Goal: Transaction & Acquisition: Purchase product/service

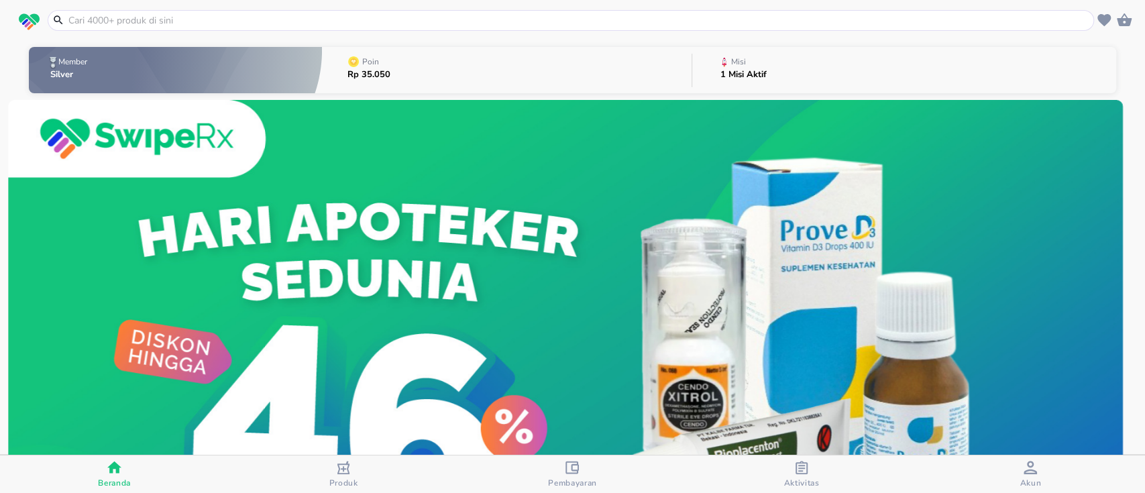
click at [307, 26] on input "text" at bounding box center [579, 20] width 1024 height 14
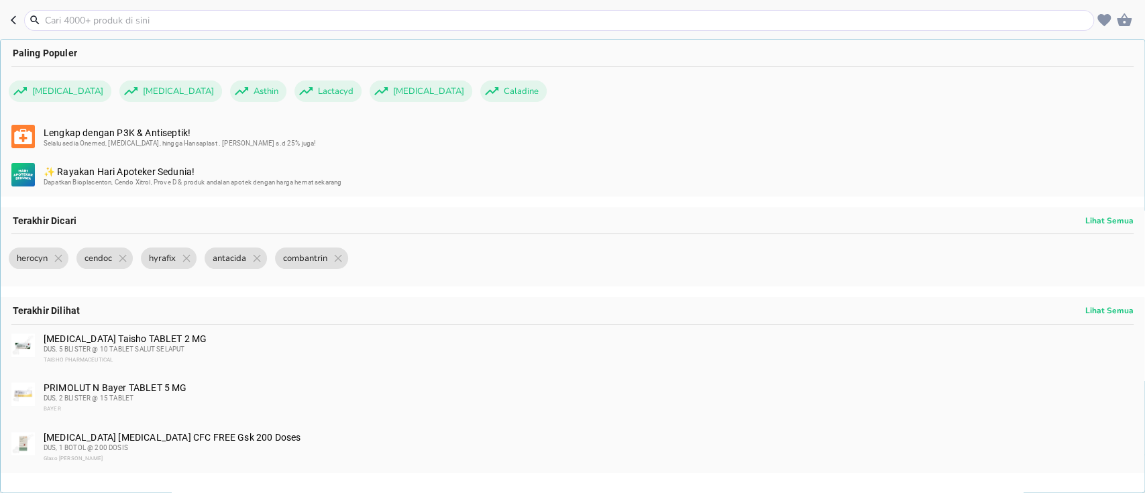
click at [244, 25] on input "text" at bounding box center [567, 20] width 1047 height 14
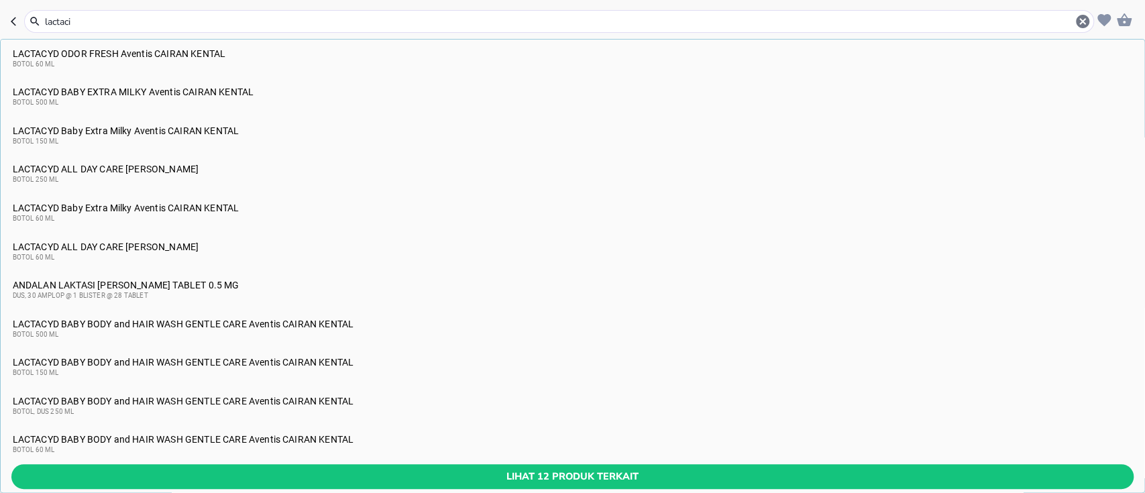
scroll to position [268, 0]
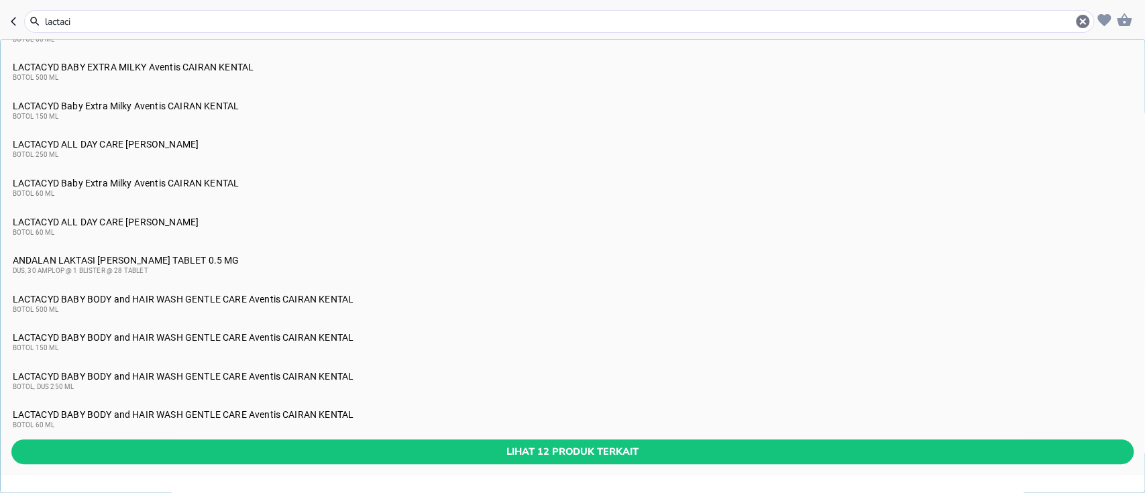
type input "lactaci"
click at [474, 441] on button "Lihat 12 produk terkait" at bounding box center [572, 451] width 1122 height 25
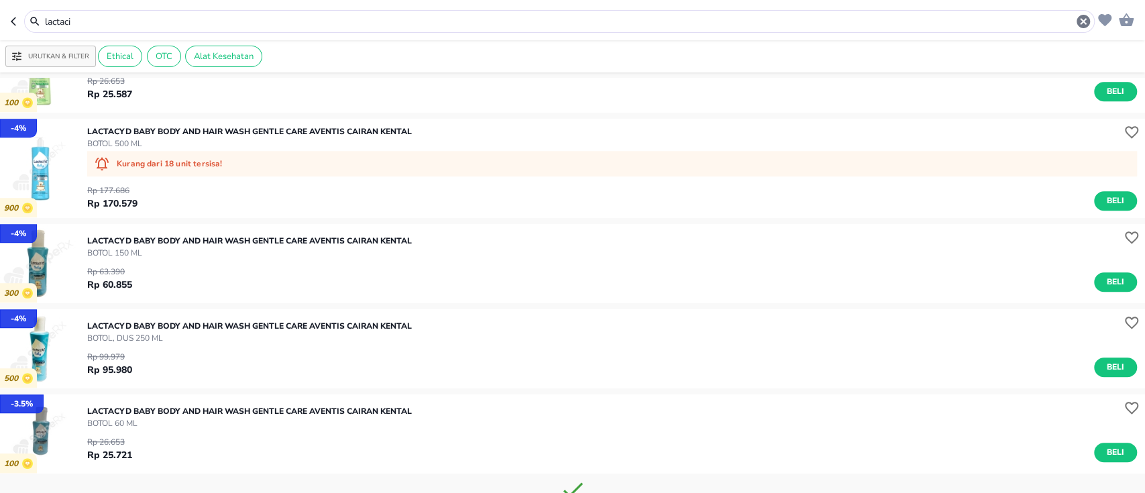
scroll to position [983, 0]
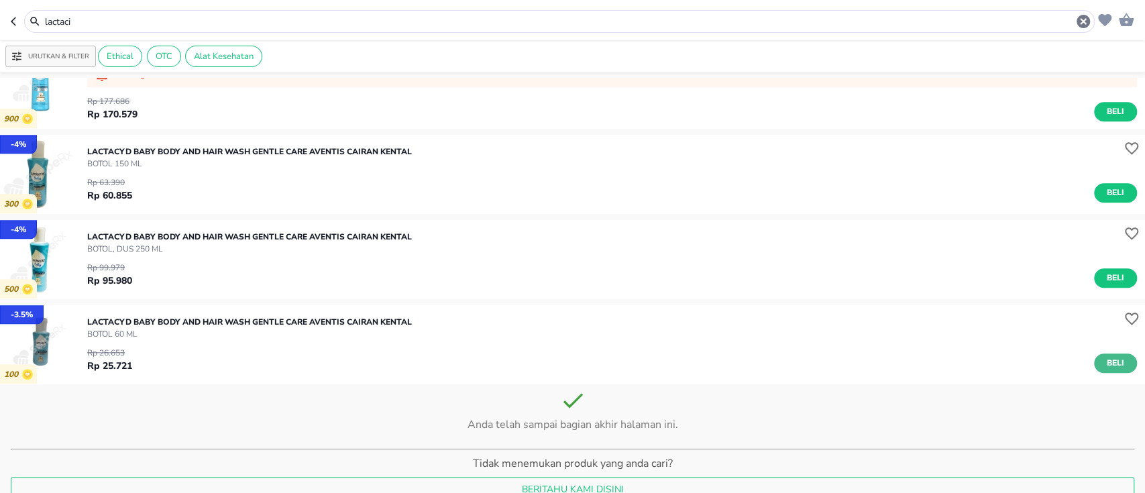
drag, startPoint x: 1110, startPoint y: 362, endPoint x: 1040, endPoint y: 368, distance: 69.4
click at [1108, 362] on span "Beli" at bounding box center [1115, 363] width 23 height 14
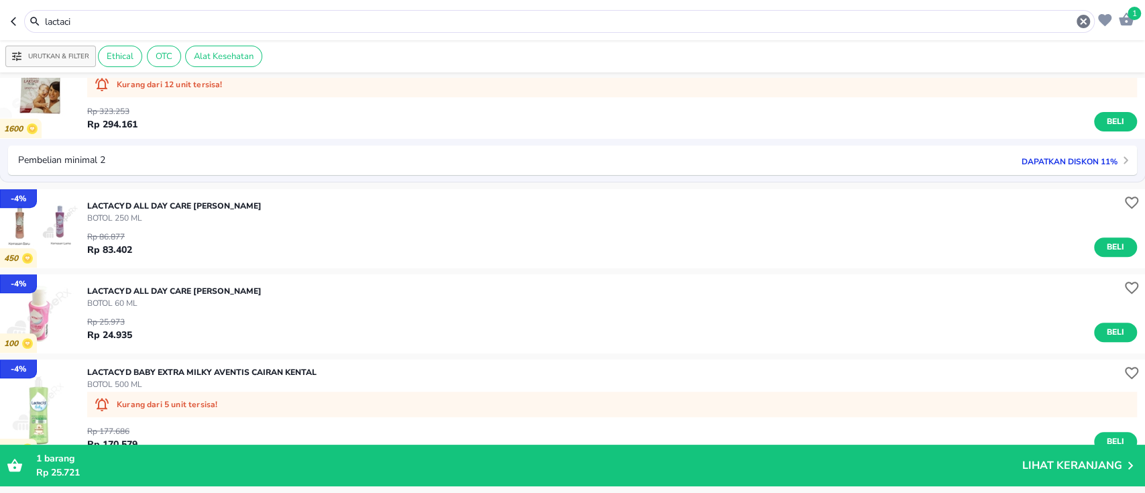
scroll to position [447, 0]
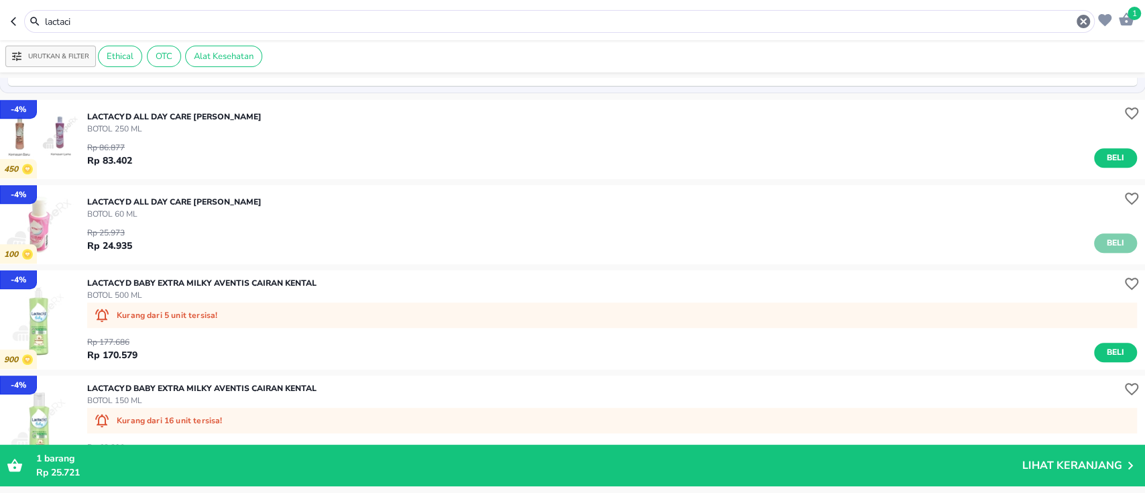
click at [1104, 240] on span "Beli" at bounding box center [1115, 243] width 23 height 14
click at [232, 24] on input "lactaci" at bounding box center [560, 22] width 1032 height 14
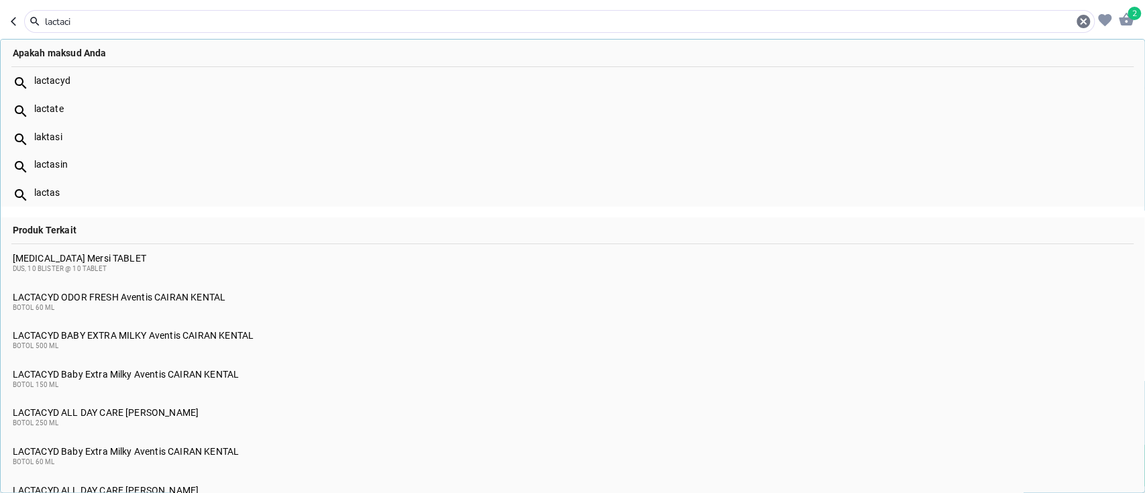
click at [232, 24] on input "lactaci" at bounding box center [560, 22] width 1032 height 14
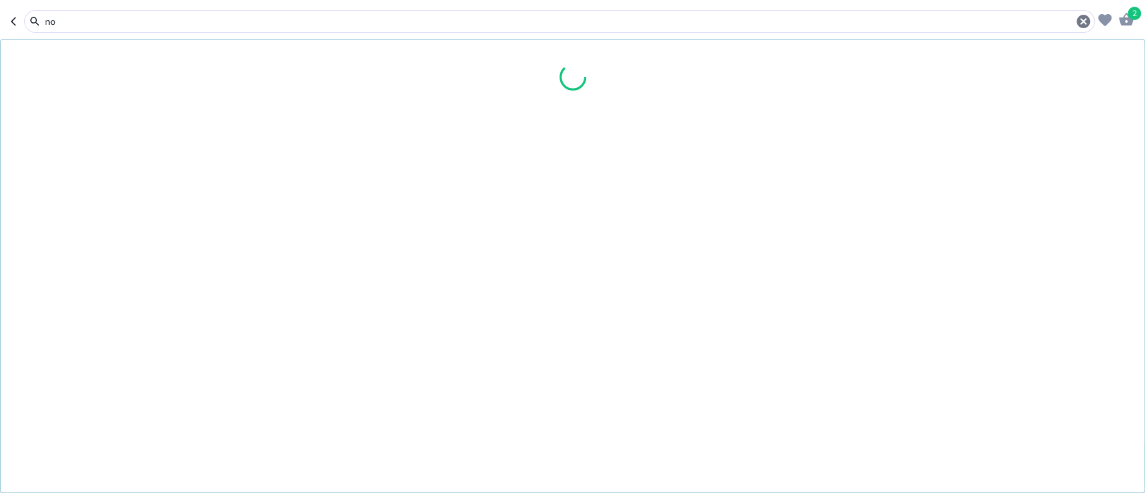
type input "n"
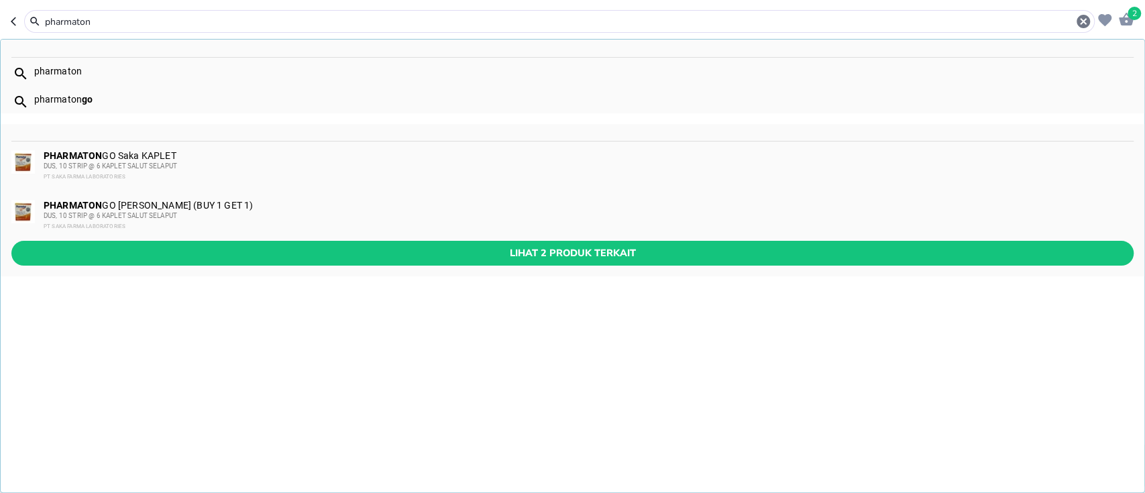
type input "pharmaton"
click at [244, 231] on div "PT SAKA FARMA LABORATORIES" at bounding box center [588, 226] width 1089 height 11
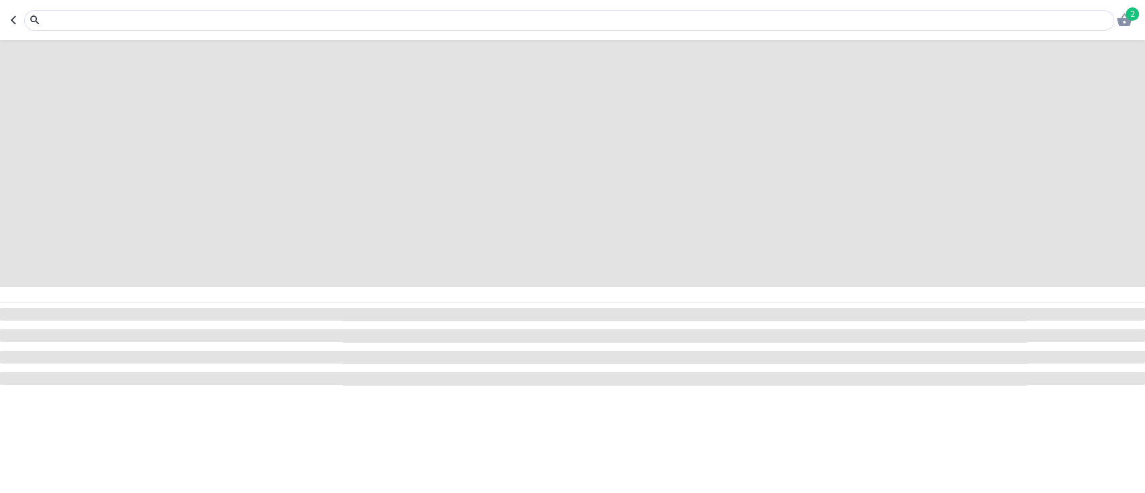
click at [57, 18] on input "text" at bounding box center [577, 20] width 1067 height 14
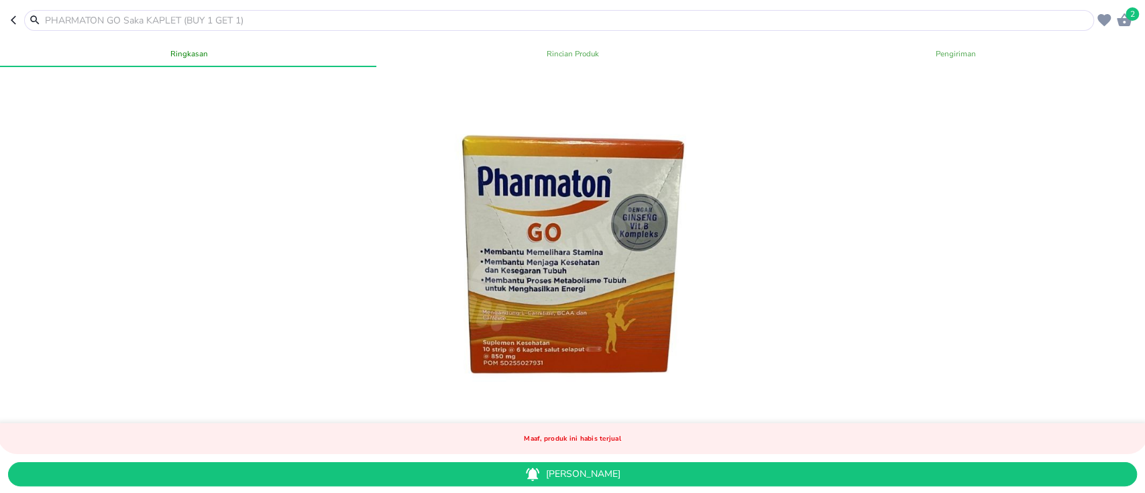
click at [90, 23] on input "text" at bounding box center [567, 20] width 1047 height 14
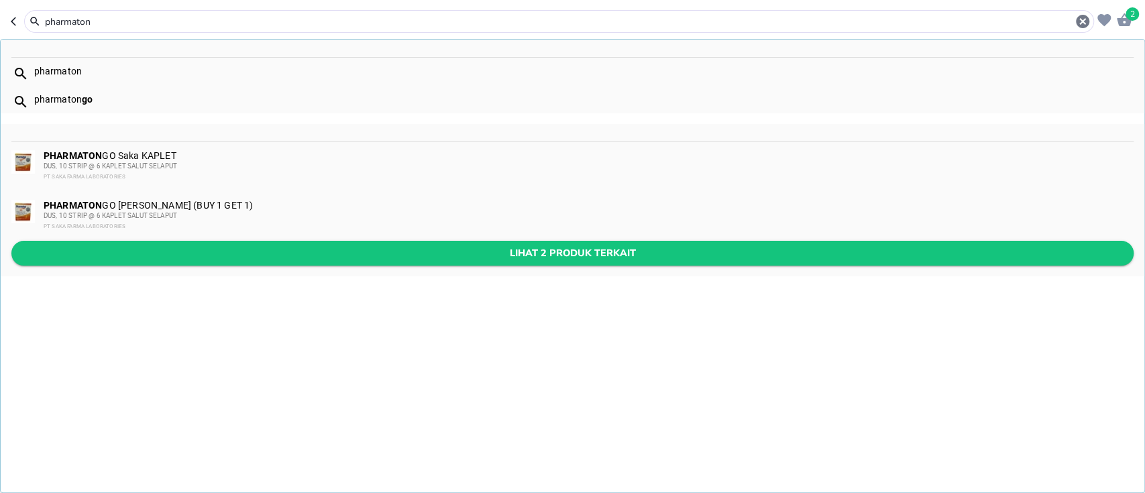
type input "pharmaton"
click at [343, 246] on span "Lihat 2 produk terkait" at bounding box center [572, 253] width 1101 height 17
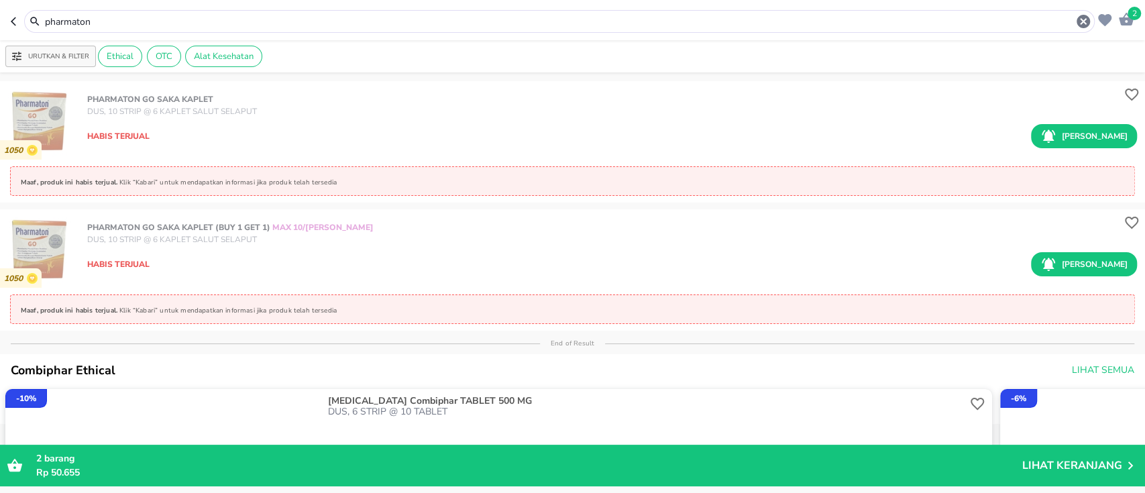
click at [186, 28] on div "pharmaton" at bounding box center [568, 21] width 1048 height 16
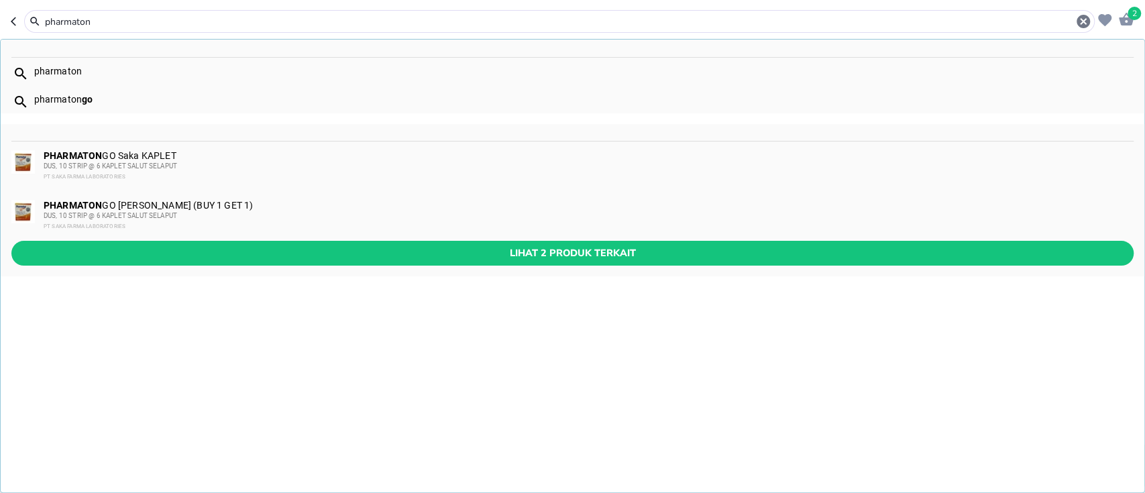
click at [186, 28] on div "pharmaton" at bounding box center [568, 21] width 1048 height 16
click at [185, 27] on input "pharmaton" at bounding box center [560, 22] width 1032 height 14
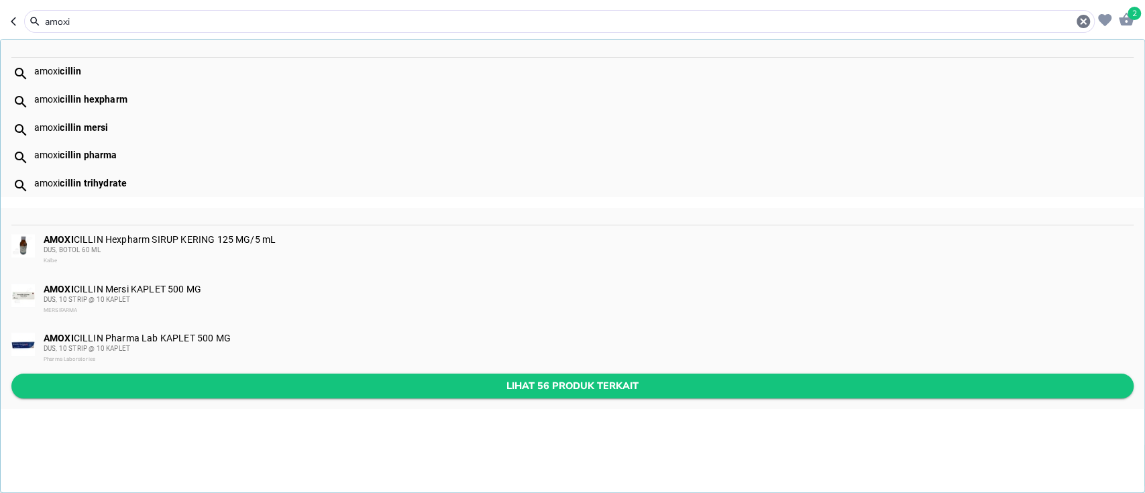
click at [145, 386] on span "Lihat 56 produk terkait" at bounding box center [572, 386] width 1101 height 17
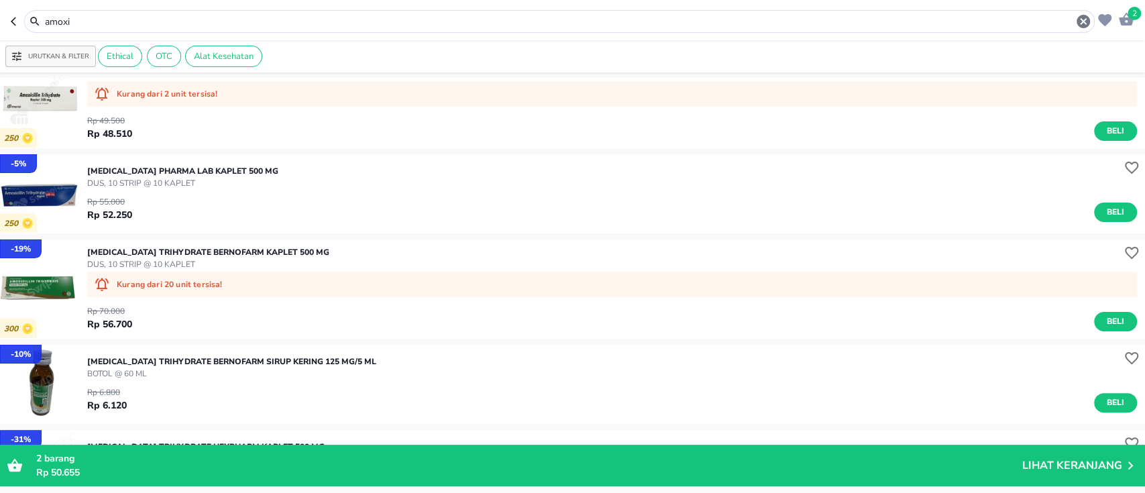
scroll to position [89, 0]
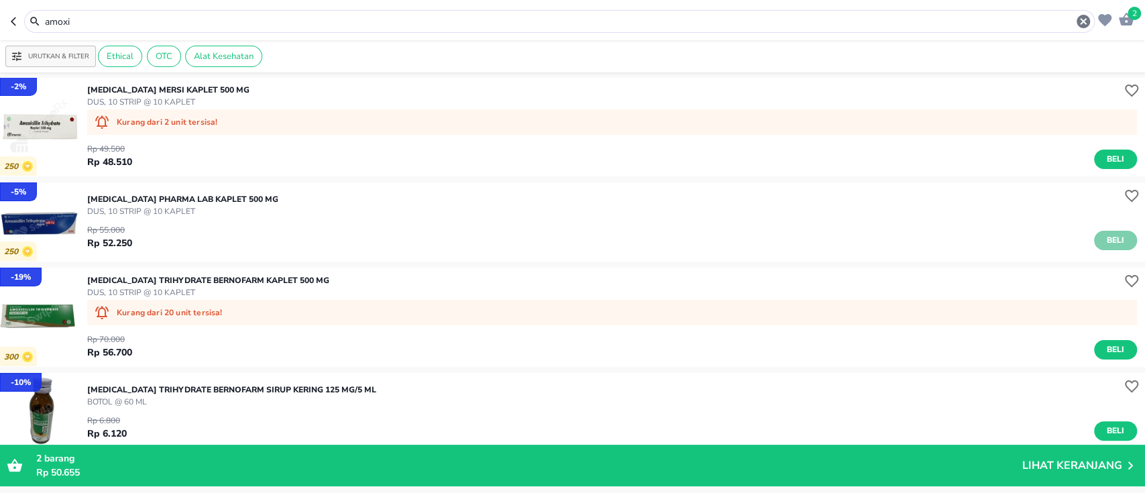
click at [1104, 244] on span "Beli" at bounding box center [1115, 240] width 23 height 14
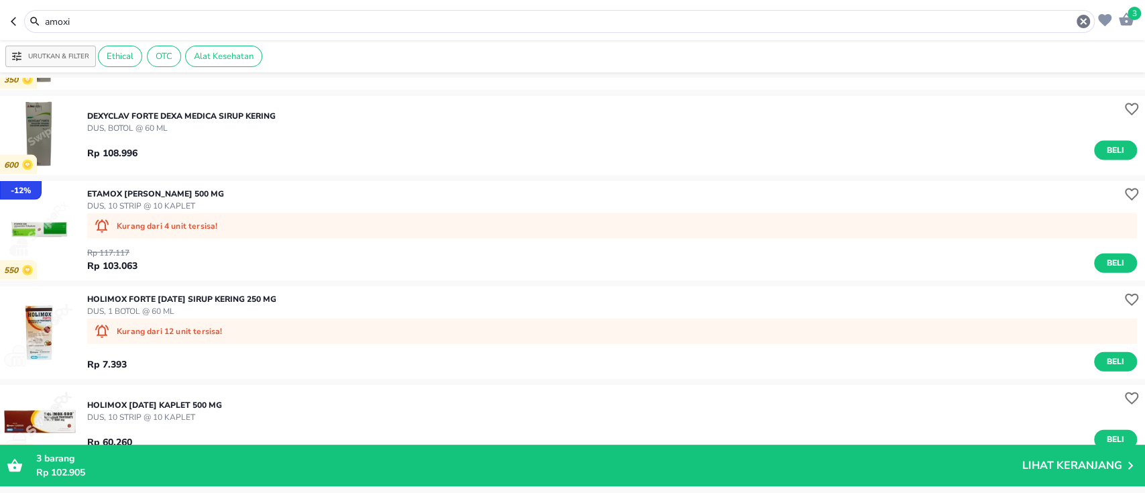
scroll to position [2057, 0]
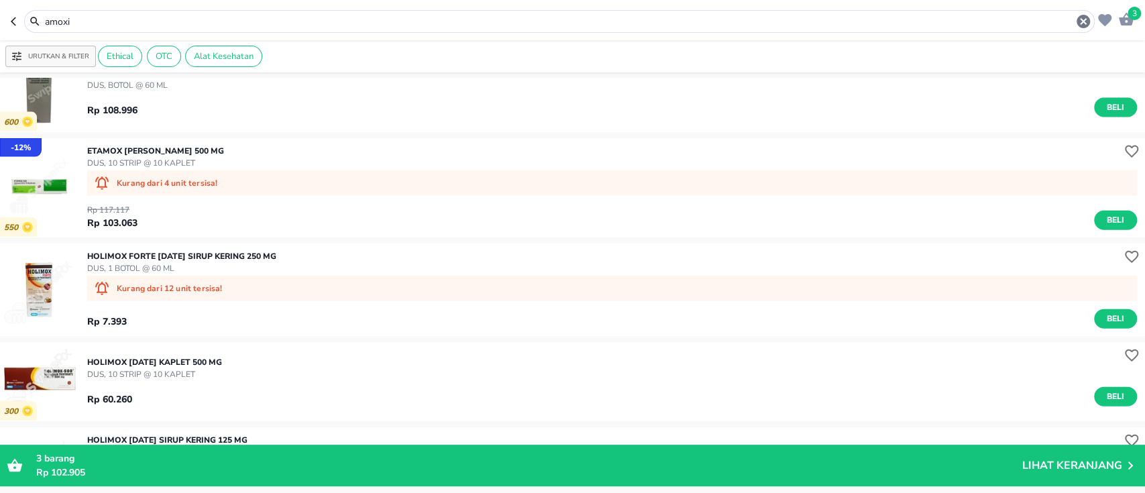
click at [194, 17] on input "amoxi" at bounding box center [560, 22] width 1032 height 14
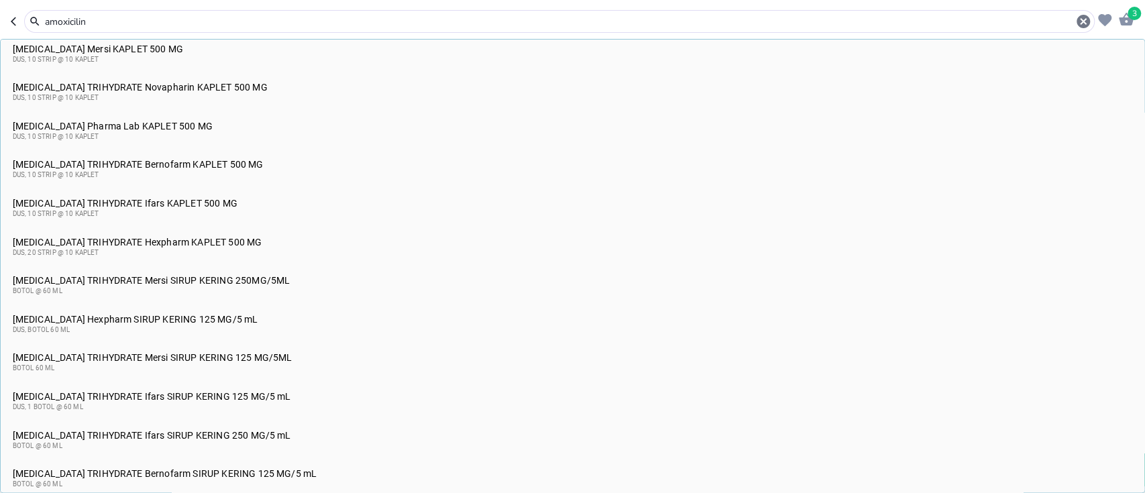
scroll to position [160, 0]
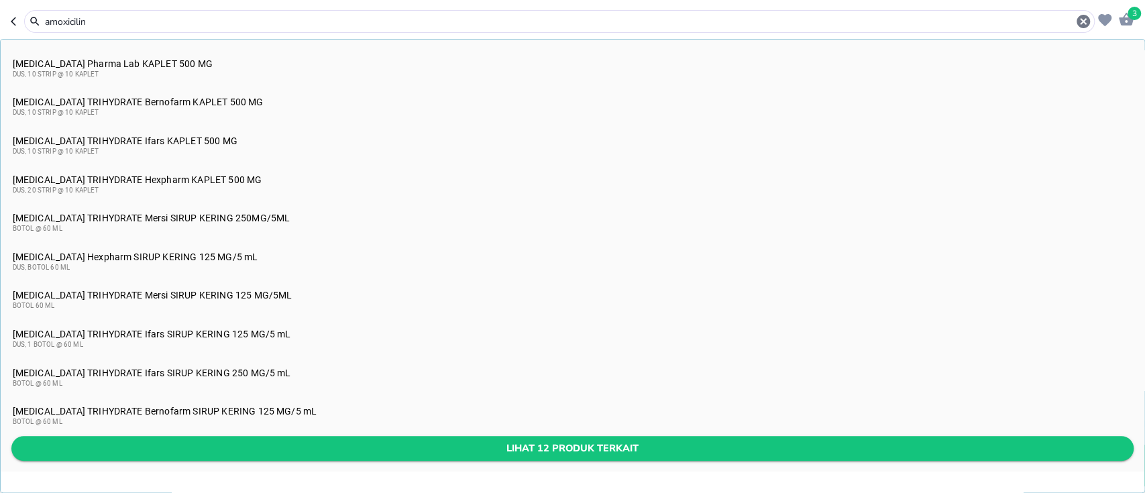
type input "amoxicilin"
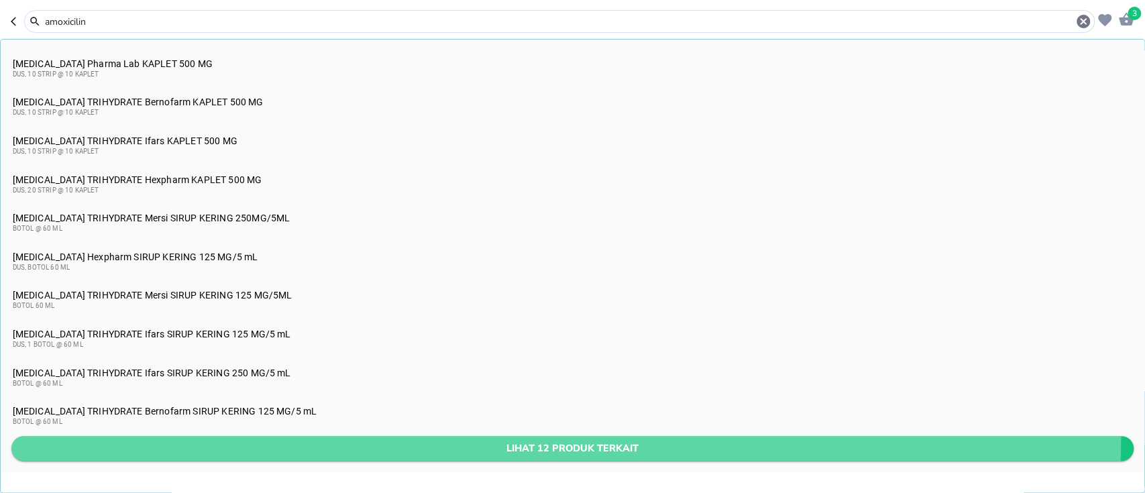
click at [337, 438] on button "Lihat 12 produk terkait" at bounding box center [572, 448] width 1122 height 25
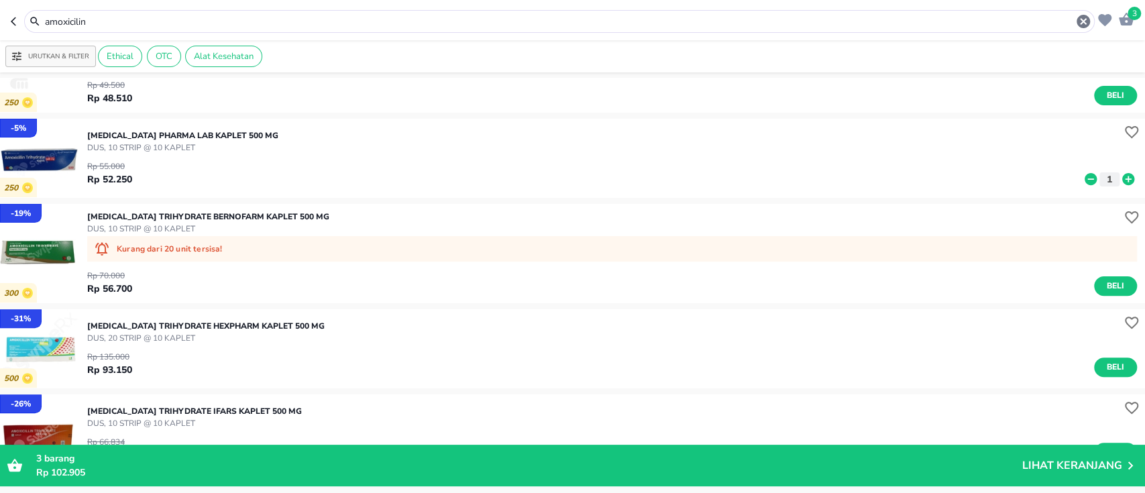
scroll to position [185, 0]
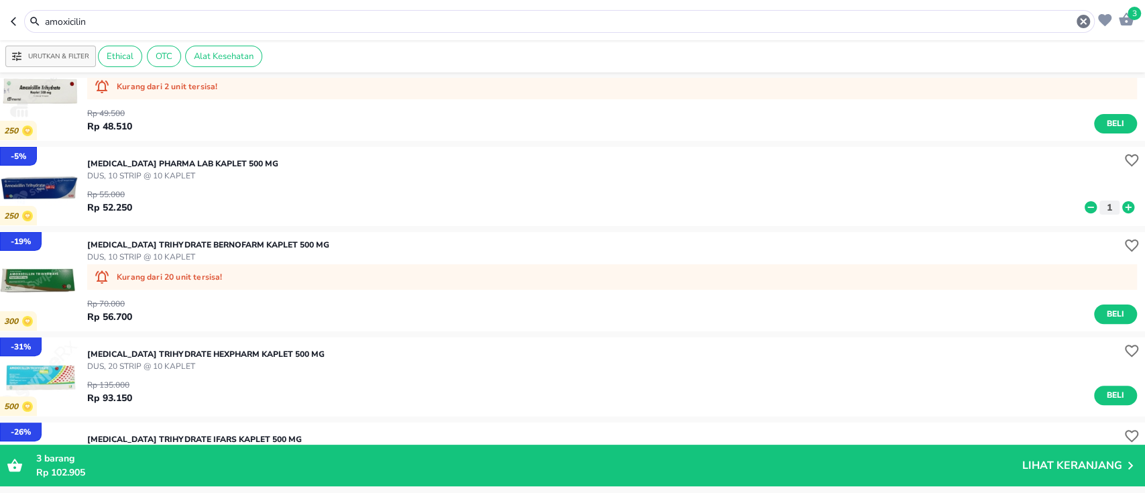
click at [1082, 207] on icon at bounding box center [1090, 207] width 17 height 15
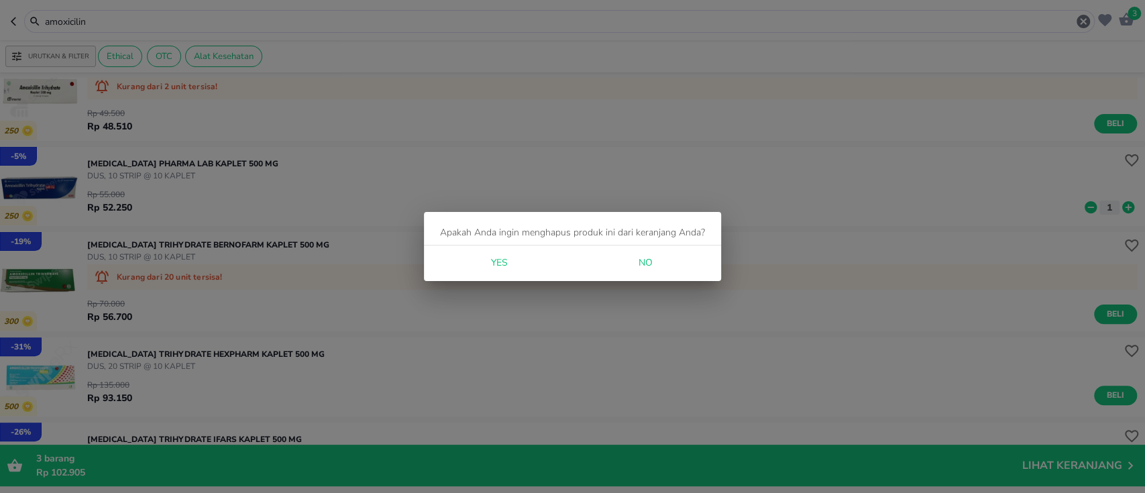
click at [482, 261] on button "Yes" at bounding box center [499, 263] width 43 height 25
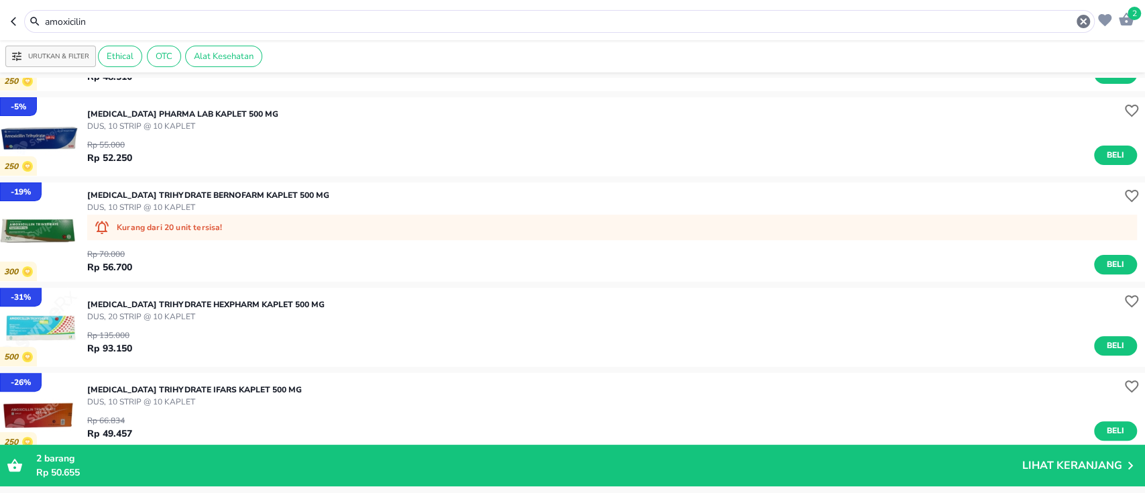
scroll to position [274, 0]
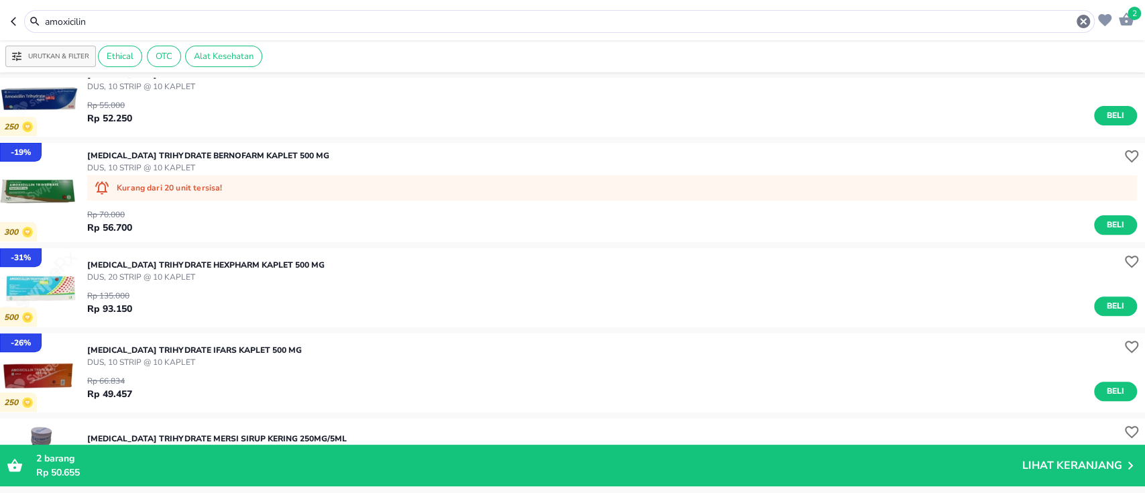
click at [1104, 299] on span "Beli" at bounding box center [1115, 306] width 23 height 14
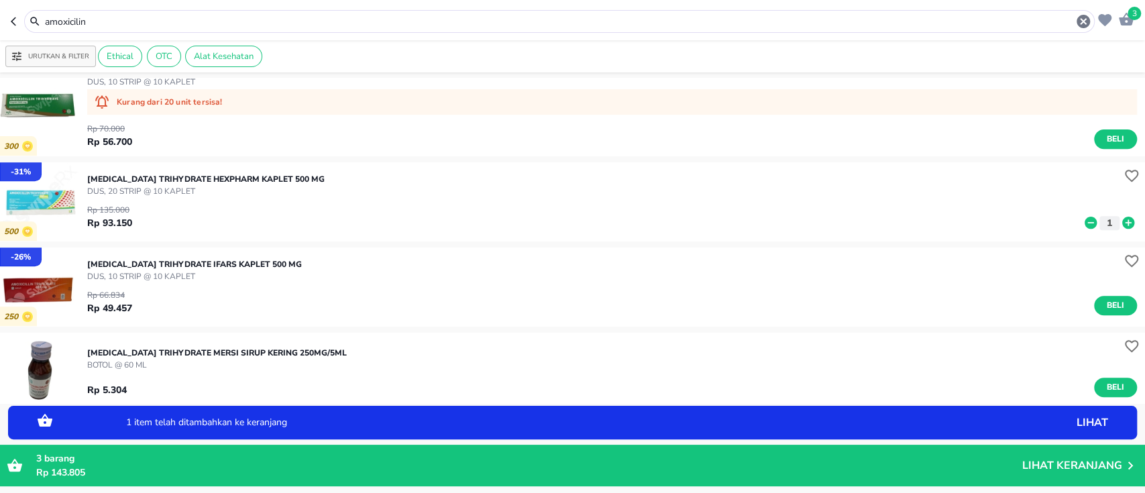
scroll to position [364, 0]
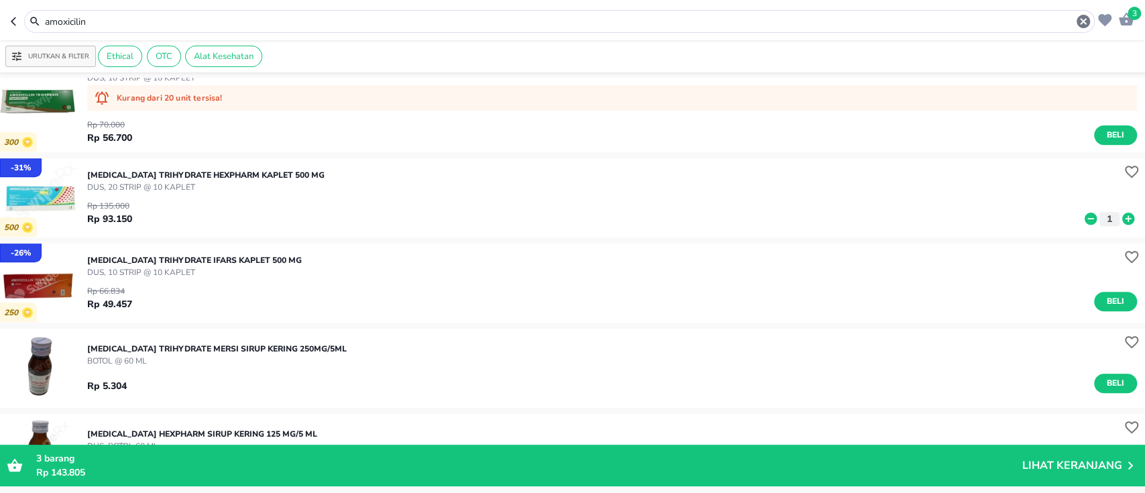
click at [331, 28] on input "amoxicilin" at bounding box center [560, 22] width 1032 height 14
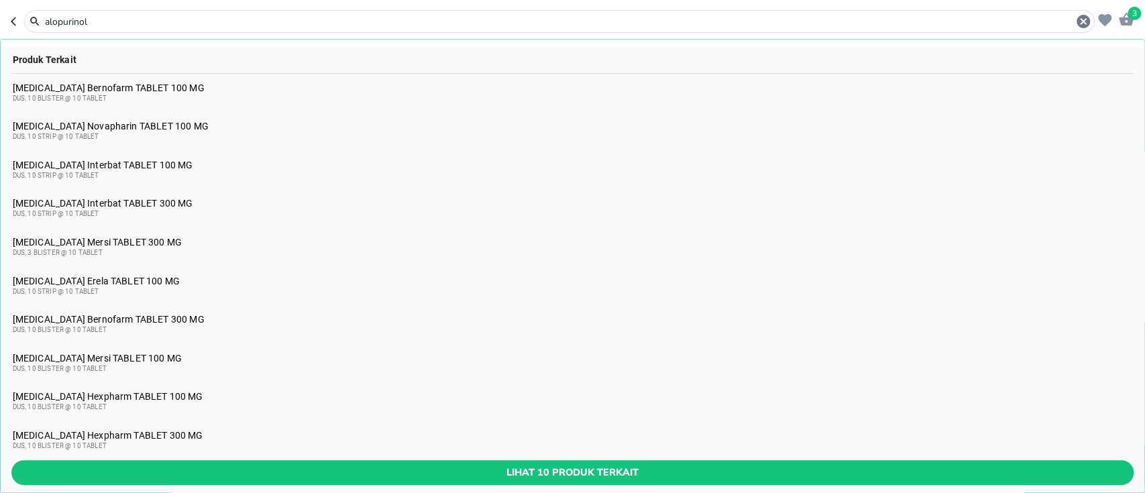
scroll to position [83, 0]
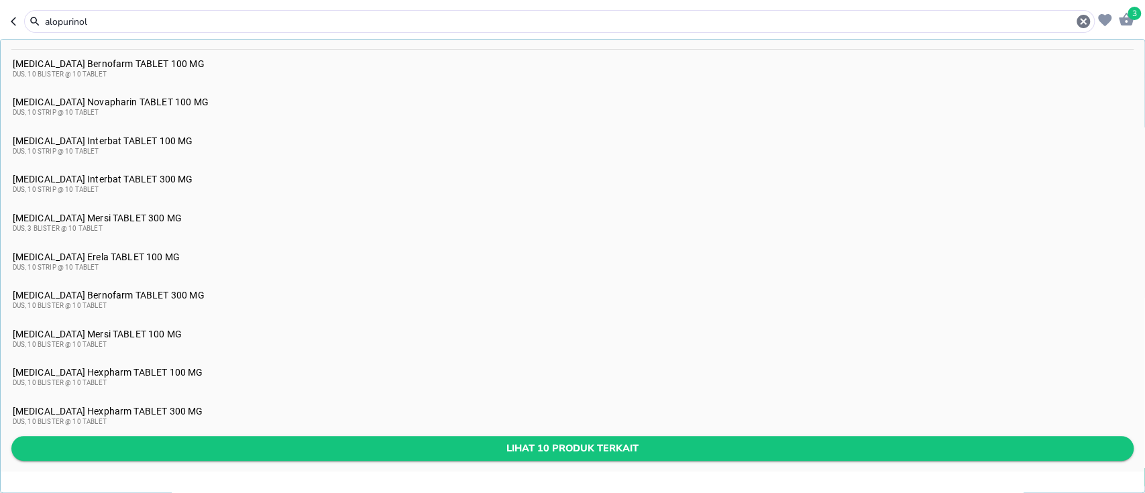
type input "alopurinol"
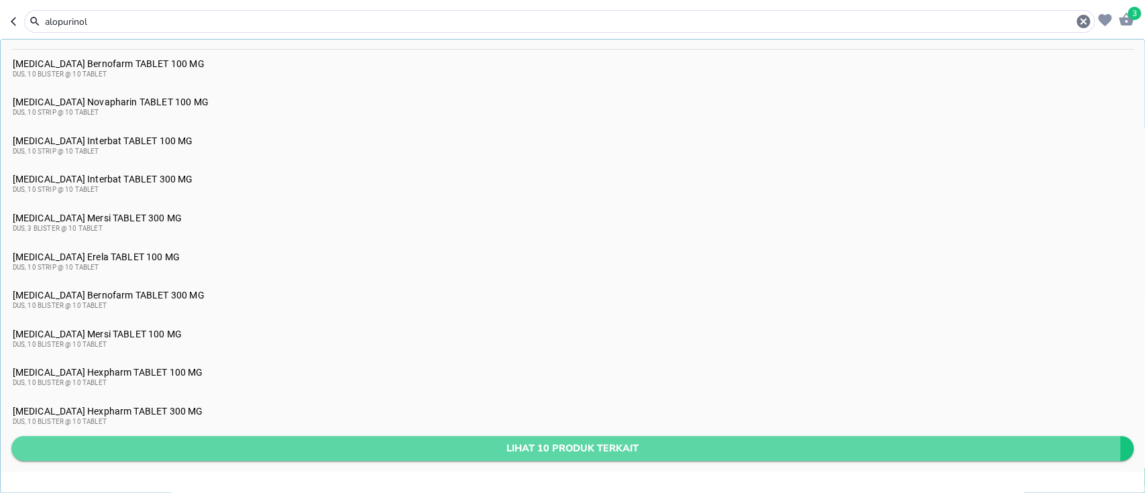
click at [280, 445] on span "Lihat 10 produk terkait" at bounding box center [572, 448] width 1101 height 17
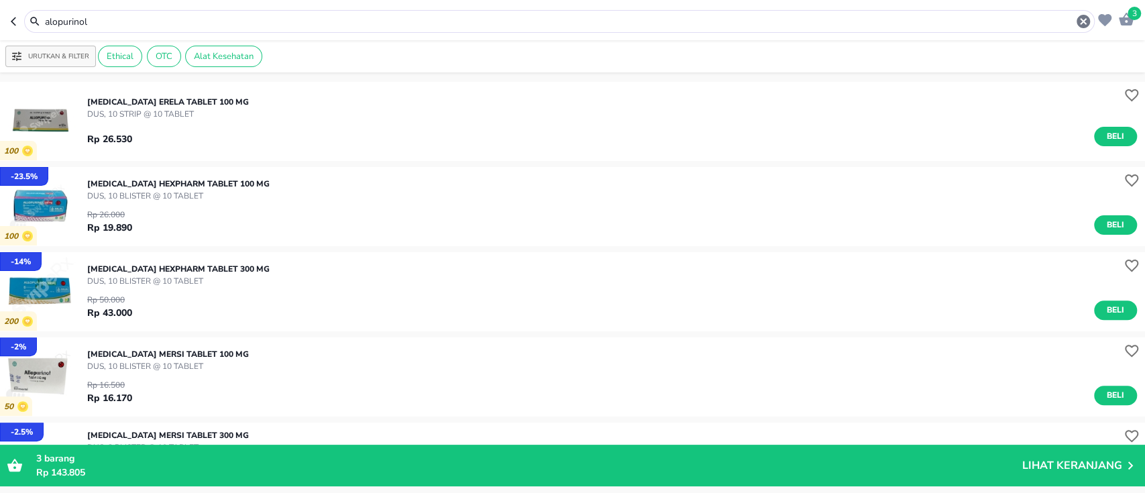
scroll to position [319, 0]
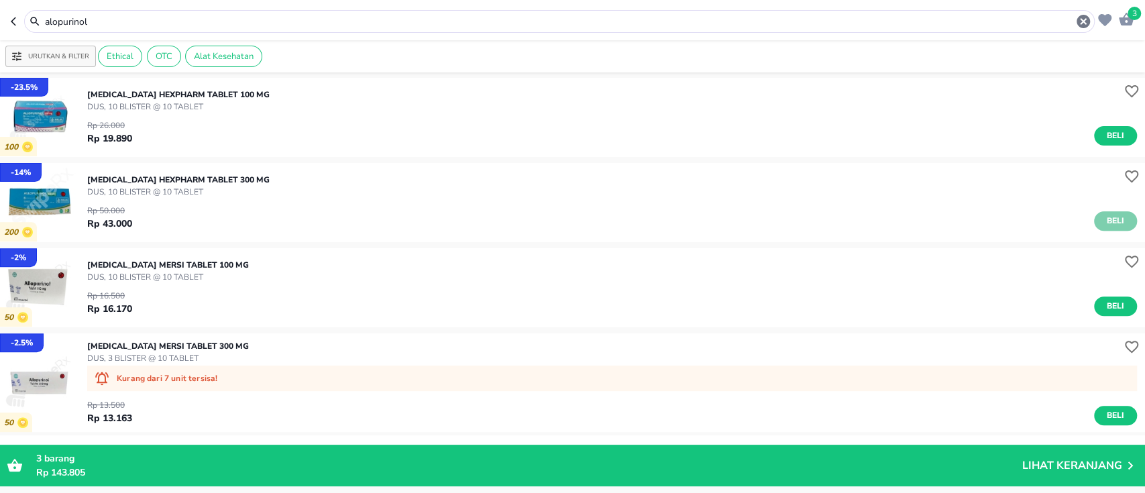
click at [1106, 215] on span "Beli" at bounding box center [1115, 221] width 23 height 14
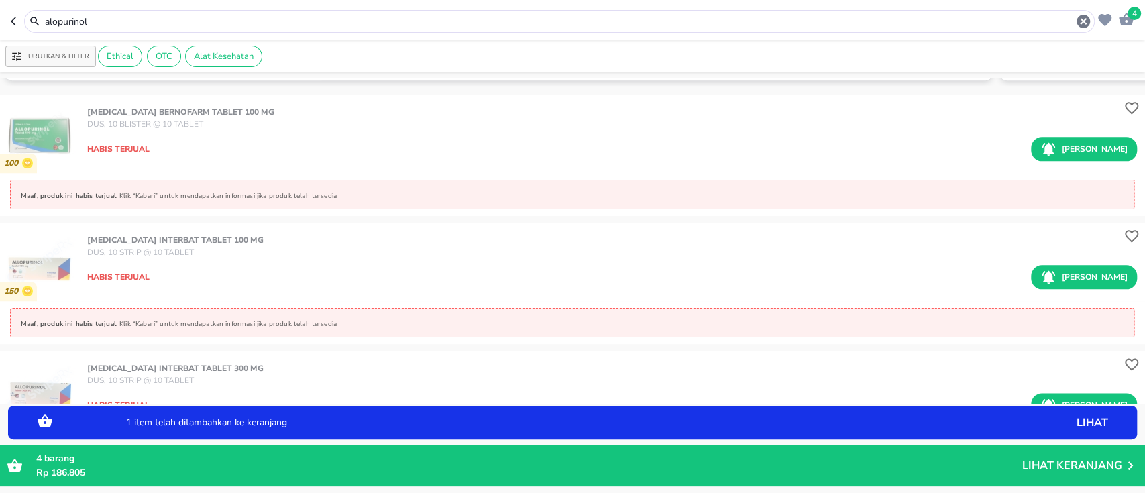
scroll to position [1035, 0]
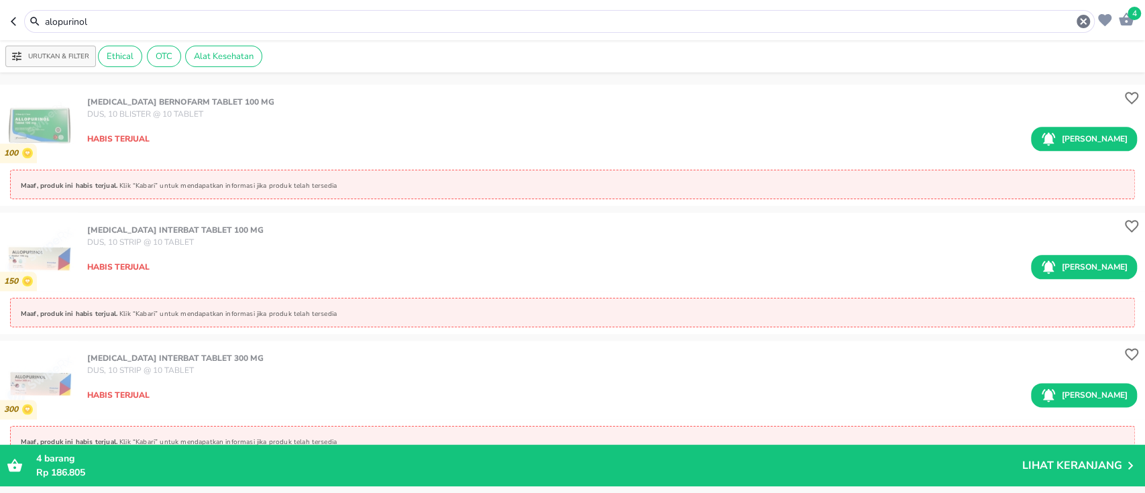
click at [160, 23] on input "alopurinol" at bounding box center [560, 22] width 1032 height 14
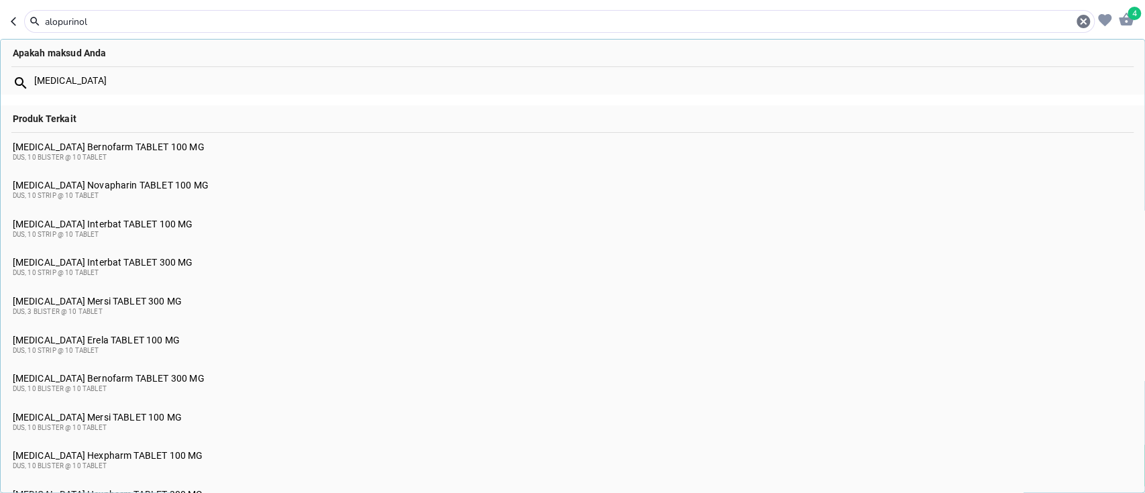
click at [160, 23] on input "alopurinol" at bounding box center [560, 22] width 1032 height 14
click at [378, 19] on input "alopurinol" at bounding box center [560, 22] width 1032 height 14
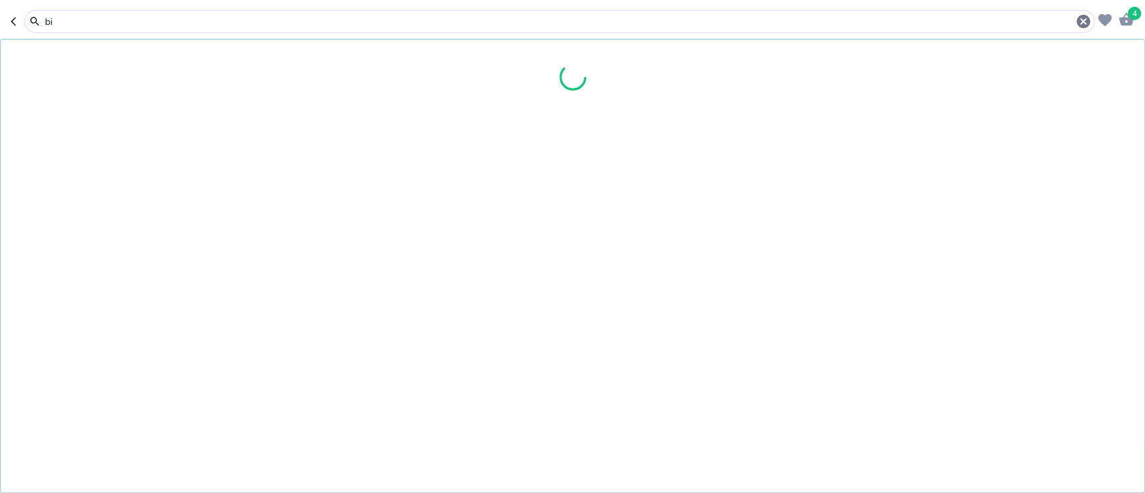
type input "b"
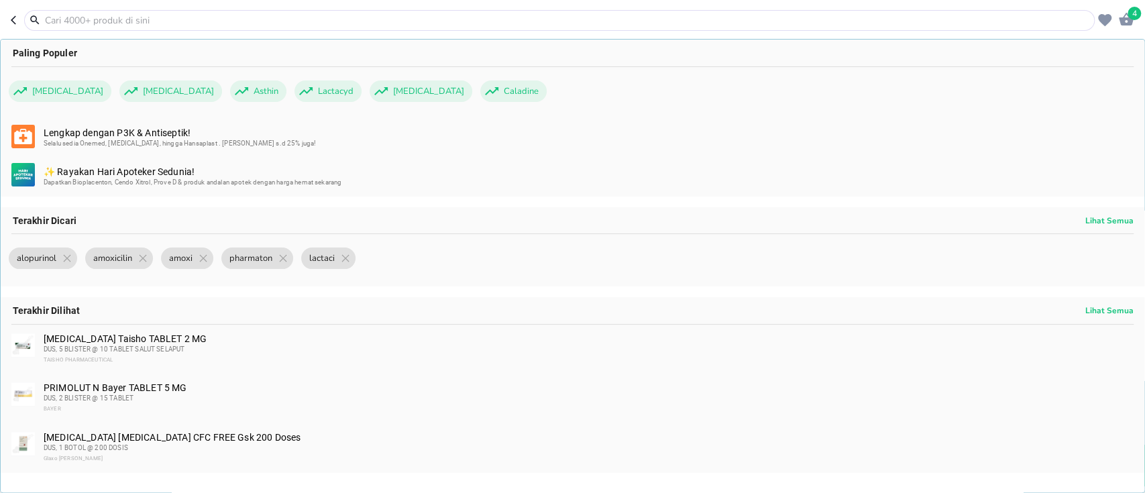
click at [513, 25] on input "text" at bounding box center [568, 20] width 1048 height 14
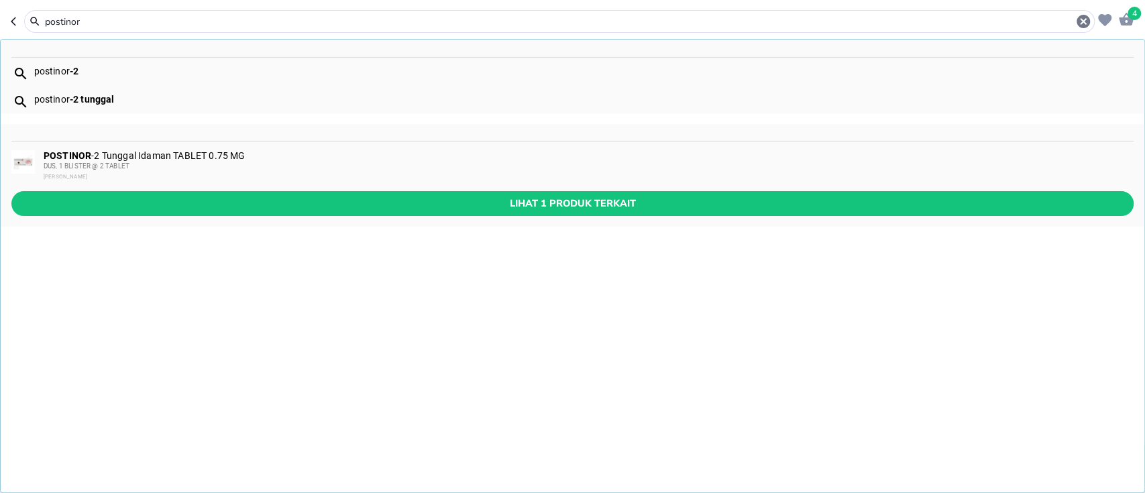
type input "postinor"
click at [421, 164] on div "DUS, 1 BLISTER @ 2 TABLET" at bounding box center [588, 166] width 1089 height 11
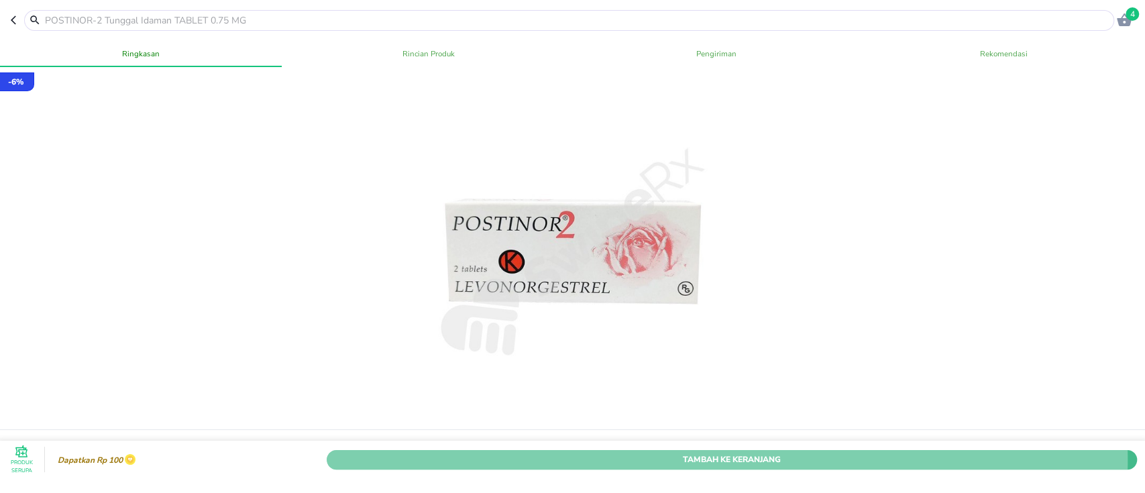
click at [678, 452] on span "Tambah Ke Keranjang" at bounding box center [732, 459] width 790 height 14
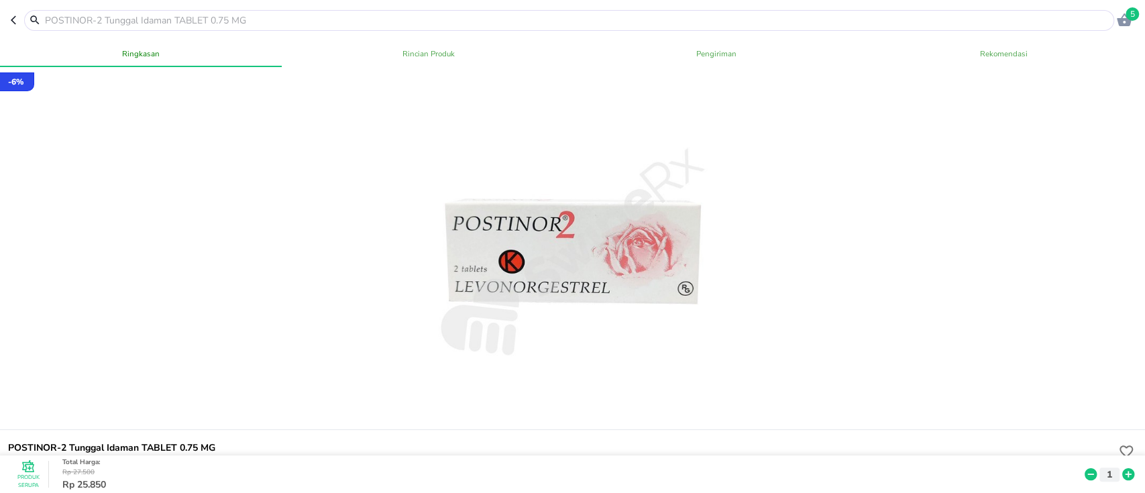
click at [260, 17] on input "text" at bounding box center [577, 20] width 1067 height 14
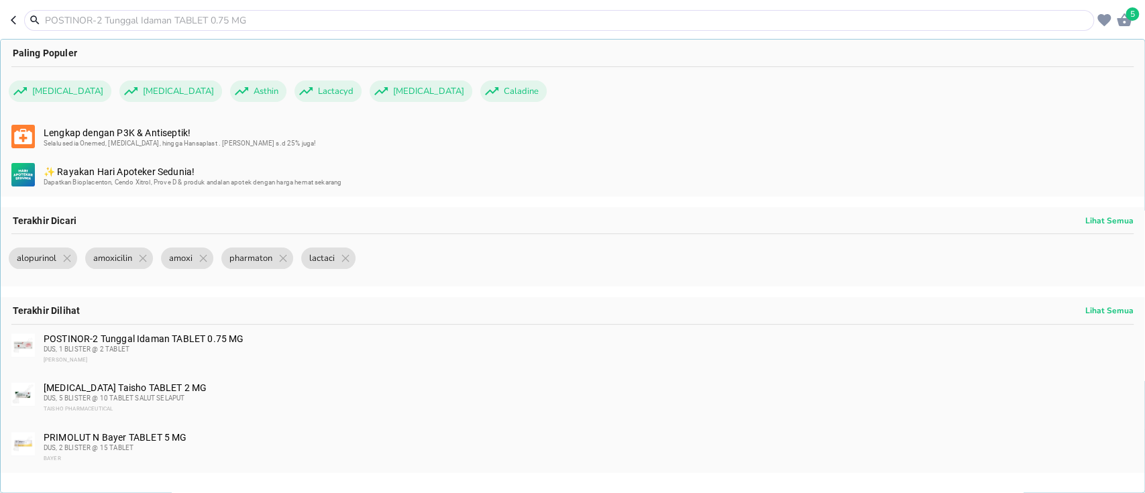
click at [260, 17] on input "text" at bounding box center [567, 20] width 1047 height 14
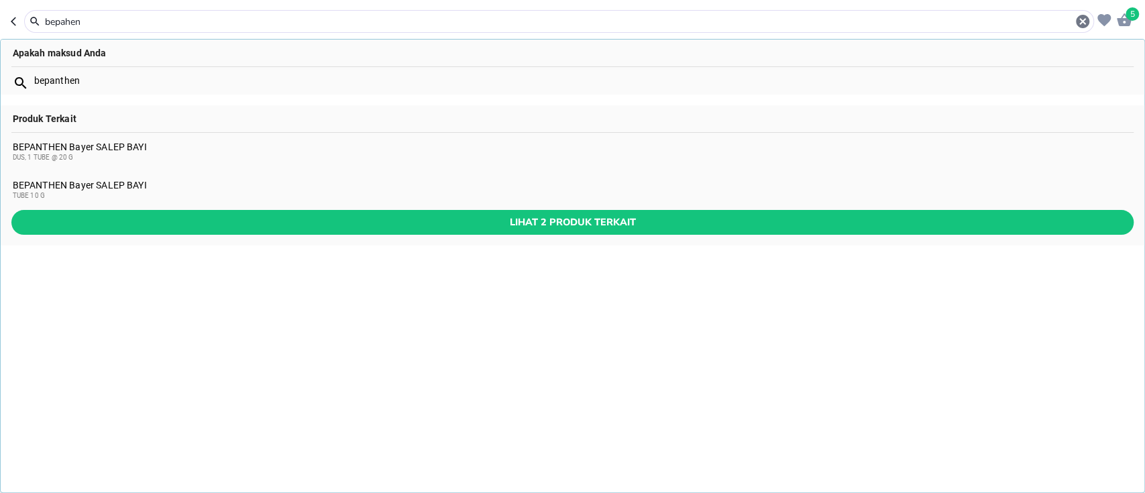
type input "bepahen"
click at [178, 186] on div "BEPANTHEN Bayer SALEP BAYI TUBE 10 G" at bounding box center [573, 190] width 1120 height 21
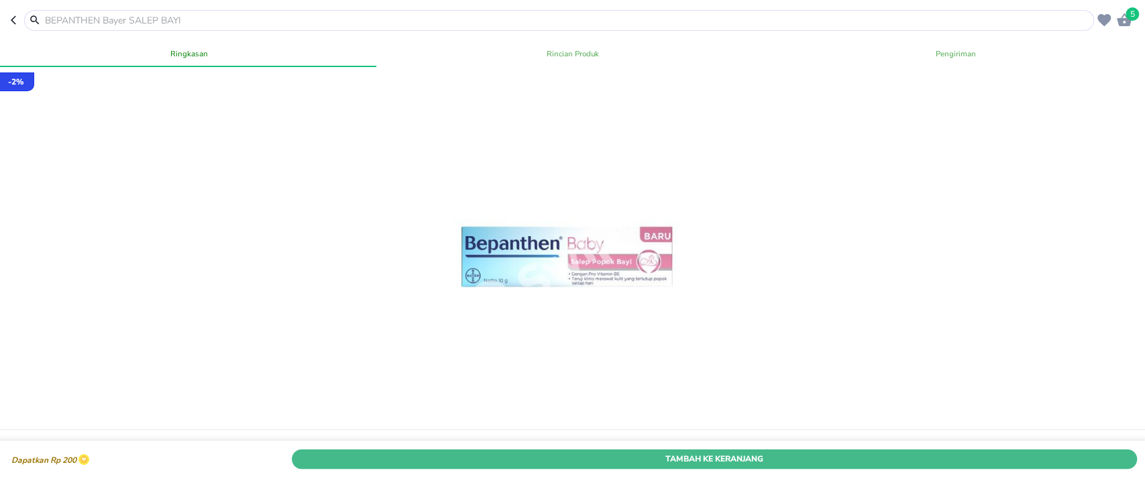
click at [777, 449] on button "Tambah Ke Keranjang" at bounding box center [714, 458] width 845 height 19
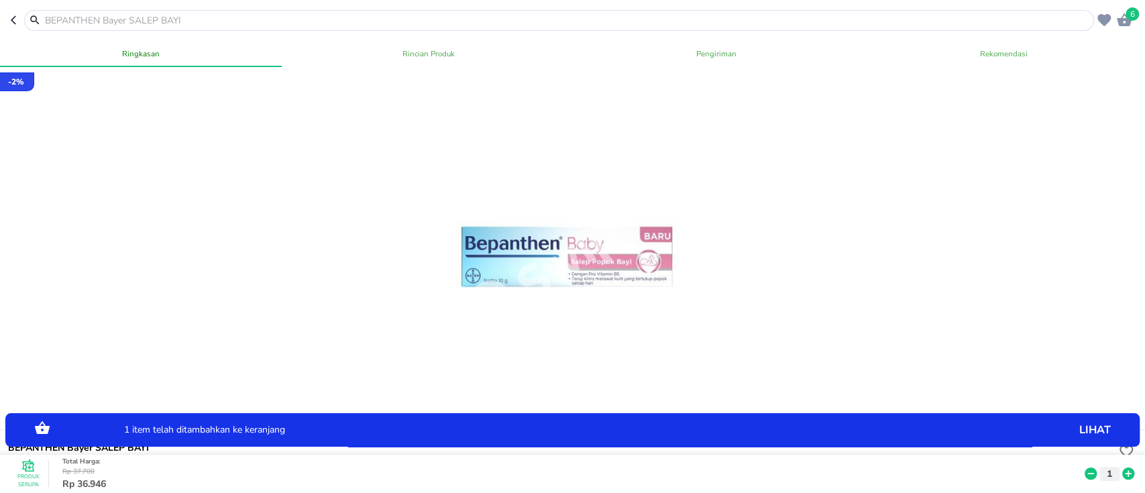
click at [270, 15] on input "text" at bounding box center [567, 20] width 1047 height 14
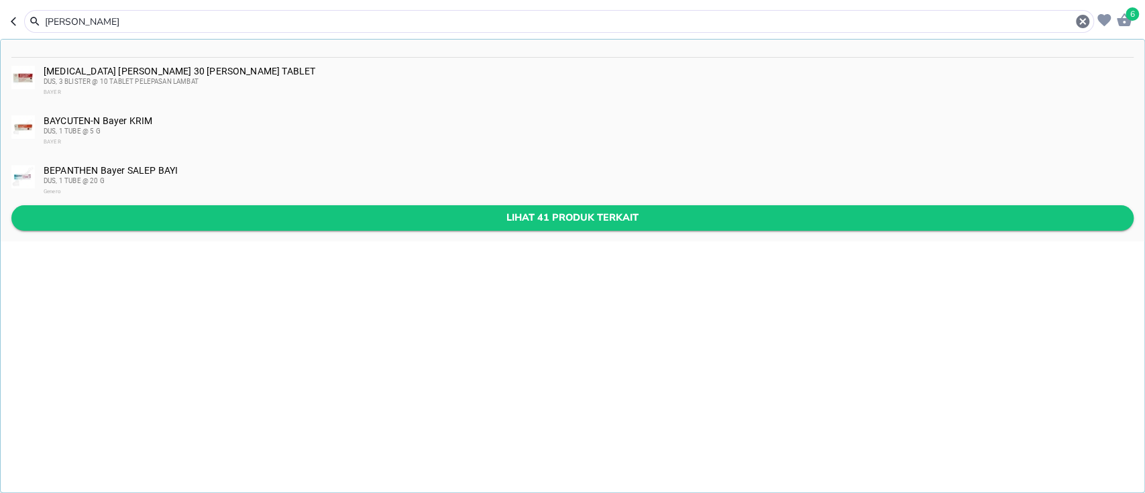
type input "[PERSON_NAME]"
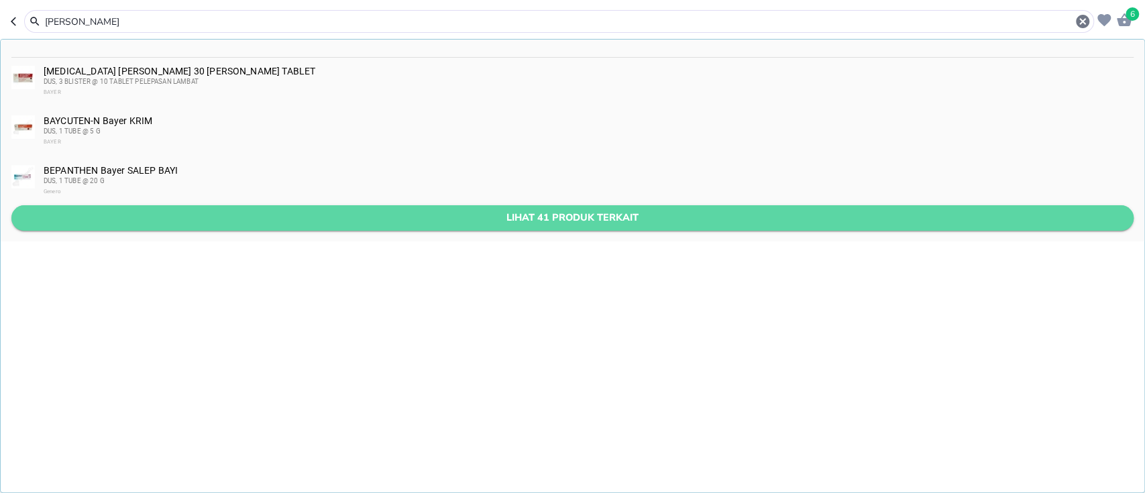
click at [267, 213] on span "Lihat 41 produk terkait" at bounding box center [572, 217] width 1101 height 17
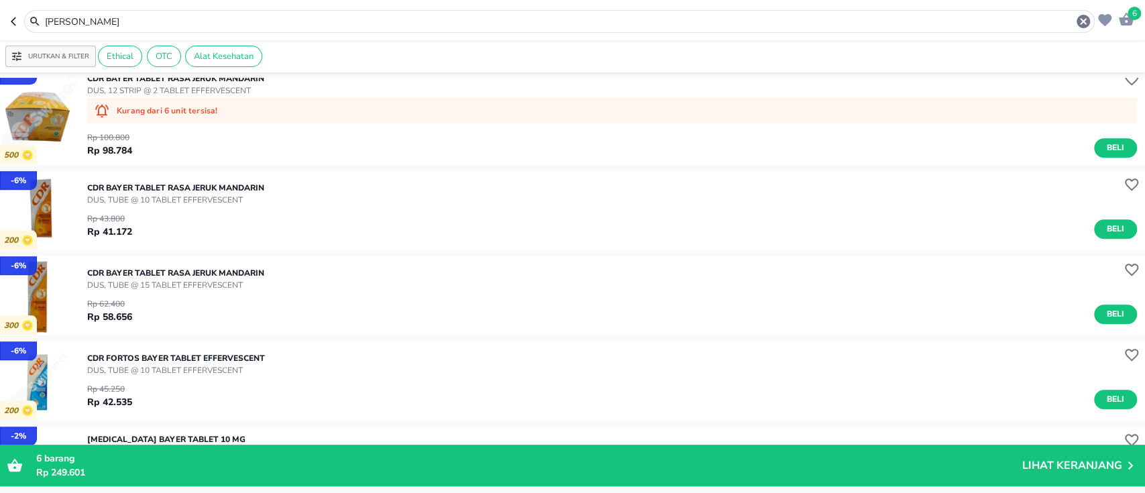
scroll to position [960, 0]
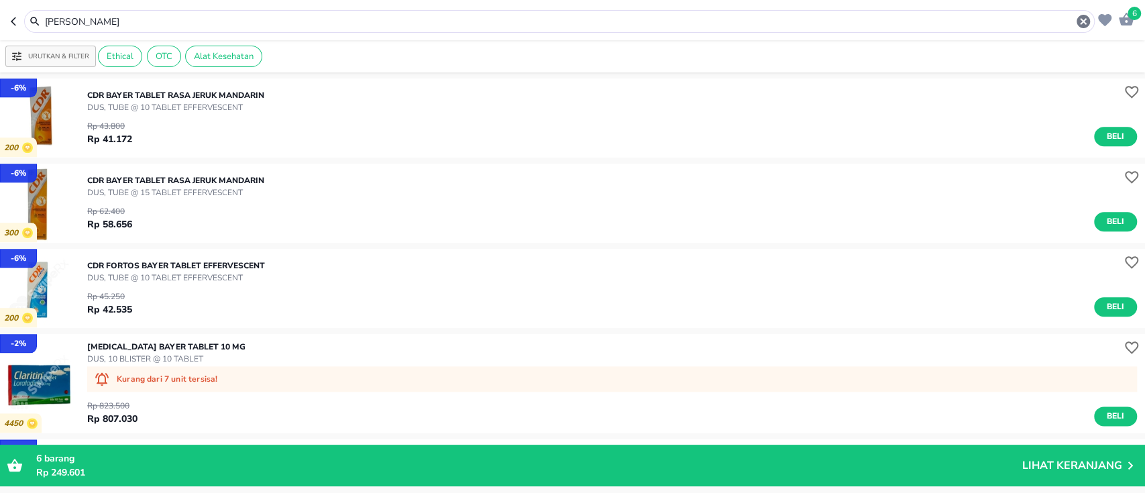
click at [141, 19] on input "[PERSON_NAME]" at bounding box center [560, 22] width 1032 height 14
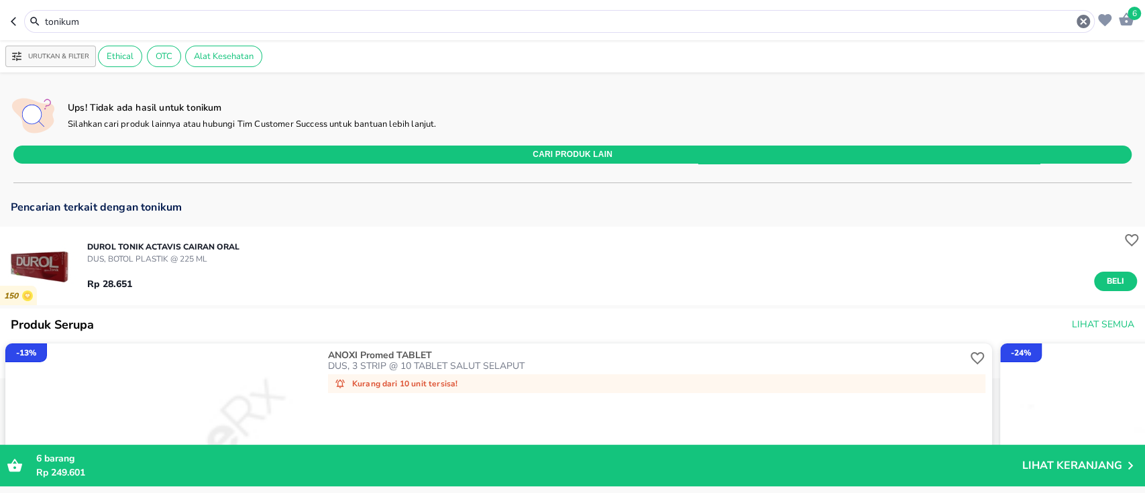
click at [199, 19] on input "tonikum" at bounding box center [560, 22] width 1032 height 14
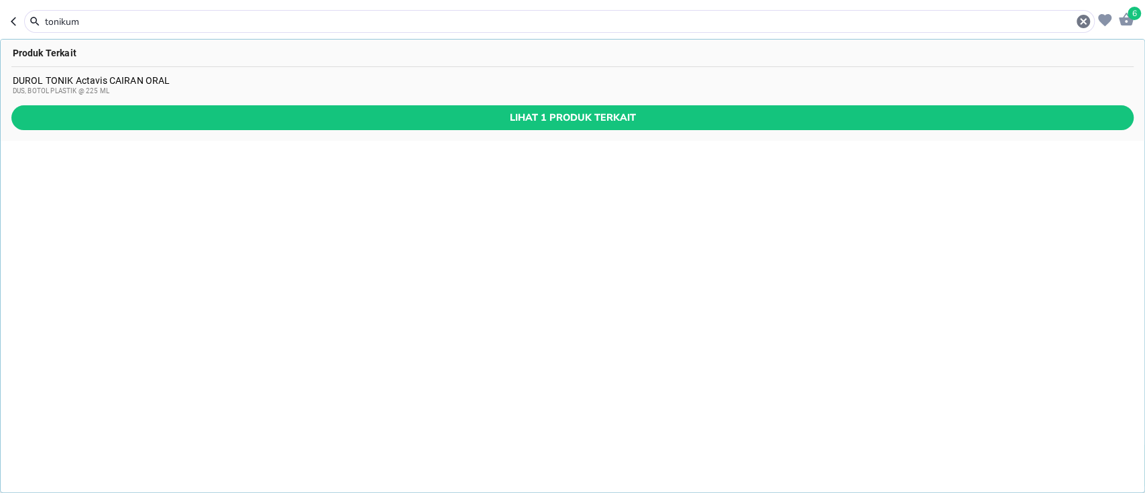
click at [123, 19] on input "tonikum" at bounding box center [560, 22] width 1032 height 14
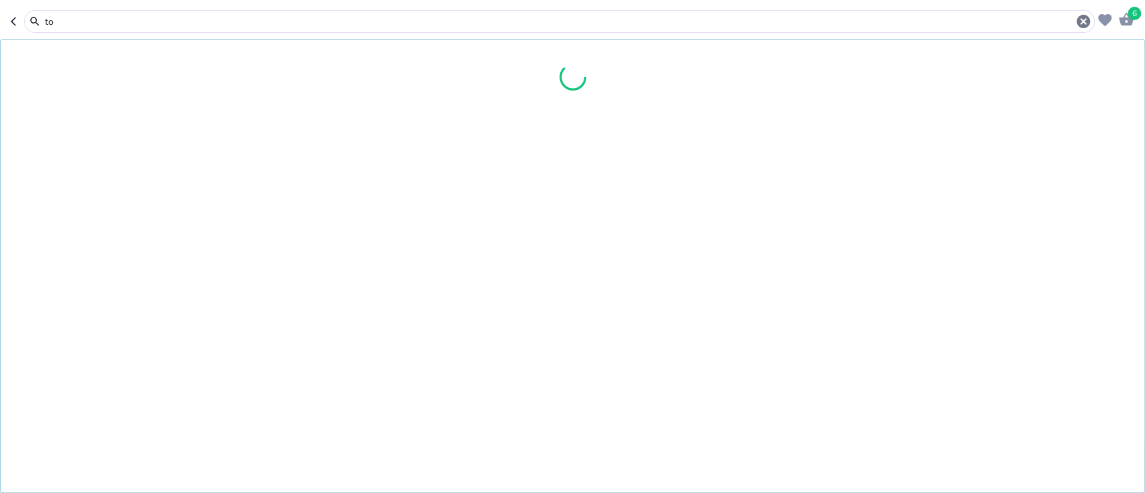
type input "t"
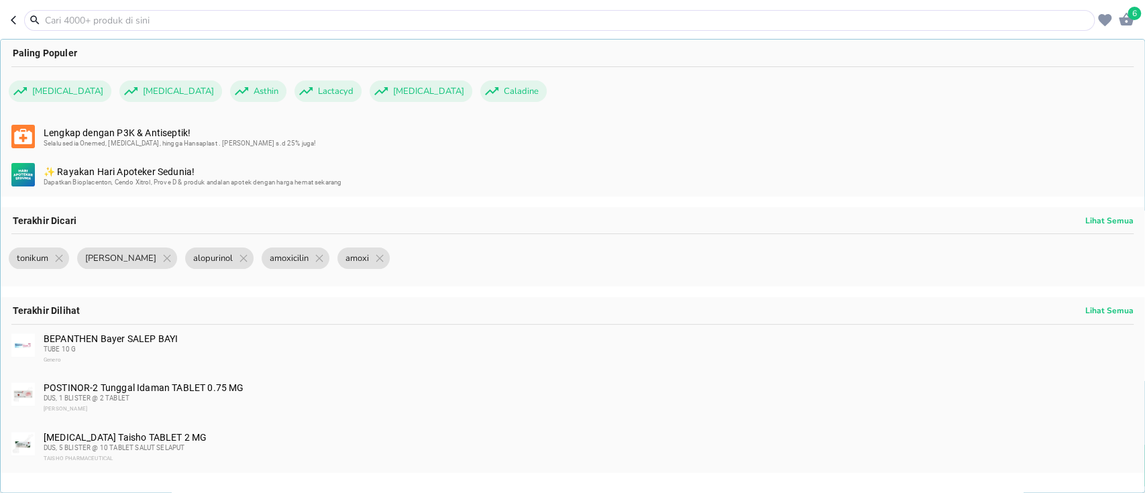
click at [276, 19] on input "text" at bounding box center [568, 20] width 1048 height 14
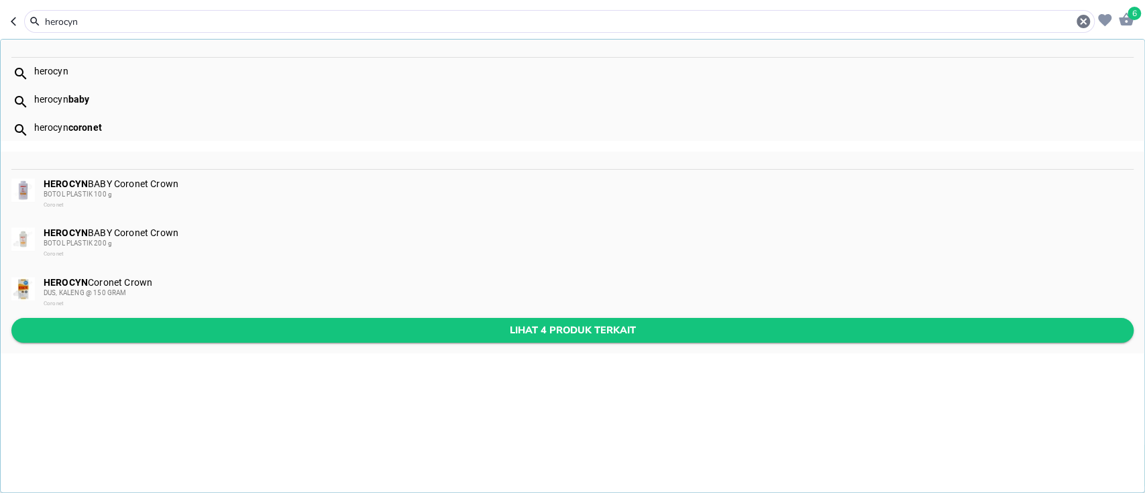
type input "herocyn"
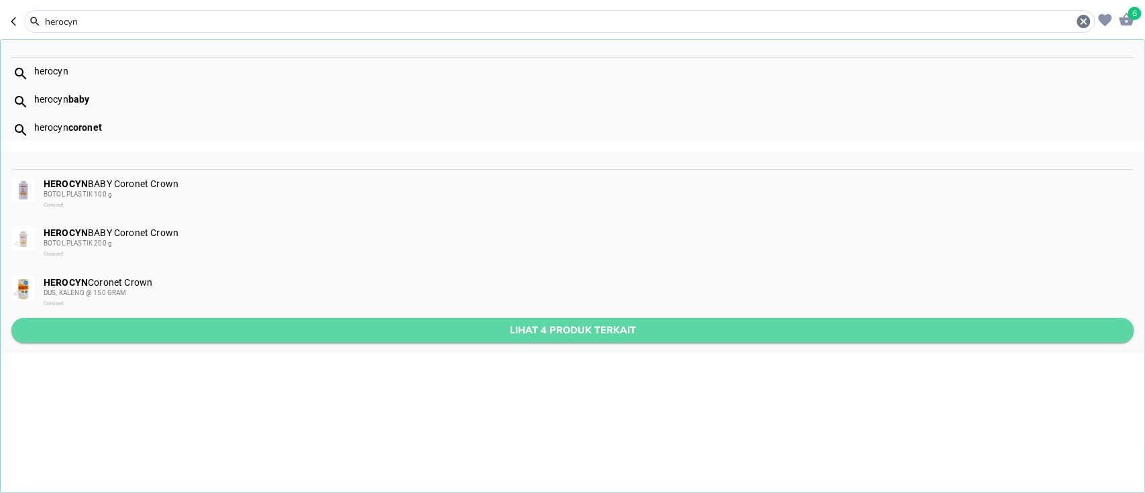
click at [252, 319] on button "Lihat 4 produk terkait" at bounding box center [572, 330] width 1122 height 25
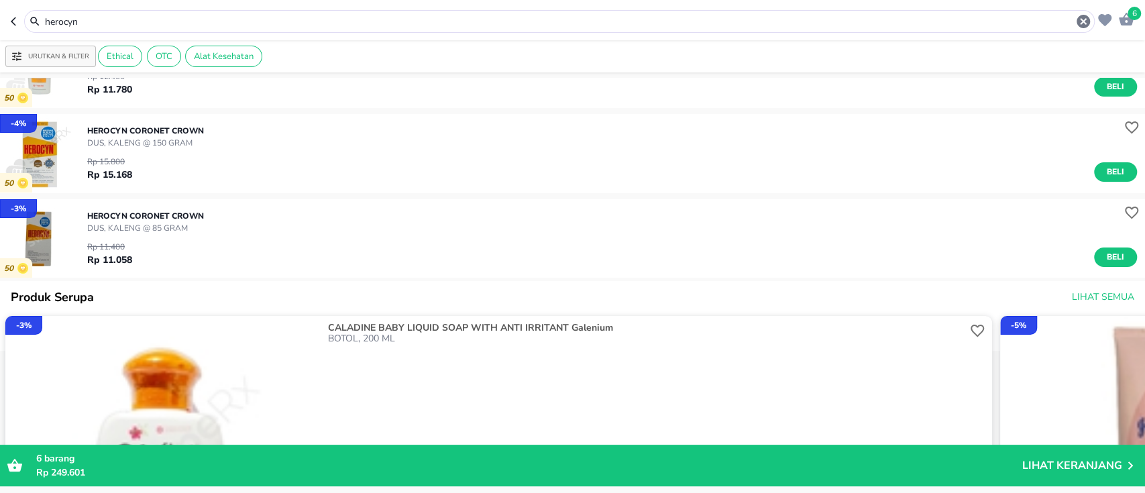
scroll to position [178, 0]
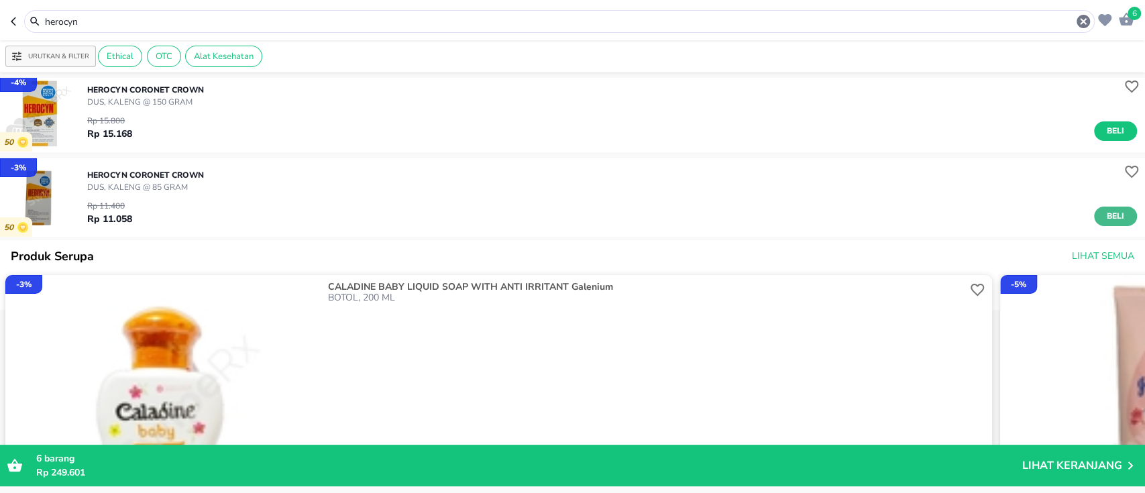
click at [1112, 211] on span "Beli" at bounding box center [1115, 216] width 23 height 14
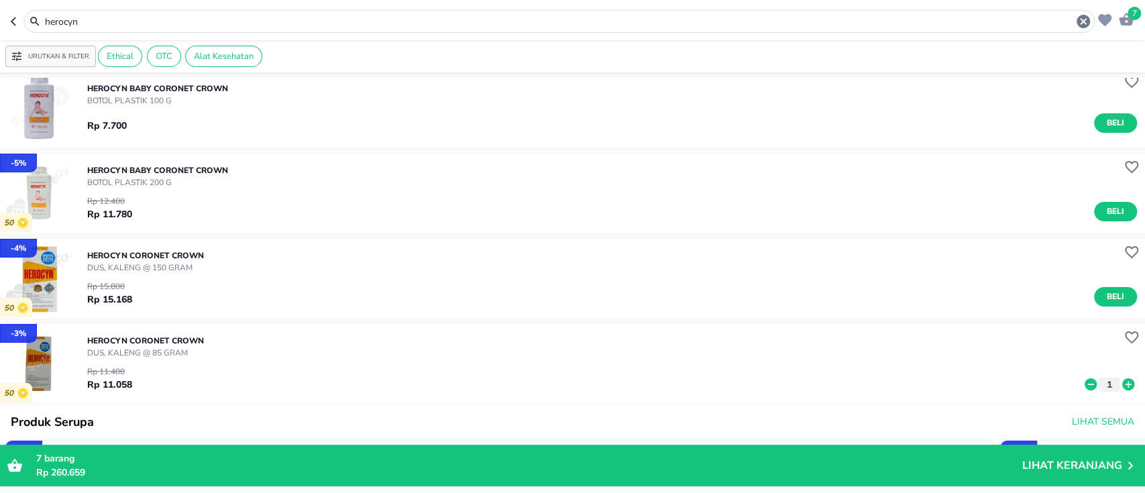
scroll to position [0, 0]
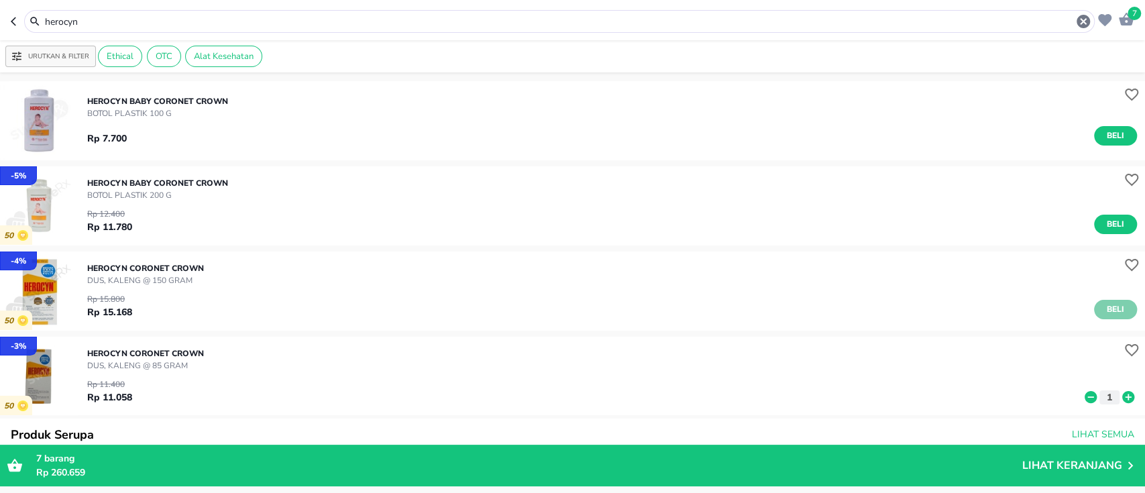
click at [1104, 309] on span "Beli" at bounding box center [1115, 310] width 23 height 14
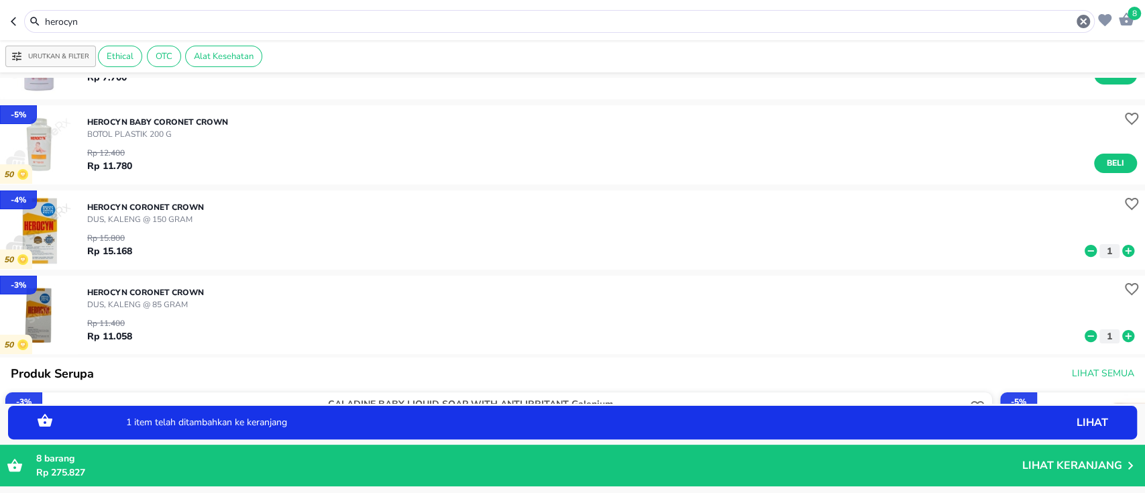
scroll to position [89, 0]
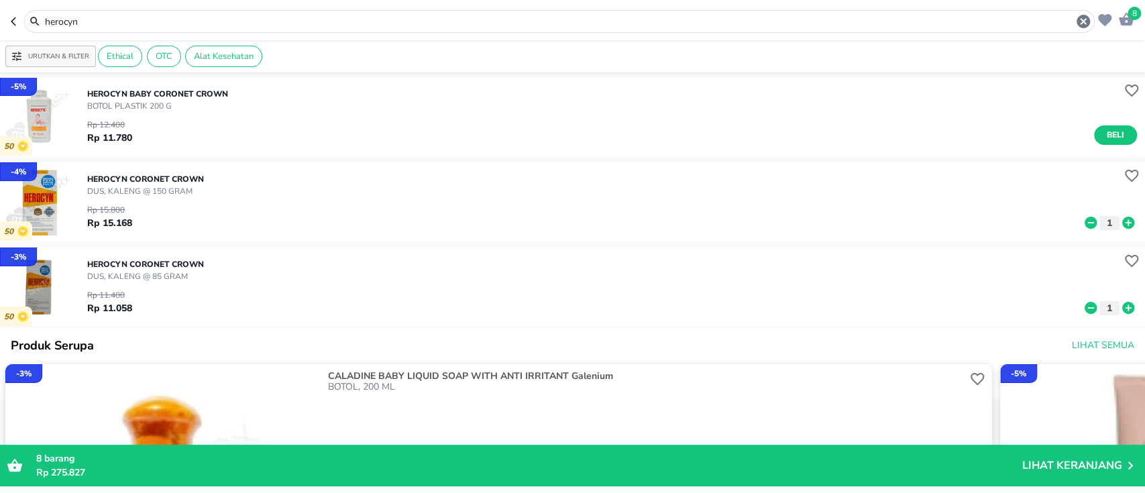
click at [252, 20] on input "herocyn" at bounding box center [560, 22] width 1032 height 14
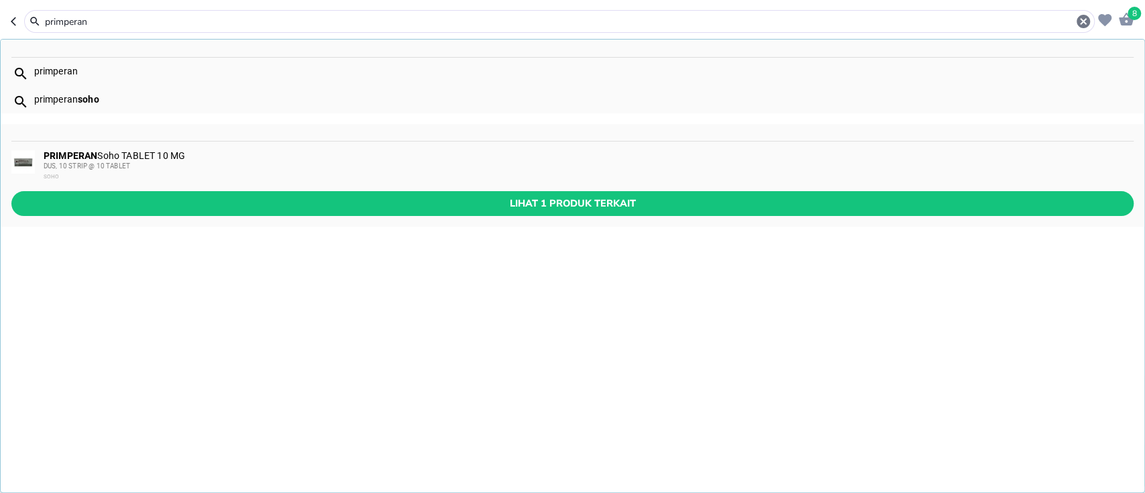
type input "primperan"
click at [319, 164] on div "DUS, 10 STRIP @ 10 TABLET" at bounding box center [588, 166] width 1089 height 11
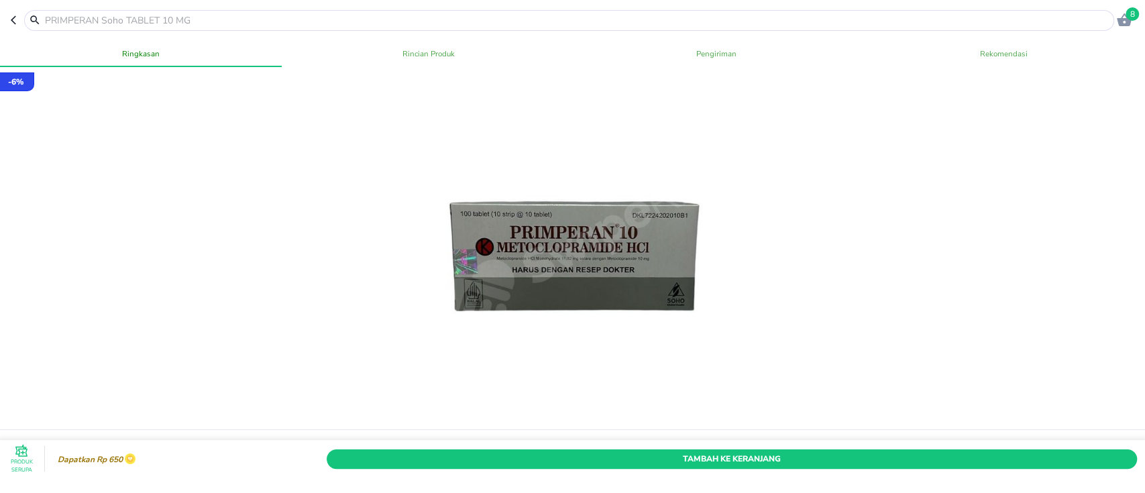
click at [154, 21] on input "text" at bounding box center [577, 20] width 1067 height 14
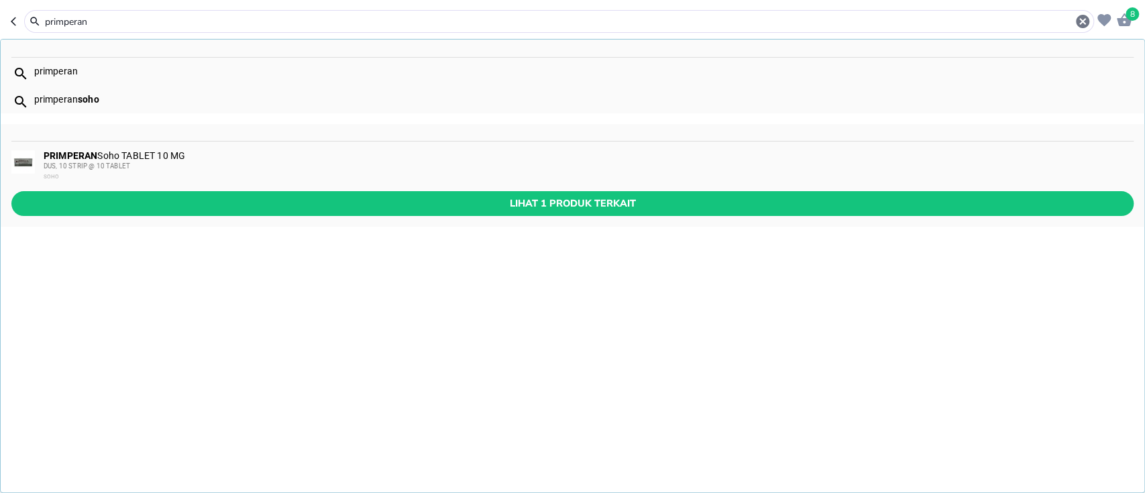
type input "primperan"
click at [104, 13] on div "primperan" at bounding box center [559, 21] width 1070 height 23
click at [226, 12] on div "primperan" at bounding box center [559, 21] width 1070 height 23
click at [226, 18] on input "primperan" at bounding box center [559, 22] width 1031 height 14
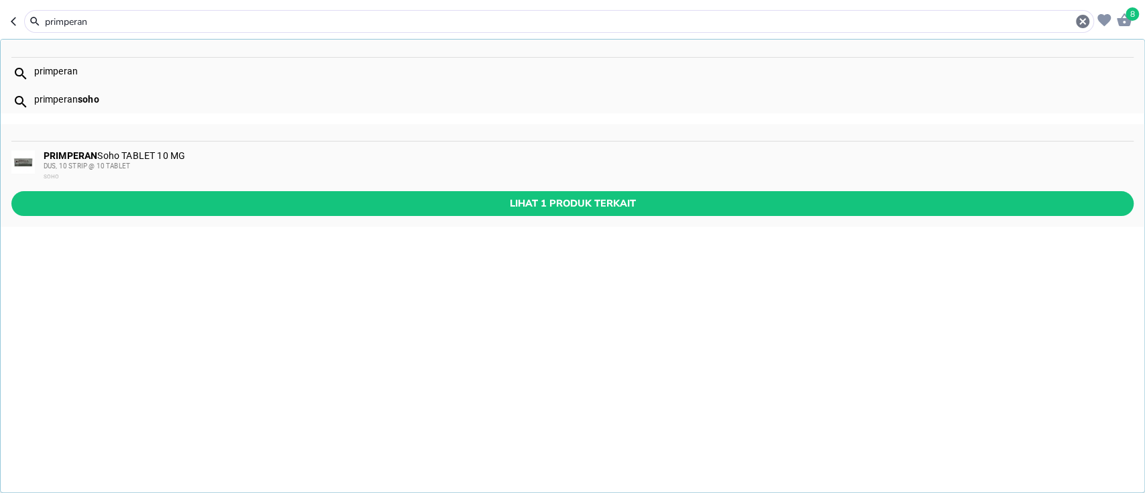
click at [226, 18] on input "primperan" at bounding box center [559, 22] width 1031 height 14
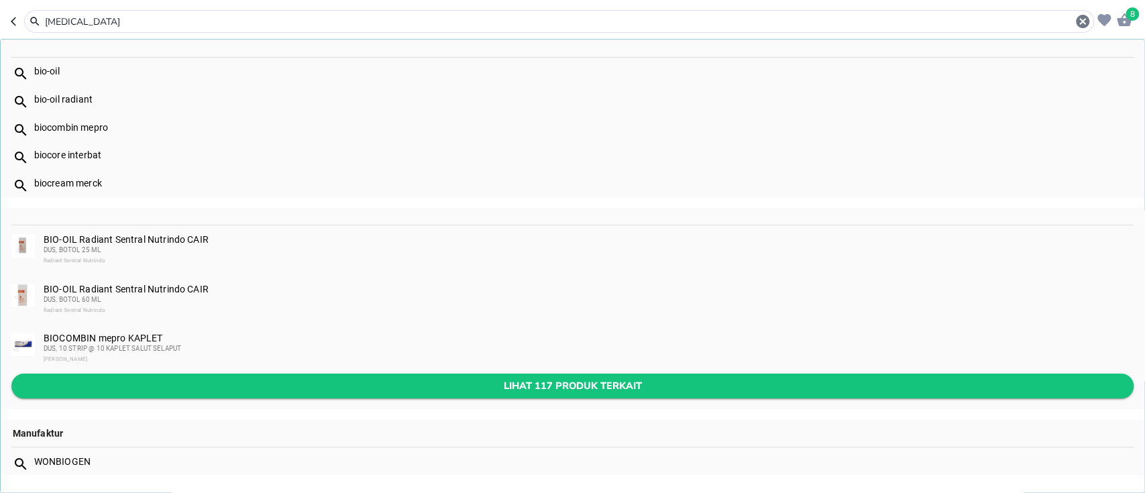
type input "[MEDICAL_DATA]"
click at [305, 388] on span "Lihat 117 produk terkait" at bounding box center [572, 386] width 1101 height 17
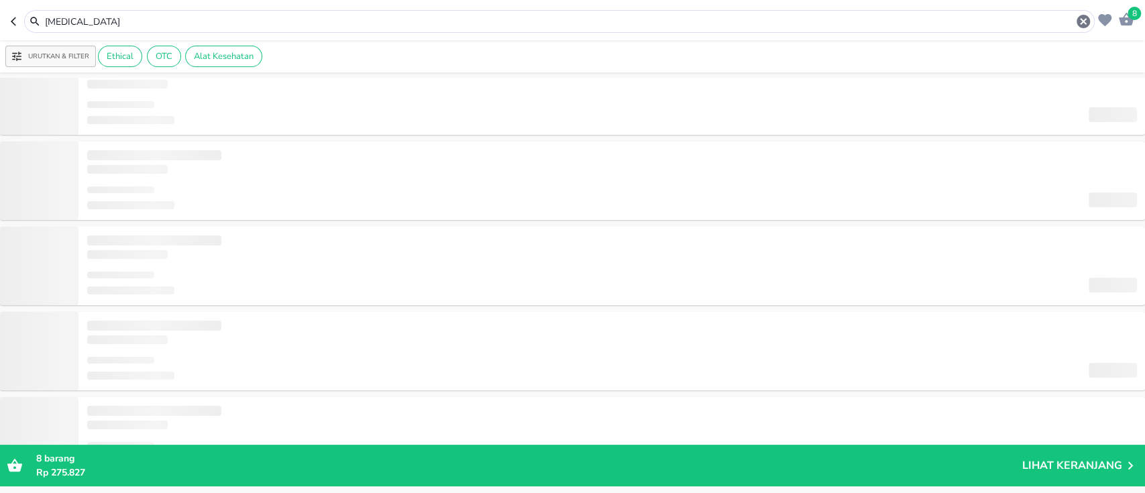
scroll to position [49, 0]
click at [239, 19] on input "[MEDICAL_DATA]" at bounding box center [560, 22] width 1032 height 14
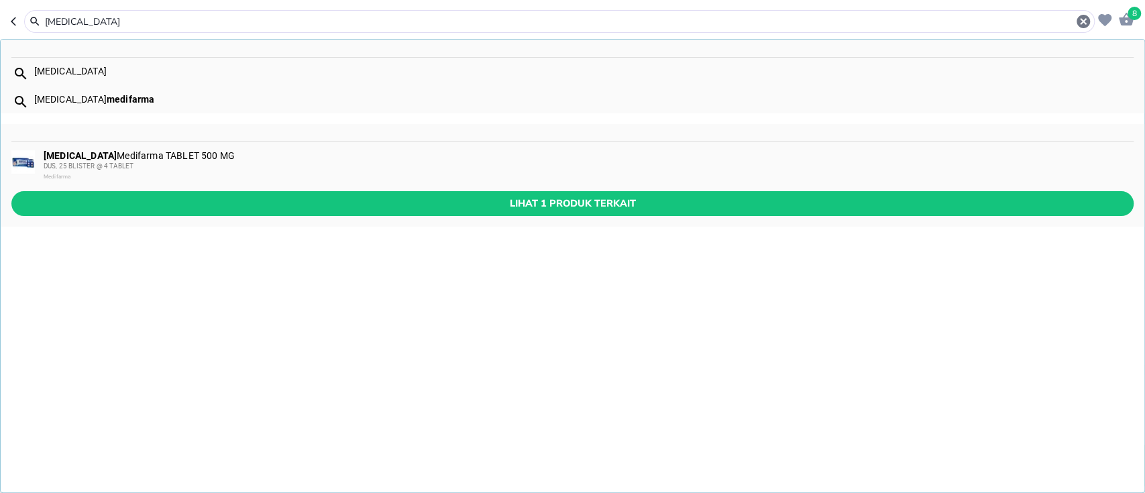
click at [229, 158] on div "[MEDICAL_DATA] Medifarma TABLET 500 MG DUS, 25 BLISTER @ 4 TABLET Medifarma" at bounding box center [588, 166] width 1089 height 32
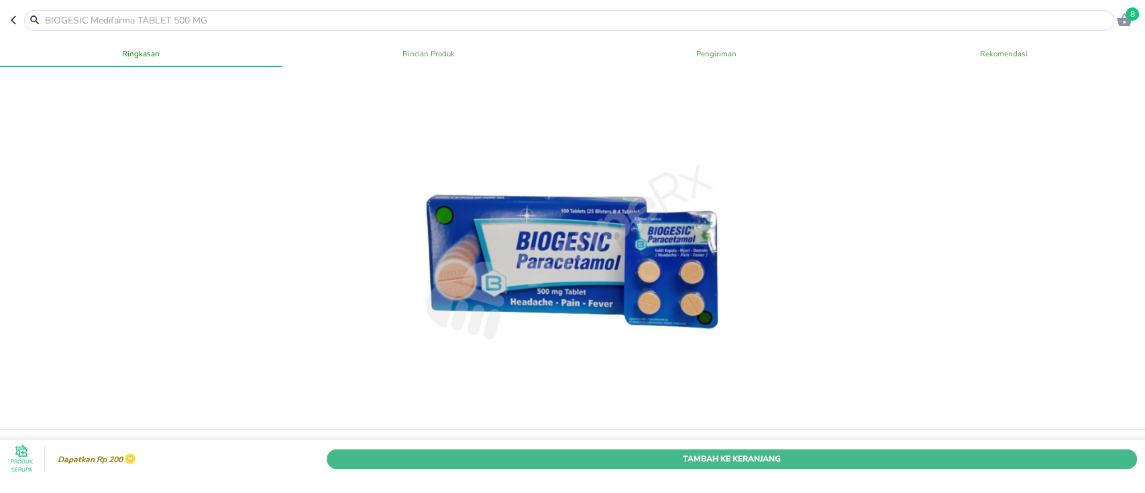
click at [944, 452] on span "Tambah Ke Keranjang" at bounding box center [732, 459] width 790 height 14
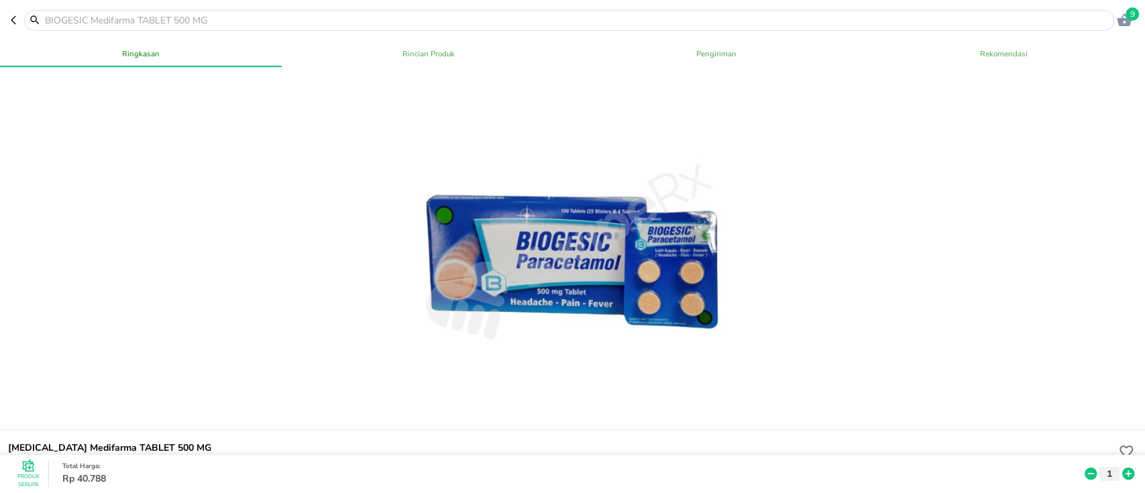
click at [176, 19] on input "text" at bounding box center [577, 20] width 1067 height 14
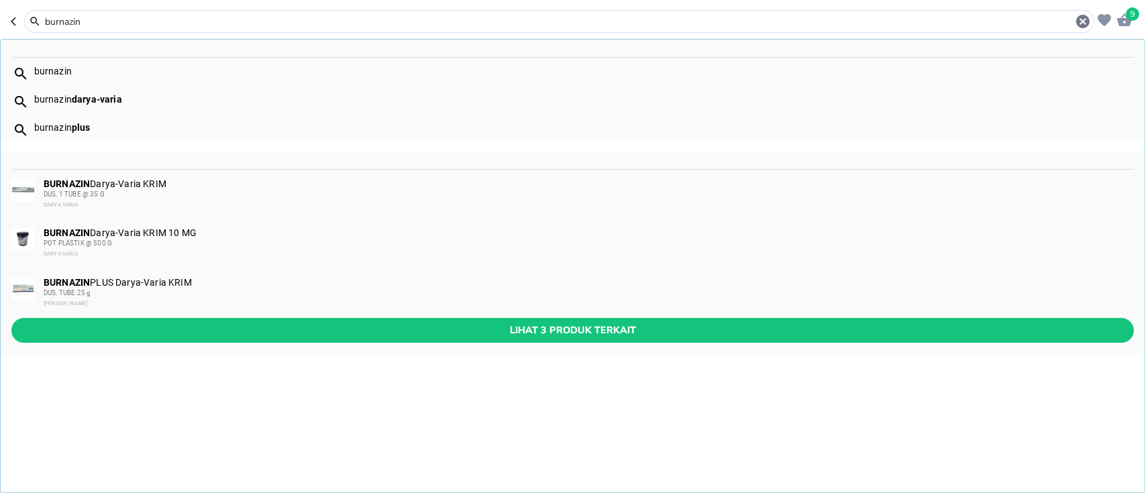
type input "burnazin"
click at [176, 325] on span "Lihat 3 produk terkait" at bounding box center [572, 330] width 1101 height 17
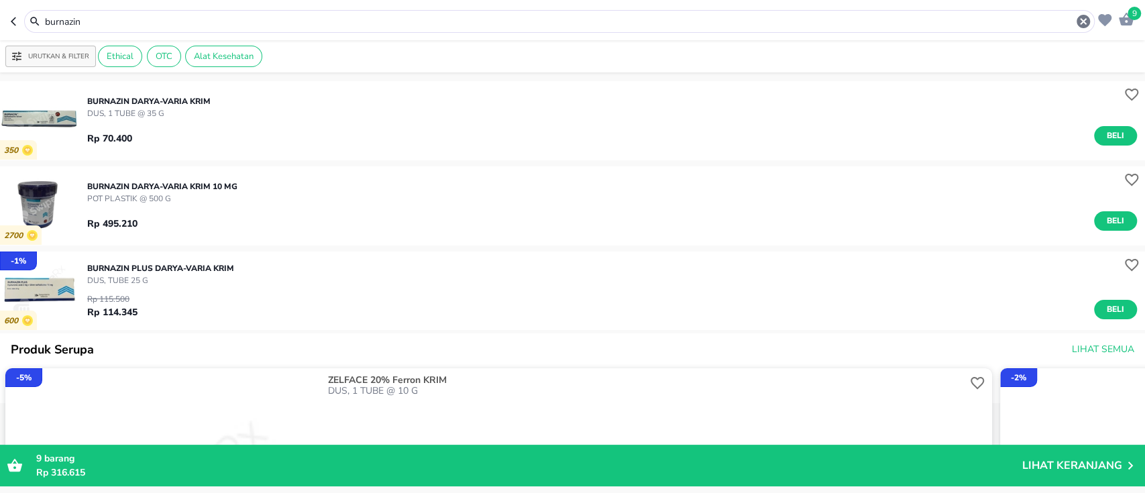
click at [252, 125] on div "Rp 70.400 Beli" at bounding box center [612, 132] width 1050 height 26
click at [1100, 144] on button "Beli" at bounding box center [1115, 135] width 43 height 19
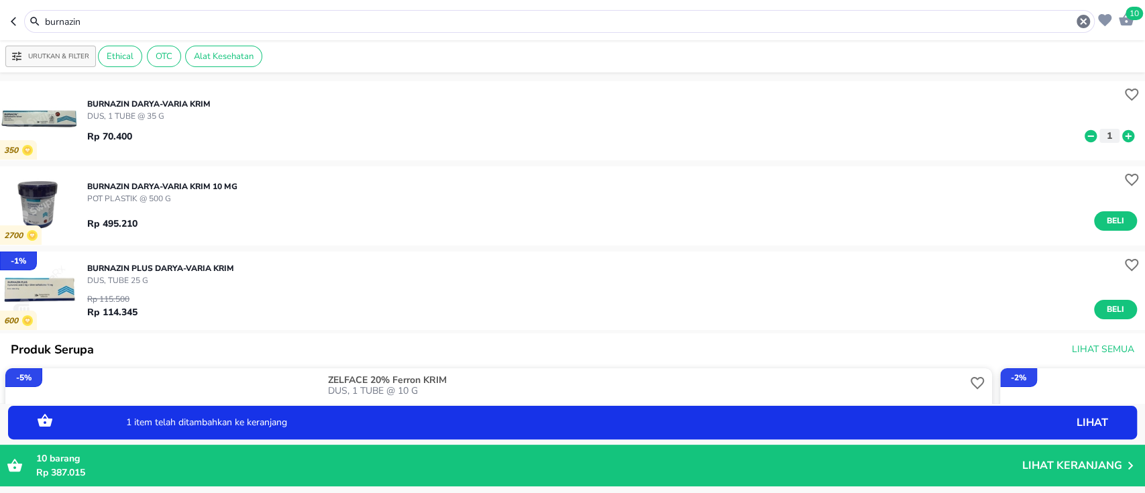
click at [209, 28] on div "burnazin" at bounding box center [568, 21] width 1048 height 16
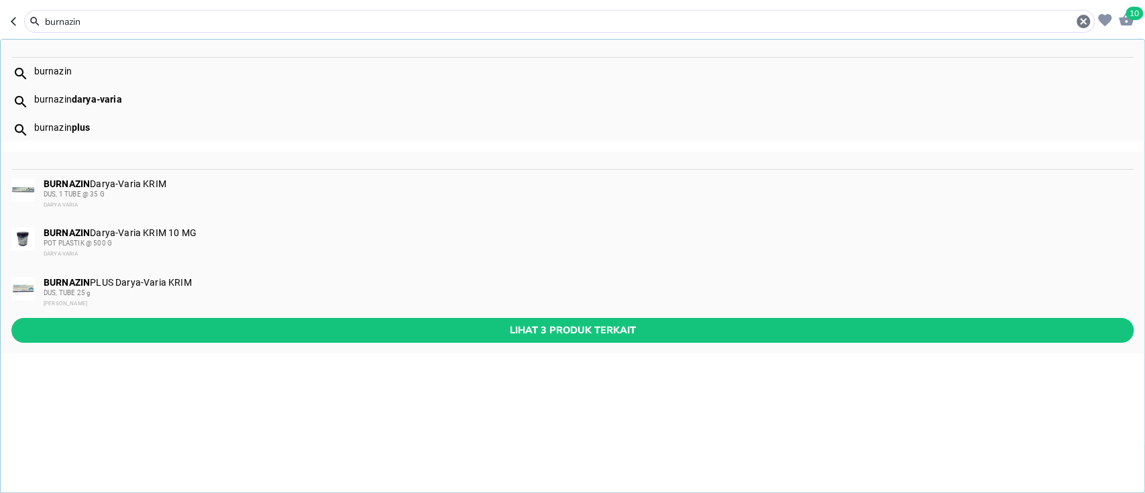
click at [209, 27] on input "burnazin" at bounding box center [560, 22] width 1032 height 14
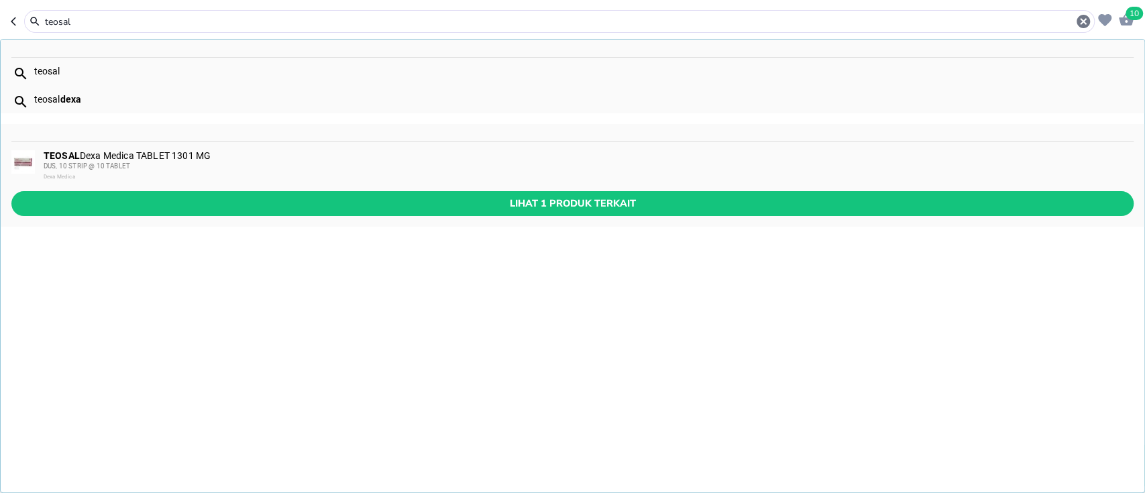
type input "teosal"
click at [191, 194] on button "Lihat 1 produk terkait" at bounding box center [572, 203] width 1122 height 25
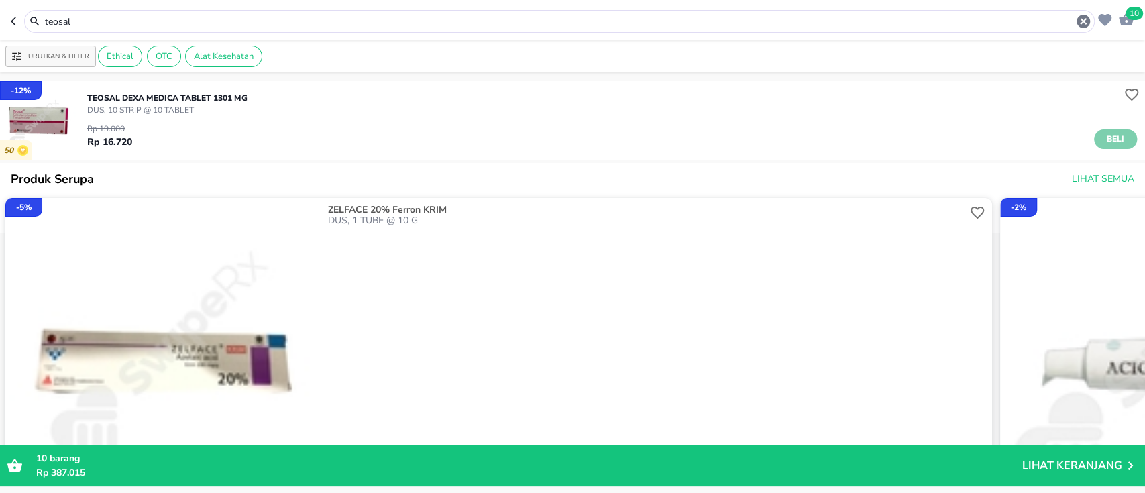
click at [1104, 139] on span "Beli" at bounding box center [1115, 139] width 23 height 14
click at [185, 19] on input "teosal" at bounding box center [560, 22] width 1032 height 14
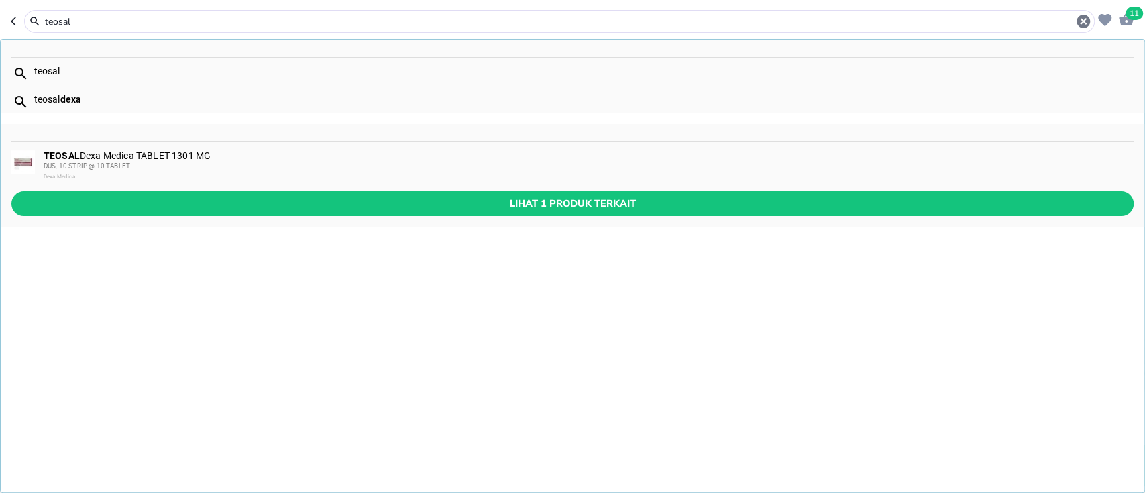
click at [185, 19] on input "teosal" at bounding box center [560, 22] width 1032 height 14
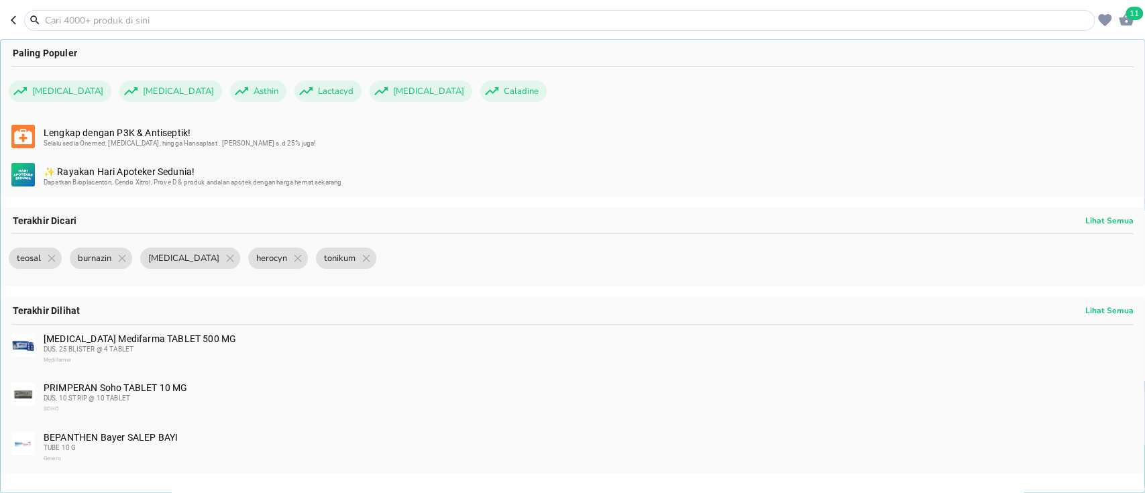
type input "v"
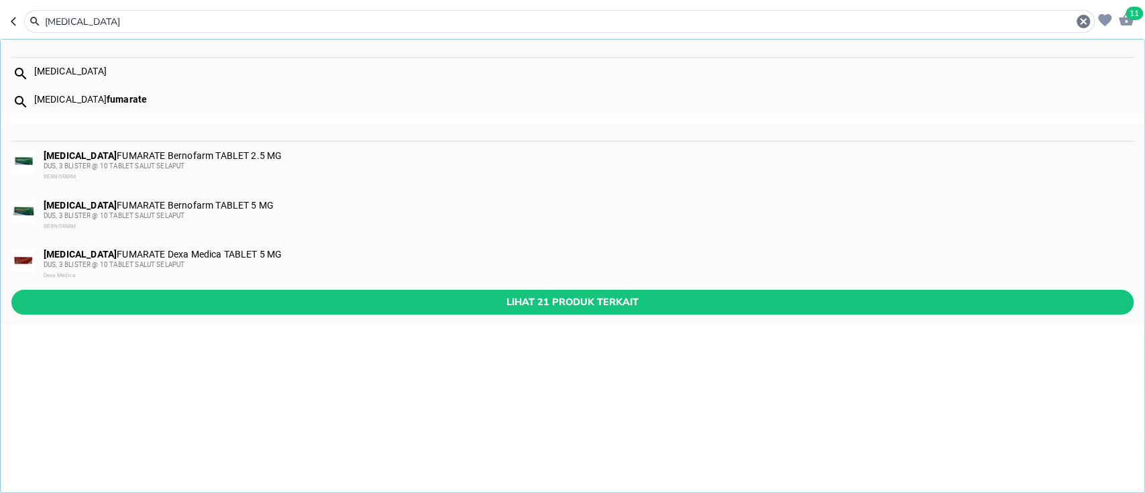
type input "[MEDICAL_DATA]"
drag, startPoint x: 225, startPoint y: 309, endPoint x: 223, endPoint y: 276, distance: 32.3
click at [226, 309] on span "Lihat 21 produk terkait" at bounding box center [572, 302] width 1101 height 17
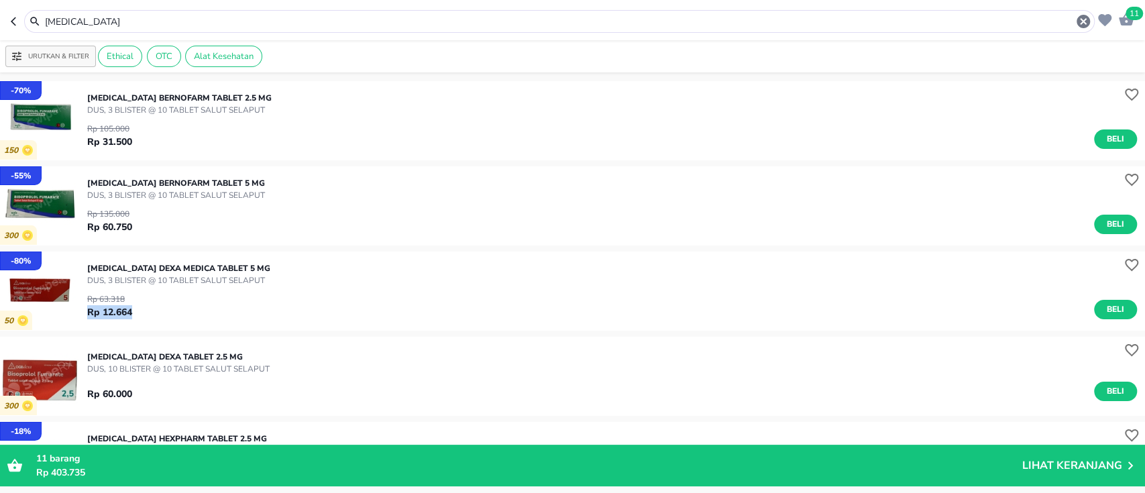
drag, startPoint x: 230, startPoint y: 325, endPoint x: 231, endPoint y: 297, distance: 28.2
click at [231, 297] on div "[MEDICAL_DATA] Dexa Medica TABLET 5 MG DUS, 3 BLISTER @ 10 TABLET SALUT SELAPUT…" at bounding box center [616, 291] width 1058 height 70
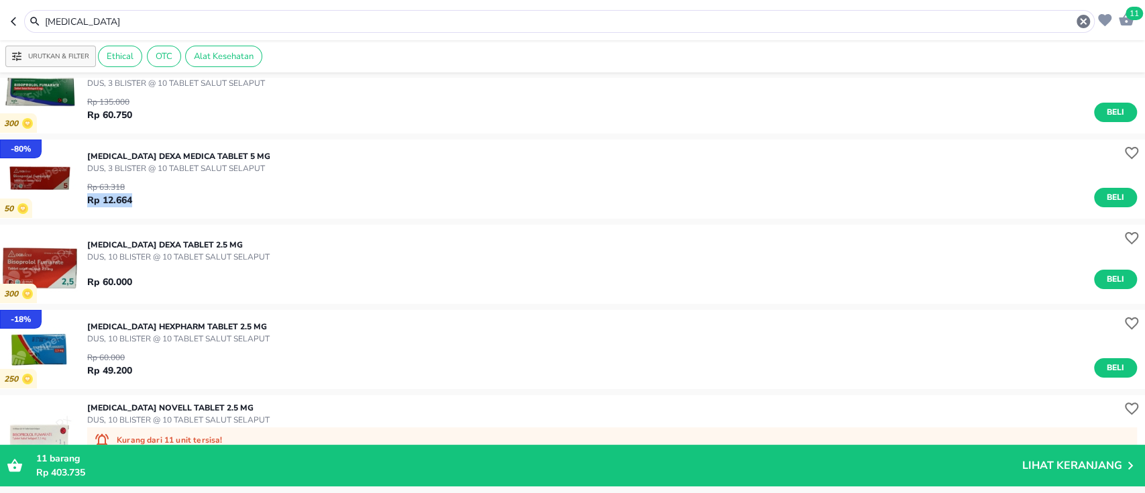
scroll to position [178, 0]
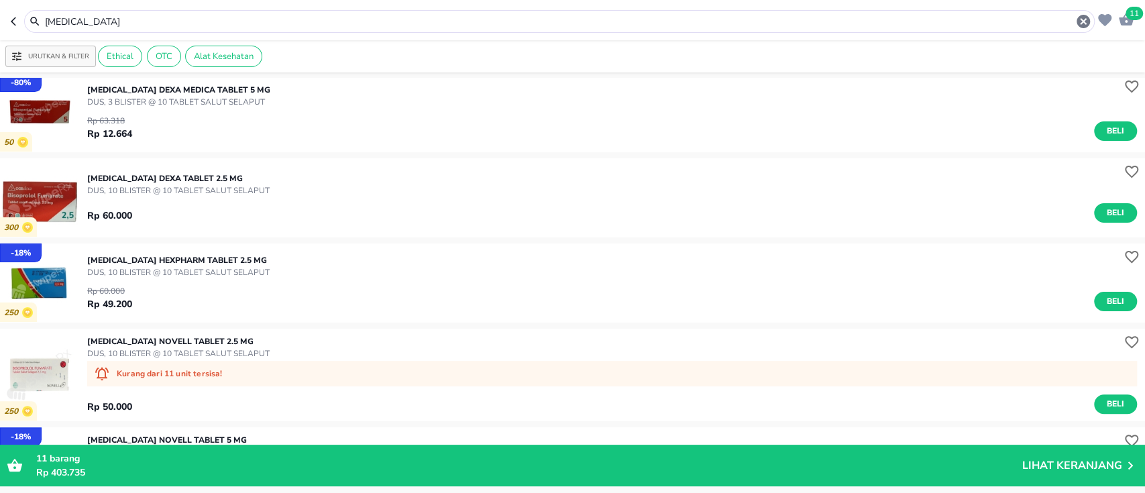
click at [364, 241] on div "- 18 % 250 [MEDICAL_DATA] Hexpharm TABLET 2.5 MG DUS, 10 BLISTER @ 10 TABLET SA…" at bounding box center [572, 282] width 1145 height 85
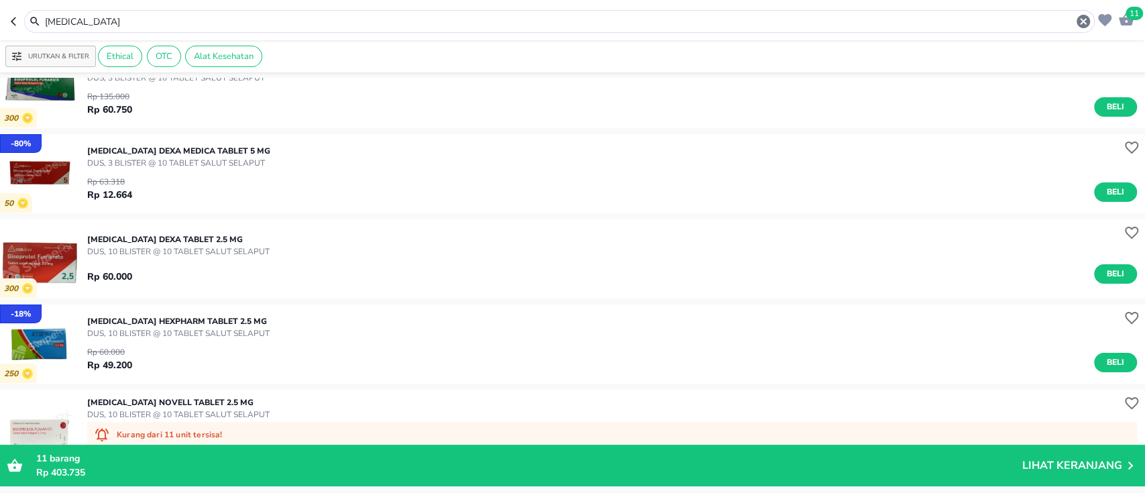
scroll to position [89, 0]
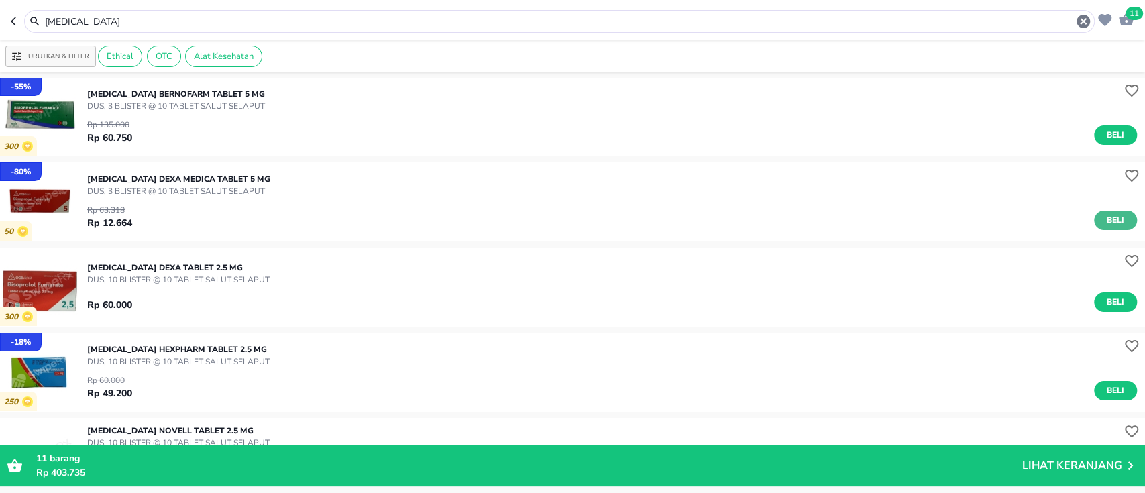
click at [1104, 223] on span "Beli" at bounding box center [1115, 220] width 23 height 14
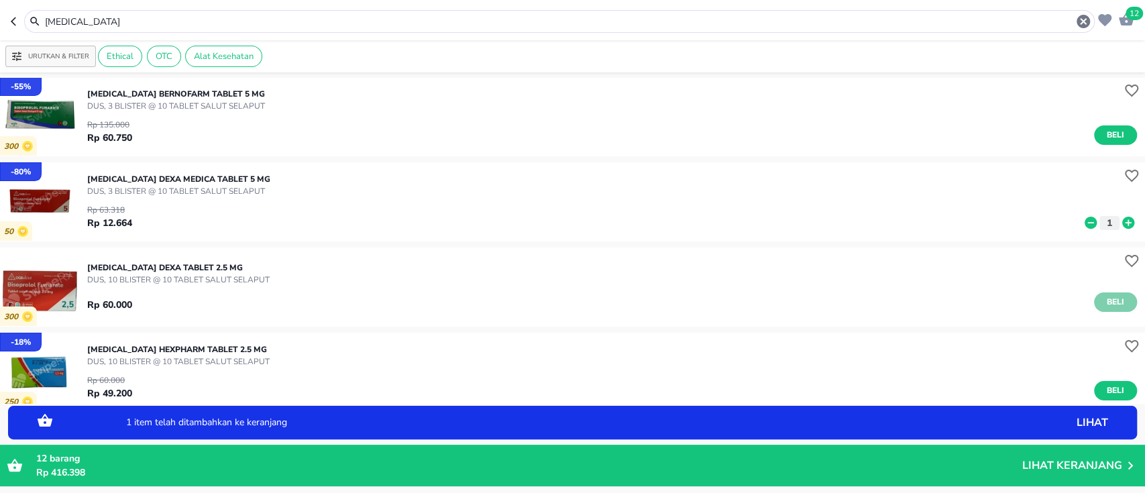
click at [1110, 303] on span "Beli" at bounding box center [1115, 302] width 23 height 14
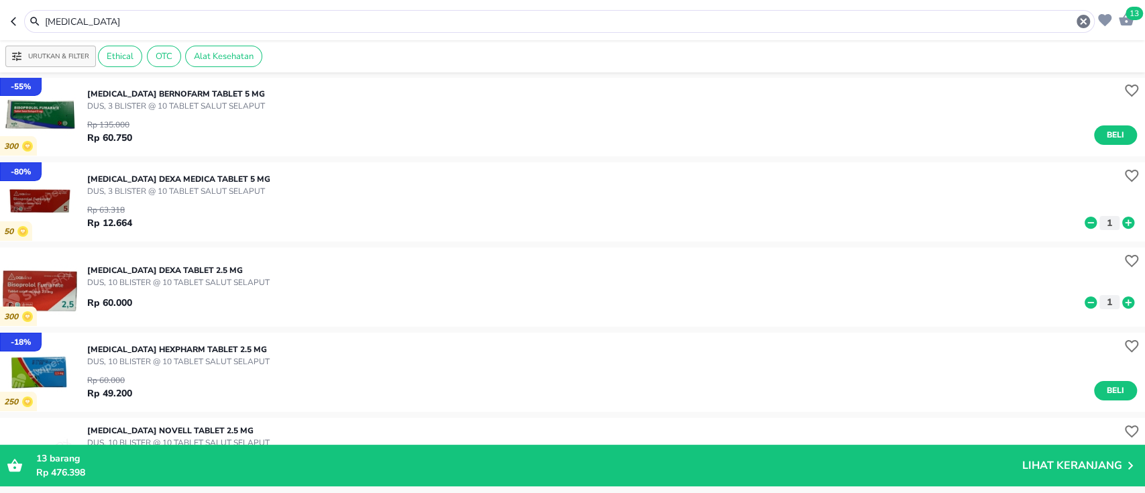
click at [239, 24] on input "[MEDICAL_DATA]" at bounding box center [560, 22] width 1032 height 14
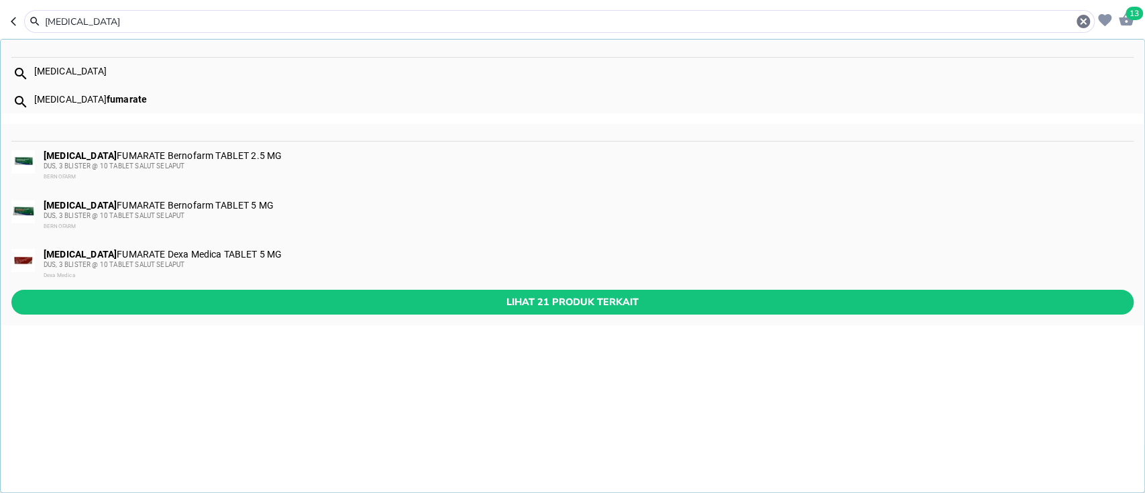
click at [239, 24] on input "[MEDICAL_DATA]" at bounding box center [560, 22] width 1032 height 14
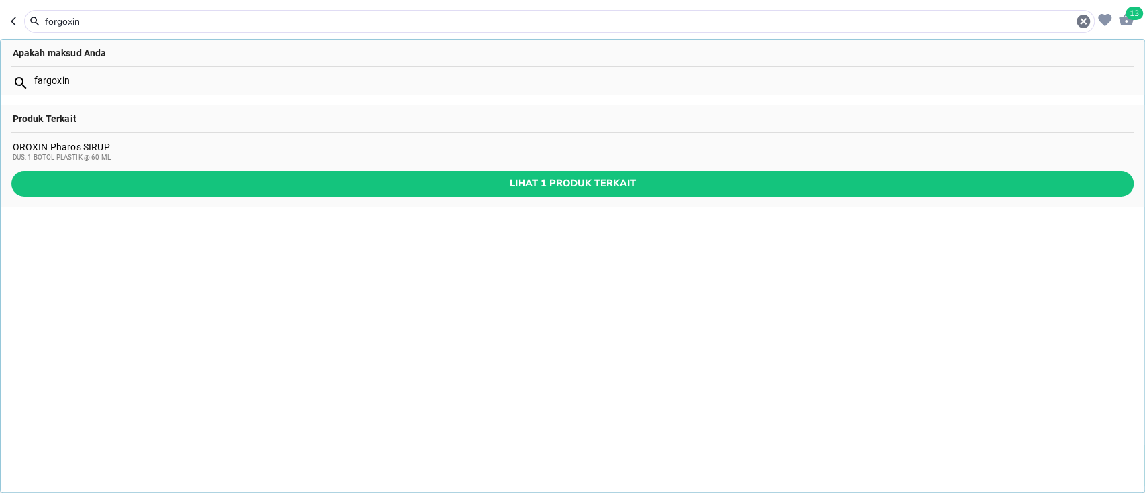
click at [142, 17] on input "forgoxin" at bounding box center [560, 22] width 1032 height 14
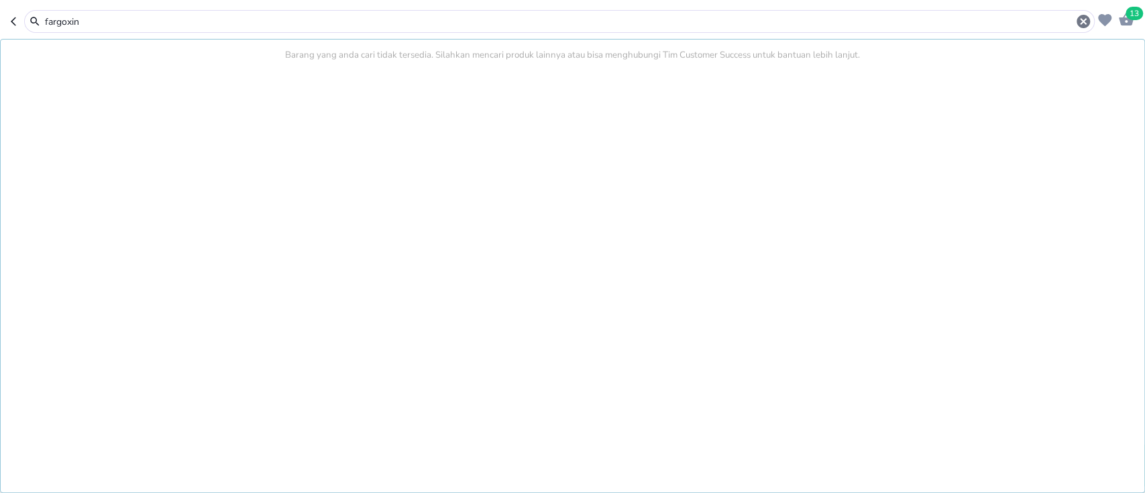
type input "fargoxin"
click at [276, 10] on div "fargoxin" at bounding box center [559, 21] width 1071 height 23
click at [276, 19] on input "fargoxin" at bounding box center [560, 22] width 1032 height 14
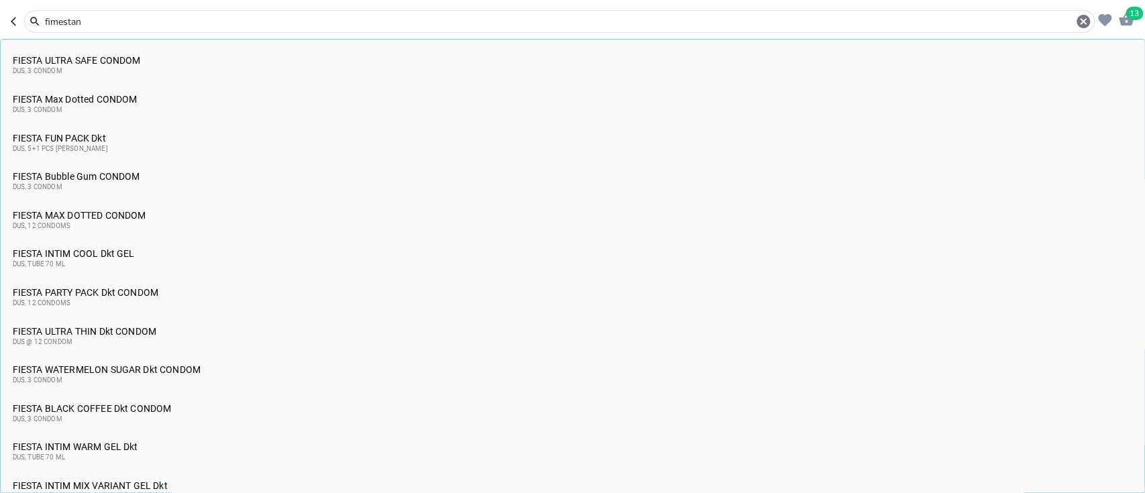
scroll to position [276, 0]
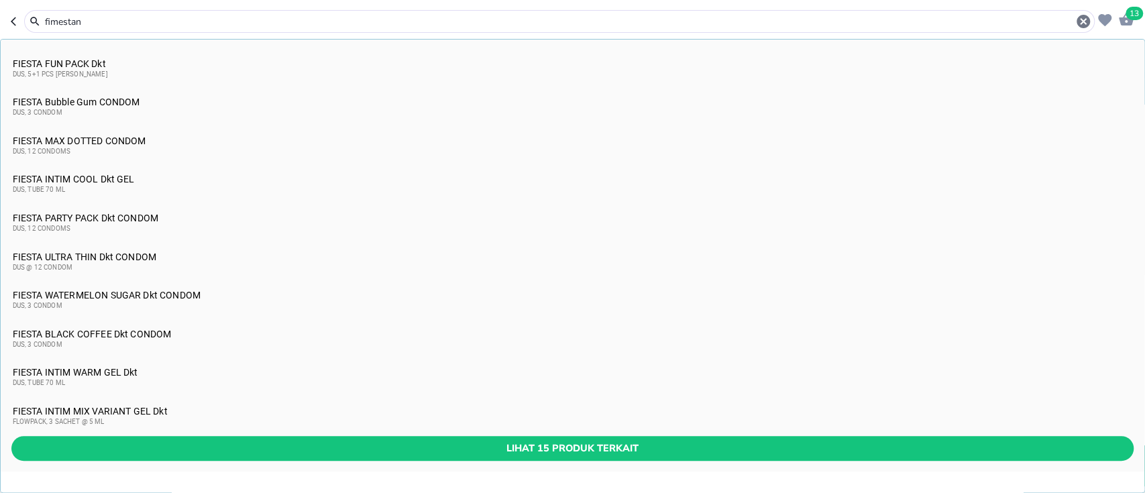
type input "fimestan"
click at [263, 15] on input "fimestan" at bounding box center [560, 22] width 1032 height 14
click at [263, 24] on input "fimestan" at bounding box center [560, 22] width 1032 height 14
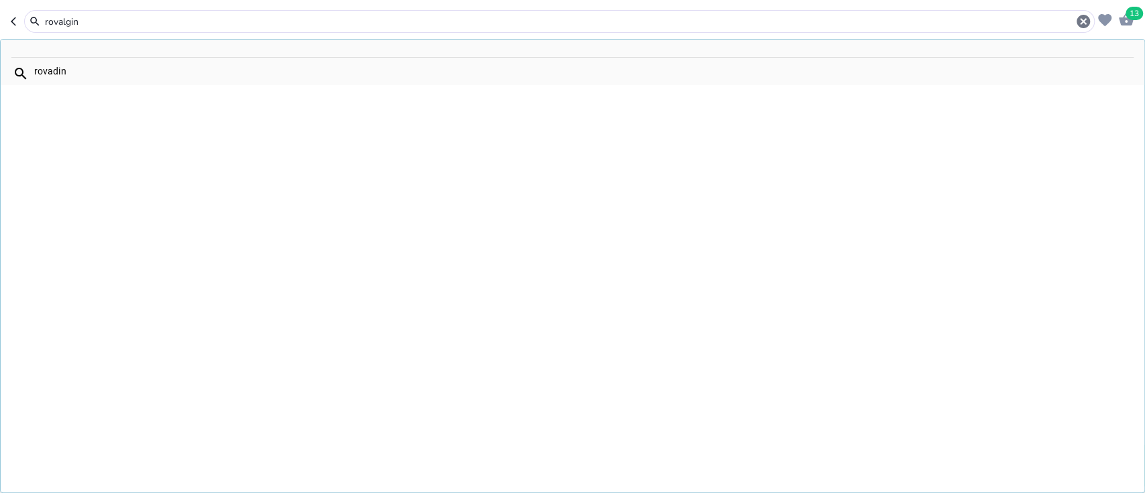
type input "rovalgin"
click at [256, 22] on input "rovalgin" at bounding box center [560, 22] width 1032 height 14
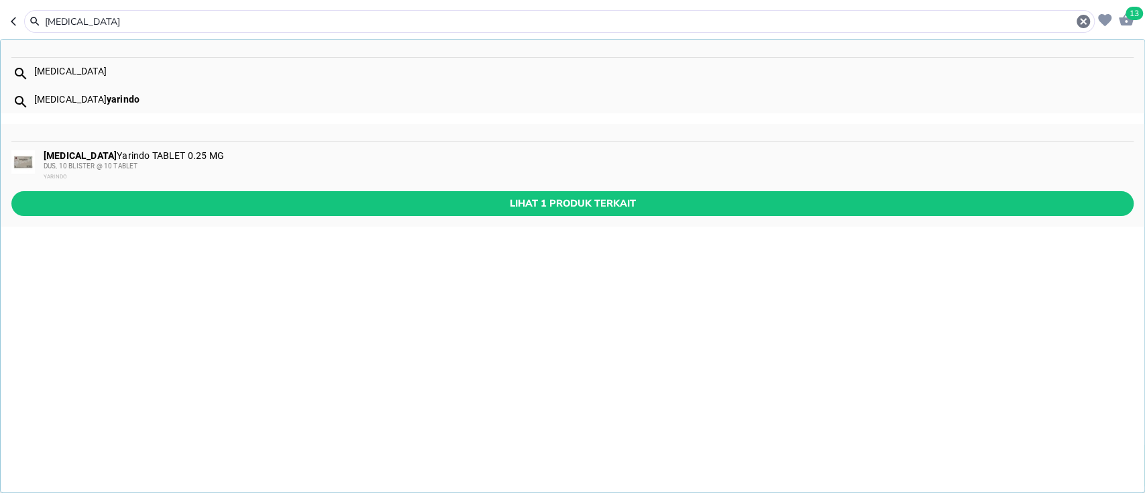
type input "[MEDICAL_DATA]"
click at [612, 207] on span "Lihat 1 produk terkait" at bounding box center [572, 203] width 1101 height 17
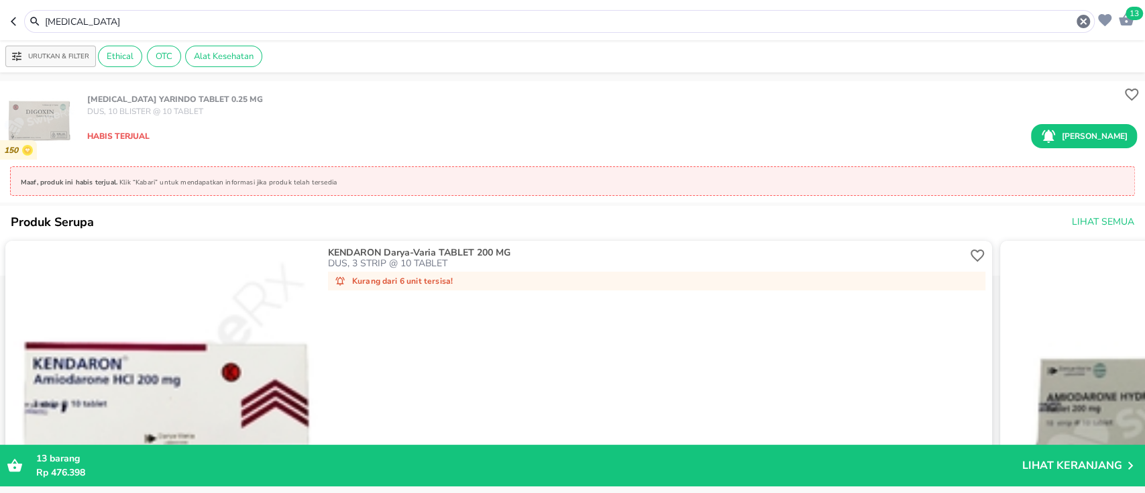
click at [225, 18] on input "[MEDICAL_DATA]" at bounding box center [560, 22] width 1032 height 14
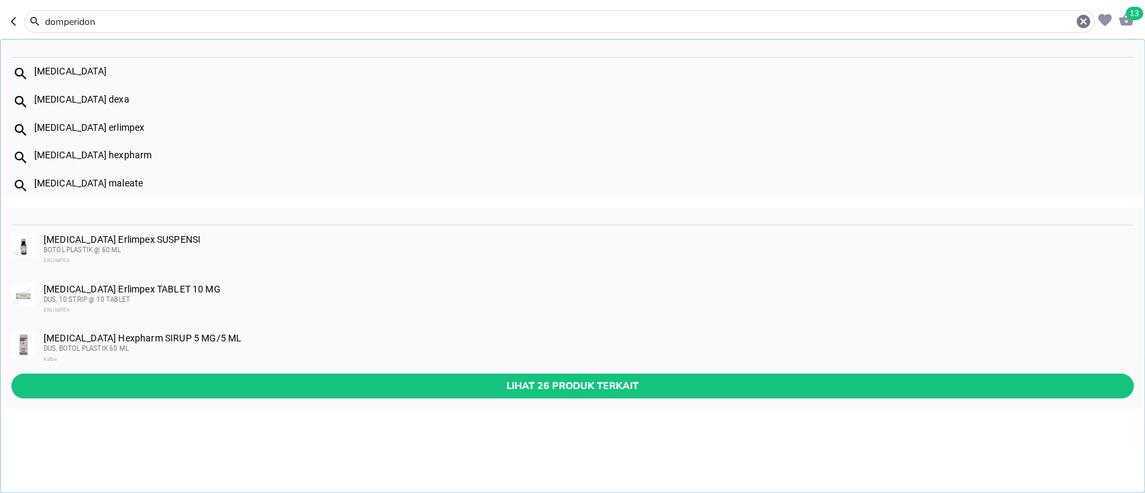
type input "domperidon"
click at [162, 337] on div "[MEDICAL_DATA] Hexpharm SIRUP 5 MG/5 ML DUS, BOTOL PLASTIK 60 ML Kalbe" at bounding box center [588, 349] width 1089 height 32
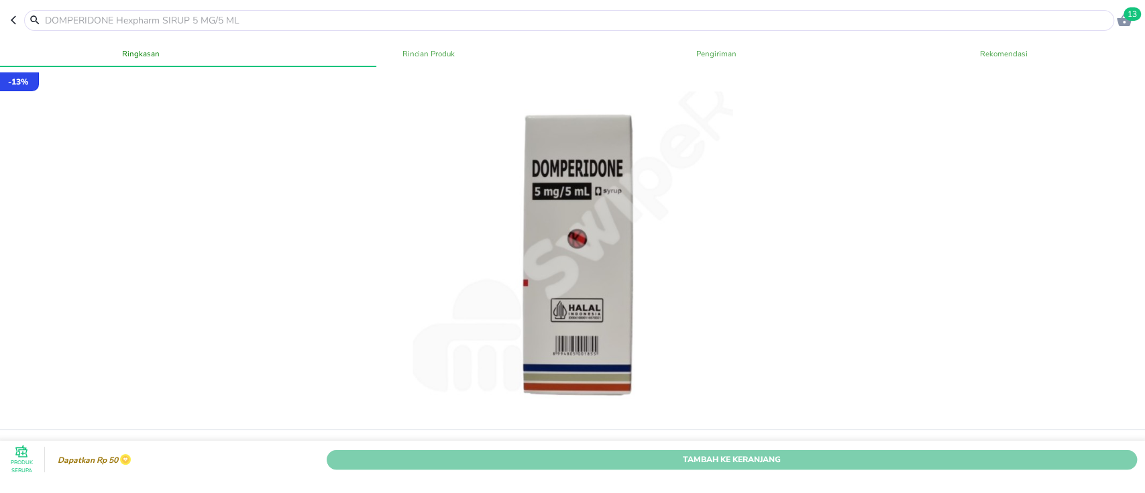
click at [880, 452] on span "Tambah Ke Keranjang" at bounding box center [732, 459] width 790 height 14
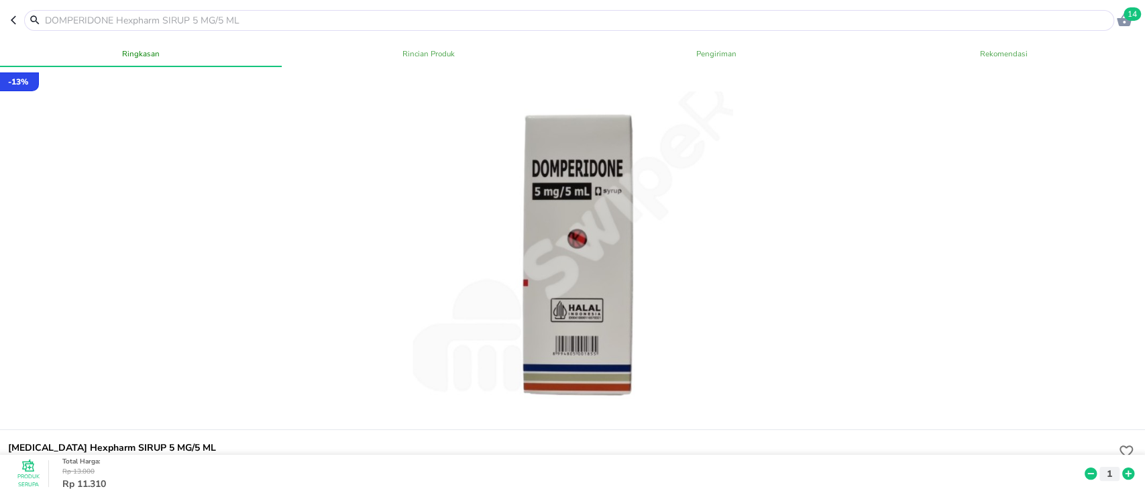
click at [180, 22] on input "text" at bounding box center [577, 20] width 1067 height 14
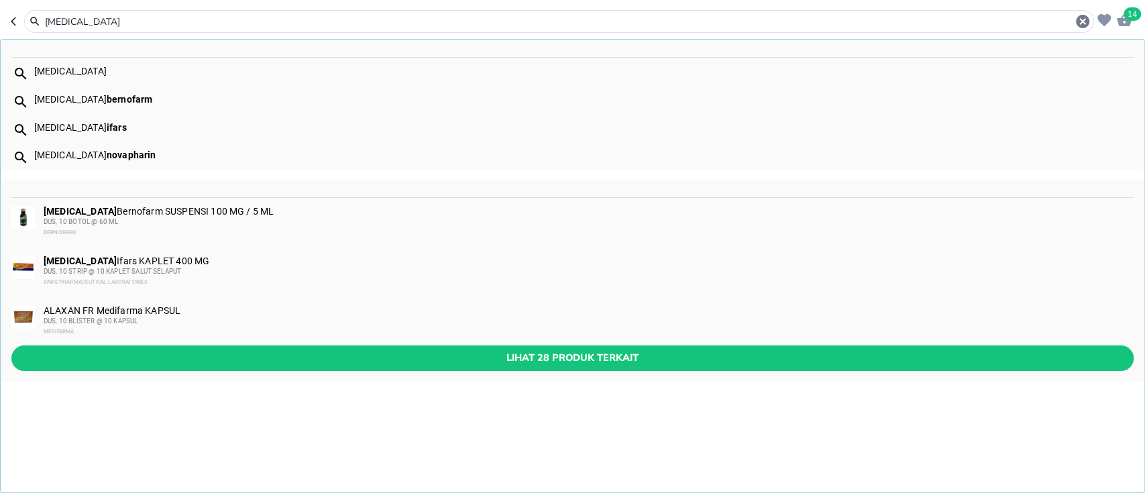
type input "[MEDICAL_DATA]"
click at [205, 219] on div "DUS, 10 BOTOL @ 60 ML" at bounding box center [588, 222] width 1089 height 11
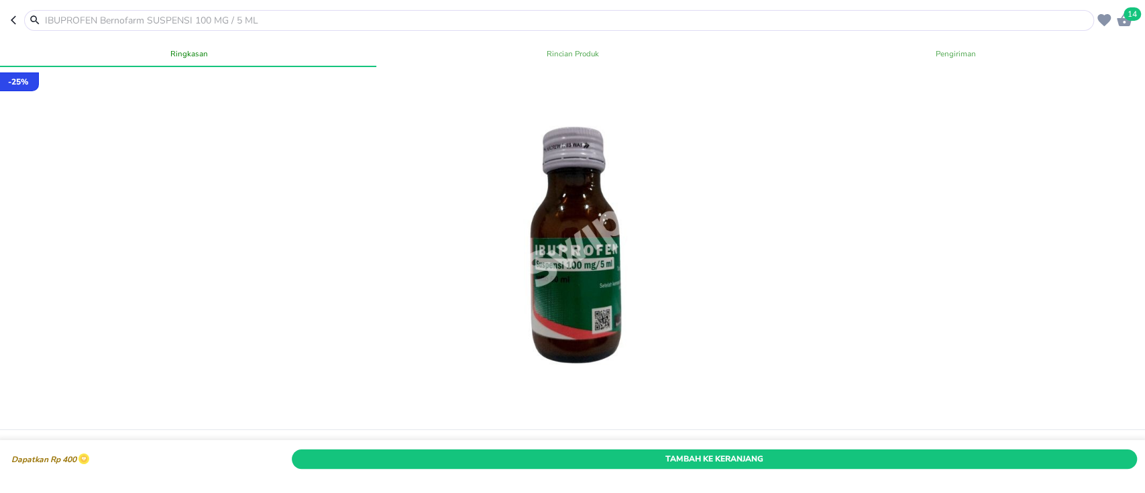
scroll to position [89, 0]
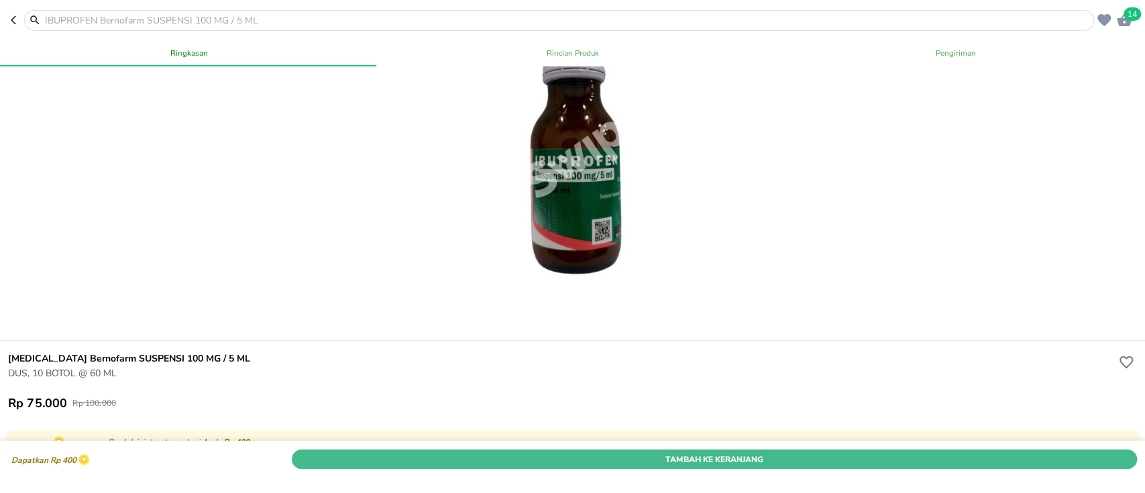
click at [818, 452] on span "Tambah Ke Keranjang" at bounding box center [714, 459] width 825 height 14
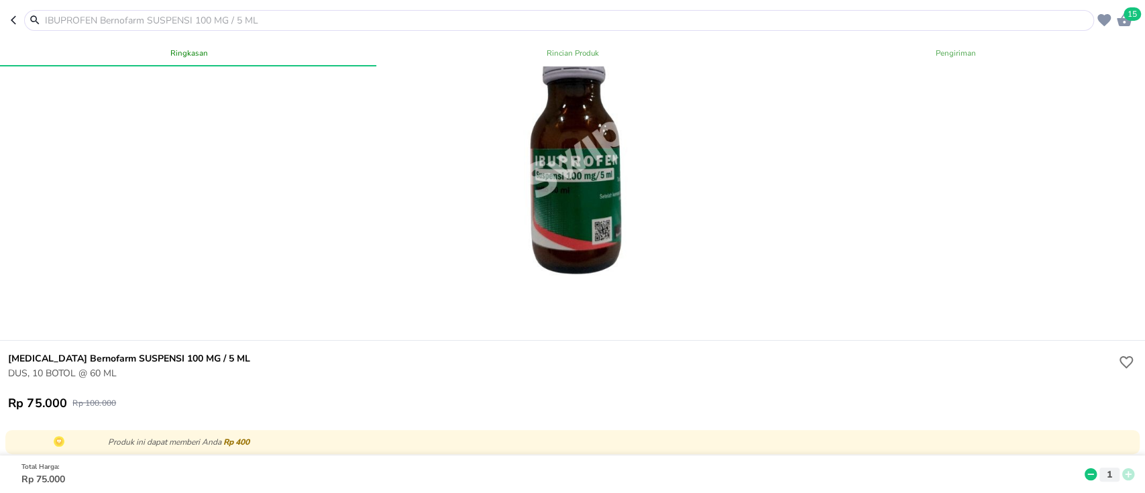
click at [221, 22] on input "text" at bounding box center [567, 20] width 1047 height 14
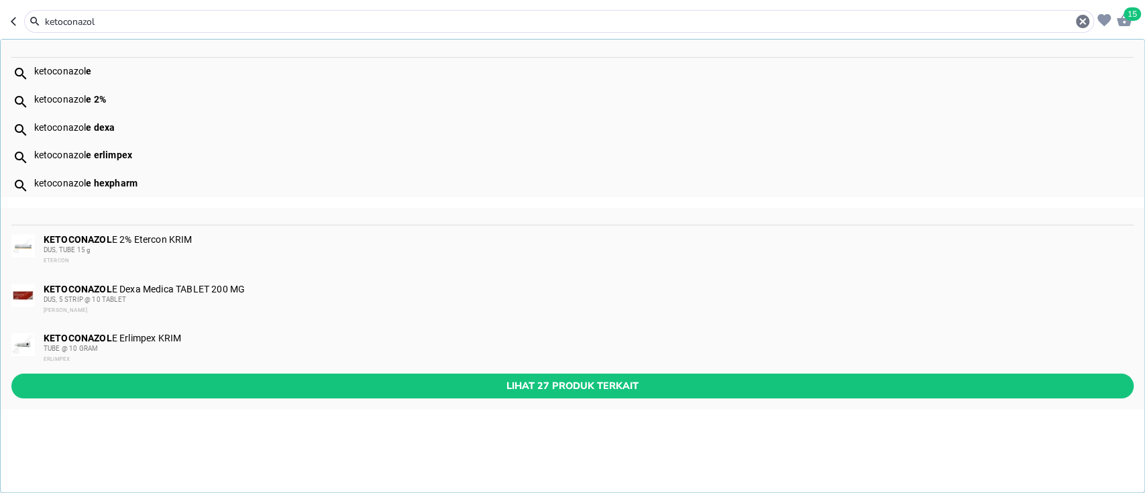
type input "ketoconazol"
click at [98, 242] on b "KETOCONAZOL" at bounding box center [78, 239] width 68 height 11
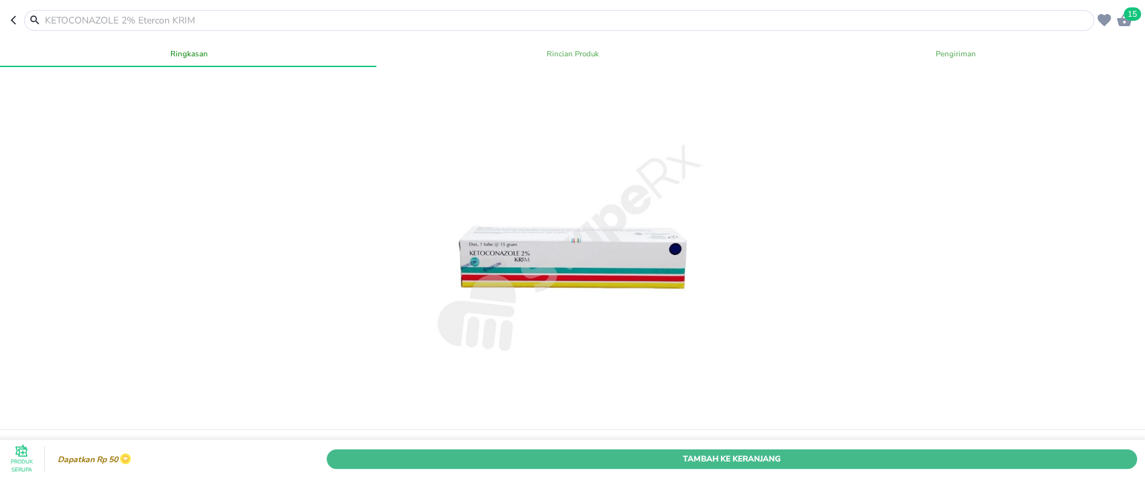
click at [629, 452] on span "Tambah Ke Keranjang" at bounding box center [732, 459] width 790 height 14
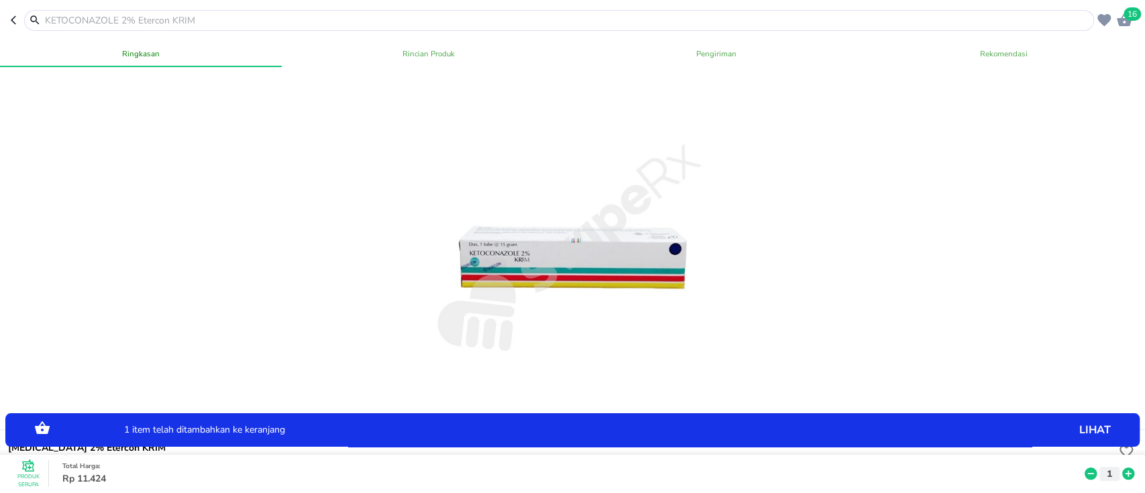
click at [222, 23] on input "text" at bounding box center [567, 20] width 1047 height 14
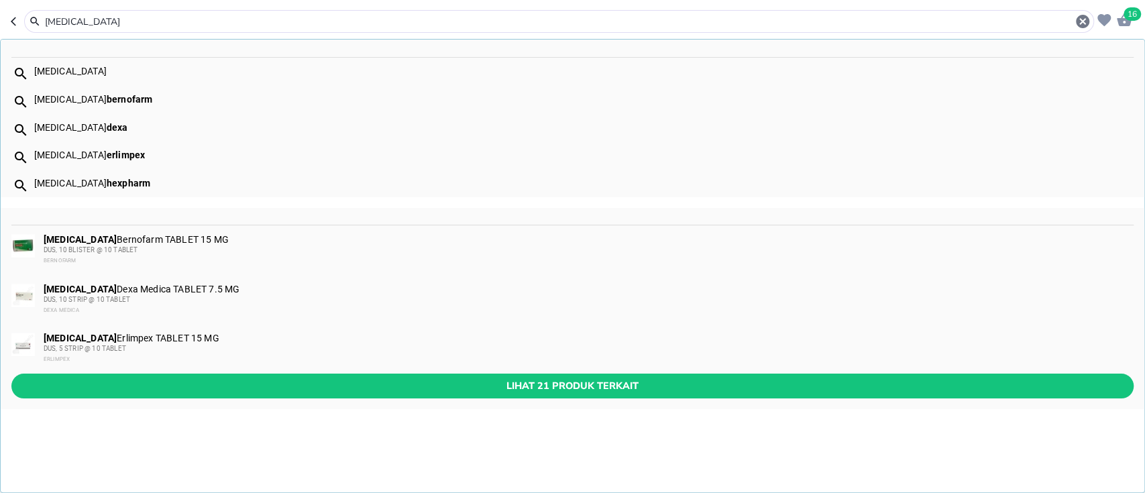
type input "[MEDICAL_DATA]"
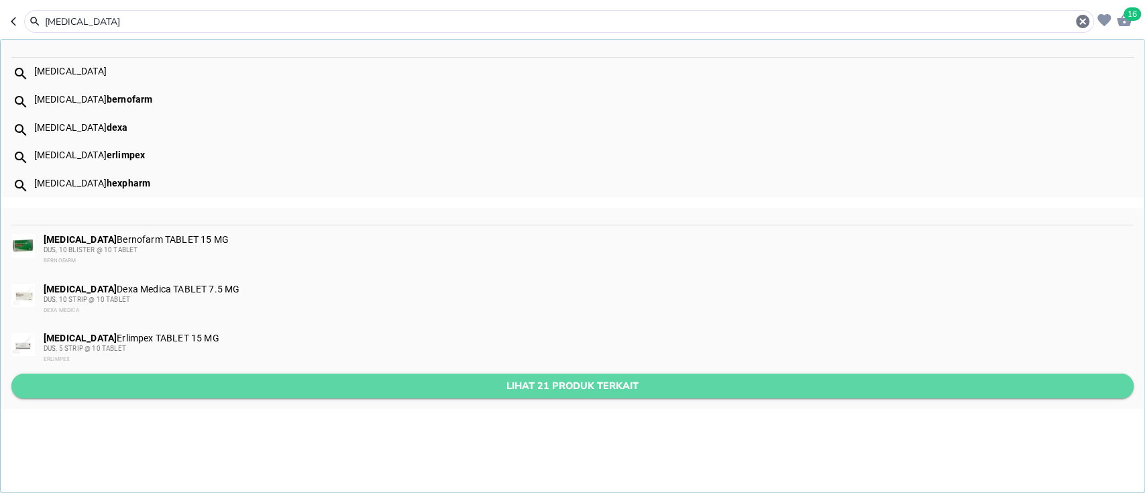
click at [174, 379] on span "Lihat 21 produk terkait" at bounding box center [572, 386] width 1101 height 17
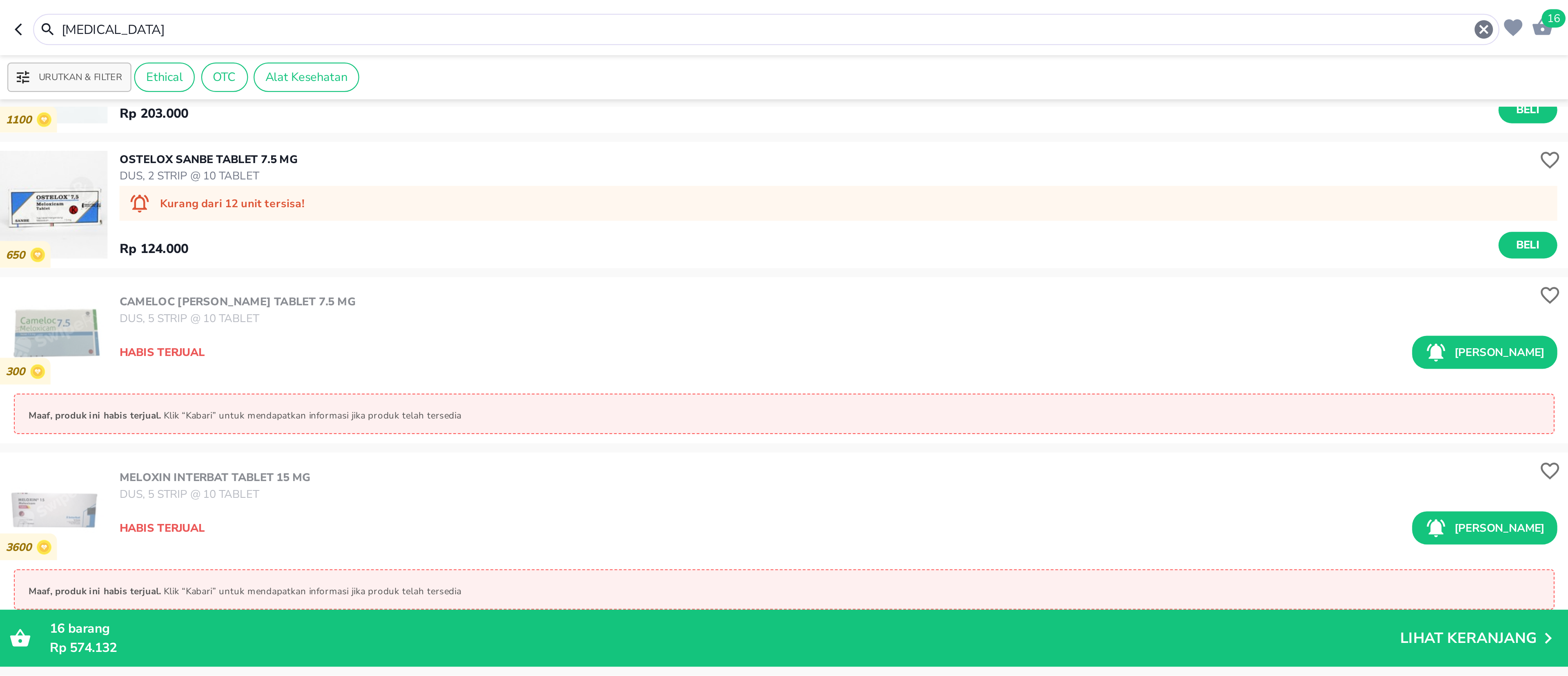
scroll to position [1089, 0]
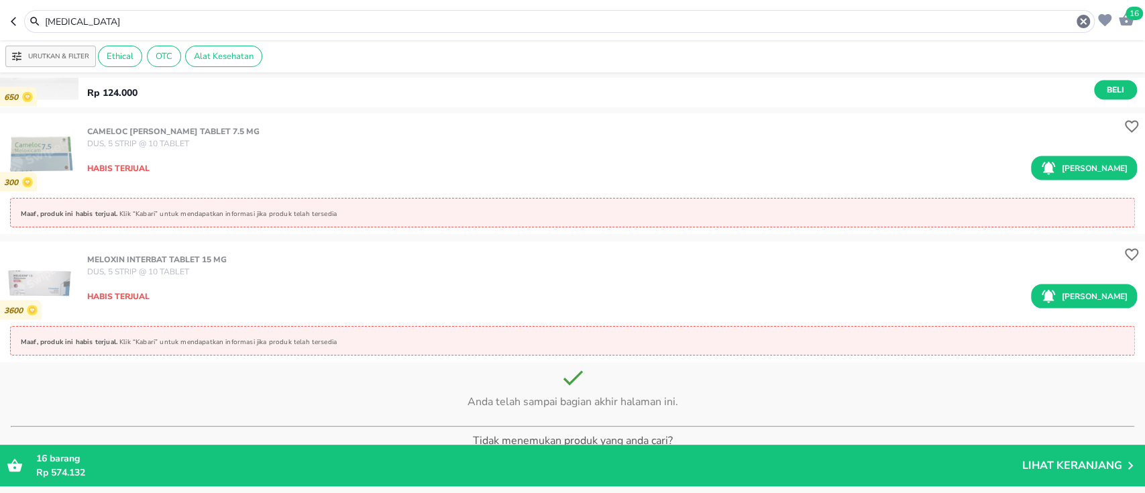
click at [1131, 20] on icon "button" at bounding box center [1126, 19] width 15 height 13
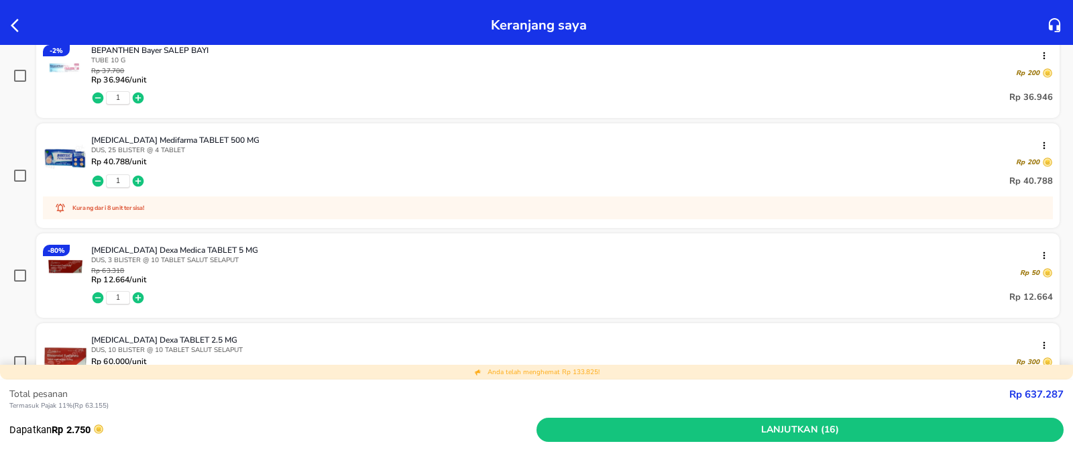
scroll to position [402, 0]
click at [11, 23] on icon "button" at bounding box center [19, 25] width 16 height 16
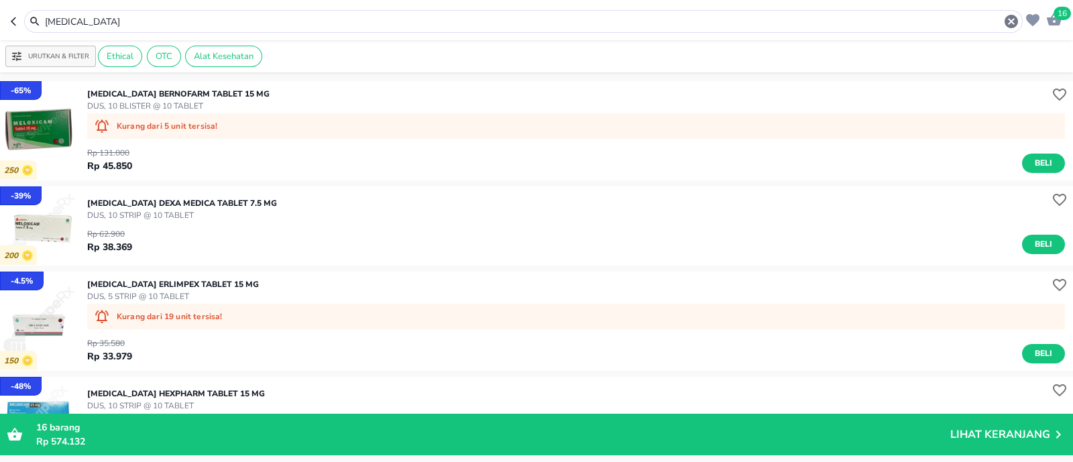
click at [164, 16] on input "[MEDICAL_DATA]" at bounding box center [524, 22] width 960 height 14
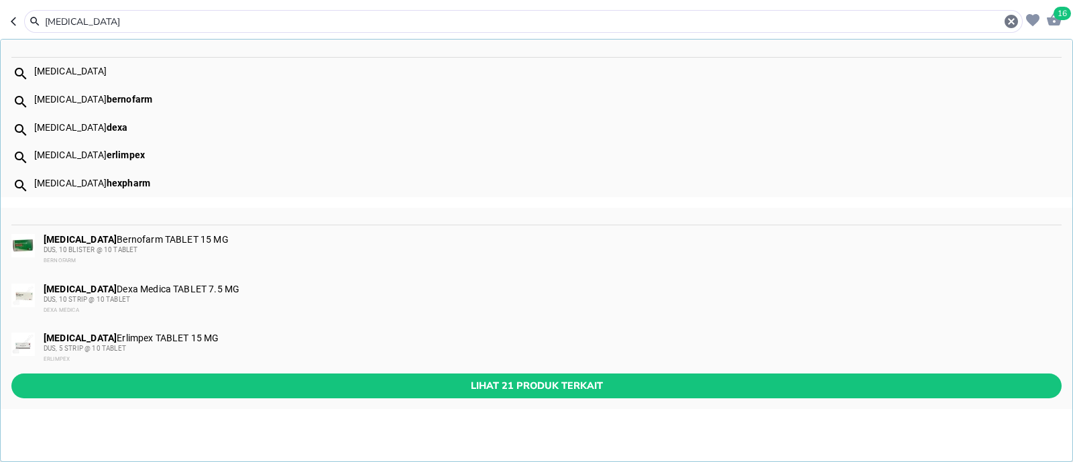
click at [164, 16] on input "[MEDICAL_DATA]" at bounding box center [524, 22] width 960 height 14
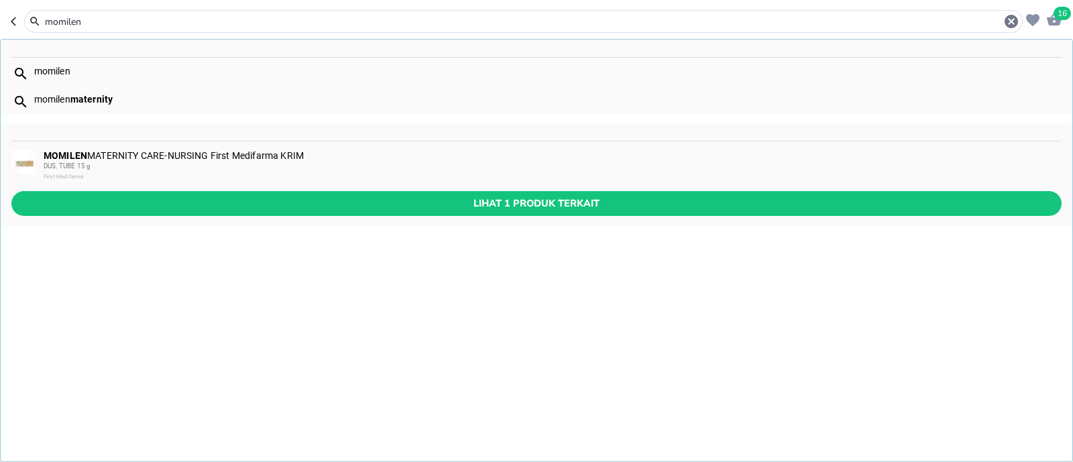
type input "momilen"
click at [225, 155] on div "MOMILEN MATERNITY CARE-NURSING First Medifarma KRIM DUS, TUBE 15 g First Medifa…" at bounding box center [552, 166] width 1017 height 32
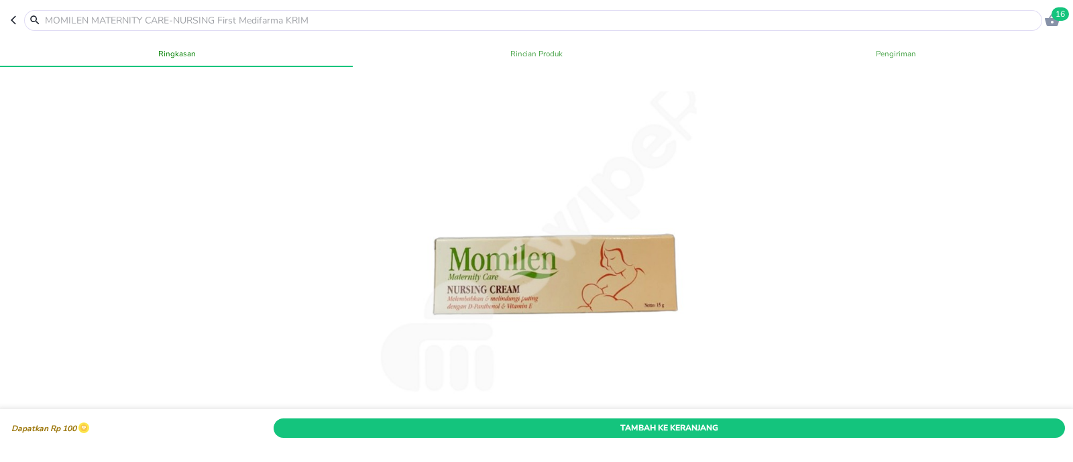
click at [600, 383] on div at bounding box center [537, 252] width 320 height 320
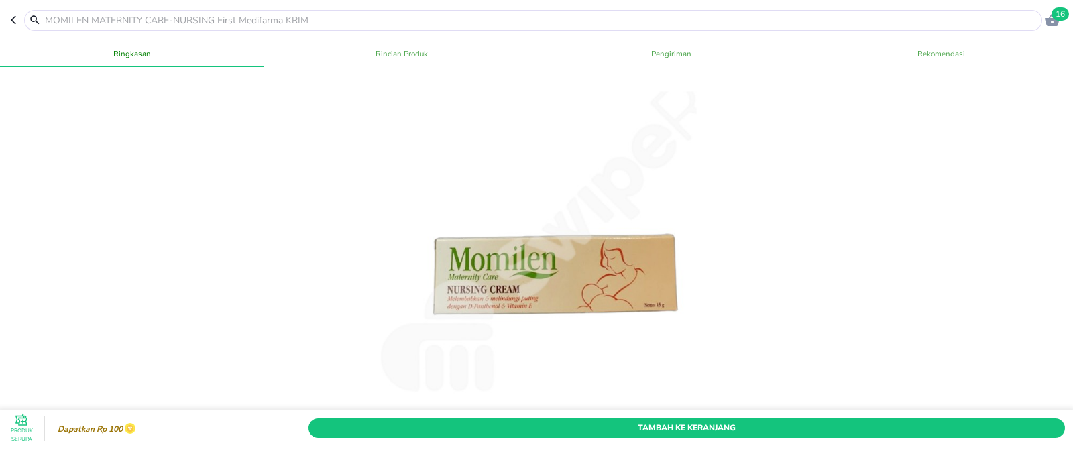
click at [602, 421] on span "Tambah Ke Keranjang" at bounding box center [687, 428] width 737 height 14
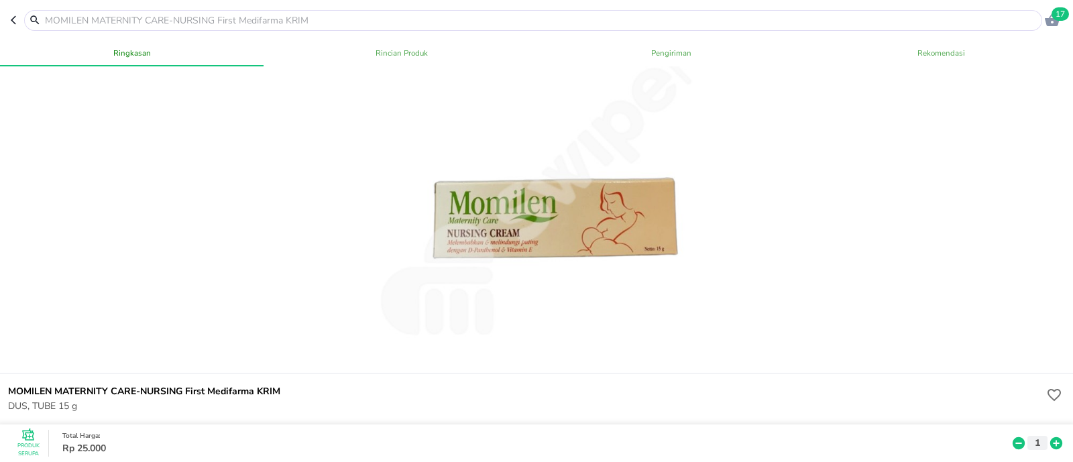
scroll to position [83, 0]
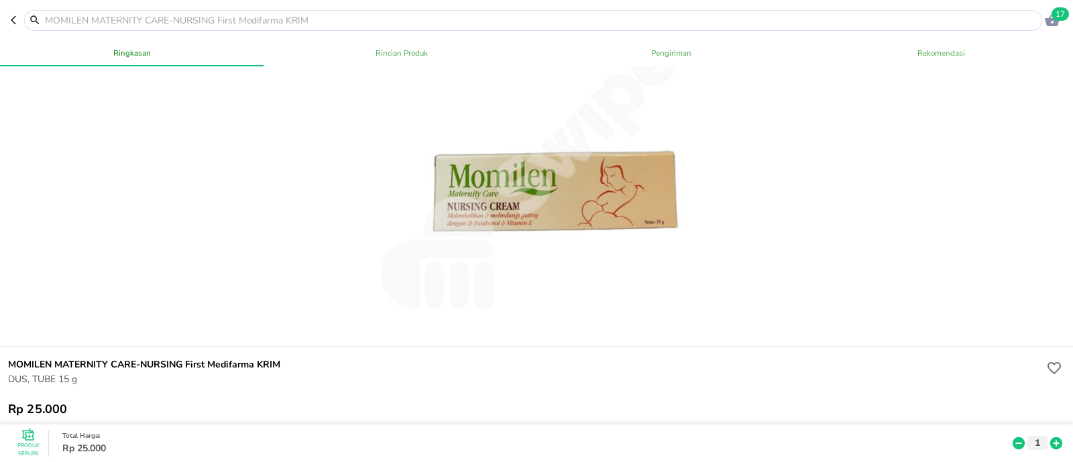
click at [228, 19] on input "text" at bounding box center [542, 20] width 996 height 14
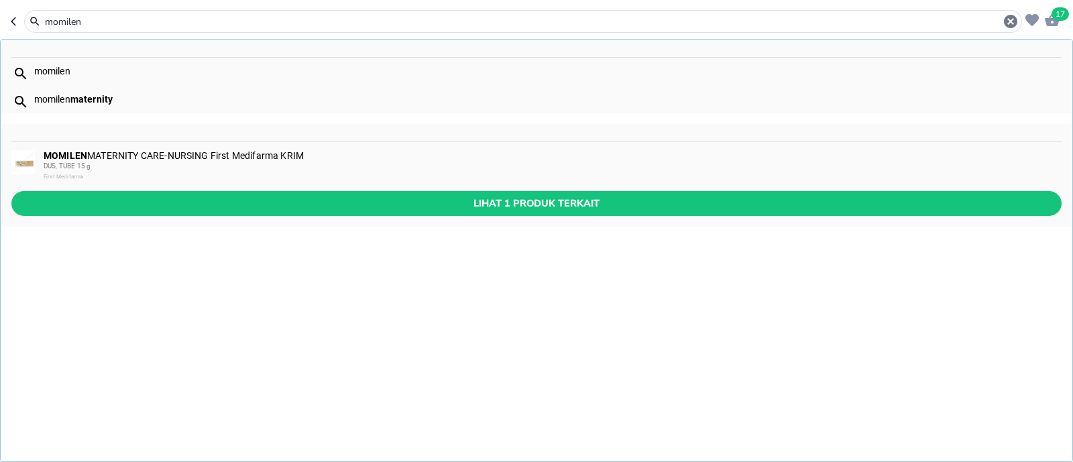
click at [205, 159] on div "MOMILEN MATERNITY CARE-NURSING First Medifarma KRIM DUS, TUBE 15 g First Medifa…" at bounding box center [552, 166] width 1017 height 32
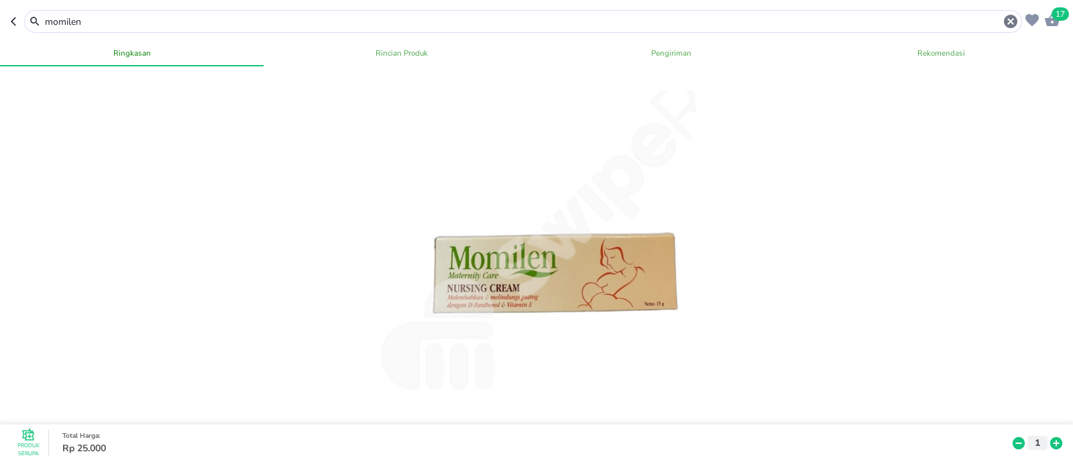
scroll to position [0, 0]
click at [97, 20] on input "momilen" at bounding box center [523, 22] width 959 height 14
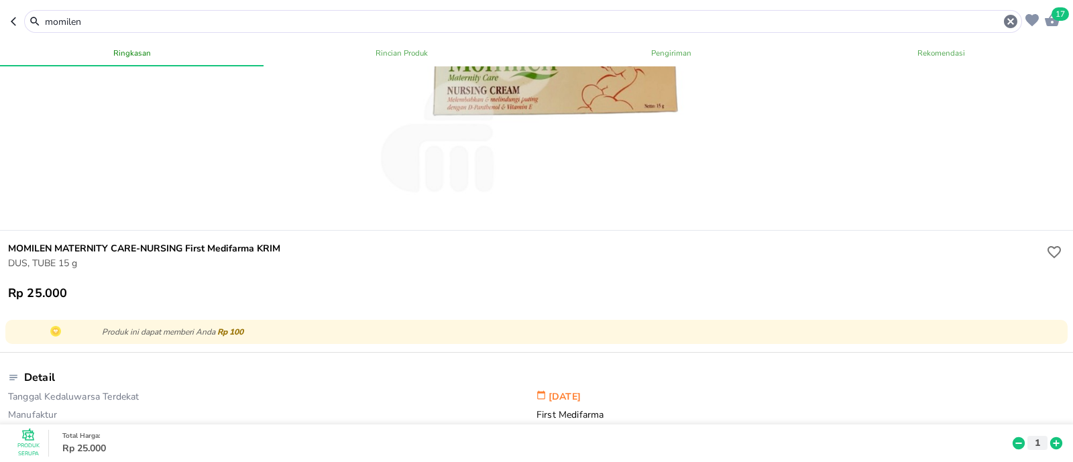
scroll to position [252, 0]
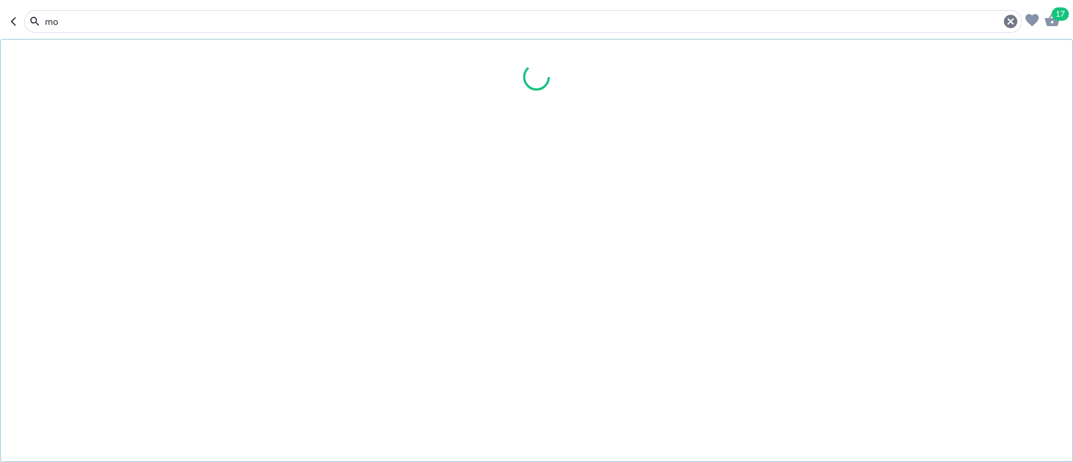
type input "m"
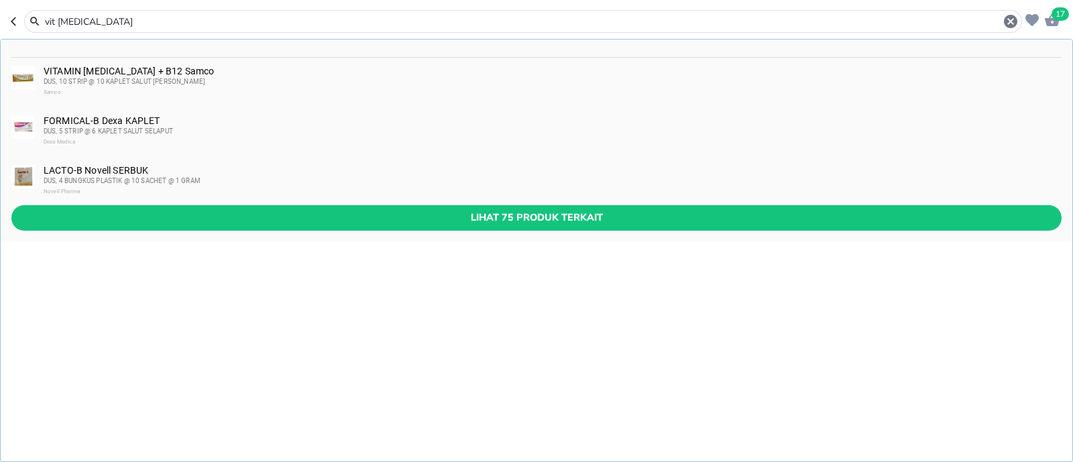
type input "vit [MEDICAL_DATA]"
click at [218, 78] on div "DUS, 10 STRIP @ 10 KAPLET SALUT [PERSON_NAME]" at bounding box center [552, 81] width 1017 height 11
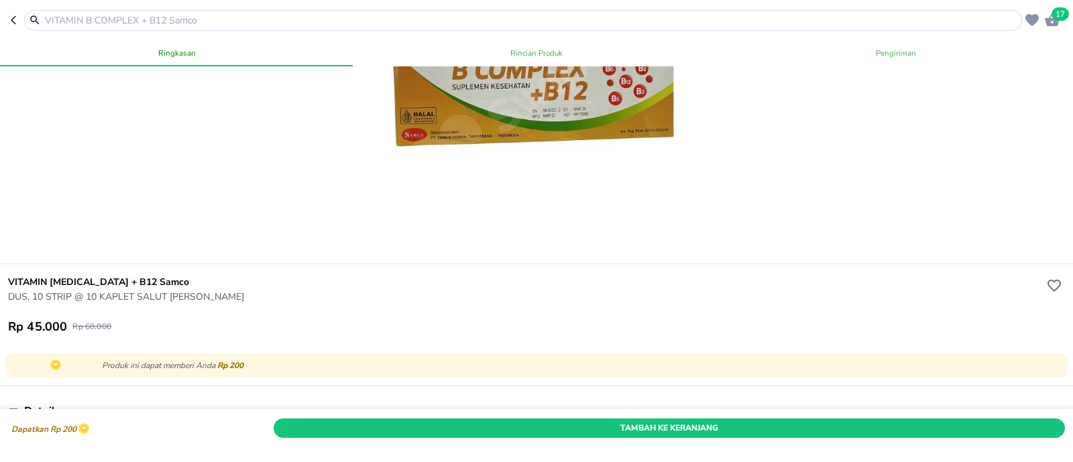
scroll to position [167, 0]
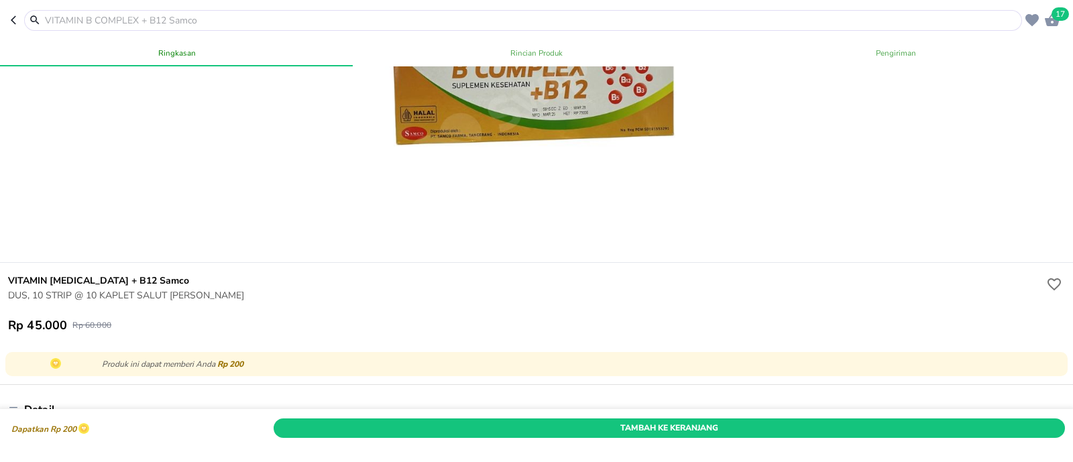
click at [213, 10] on div at bounding box center [523, 20] width 998 height 21
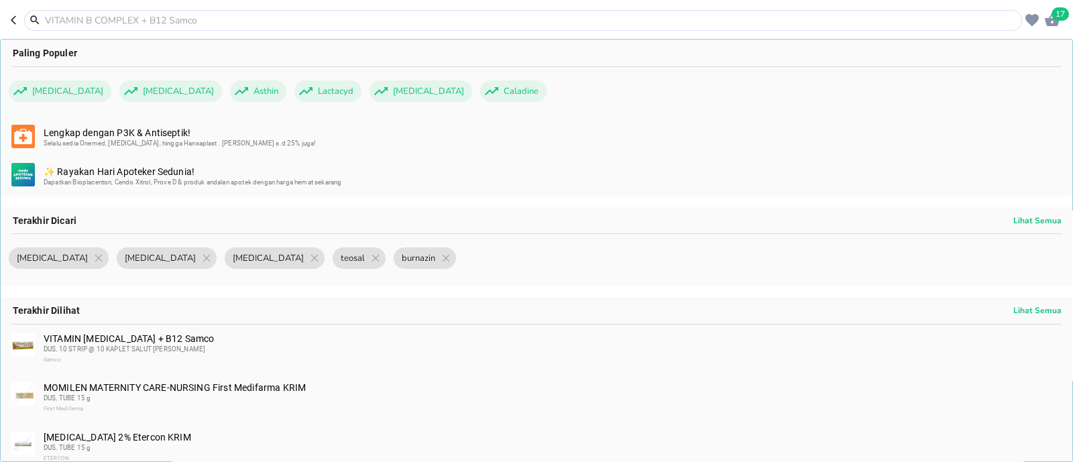
click at [215, 17] on input "text" at bounding box center [531, 20] width 975 height 14
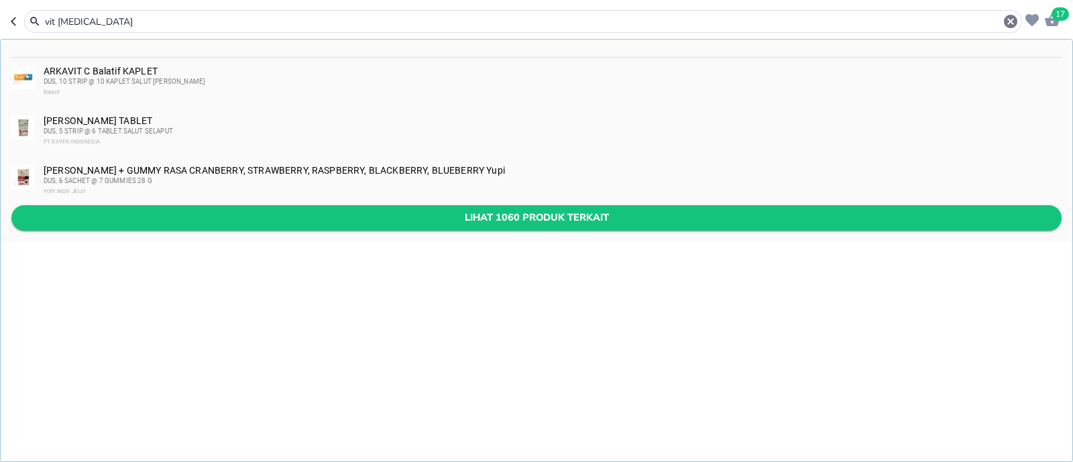
type input "vit [MEDICAL_DATA]"
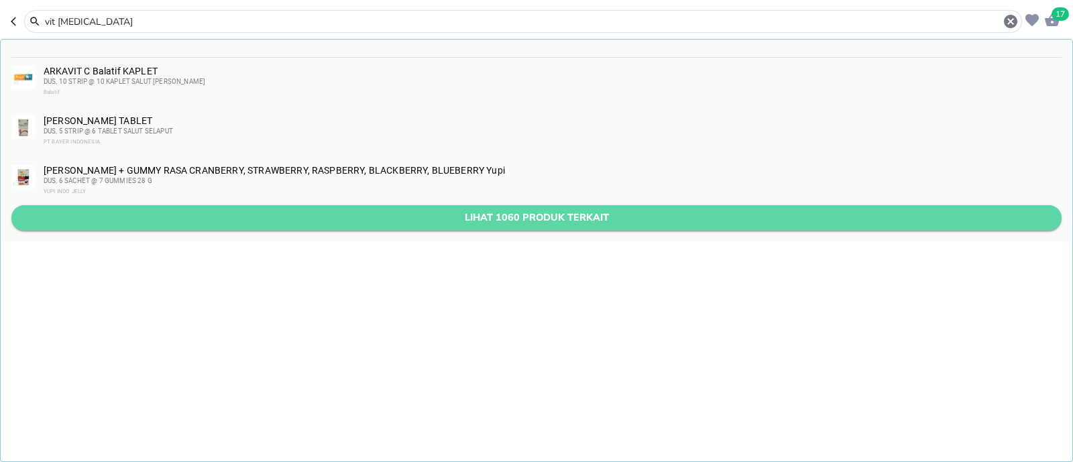
click at [176, 224] on span "Lihat 1060 produk terkait" at bounding box center [536, 217] width 1029 height 17
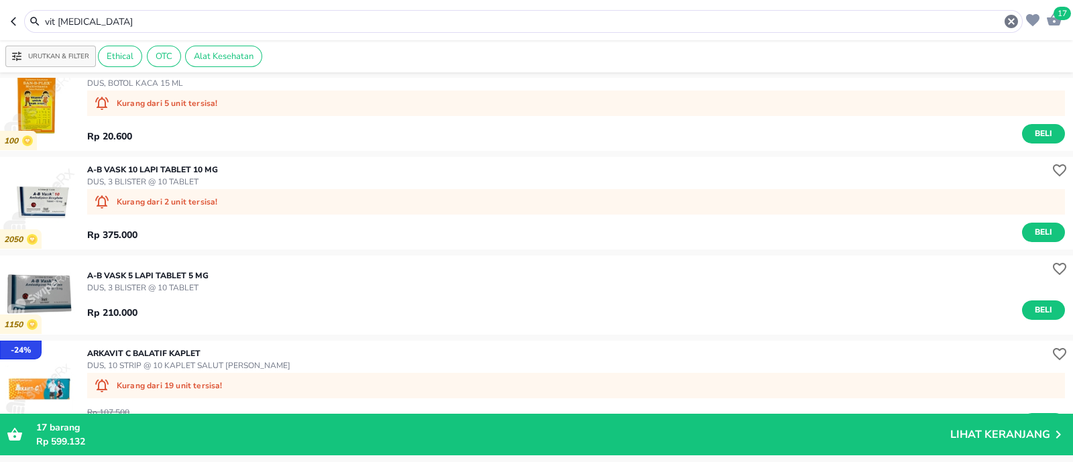
scroll to position [615, 0]
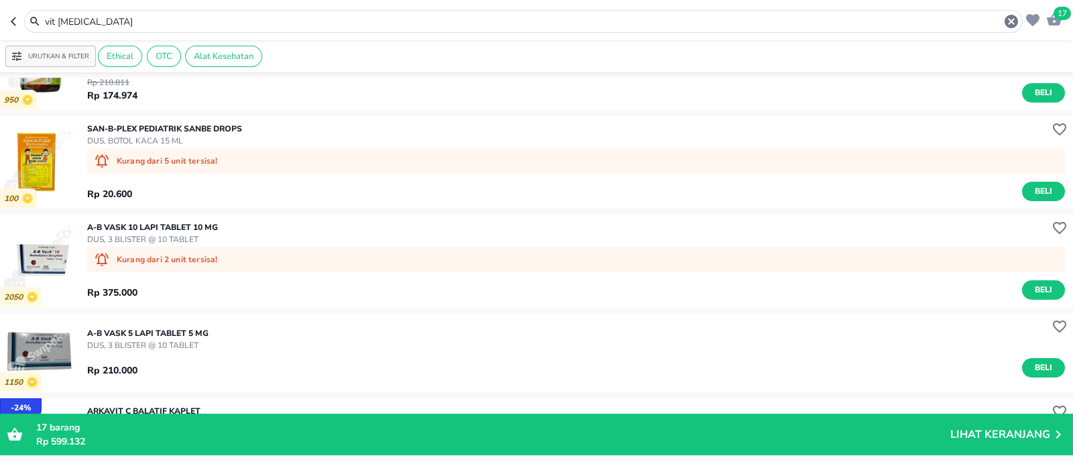
click at [227, 17] on input "vit [MEDICAL_DATA]" at bounding box center [524, 22] width 960 height 14
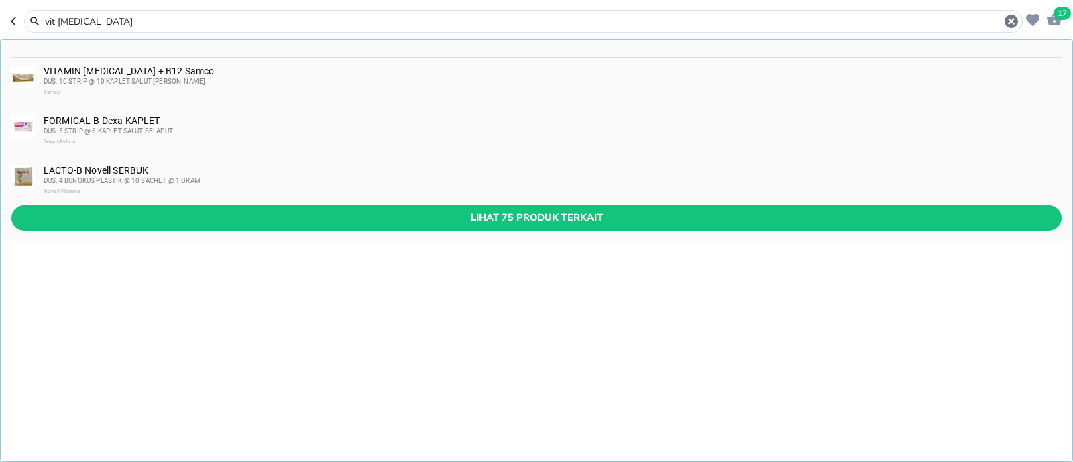
click at [227, 17] on input "vit [MEDICAL_DATA]" at bounding box center [524, 22] width 960 height 14
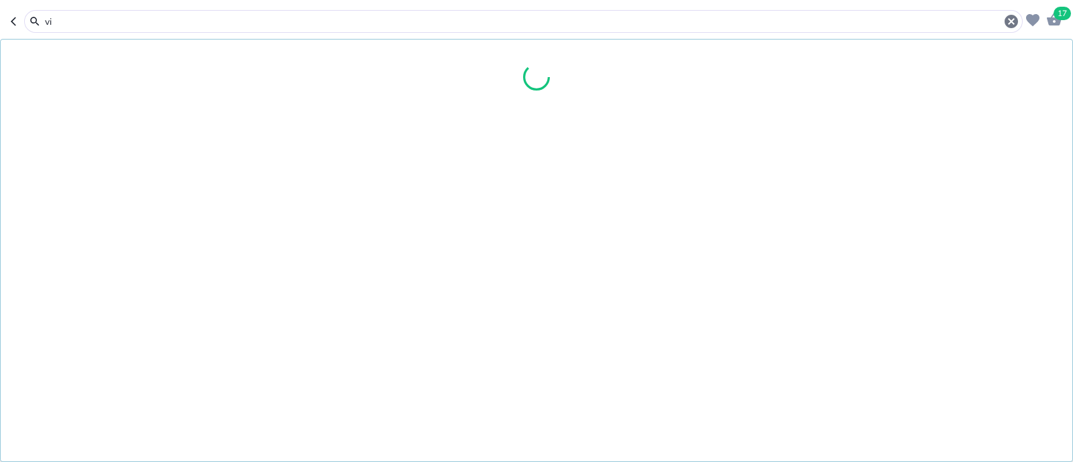
type input "v"
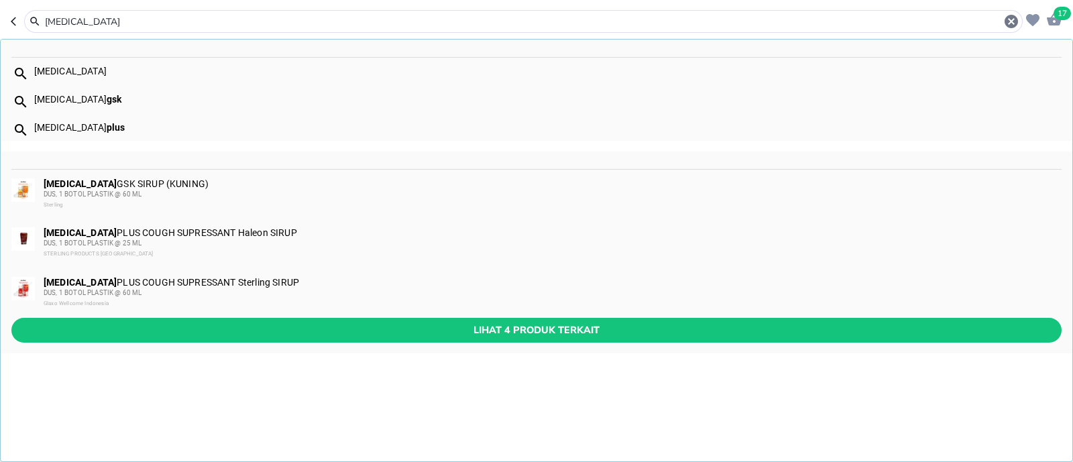
type input "[MEDICAL_DATA]"
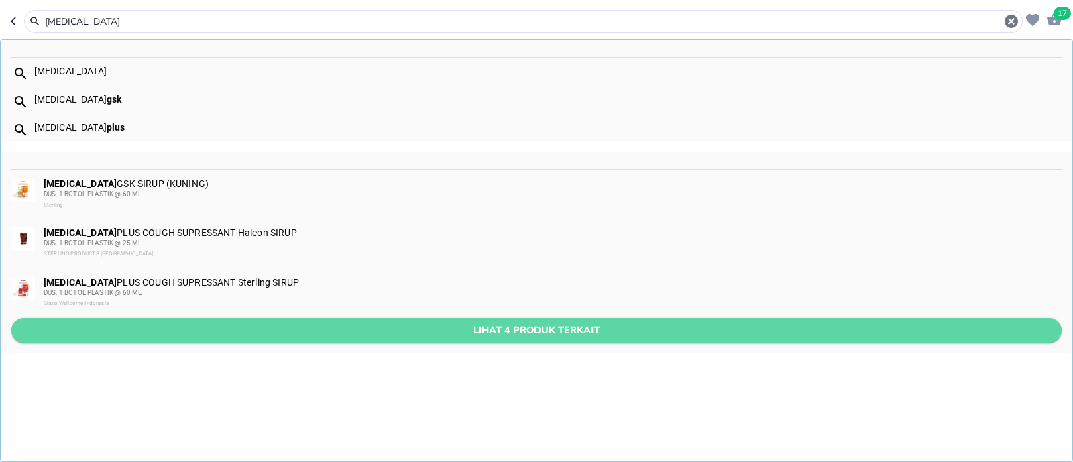
click at [188, 323] on span "Lihat 4 produk terkait" at bounding box center [536, 330] width 1029 height 17
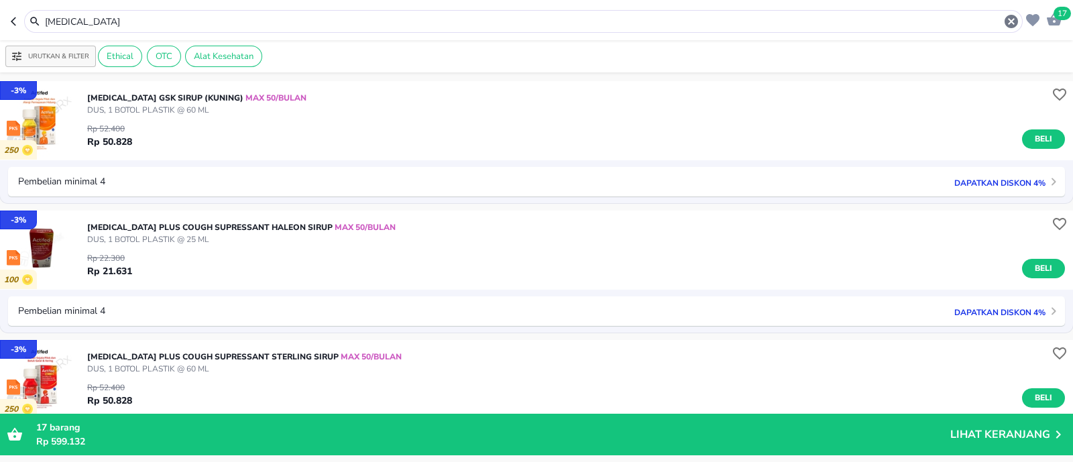
scroll to position [83, 0]
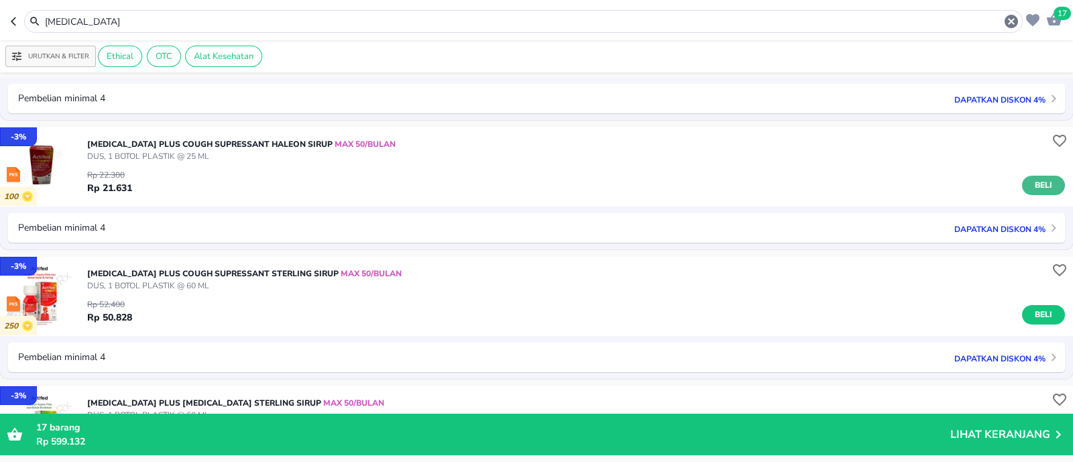
click at [1039, 184] on span "Beli" at bounding box center [1043, 185] width 23 height 14
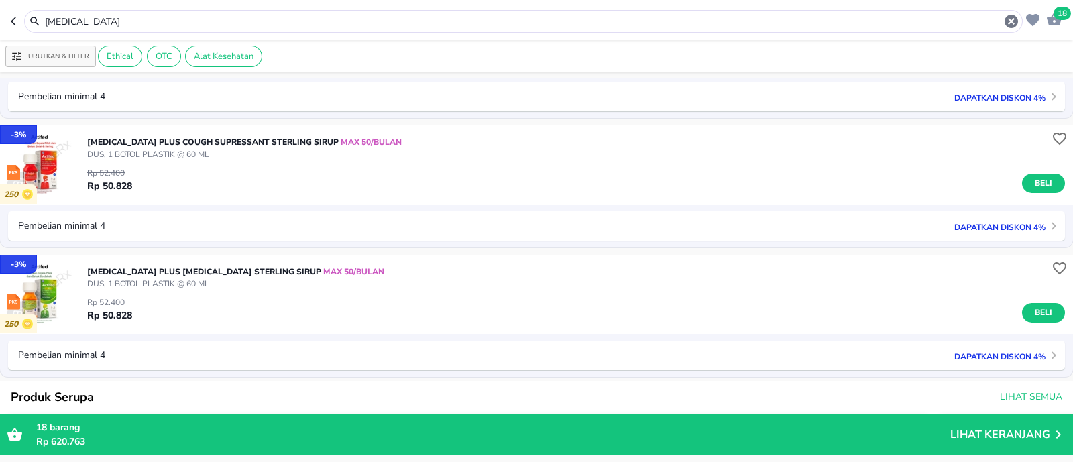
scroll to position [252, 0]
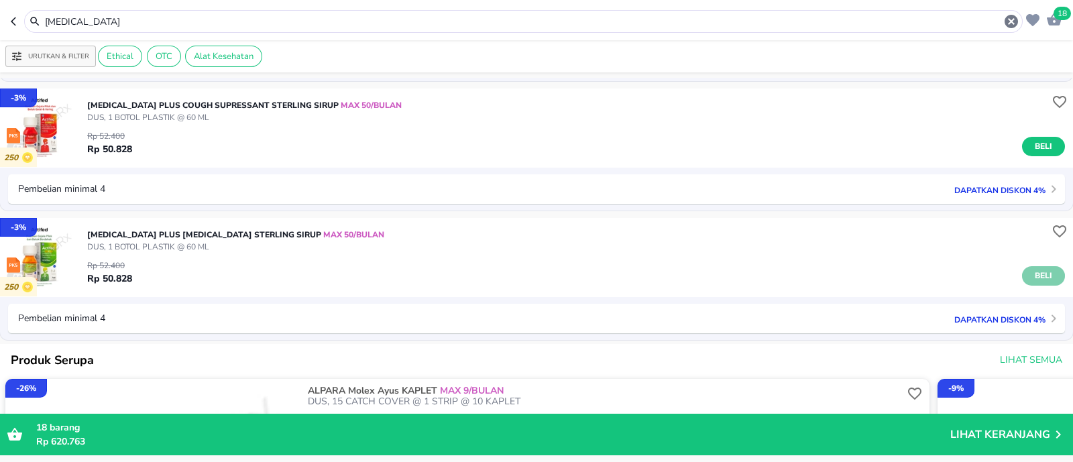
click at [1032, 276] on span "Beli" at bounding box center [1043, 276] width 23 height 14
click at [280, 25] on input "[MEDICAL_DATA]" at bounding box center [524, 22] width 960 height 14
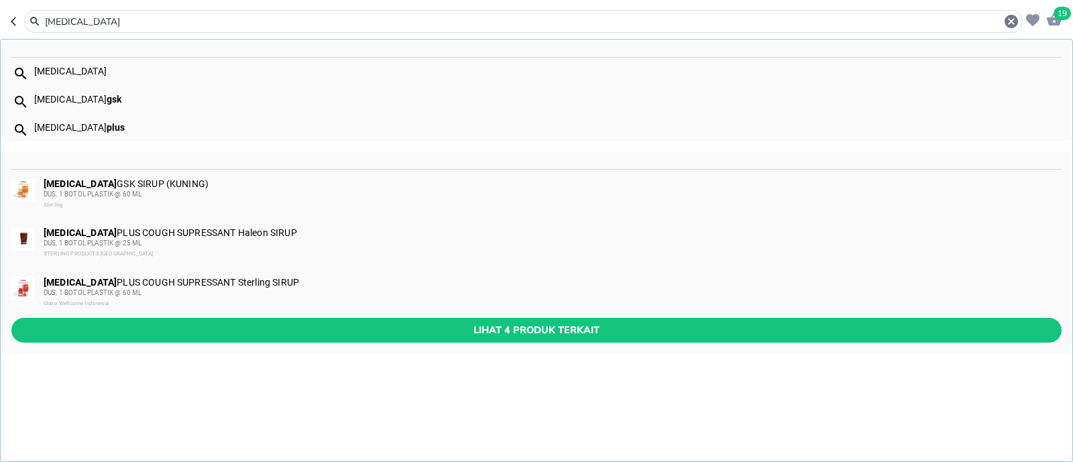
click at [280, 25] on input "[MEDICAL_DATA]" at bounding box center [524, 22] width 960 height 14
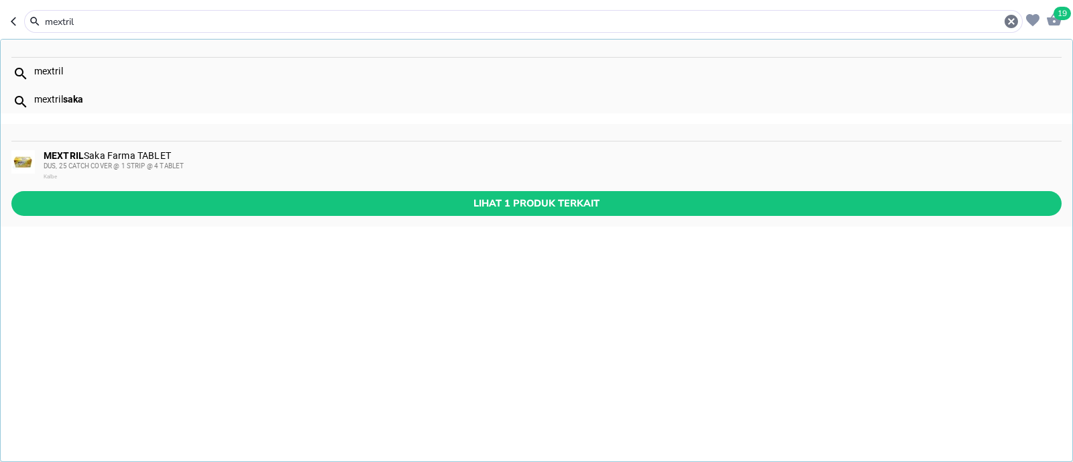
type input "mextril"
click at [174, 166] on span "DUS, 25 CATCH COVER @ 1 STRIP @ 4 TABLET" at bounding box center [114, 165] width 140 height 7
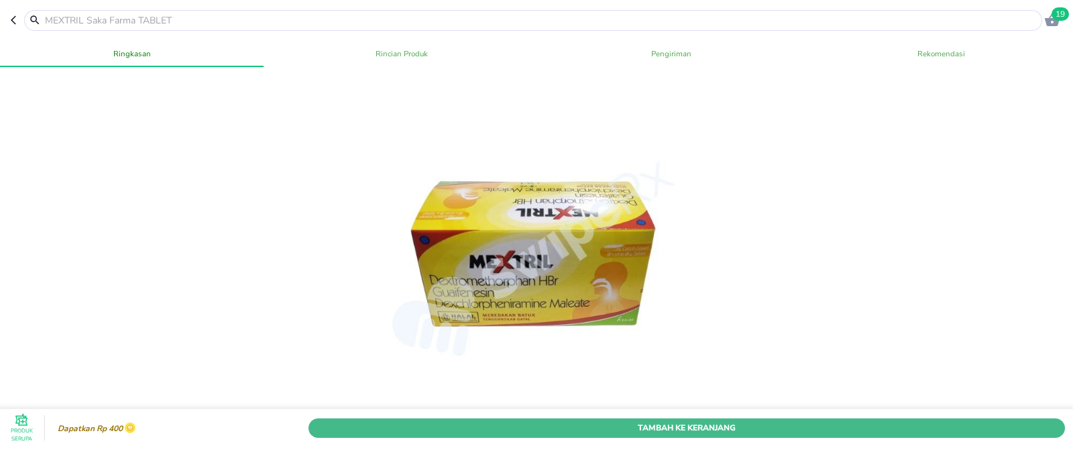
click at [501, 421] on span "Tambah Ke Keranjang" at bounding box center [687, 428] width 737 height 14
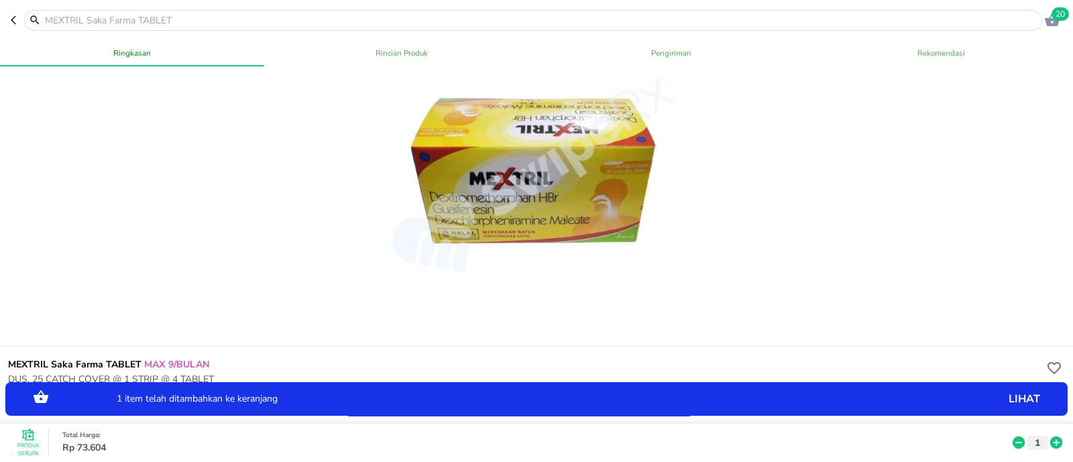
scroll to position [167, 0]
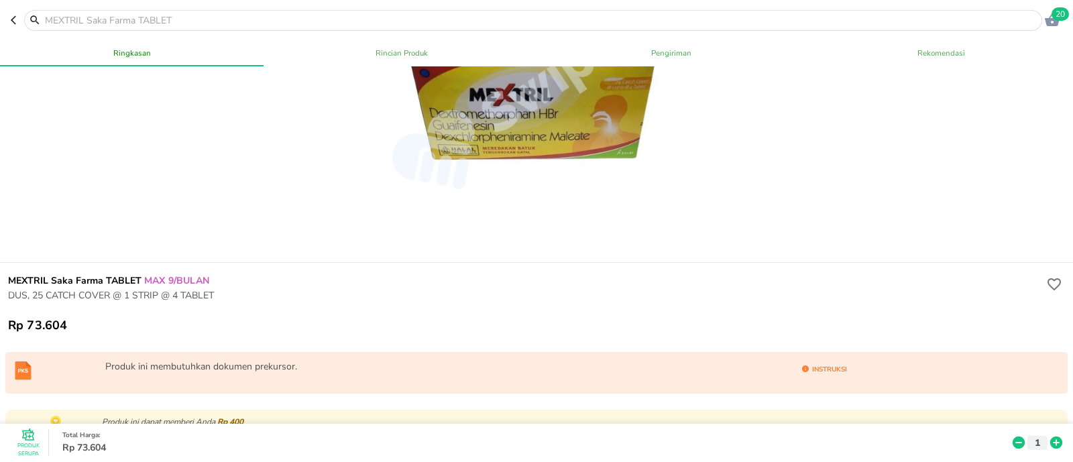
click at [244, 25] on input "text" at bounding box center [542, 20] width 996 height 14
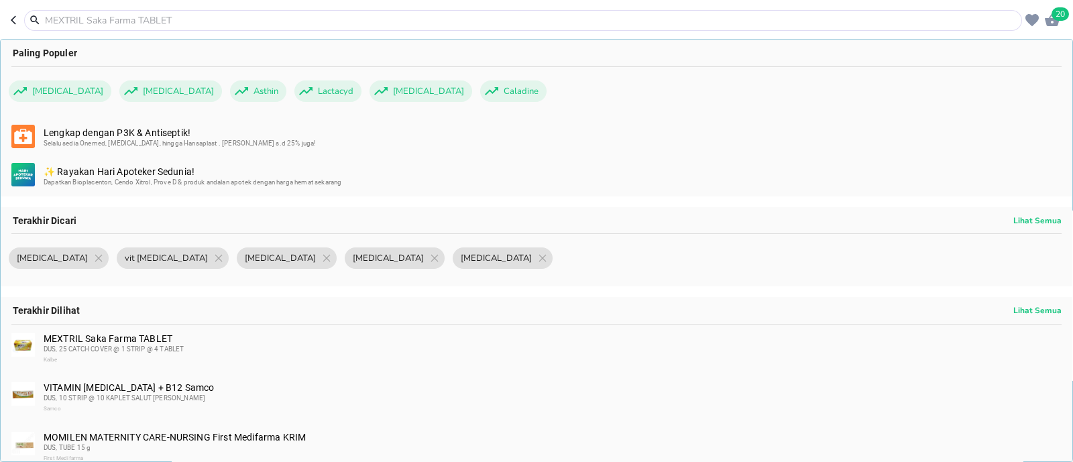
click at [244, 25] on input "text" at bounding box center [531, 20] width 975 height 14
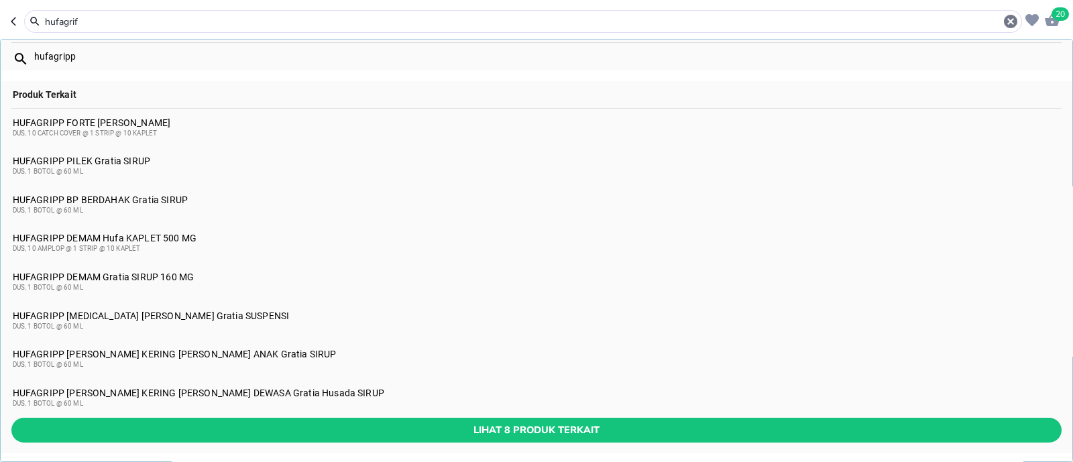
scroll to position [36, 0]
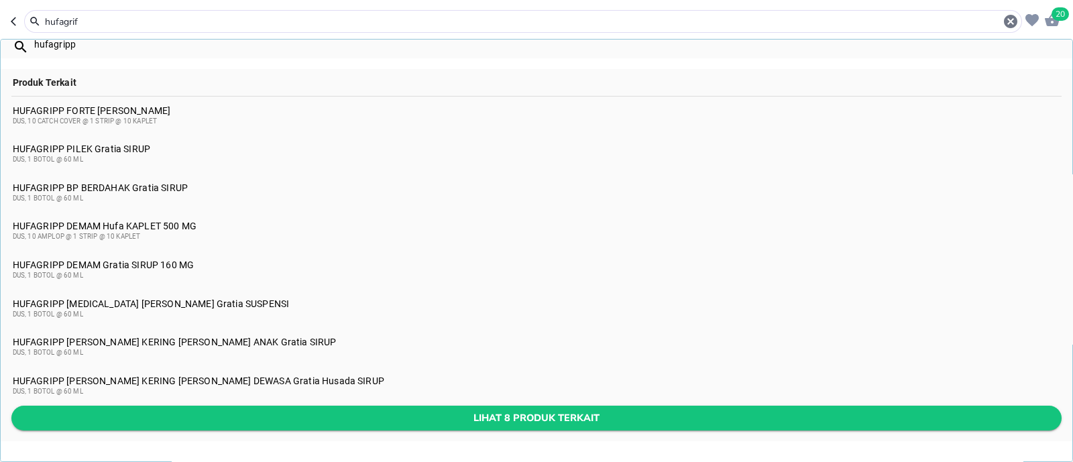
type input "hufagrif"
click at [332, 417] on span "Lihat 8 produk terkait" at bounding box center [536, 418] width 1029 height 17
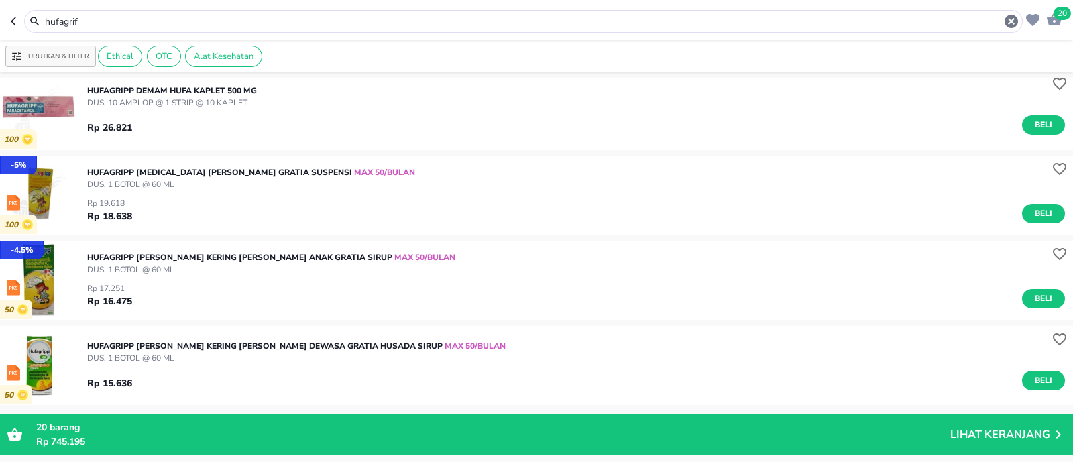
scroll to position [503, 0]
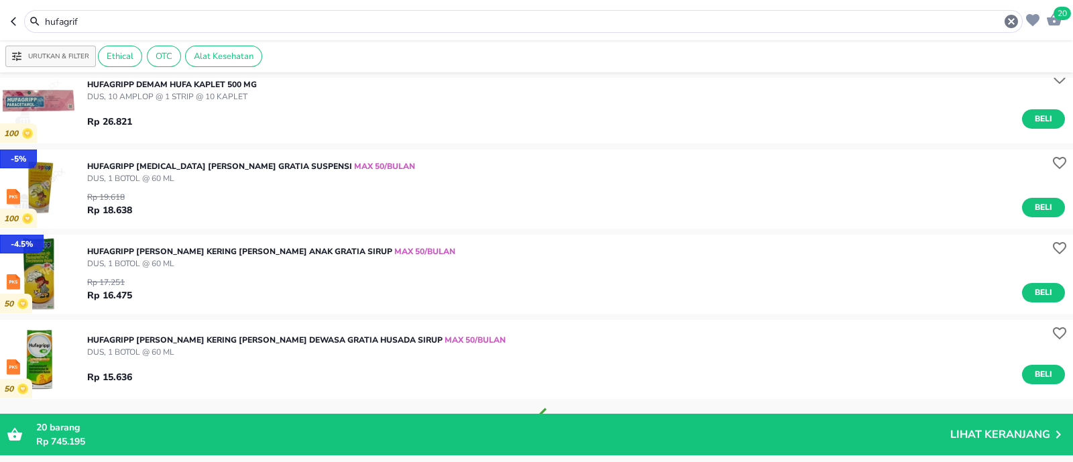
click at [164, 170] on p "HUFAGRIPP [MEDICAL_DATA] [PERSON_NAME] Gratia SUSPENSI MAX 50/BULAN" at bounding box center [251, 166] width 328 height 12
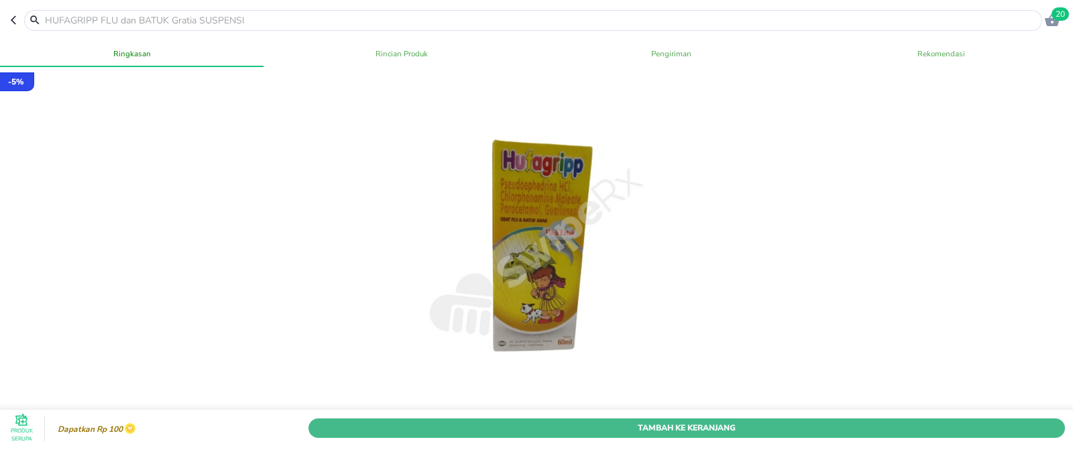
click at [775, 421] on span "Tambah Ke Keranjang" at bounding box center [687, 428] width 737 height 14
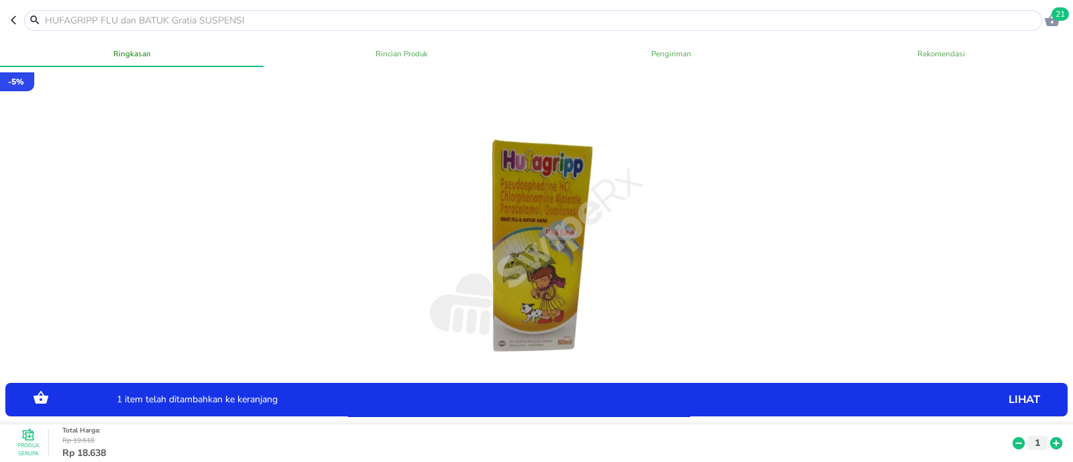
click at [148, 18] on input "text" at bounding box center [542, 20] width 996 height 14
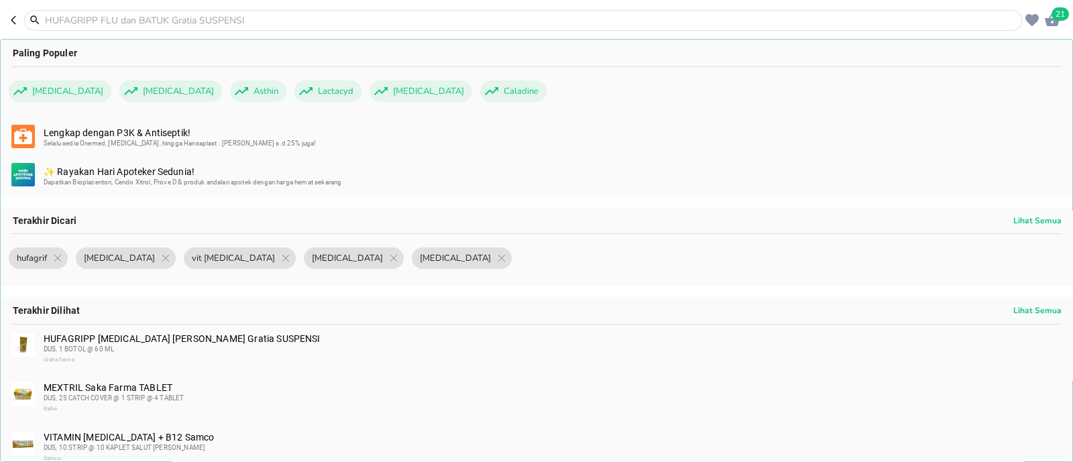
click at [196, 18] on input "text" at bounding box center [531, 20] width 975 height 14
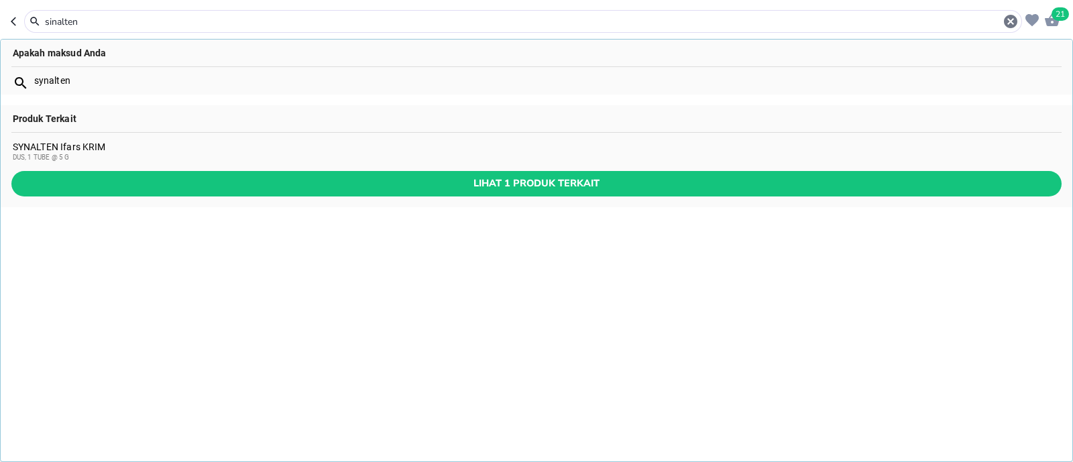
type input "sinalten"
click at [201, 146] on div "SYNALTEN Ifars KRIM DUS, 1 TUBE @ 5 G" at bounding box center [537, 152] width 1049 height 21
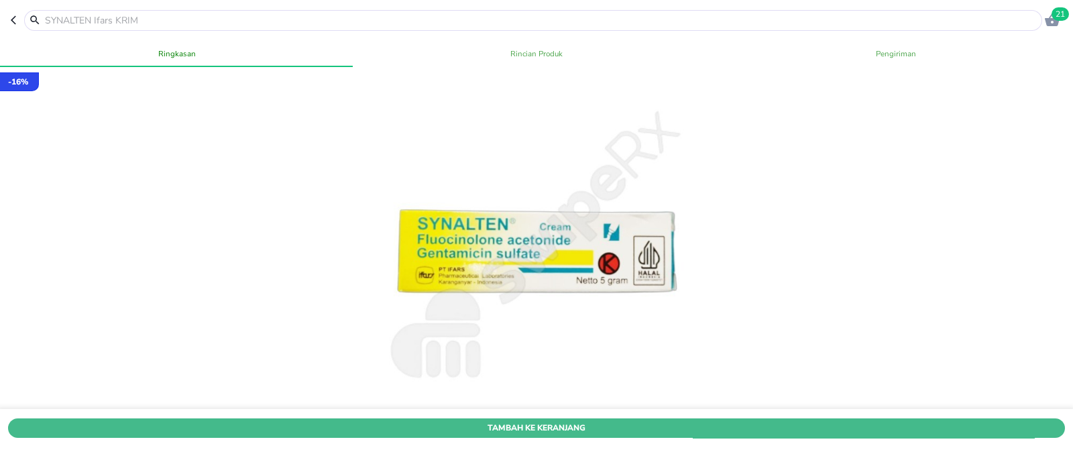
click at [578, 421] on span "Tambah Ke Keranjang" at bounding box center [536, 428] width 1037 height 14
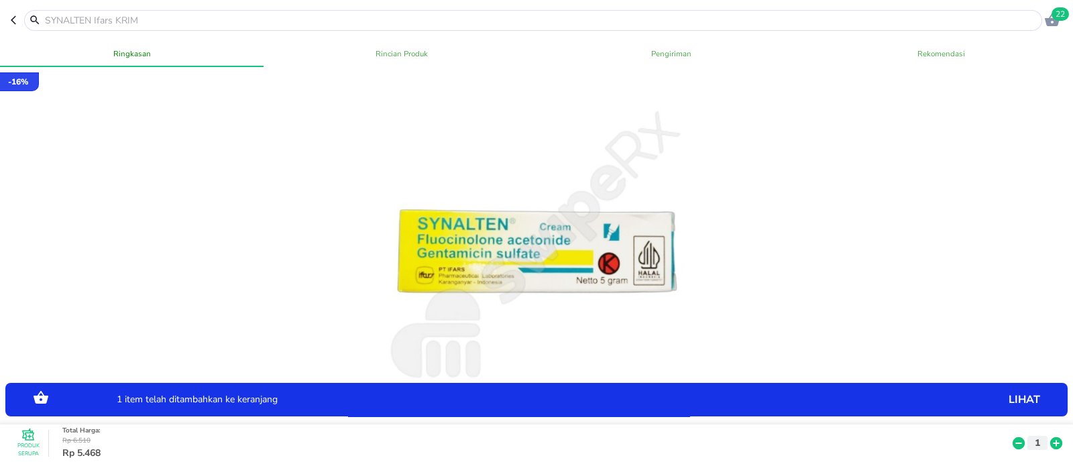
click at [229, 15] on input "text" at bounding box center [542, 20] width 996 height 14
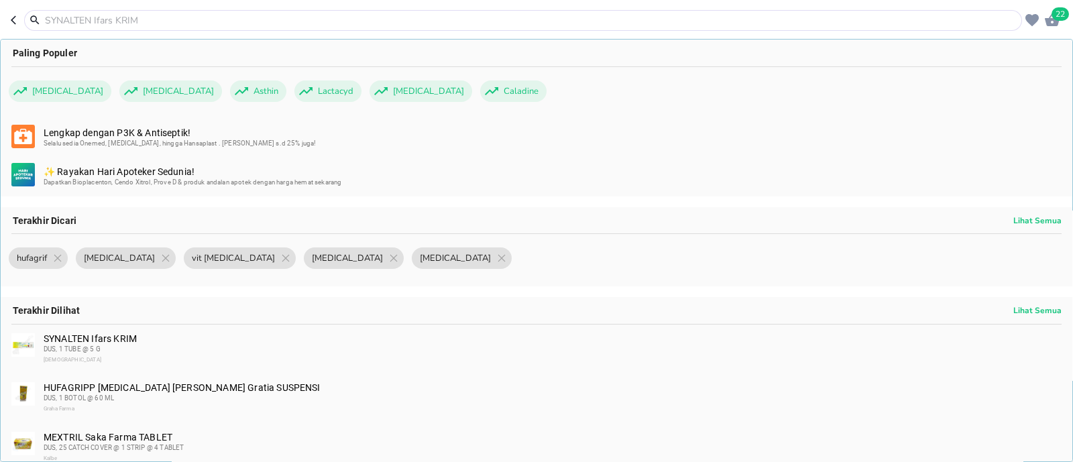
click at [229, 15] on input "text" at bounding box center [531, 20] width 975 height 14
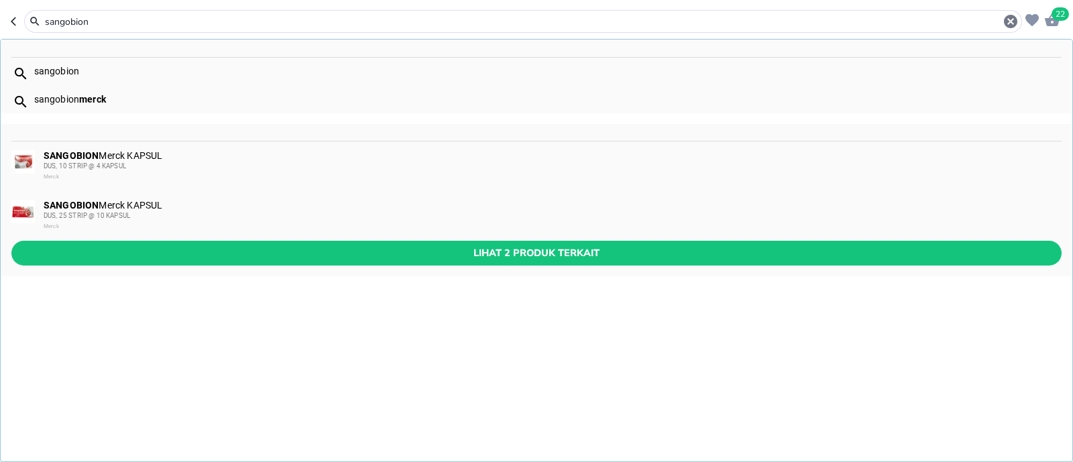
type input "sangobion"
click at [191, 169] on div "DUS, 10 STRIP @ 4 KAPSUL" at bounding box center [552, 166] width 1017 height 11
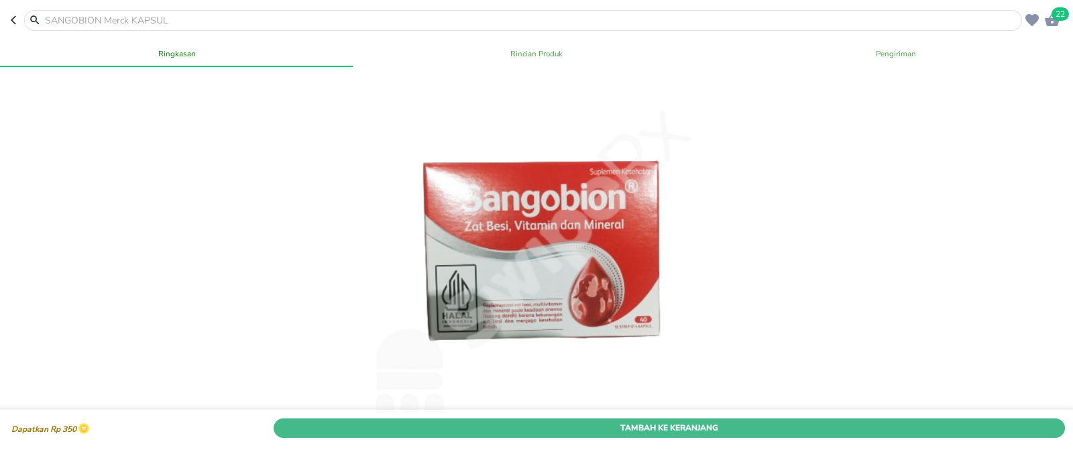
click at [590, 421] on span "Tambah Ke Keranjang" at bounding box center [669, 428] width 771 height 14
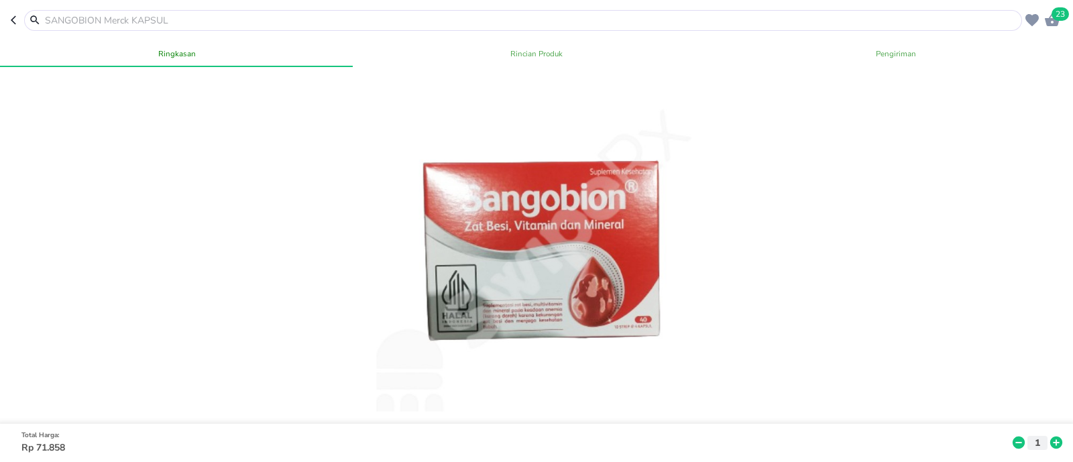
click at [241, 22] on input "text" at bounding box center [531, 20] width 975 height 14
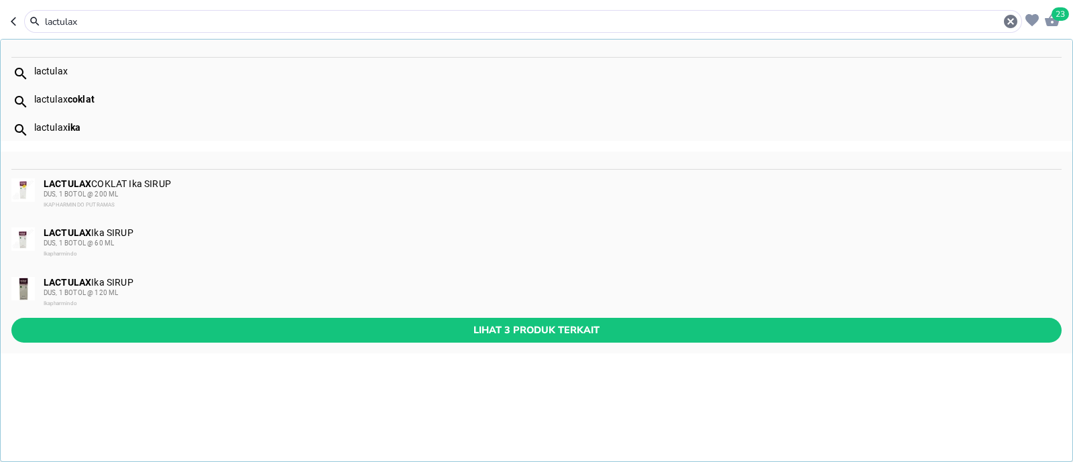
type input "lactulax"
click at [151, 239] on div "DUS, 1 BOTOL @ 60 ML" at bounding box center [552, 243] width 1017 height 11
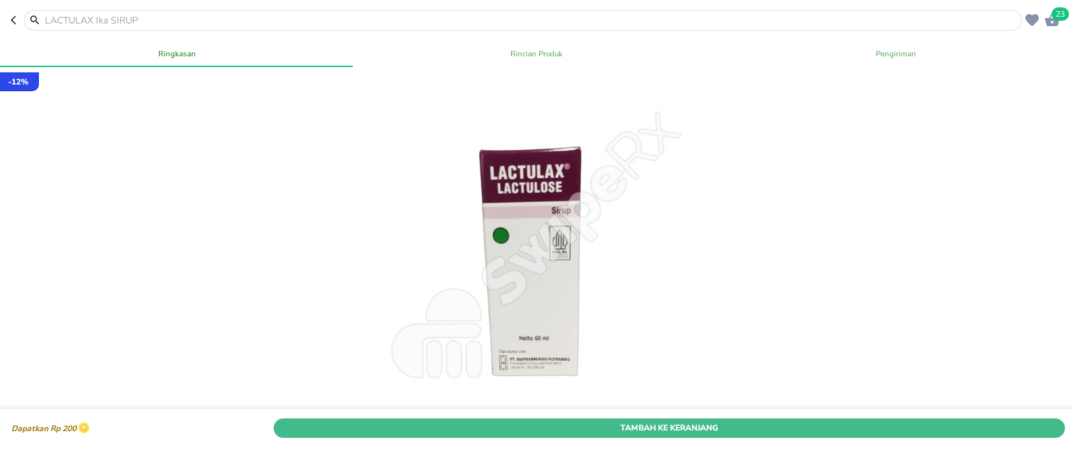
click at [991, 421] on span "Tambah Ke Keranjang" at bounding box center [669, 428] width 771 height 14
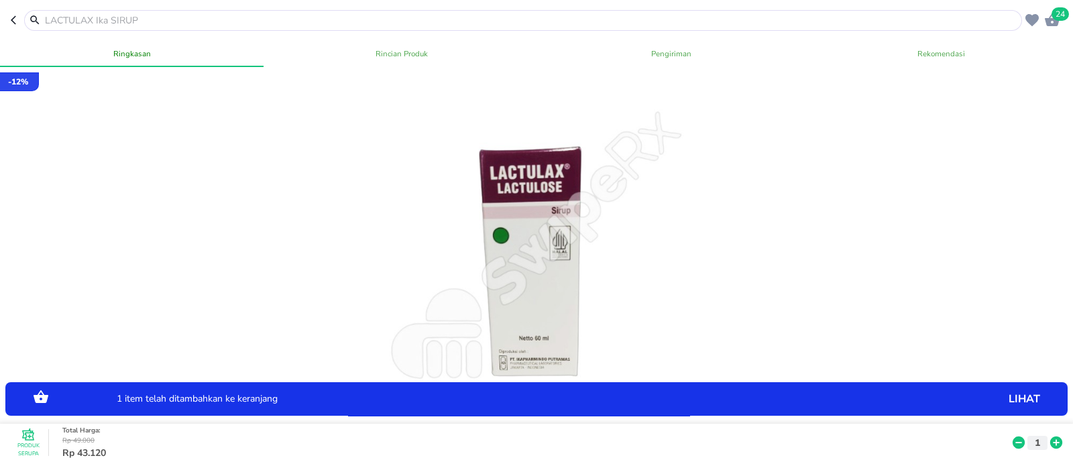
click at [265, 19] on input "text" at bounding box center [531, 20] width 975 height 14
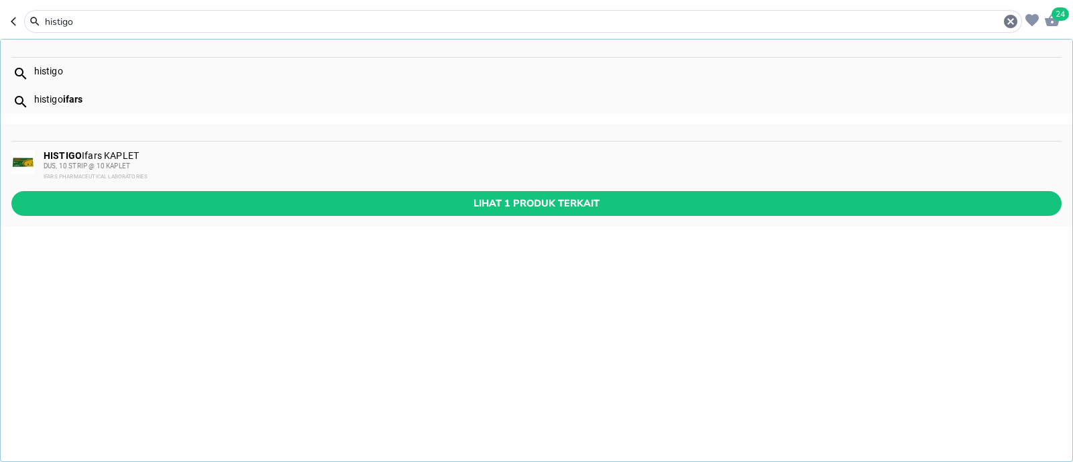
type input "histigo"
click at [219, 172] on div "IFARS PHARMACEUTICAL LABORATORIES" at bounding box center [552, 177] width 1017 height 11
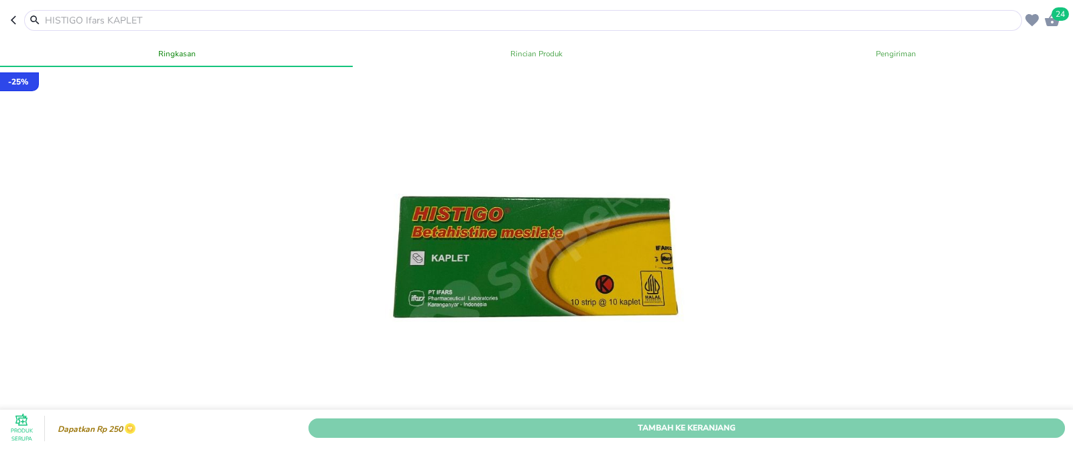
click at [709, 421] on span "Tambah Ke Keranjang" at bounding box center [687, 428] width 737 height 14
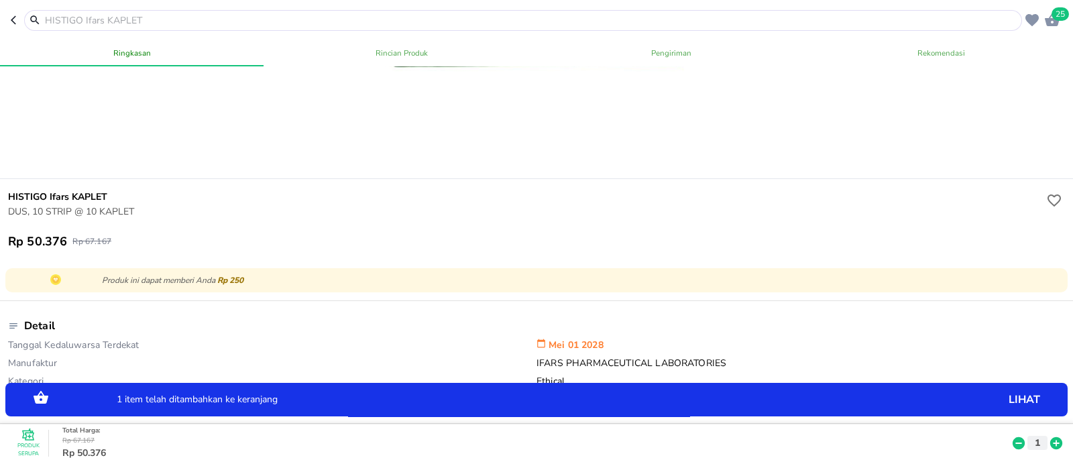
scroll to position [252, 0]
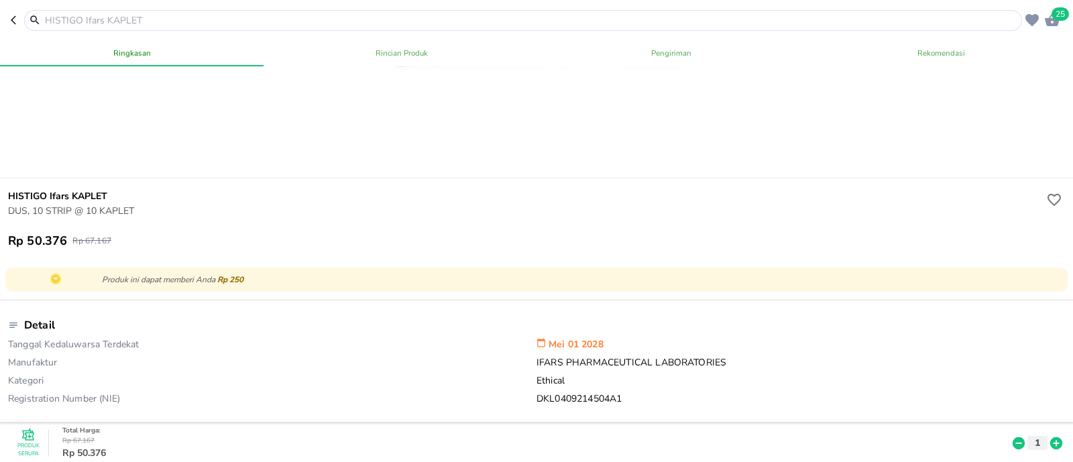
click at [235, 21] on input "text" at bounding box center [531, 20] width 975 height 14
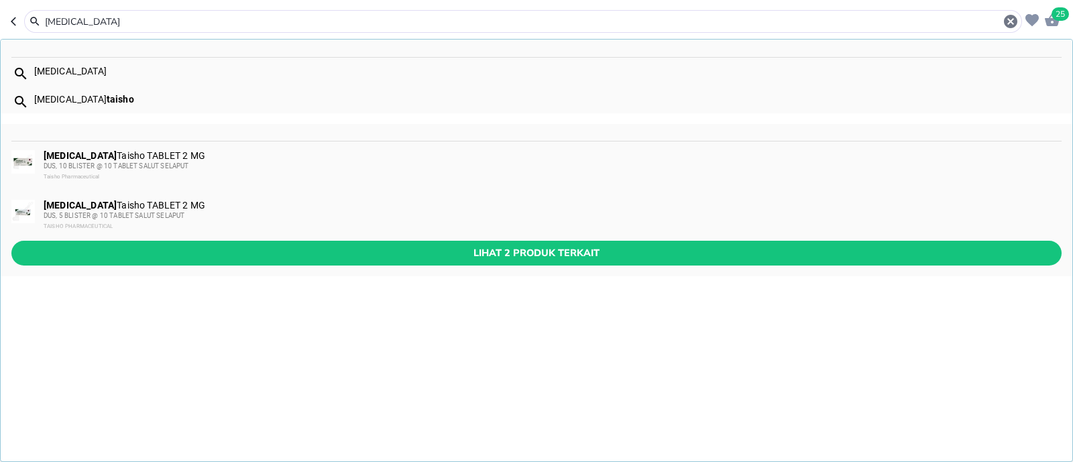
type input "[MEDICAL_DATA]"
click at [278, 213] on div "DUS, 5 BLISTER @ 10 TABLET SALUT SELAPUT" at bounding box center [552, 216] width 1017 height 11
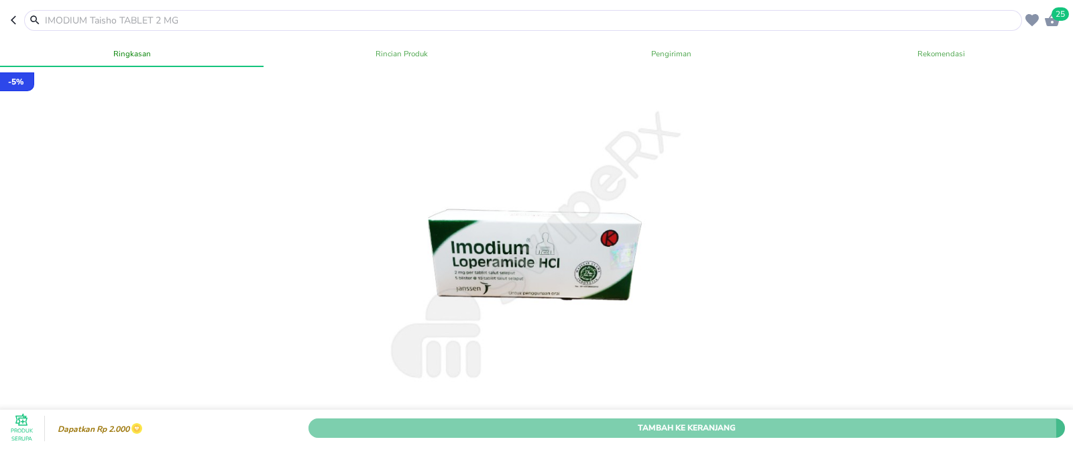
click at [610, 421] on span "Tambah Ke Keranjang" at bounding box center [687, 428] width 737 height 14
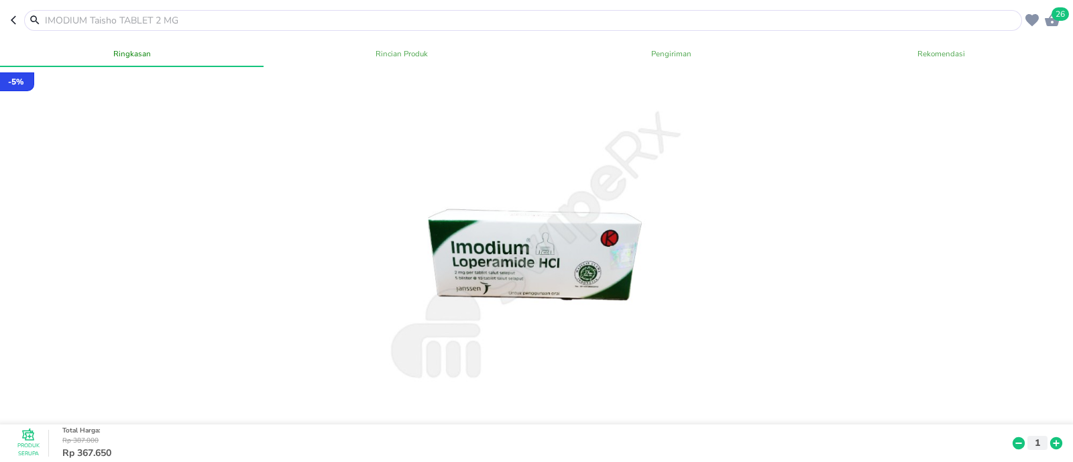
click at [233, 19] on input "text" at bounding box center [531, 20] width 975 height 14
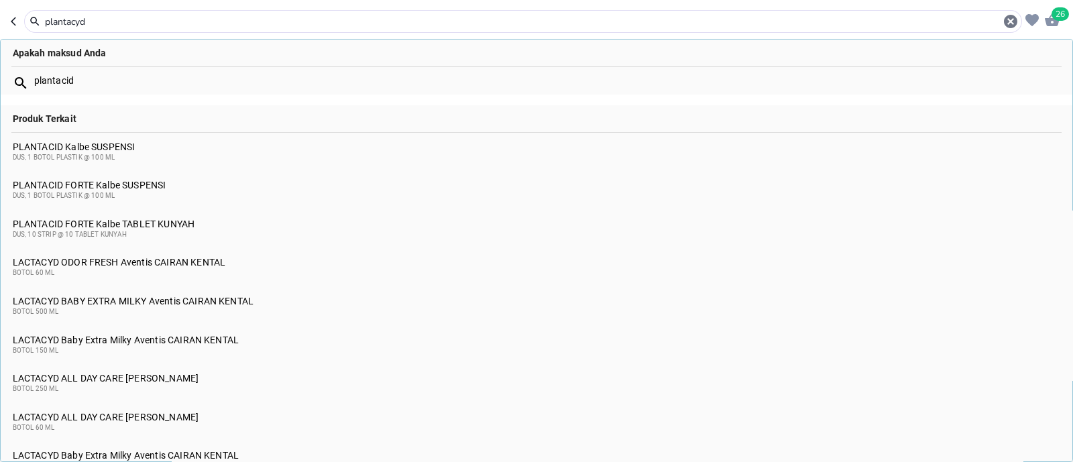
type input "plantacyd"
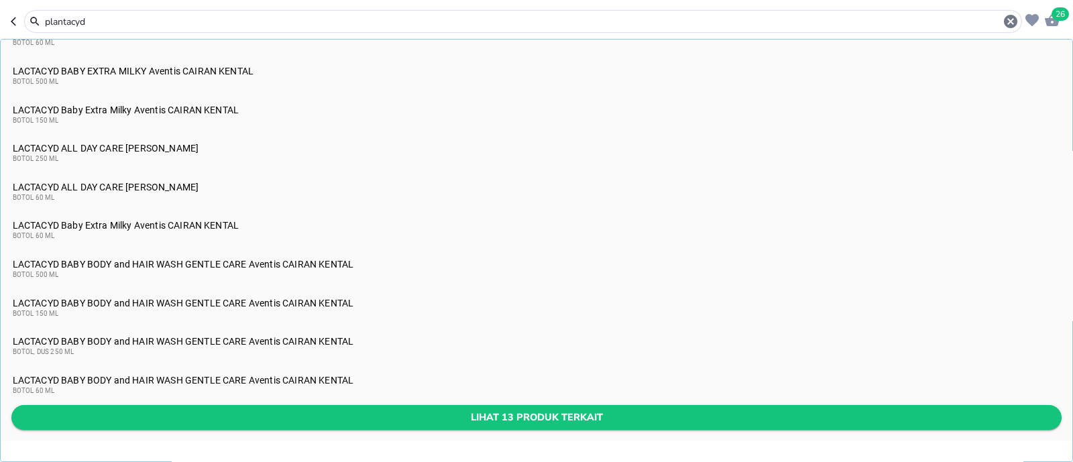
click at [314, 413] on span "Lihat 13 produk terkait" at bounding box center [536, 417] width 1029 height 17
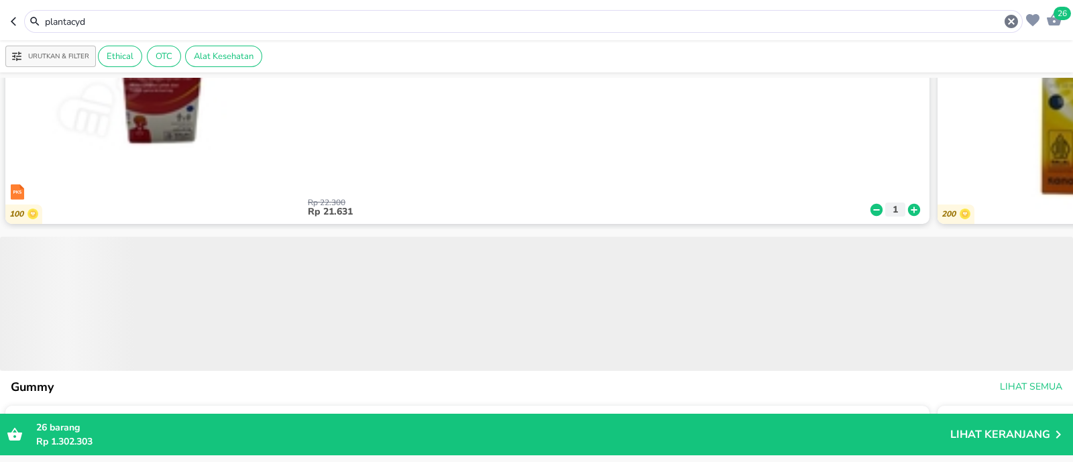
scroll to position [670, 0]
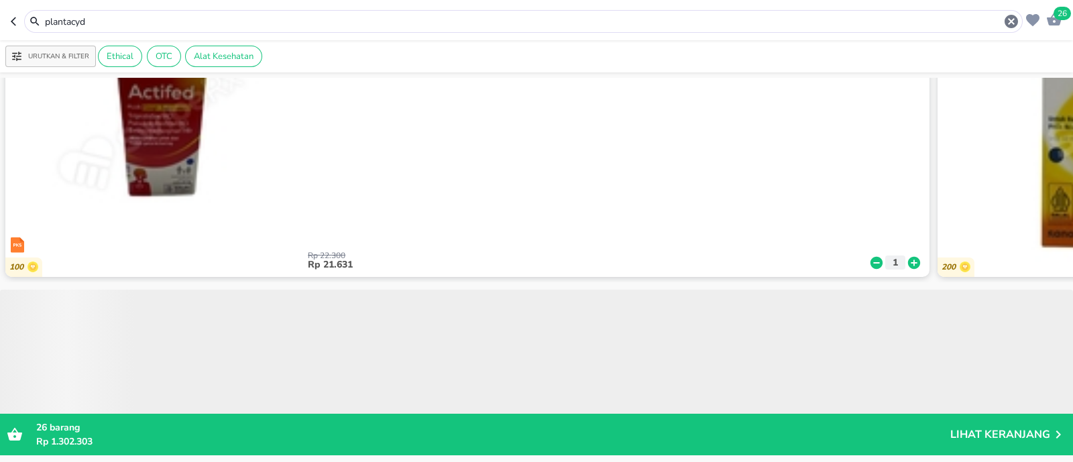
click at [91, 18] on input "plantacyd" at bounding box center [524, 22] width 960 height 14
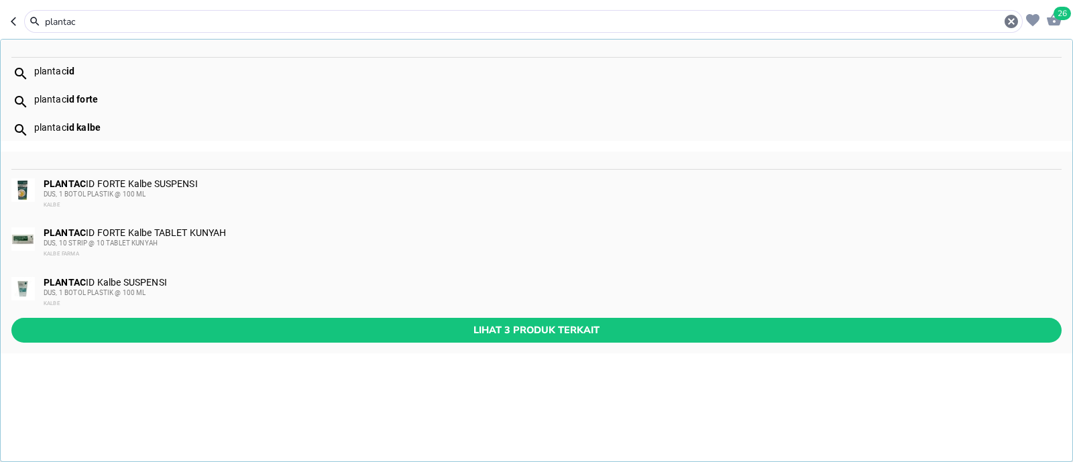
type input "plantac"
click at [127, 284] on div "PLANTAC ID Kalbe SUSPENSI DUS, 1 BOTOL PLASTIK @ 100 ML KALBE" at bounding box center [552, 293] width 1017 height 32
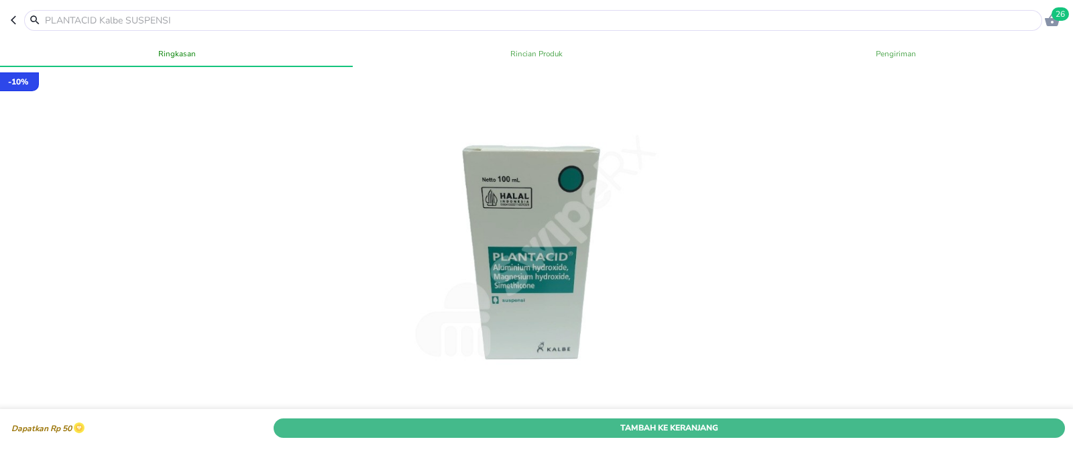
click at [743, 421] on span "Tambah Ke Keranjang" at bounding box center [669, 428] width 771 height 14
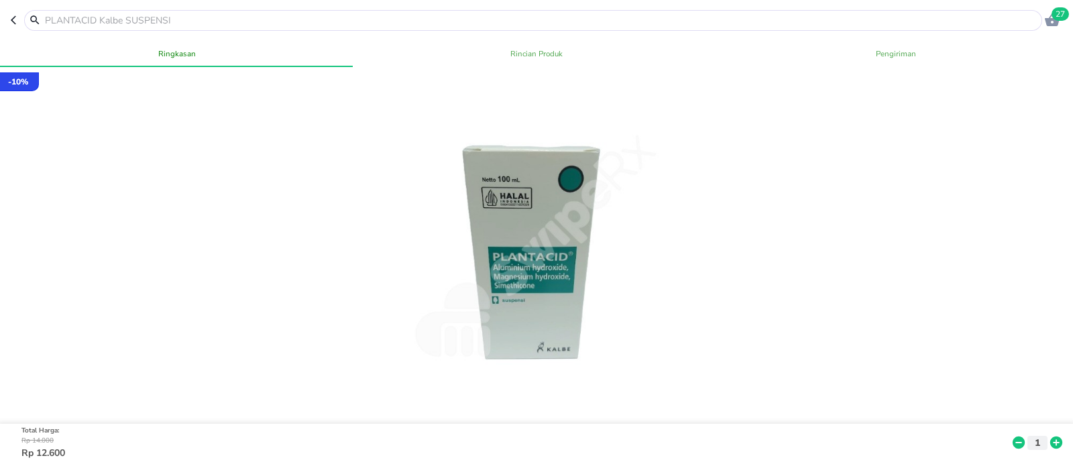
click at [176, 18] on input "text" at bounding box center [542, 20] width 996 height 14
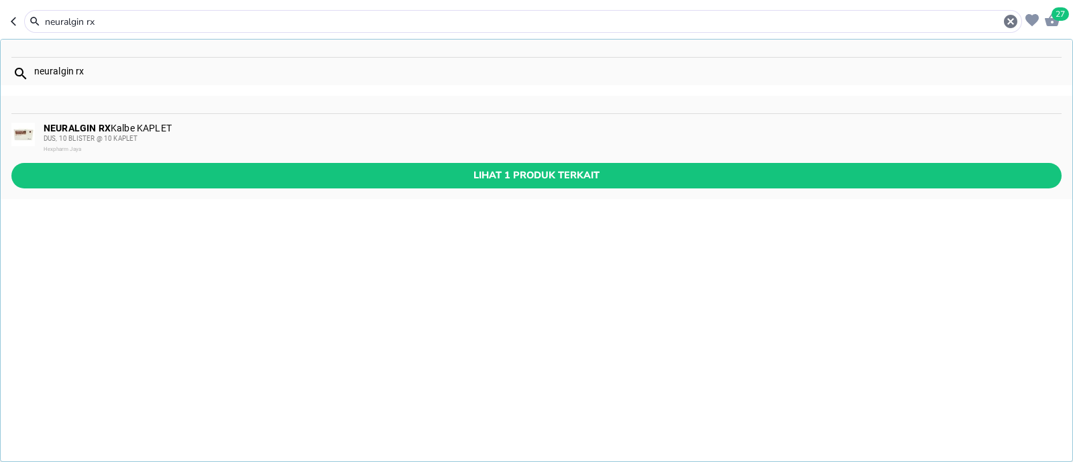
type input "neuralgin rx"
click at [254, 140] on div "DUS, 10 BLISTER @ 10 KAPLET" at bounding box center [552, 138] width 1017 height 11
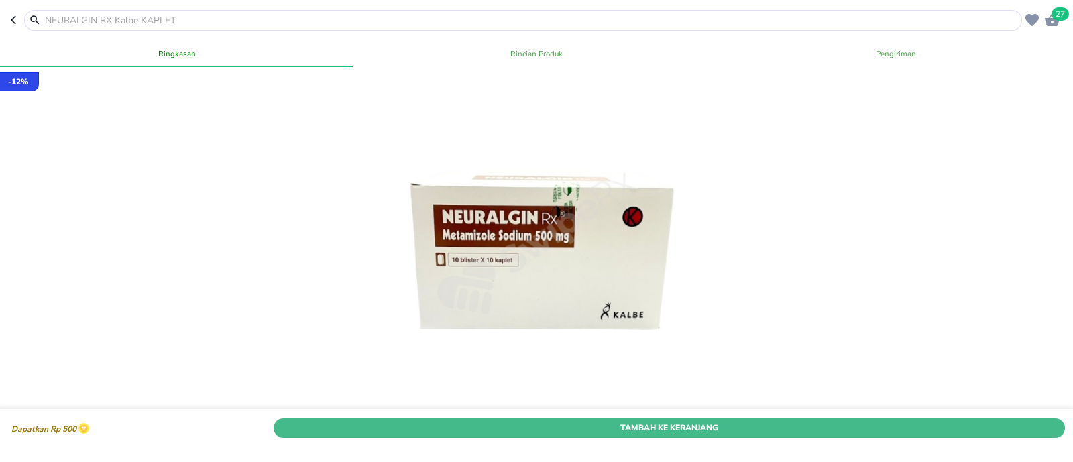
click at [657, 421] on span "Tambah Ke Keranjang" at bounding box center [669, 428] width 771 height 14
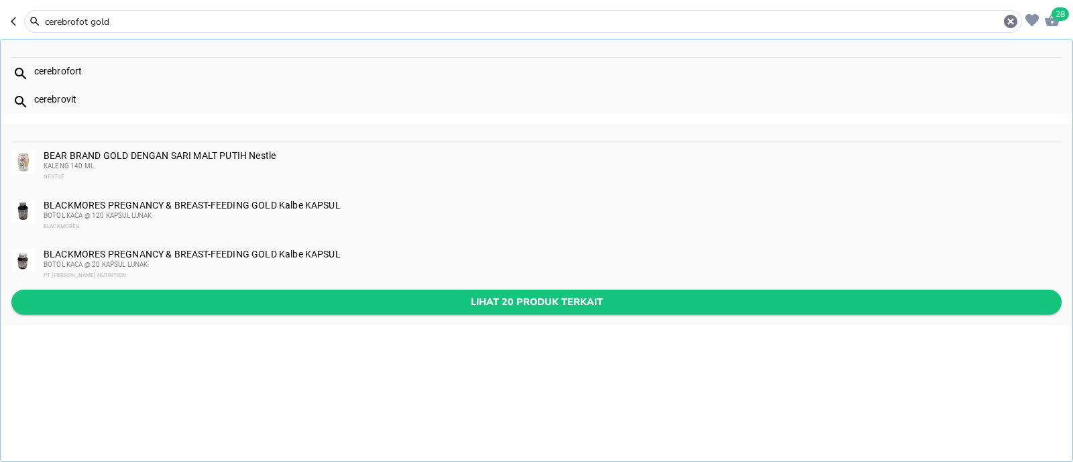
type input "cerebrofot gold"
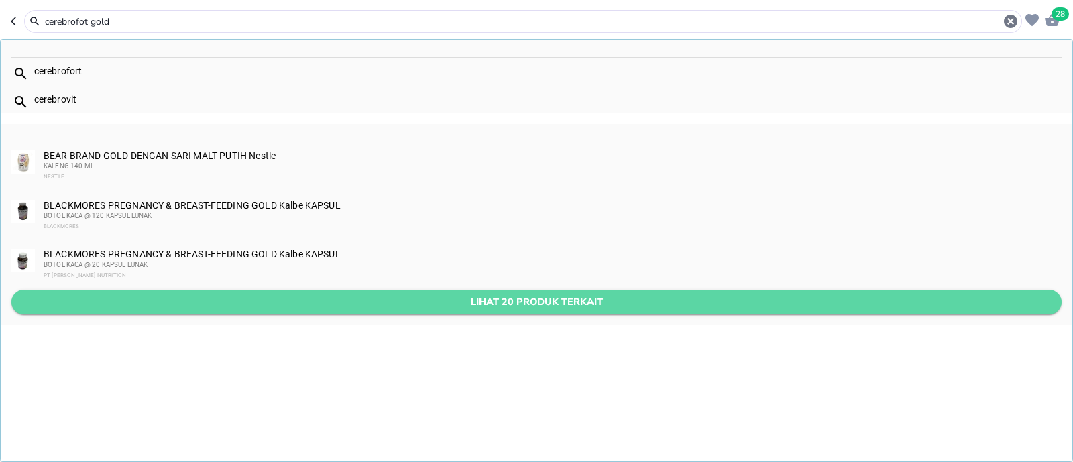
click at [208, 297] on span "Lihat 20 produk terkait" at bounding box center [536, 302] width 1029 height 17
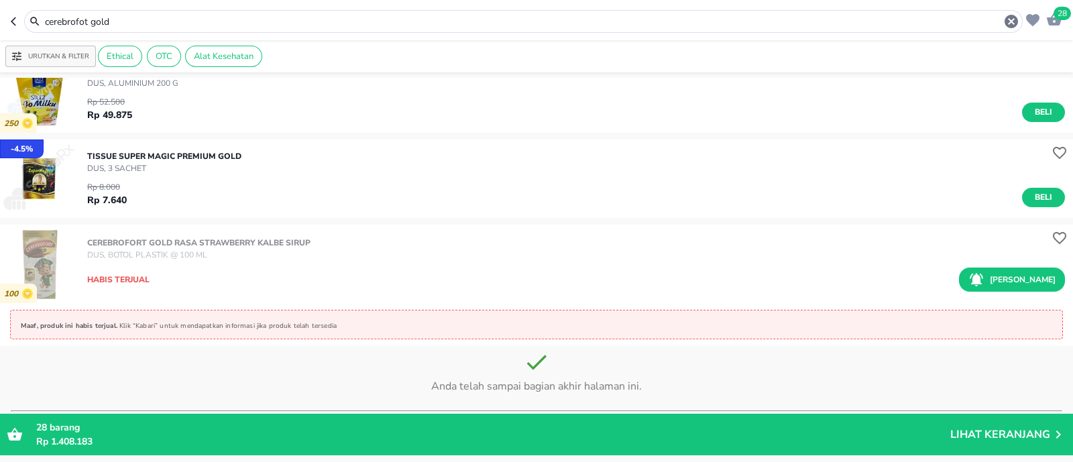
scroll to position [1594, 0]
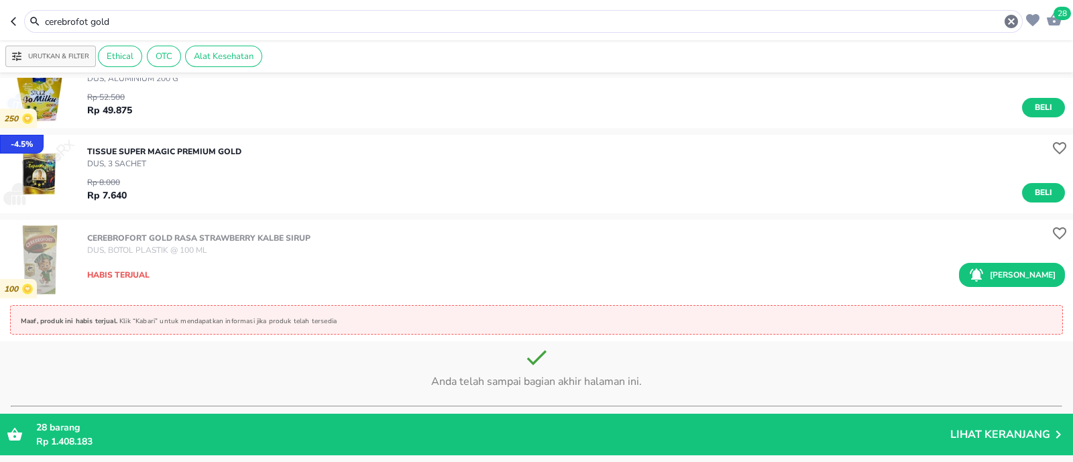
click at [213, 21] on input "cerebrofot gold" at bounding box center [524, 22] width 960 height 14
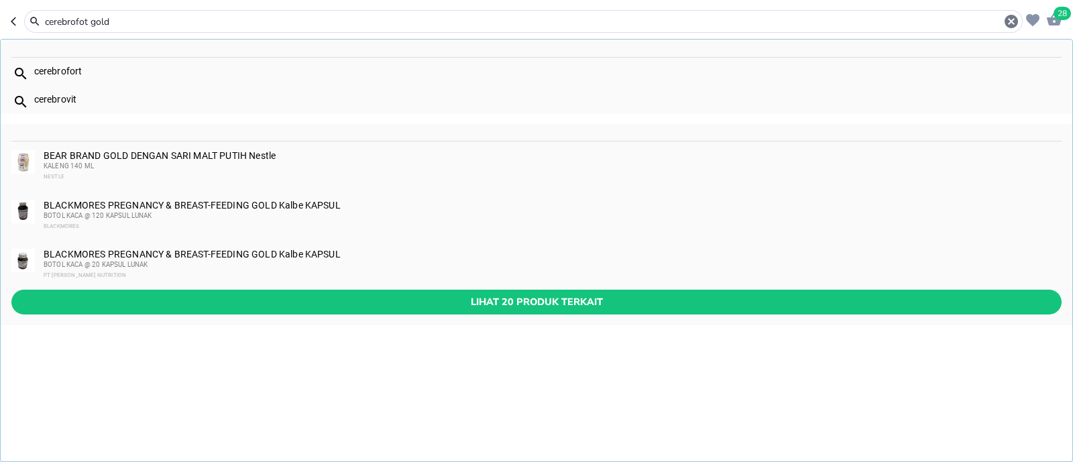
click at [208, 25] on input "cerebrofot gold" at bounding box center [524, 22] width 960 height 14
click at [208, 26] on input "cerebrofot gold" at bounding box center [524, 22] width 960 height 14
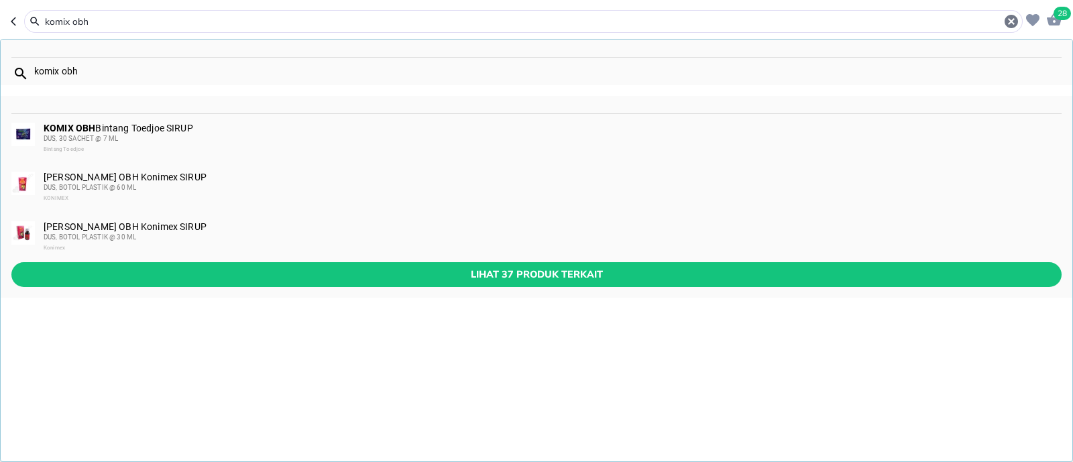
type input "komix obh"
click at [190, 129] on div "KOMIX OBH Bintang Toedjoe SIRUP DUS, 30 SACHET @ 7 ML Bintang Toedjoe" at bounding box center [552, 139] width 1017 height 32
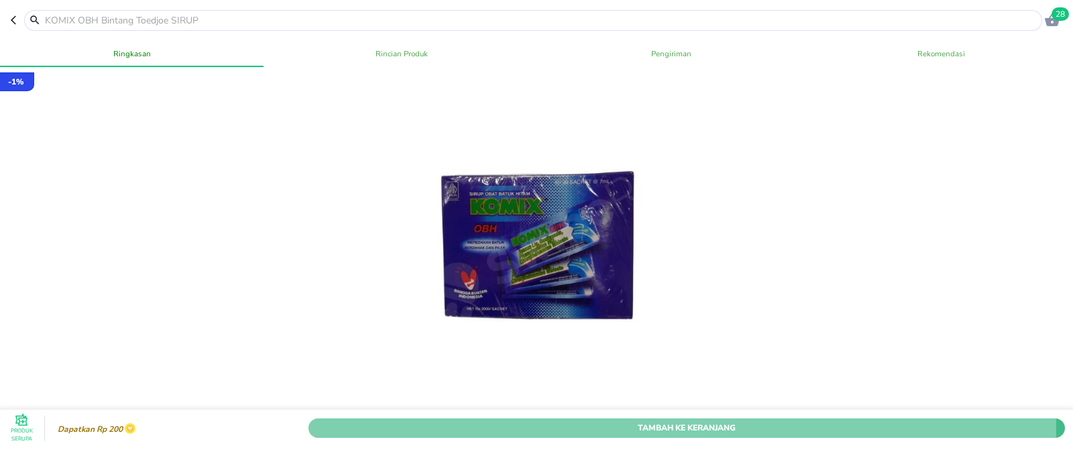
click at [458, 421] on span "Tambah Ke Keranjang" at bounding box center [687, 428] width 737 height 14
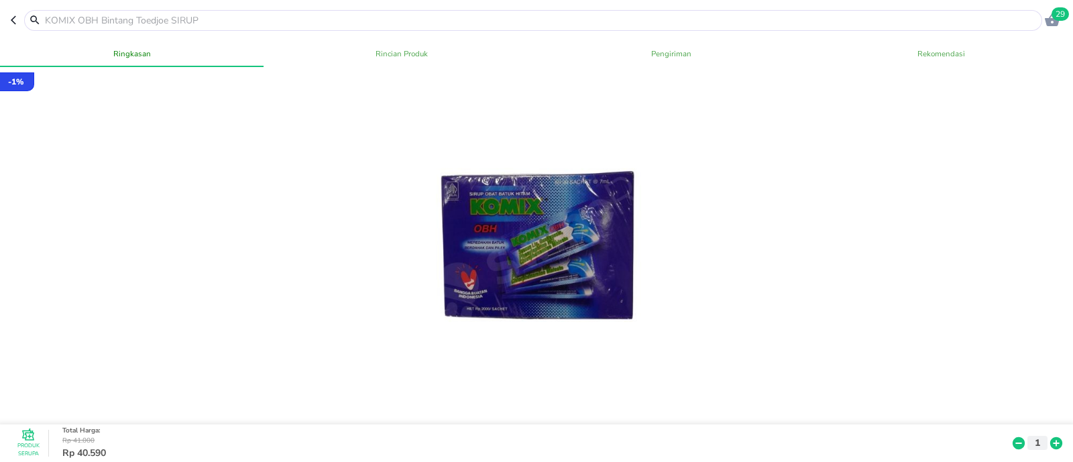
click at [220, 19] on input "text" at bounding box center [542, 20] width 996 height 14
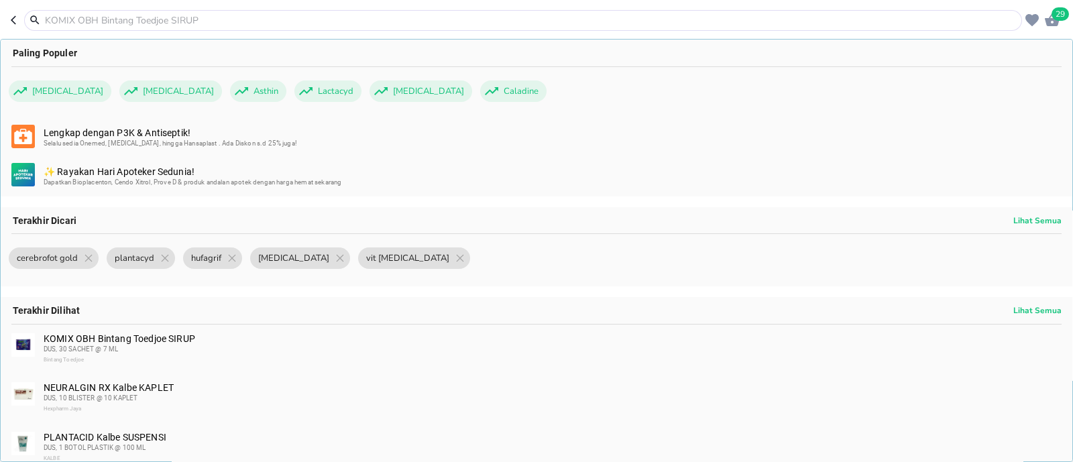
click at [220, 19] on input "text" at bounding box center [531, 20] width 975 height 14
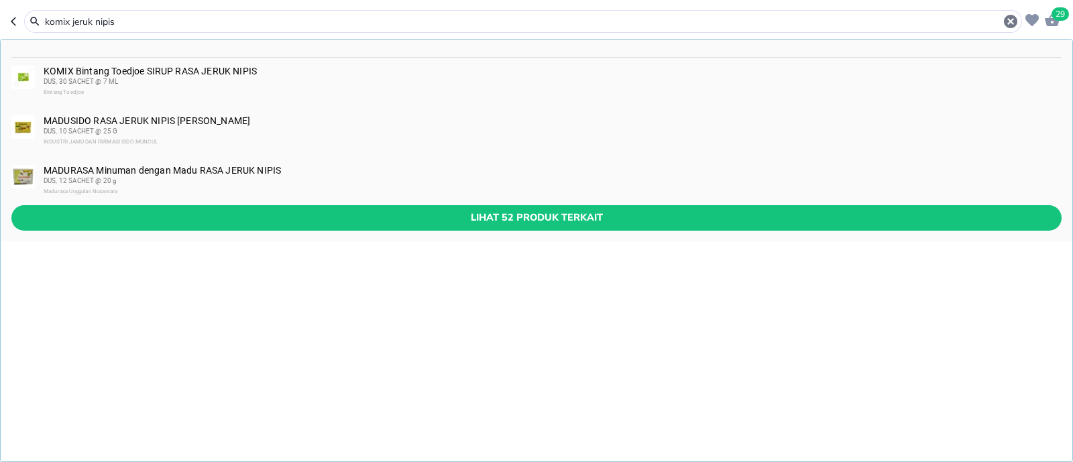
type input "komix jeruk nipis"
click at [115, 81] on span "DUS, 30 SACHET @ 7 ML" at bounding box center [81, 81] width 74 height 7
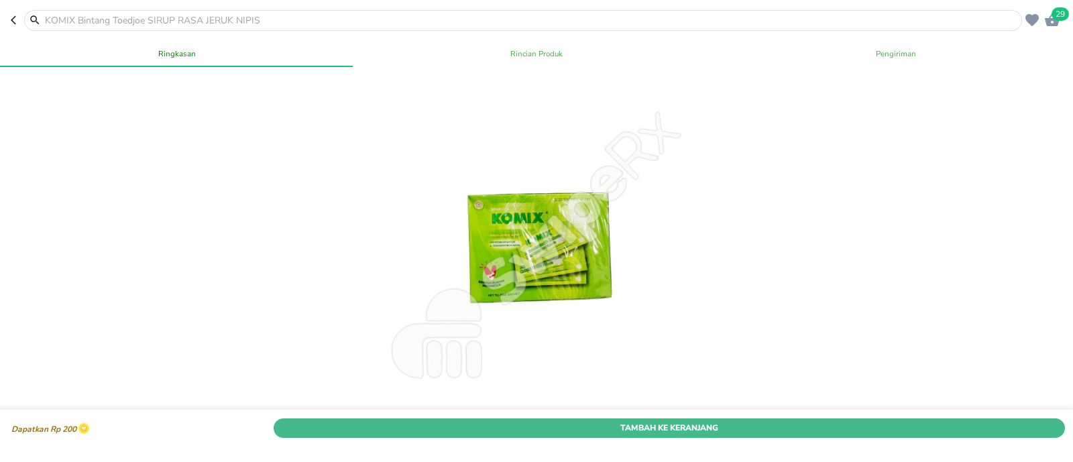
click at [604, 419] on button "Tambah Ke Keranjang" at bounding box center [670, 428] width 792 height 19
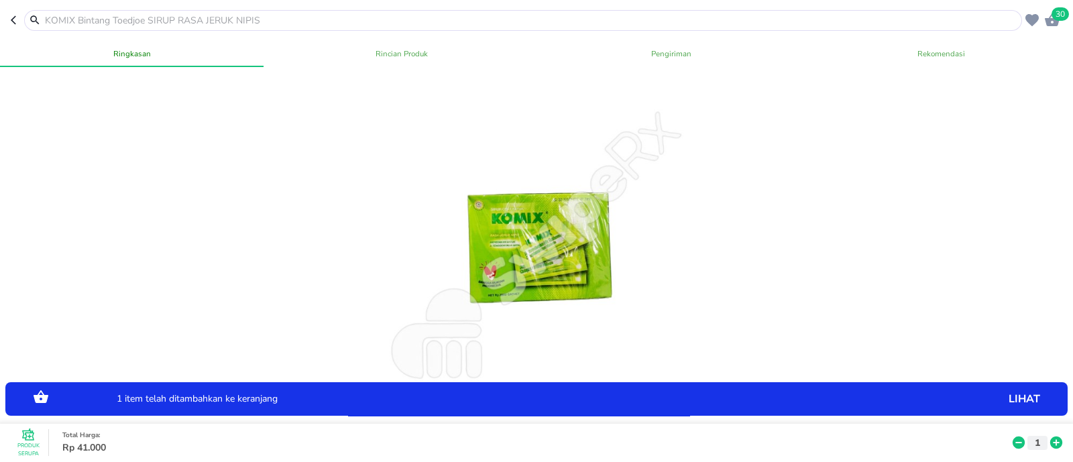
click at [235, 25] on input "text" at bounding box center [531, 20] width 975 height 14
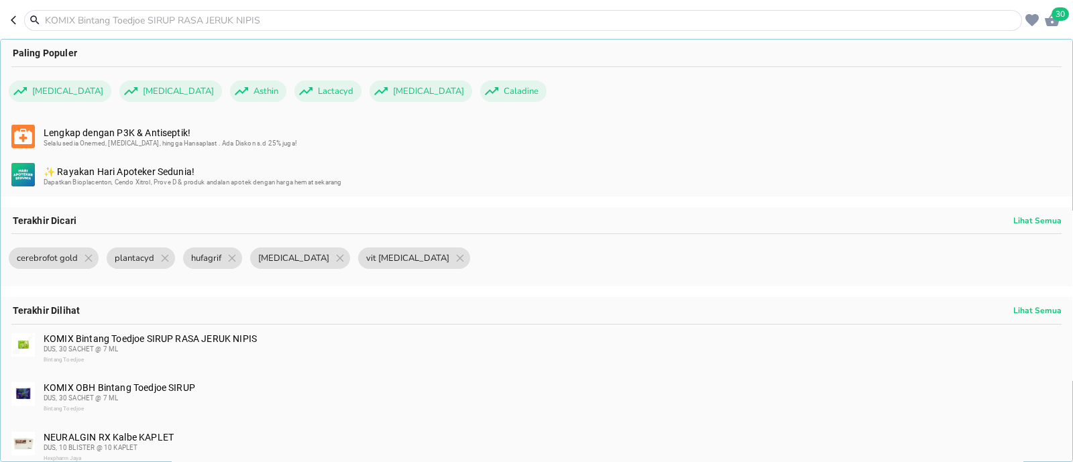
click at [235, 25] on input "text" at bounding box center [531, 20] width 975 height 14
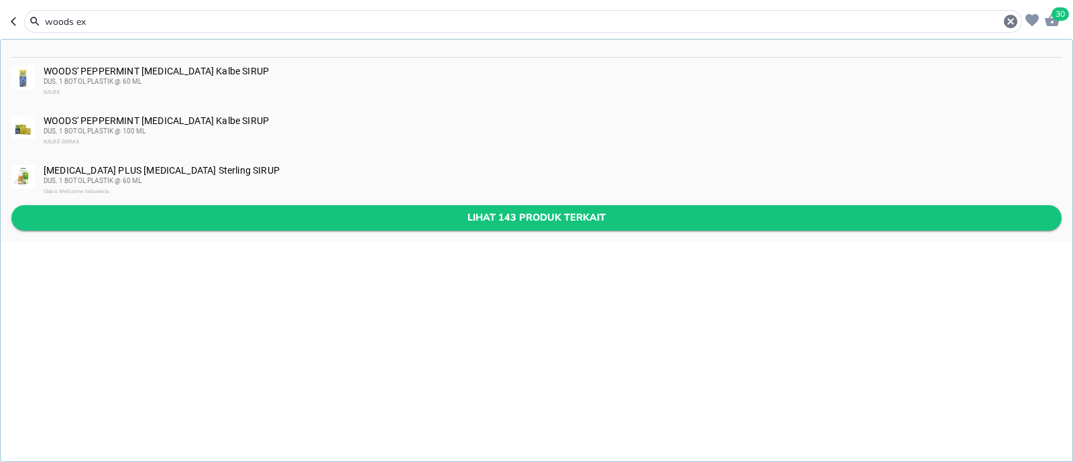
type input "woods ex"
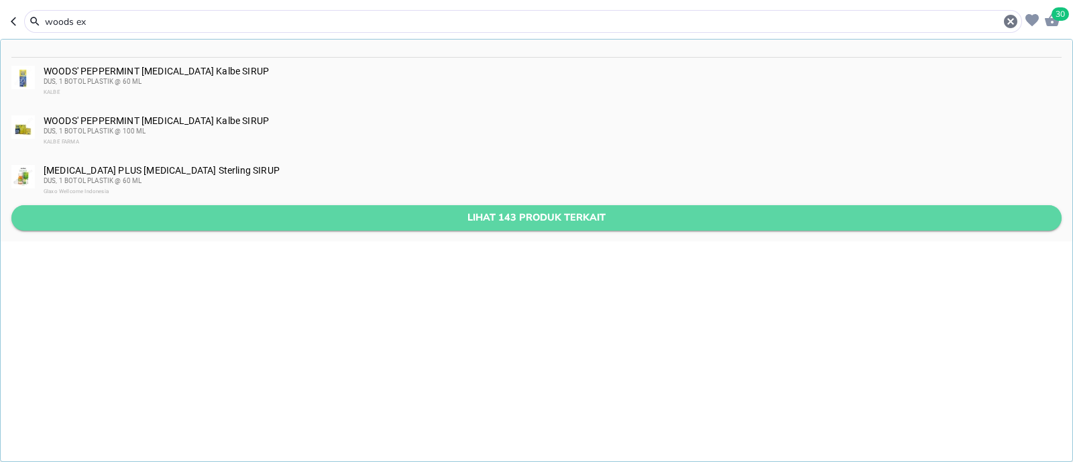
click at [249, 217] on span "Lihat 143 produk terkait" at bounding box center [536, 217] width 1029 height 17
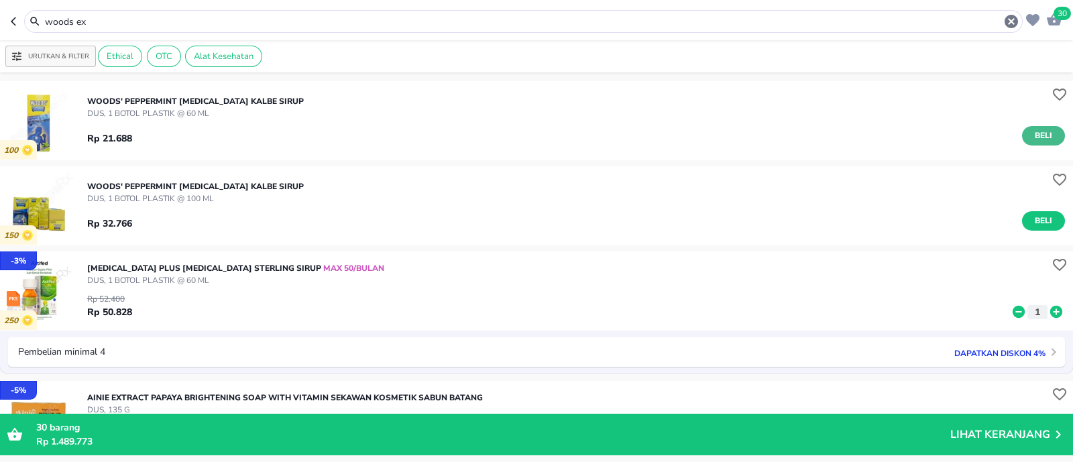
click at [1039, 134] on span "Beli" at bounding box center [1043, 136] width 23 height 14
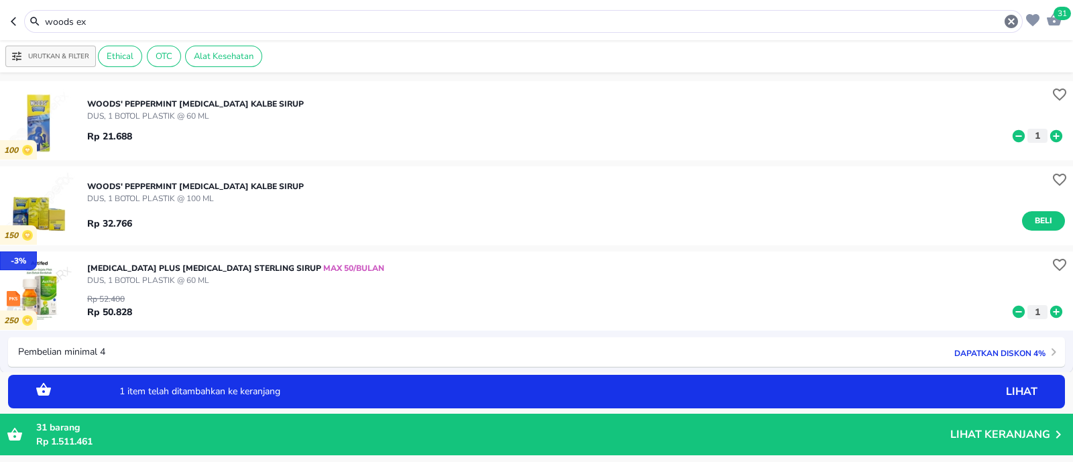
click at [150, 15] on input "woods ex" at bounding box center [524, 22] width 960 height 14
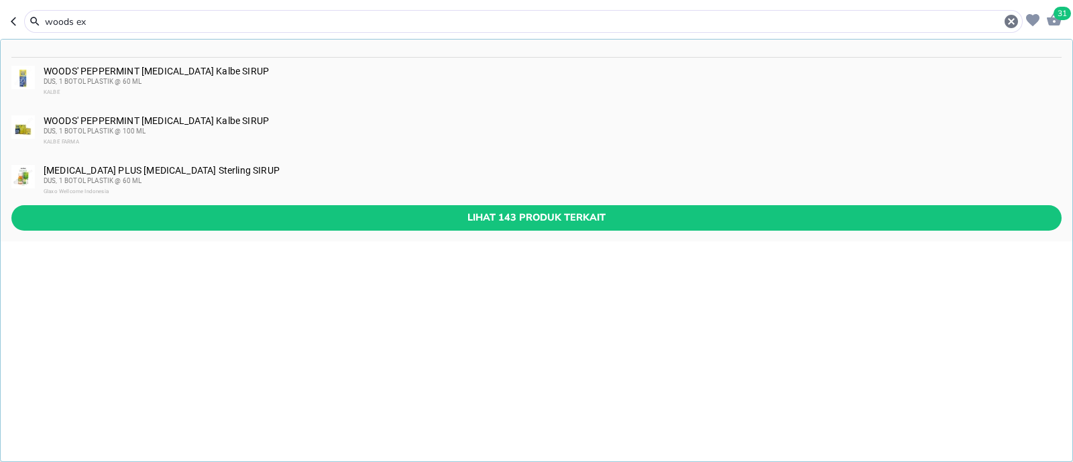
click at [149, 15] on input "woods ex" at bounding box center [524, 22] width 960 height 14
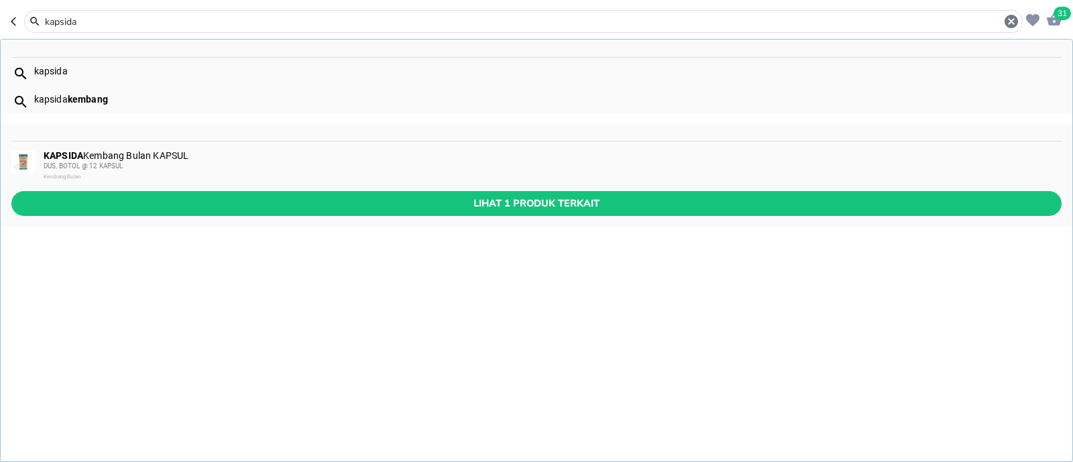
type input "kapsida"
click at [256, 150] on div "KAPSIDA Kembang Bulan KAPSUL DUS, BOTOL @ 12 KAPSUL Kembang Bulan" at bounding box center [552, 166] width 1017 height 32
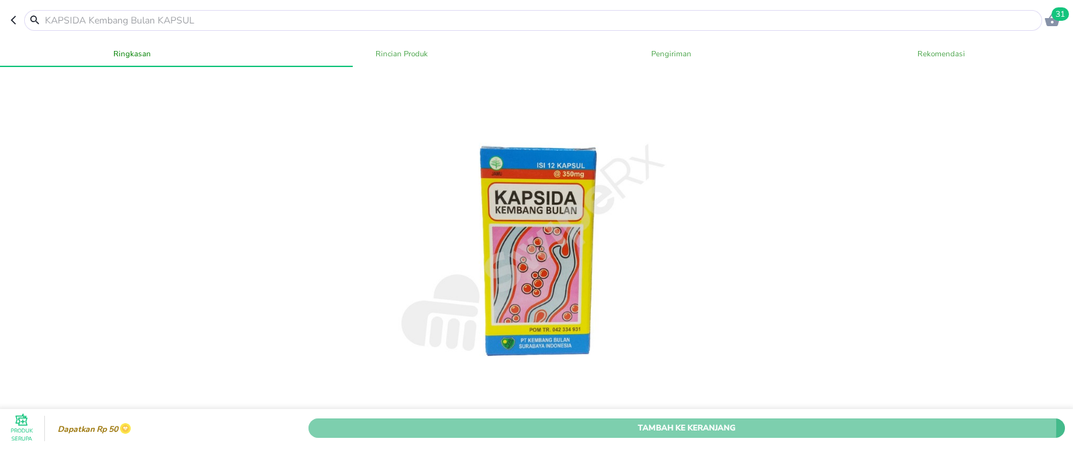
click at [654, 421] on span "Tambah Ke Keranjang" at bounding box center [687, 428] width 737 height 14
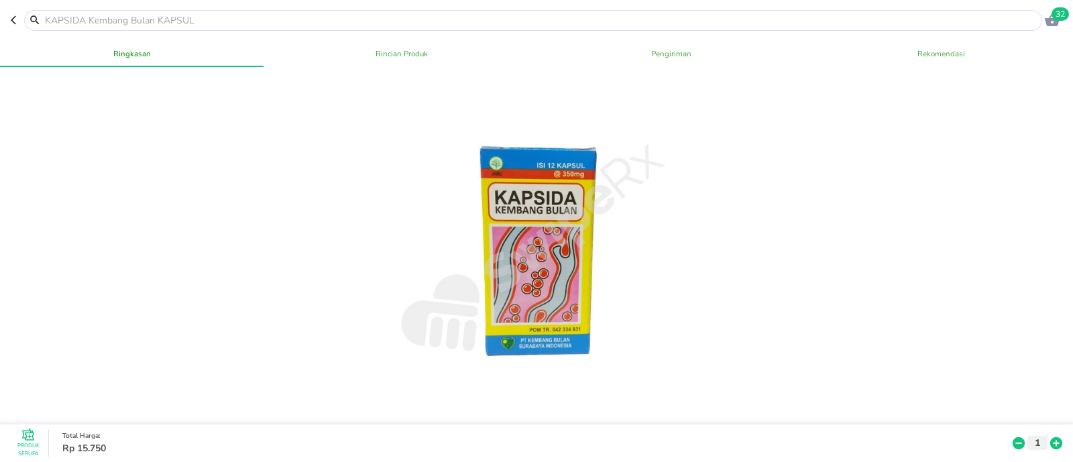
click at [185, 20] on input "text" at bounding box center [542, 20] width 996 height 14
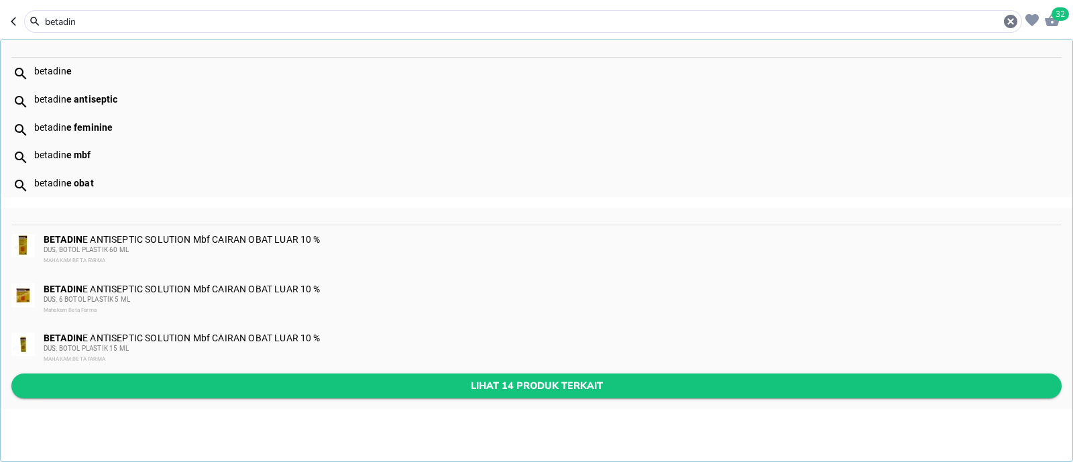
type input "betadin"
click at [209, 386] on span "Lihat 14 produk terkait" at bounding box center [536, 386] width 1029 height 17
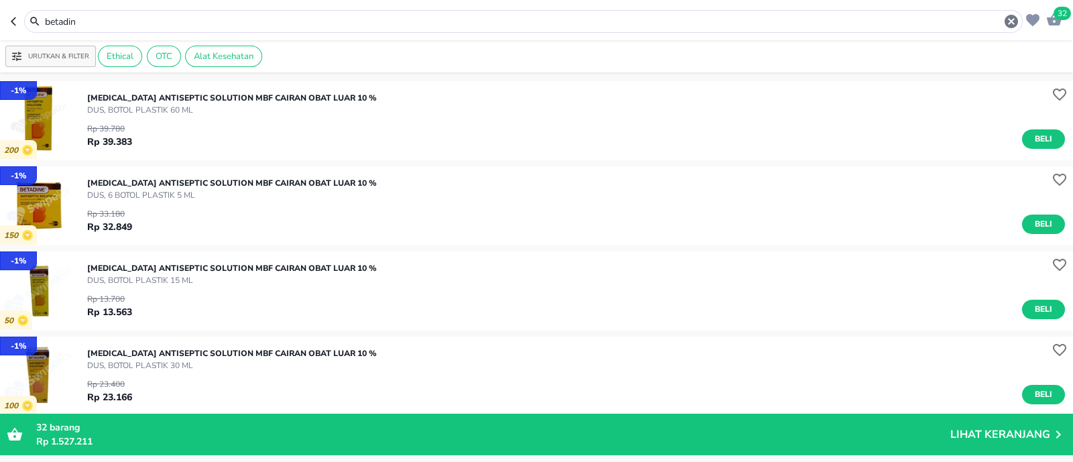
scroll to position [167, 0]
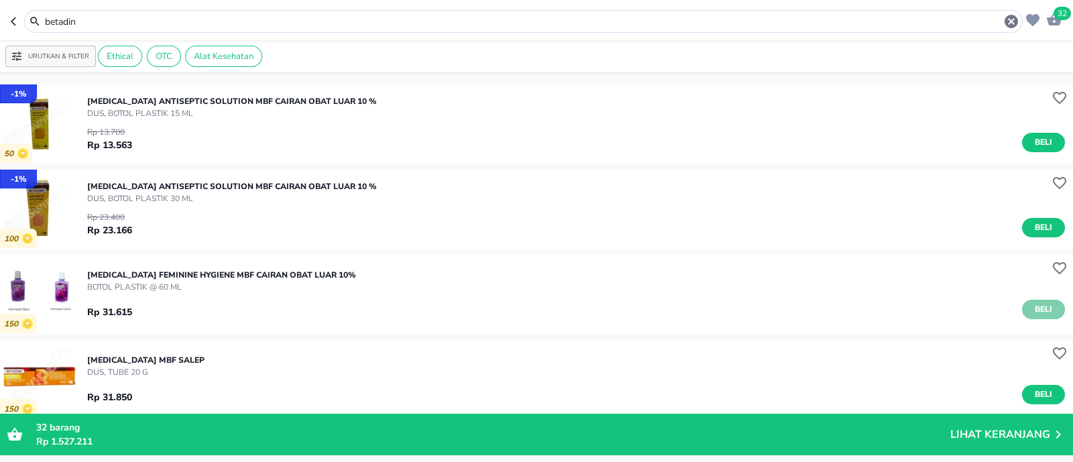
click at [1032, 303] on span "Beli" at bounding box center [1043, 310] width 23 height 14
click at [215, 20] on input "betadin" at bounding box center [524, 22] width 960 height 14
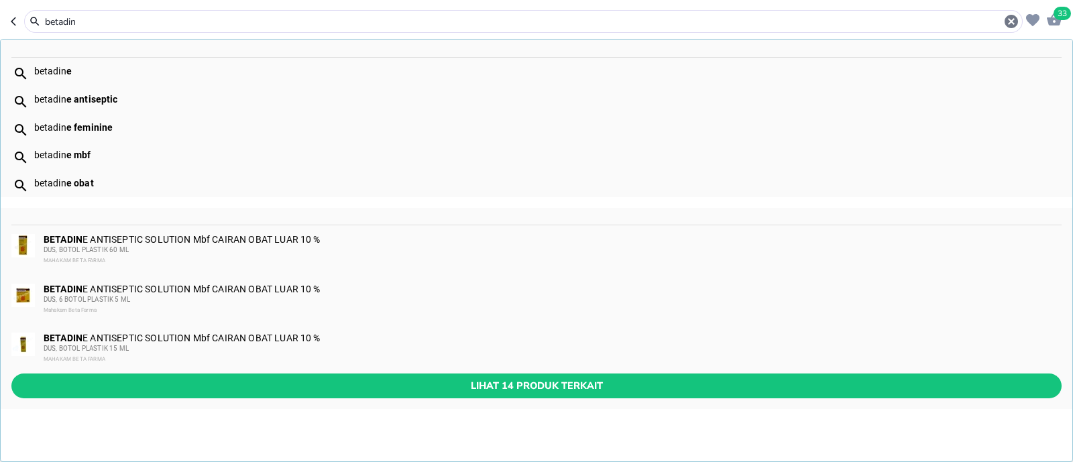
click at [215, 20] on input "betadin" at bounding box center [524, 22] width 960 height 14
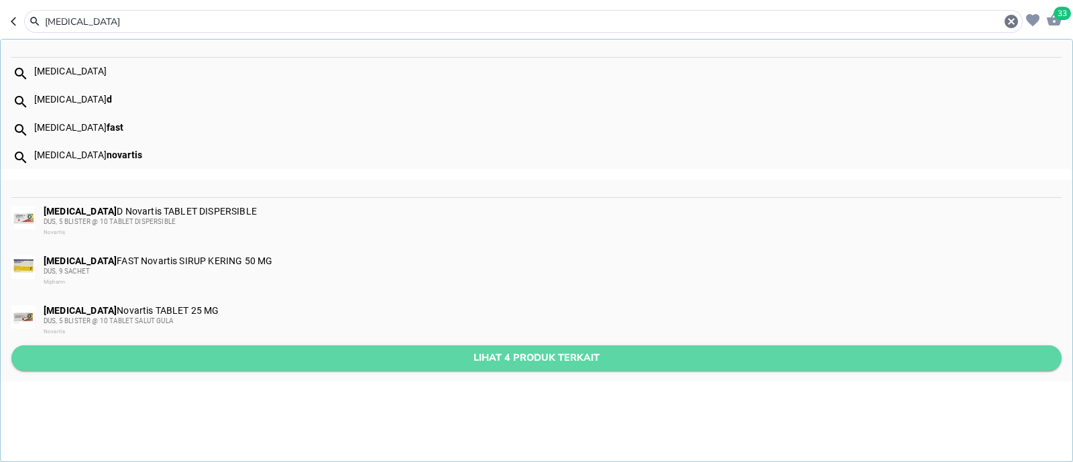
click at [184, 347] on button "Lihat 4 produk terkait" at bounding box center [536, 357] width 1051 height 25
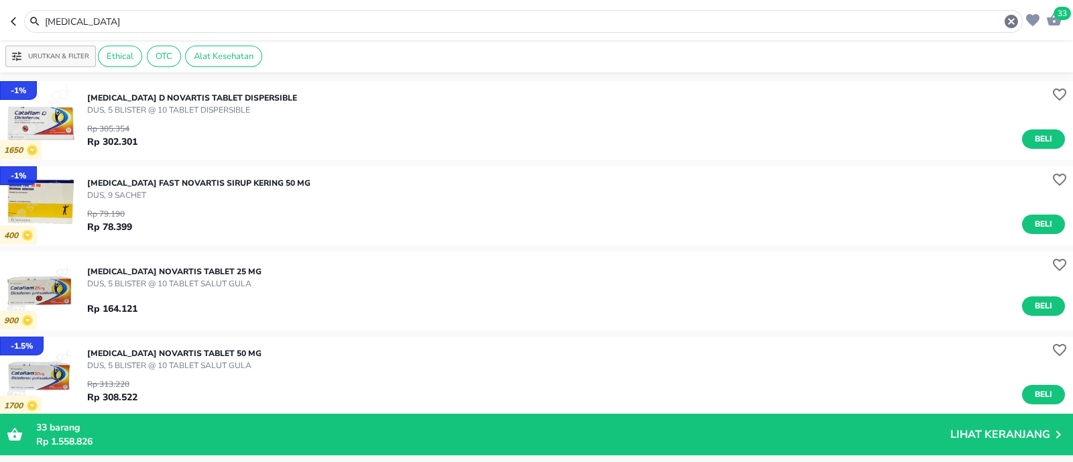
scroll to position [83, 0]
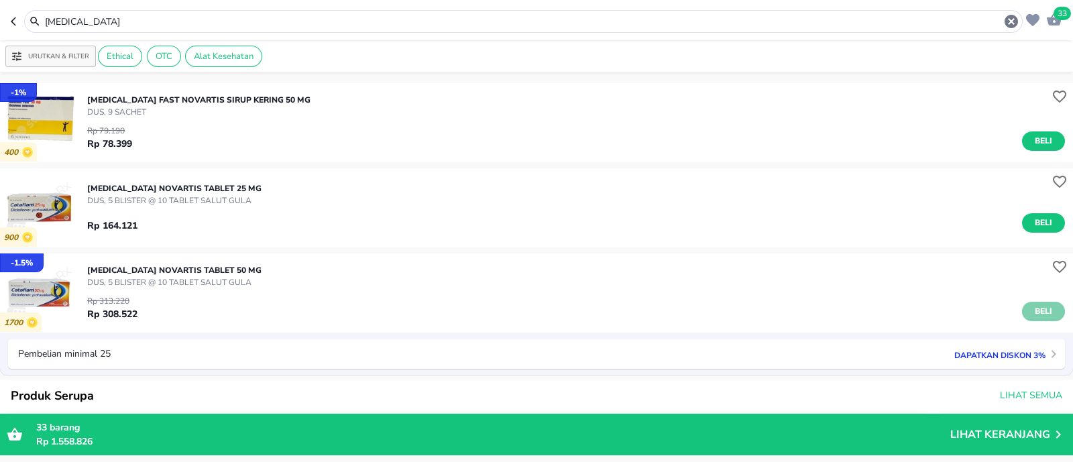
click at [1036, 316] on span "Beli" at bounding box center [1043, 312] width 23 height 14
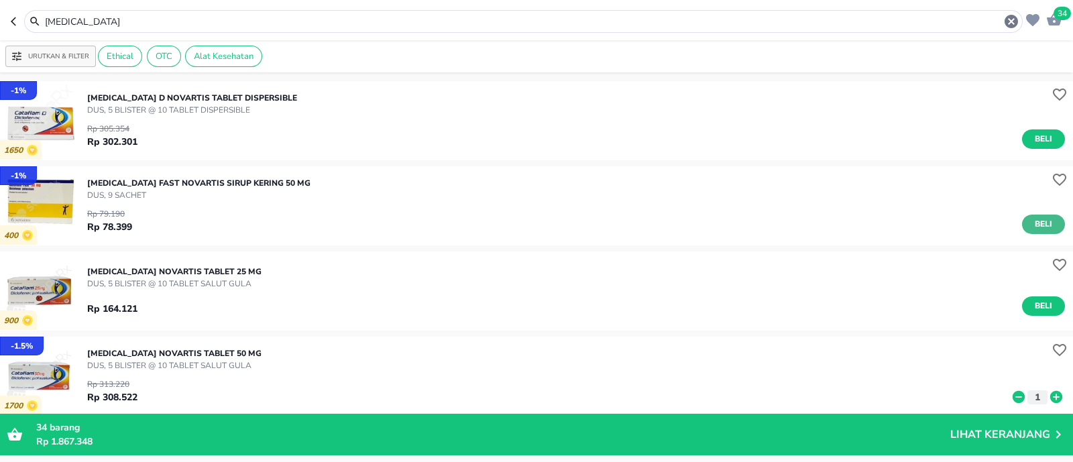
click at [1044, 222] on button "Beli" at bounding box center [1043, 224] width 43 height 19
click at [235, 27] on input "cataflam" at bounding box center [524, 22] width 960 height 14
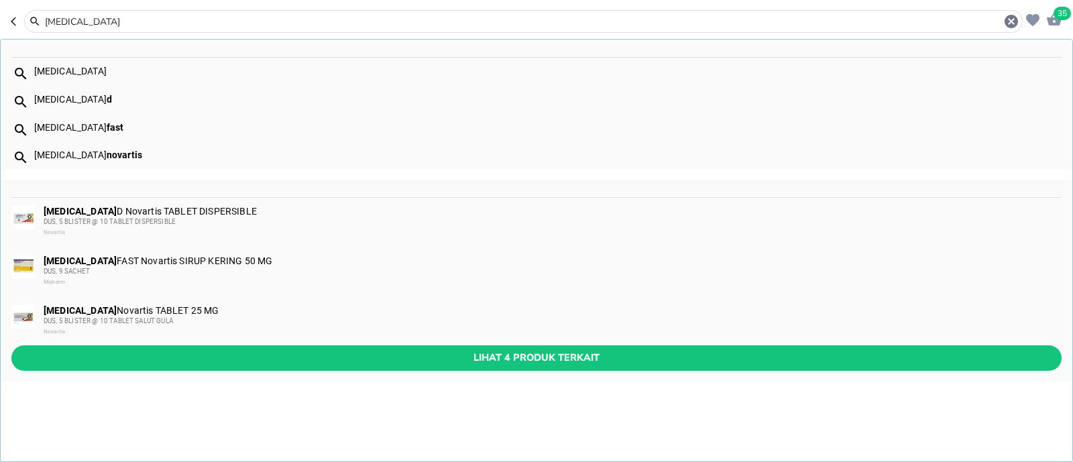
click at [235, 27] on input "cataflam" at bounding box center [524, 22] width 960 height 14
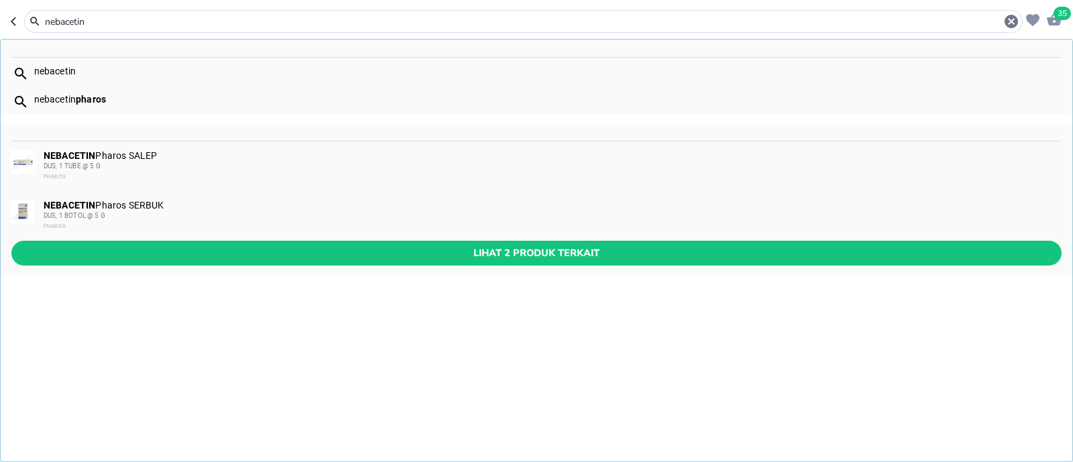
type input "nebacetin"
click at [168, 218] on div "DUS, 1 BOTOL @ 5 G" at bounding box center [552, 216] width 1017 height 11
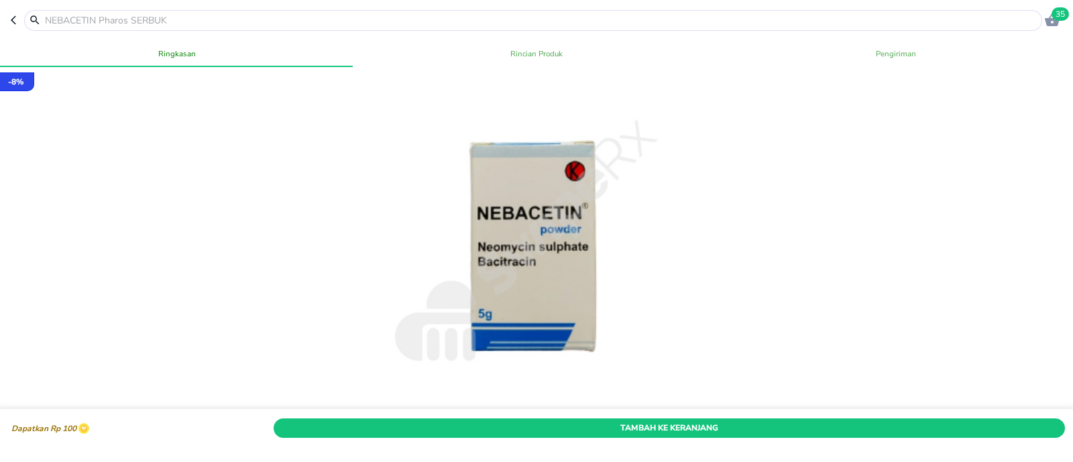
click at [621, 416] on div "Tambah Ke Keranjang" at bounding box center [669, 428] width 797 height 25
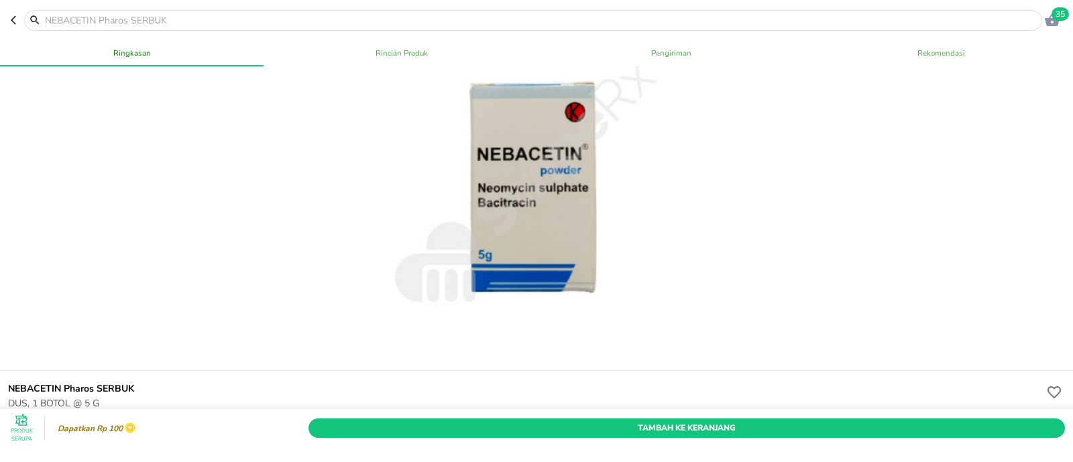
scroll to position [83, 0]
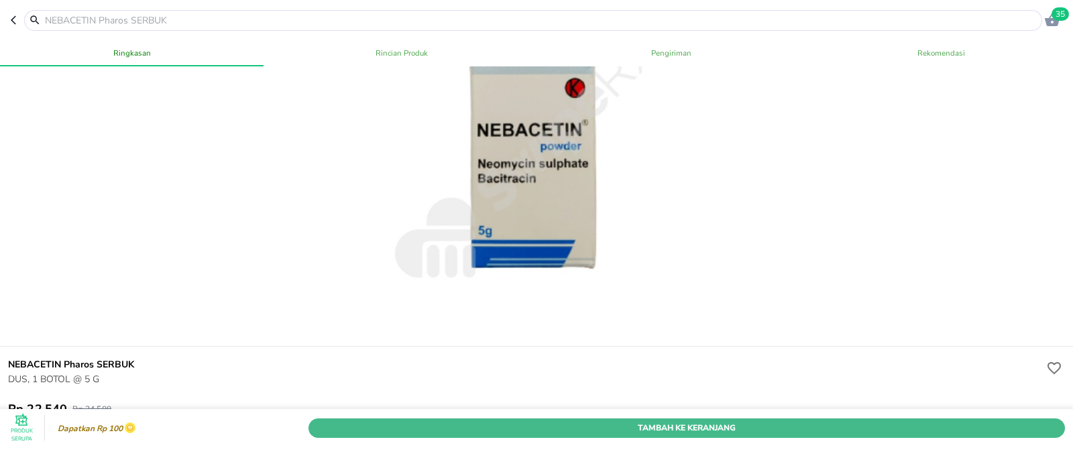
click at [622, 421] on span "Tambah Ke Keranjang" at bounding box center [687, 428] width 737 height 14
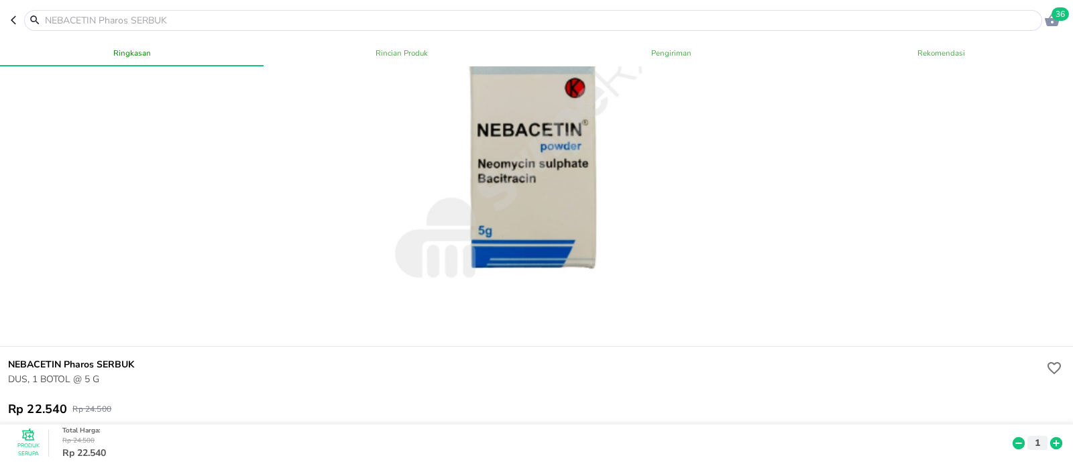
click at [157, 21] on input "text" at bounding box center [542, 20] width 996 height 14
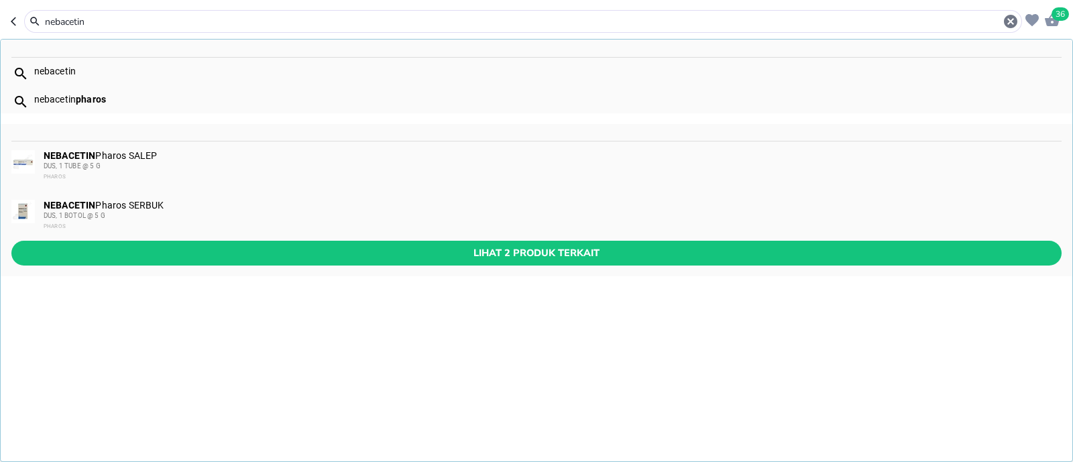
type input "nebacetin"
click at [129, 164] on div "DUS, 1 TUBE @ 5 G" at bounding box center [552, 166] width 1017 height 11
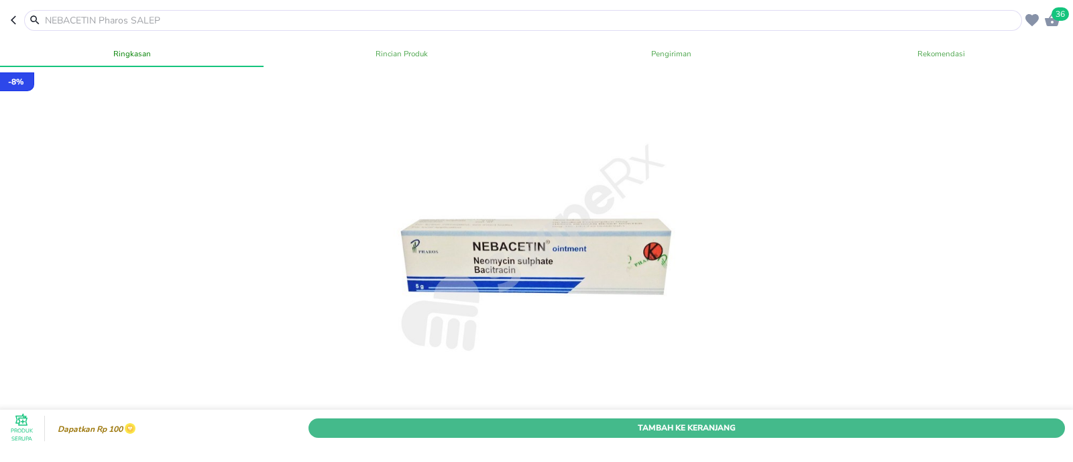
click at [473, 421] on span "Tambah Ke Keranjang" at bounding box center [687, 428] width 737 height 14
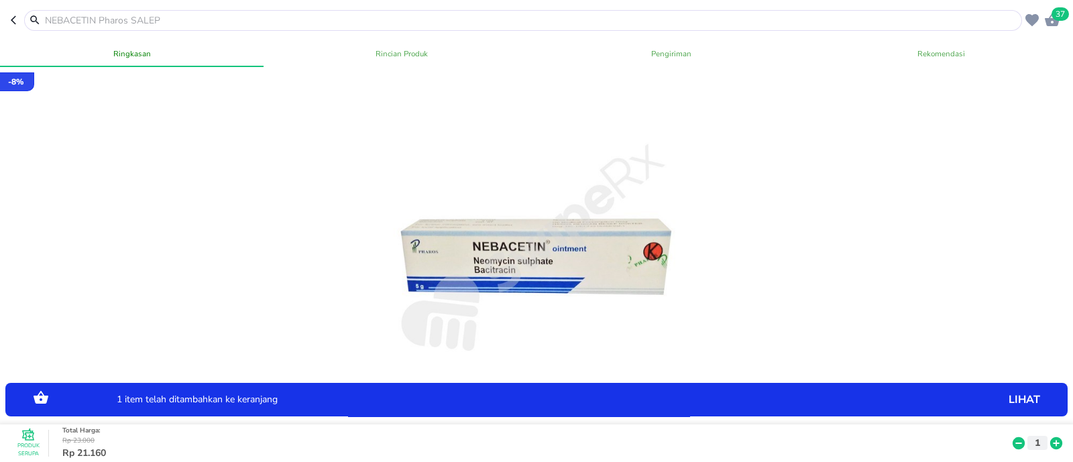
click at [178, 8] on header "37" at bounding box center [536, 20] width 1073 height 40
click at [178, 14] on input "text" at bounding box center [531, 20] width 975 height 14
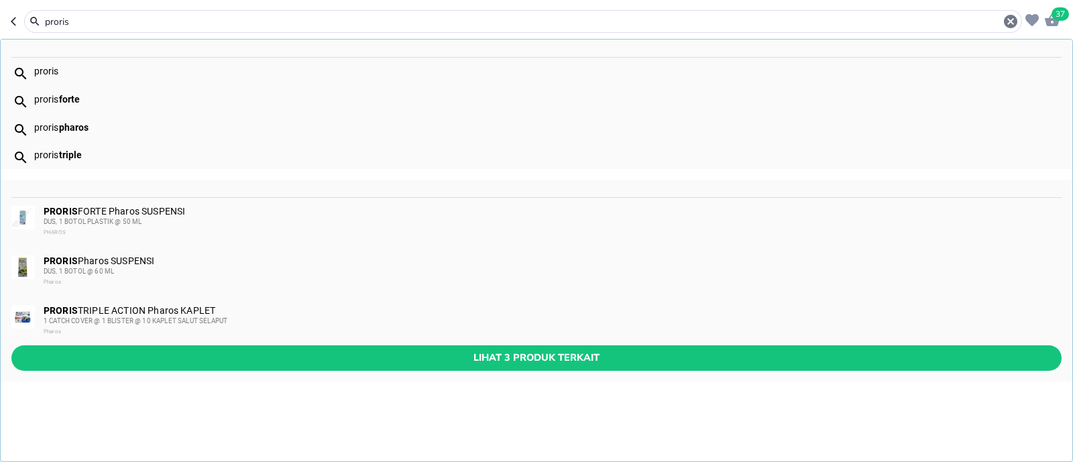
type input "proris"
click at [191, 218] on div "DUS, 1 BOTOL PLASTIK @ 50 ML" at bounding box center [552, 222] width 1017 height 11
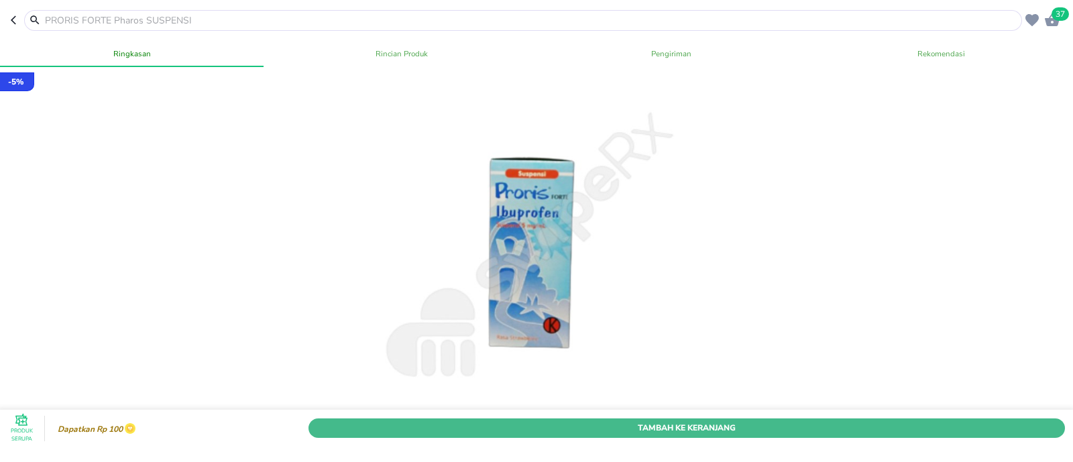
click at [588, 421] on span "Tambah Ke Keranjang" at bounding box center [687, 428] width 737 height 14
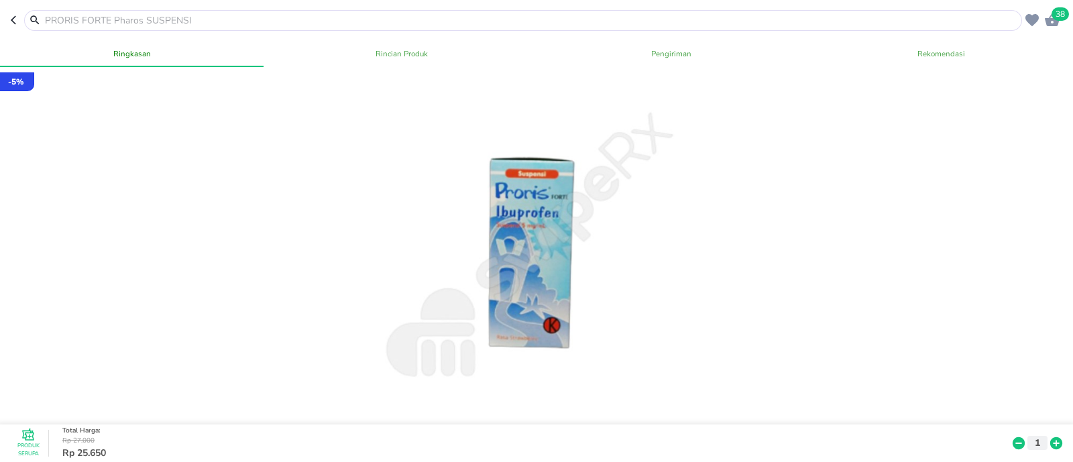
click at [166, 23] on input "text" at bounding box center [531, 20] width 975 height 14
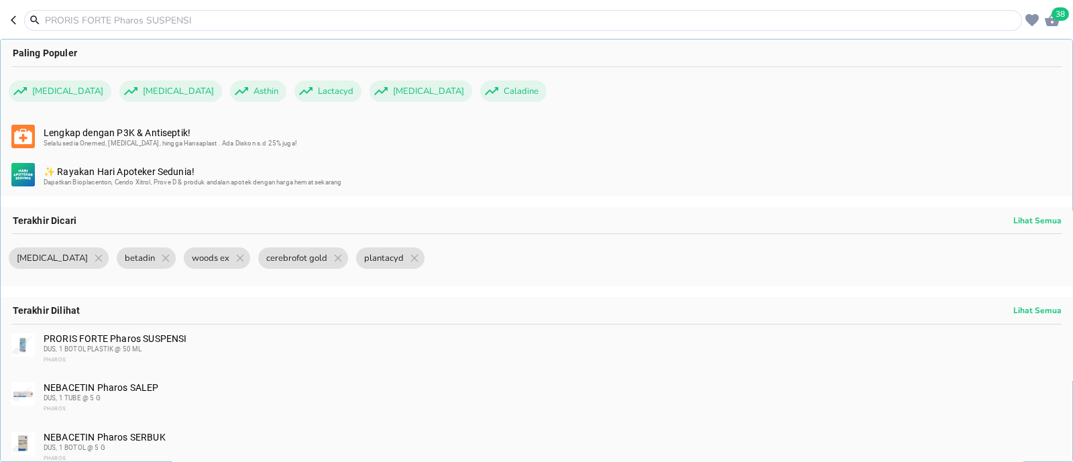
click at [166, 23] on input "text" at bounding box center [531, 20] width 975 height 14
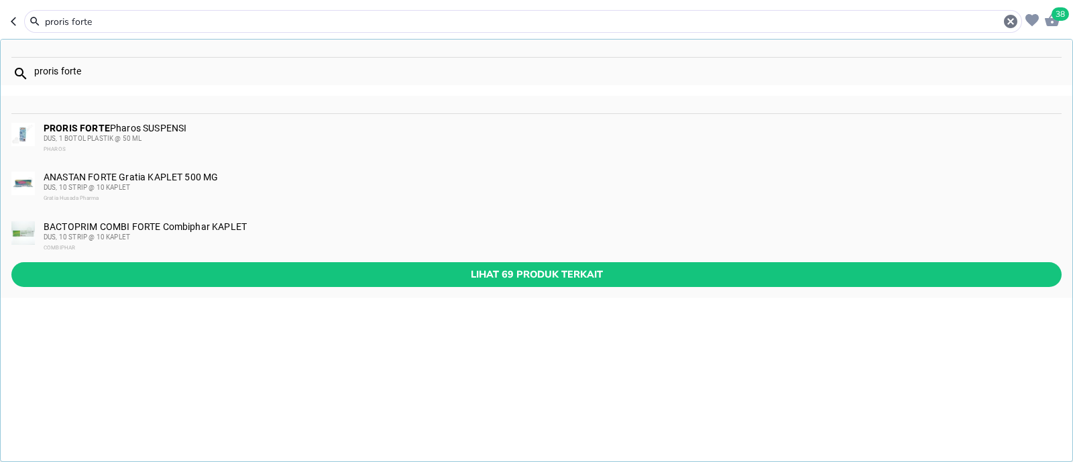
click at [180, 131] on div "PRORIS FORTE Pharos SUSPENSI DUS, 1 BOTOL PLASTIK @ 50 ML PHAROS" at bounding box center [552, 139] width 1017 height 32
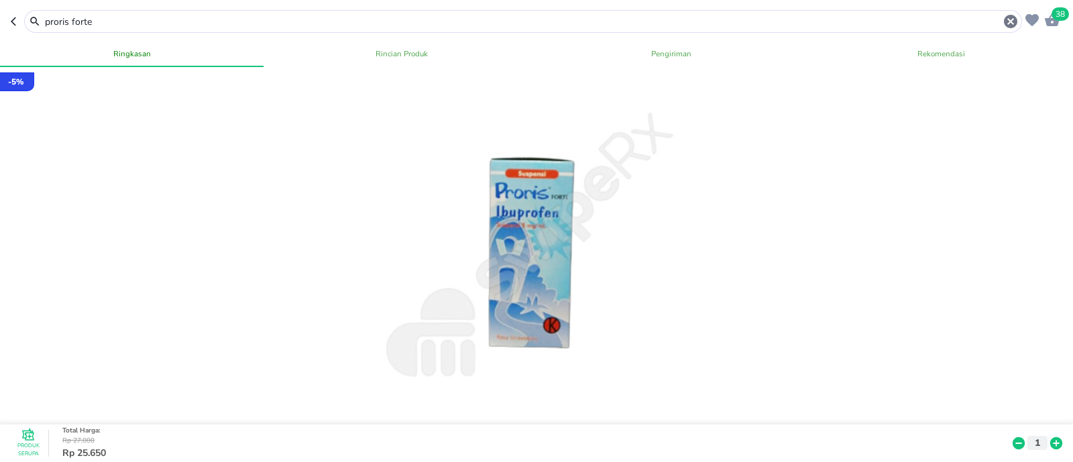
click at [197, 25] on input "proris forte" at bounding box center [523, 22] width 959 height 14
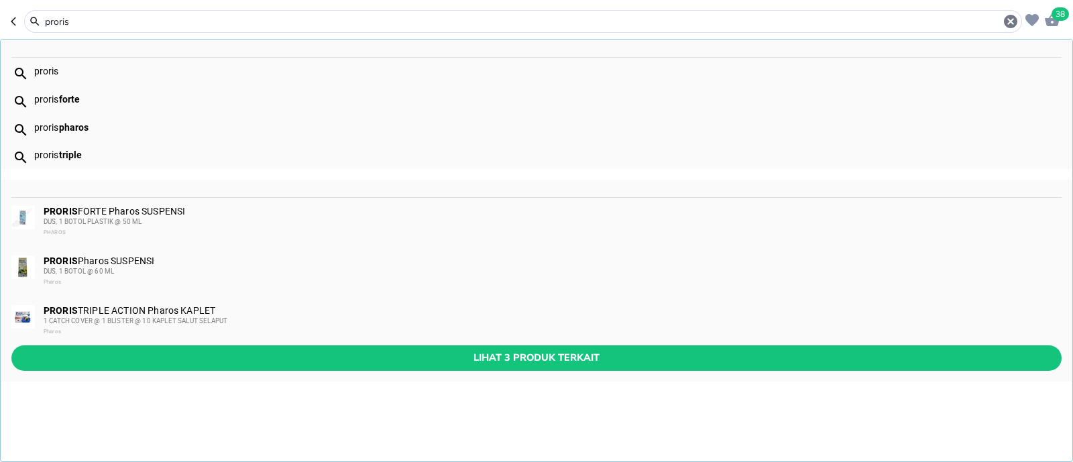
type input "proris"
click at [150, 261] on div "PRORIS Pharos SUSPENSI DUS, 1 BOTOL @ 60 ML Pharos" at bounding box center [552, 272] width 1017 height 32
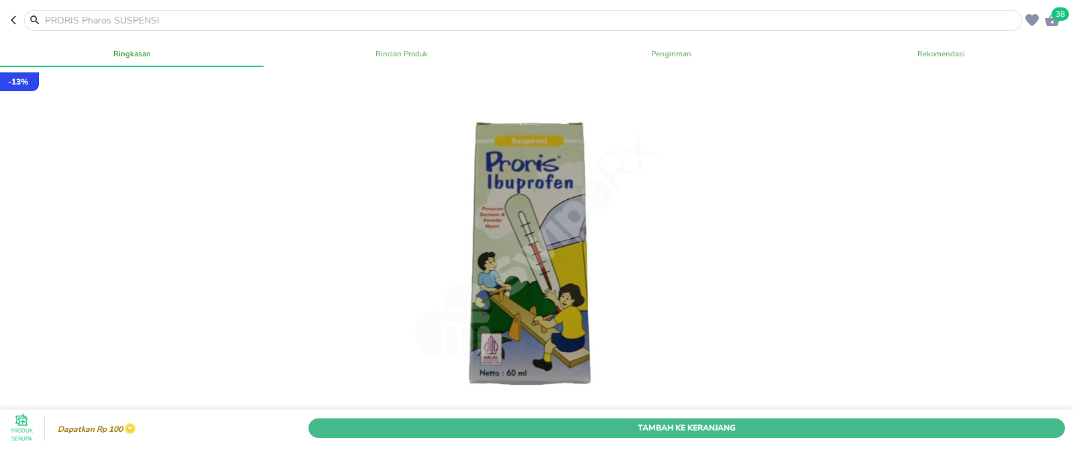
click at [513, 421] on span "Tambah Ke Keranjang" at bounding box center [687, 428] width 737 height 14
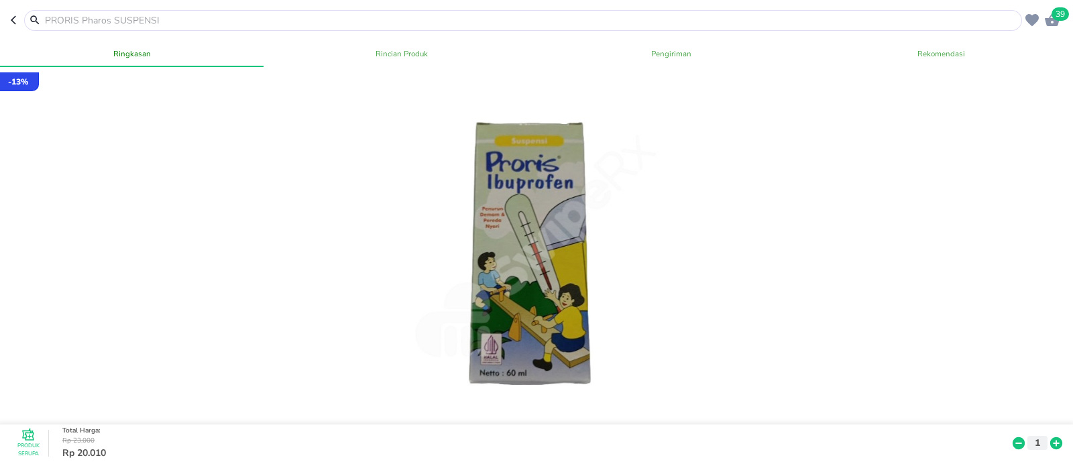
click at [195, 23] on input "text" at bounding box center [531, 20] width 975 height 14
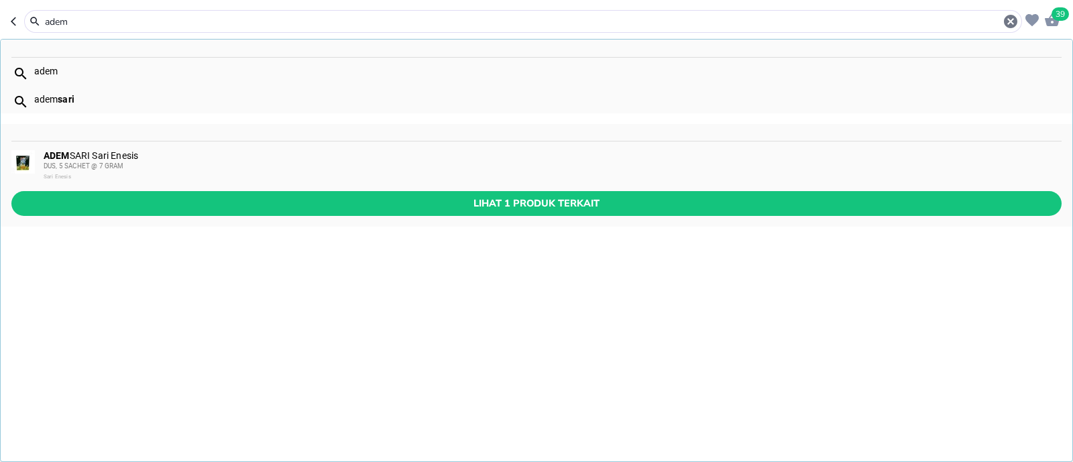
type input "adem"
click at [84, 166] on span "DUS, 5 SACHET @ 7 GRAM" at bounding box center [84, 165] width 80 height 7
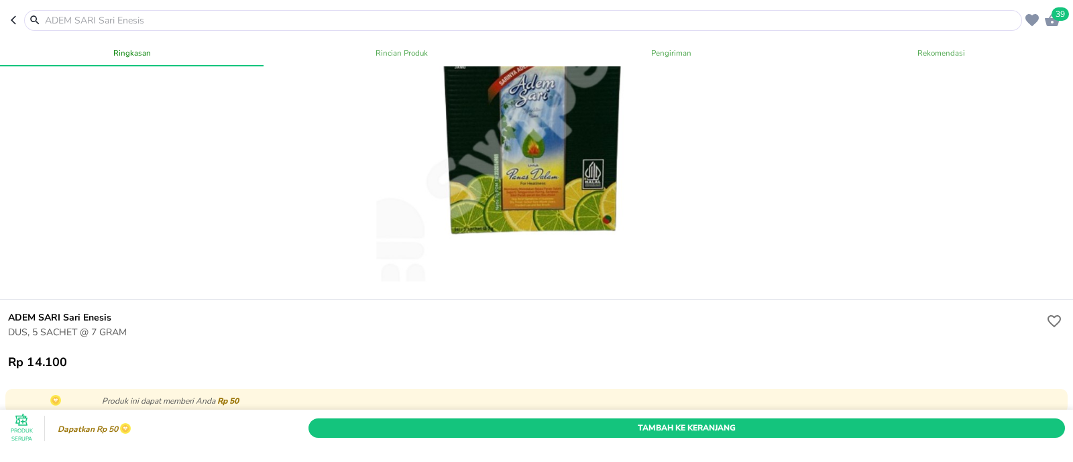
scroll to position [167, 0]
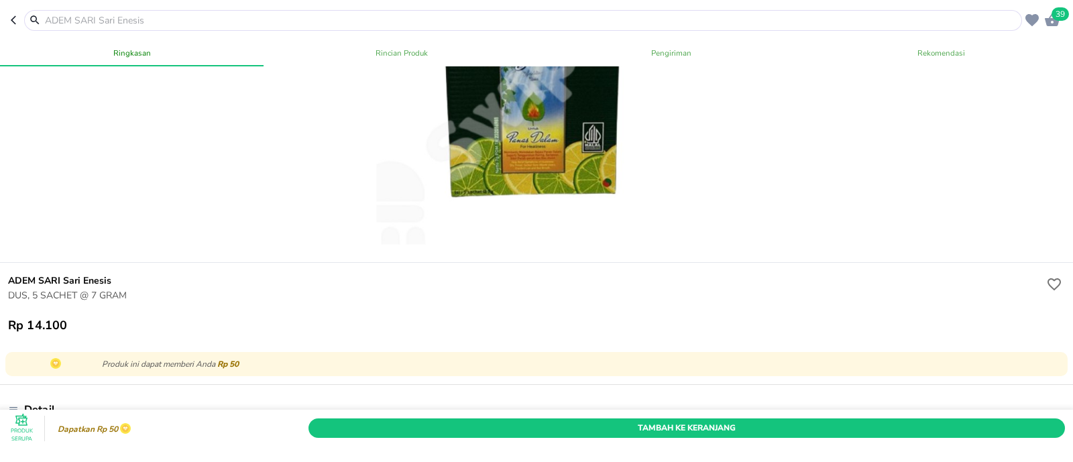
click at [205, 25] on input "text" at bounding box center [531, 20] width 975 height 14
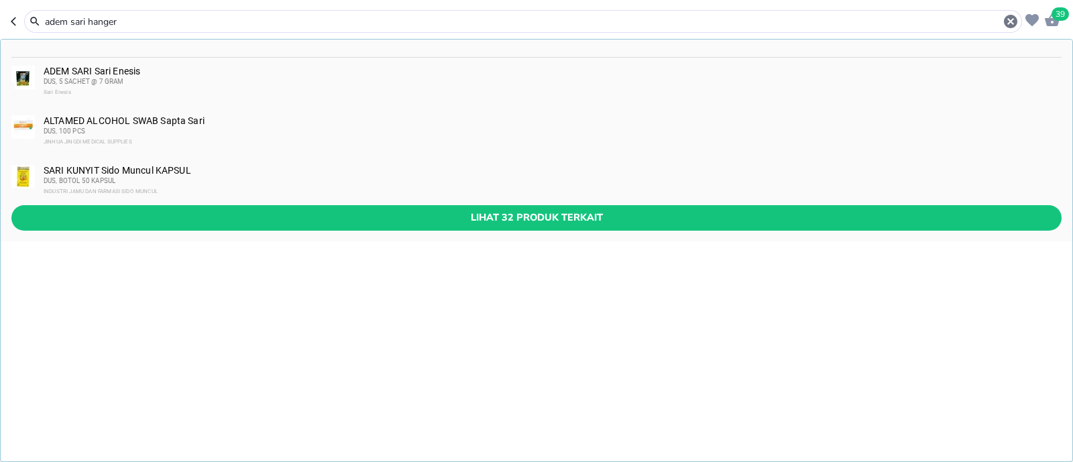
type input "adem sari hanger"
click at [215, 81] on div "DUS, 5 SACHET @ 7 GRAM" at bounding box center [552, 81] width 1017 height 11
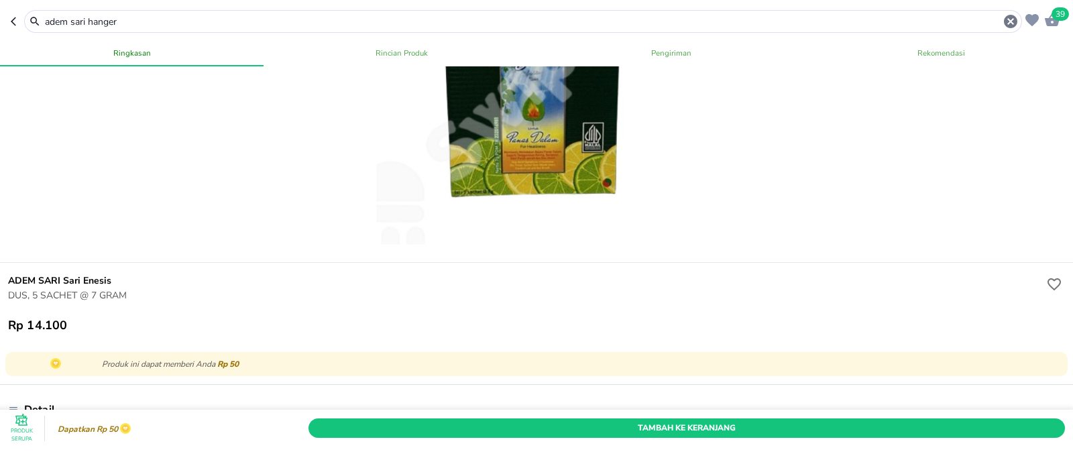
click at [515, 417] on div "Produk Serupa Dapatkan Rp 50 Tambah Ke Keranjang" at bounding box center [536, 429] width 1063 height 32
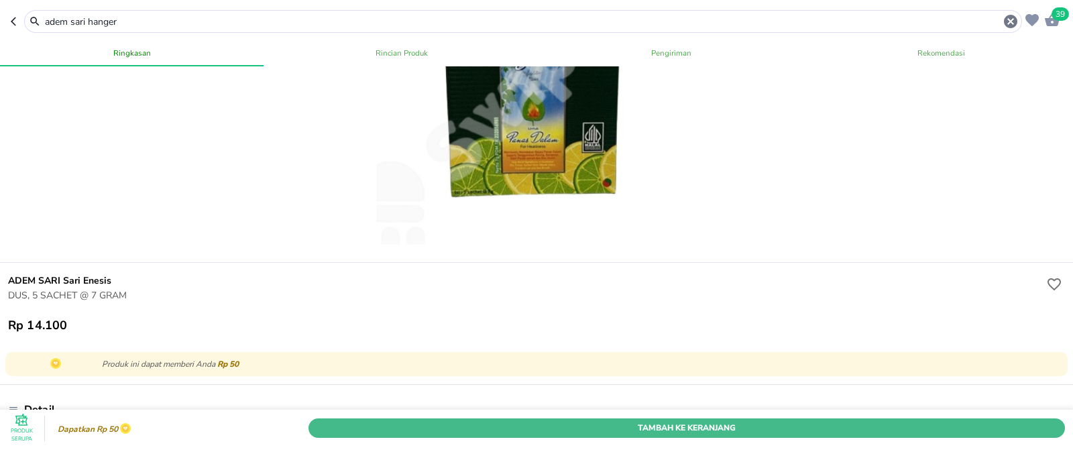
click at [511, 421] on span "Tambah Ke Keranjang" at bounding box center [687, 428] width 737 height 14
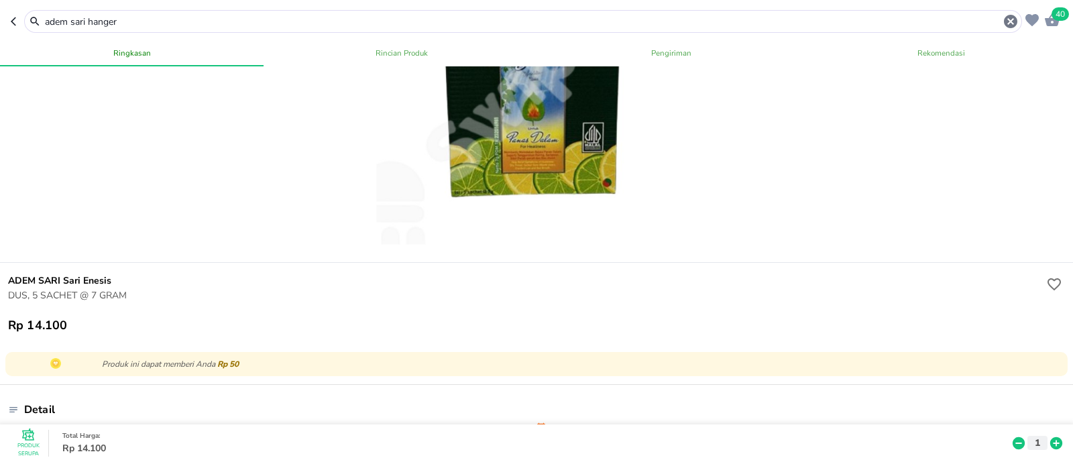
click at [218, 21] on input "adem sari hanger" at bounding box center [523, 22] width 959 height 14
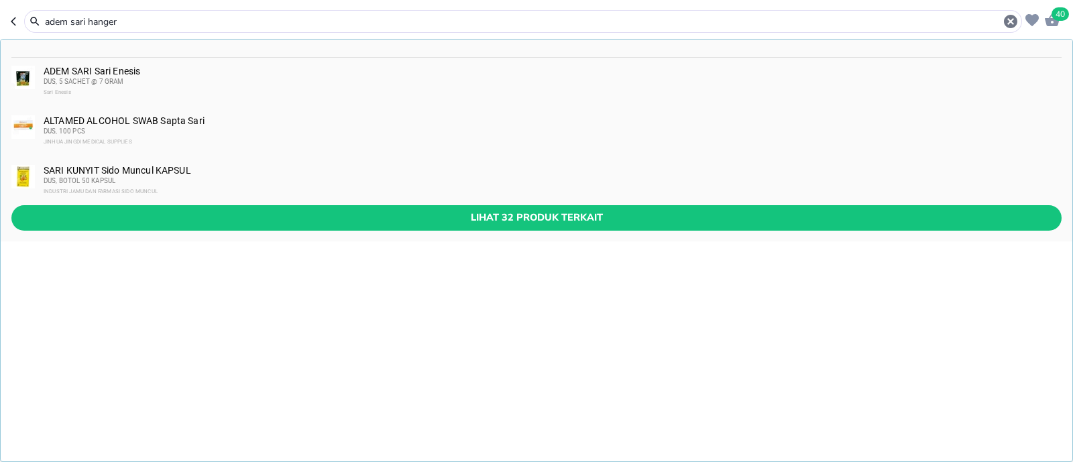
click at [218, 21] on input "adem sari hanger" at bounding box center [523, 22] width 959 height 14
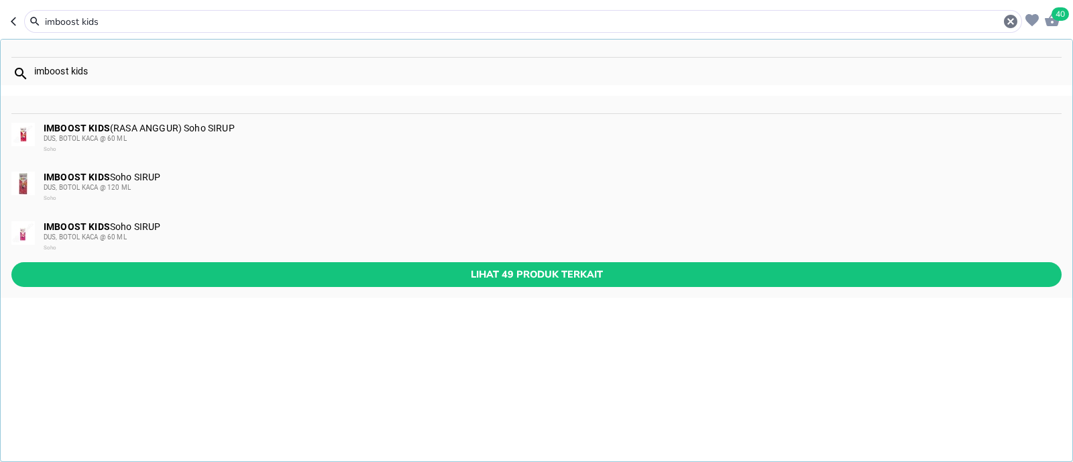
type input "imboost kids"
click at [170, 231] on div "IMBOOST KIDS Soho SIRUP DUS, BOTOL KACA @ 60 ML Soho" at bounding box center [552, 237] width 1017 height 32
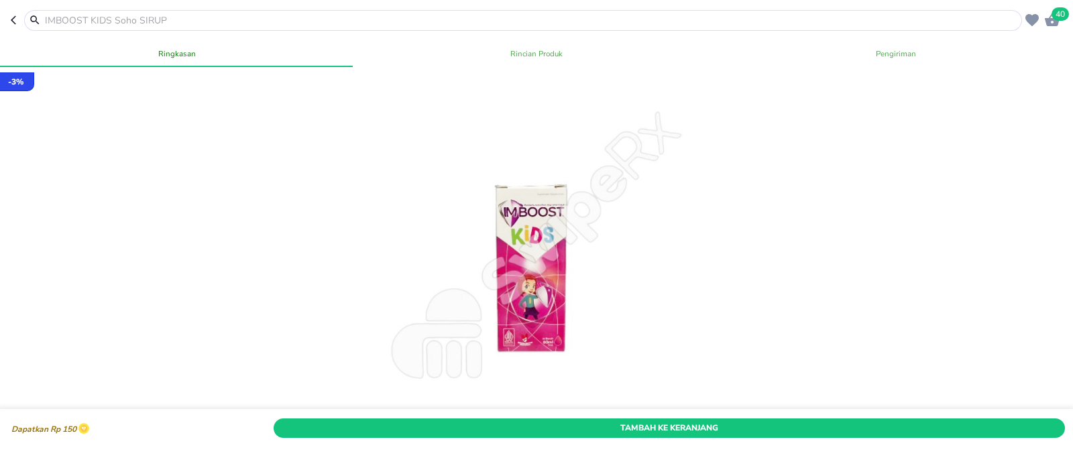
click at [694, 421] on span "Tambah Ke Keranjang" at bounding box center [669, 428] width 771 height 14
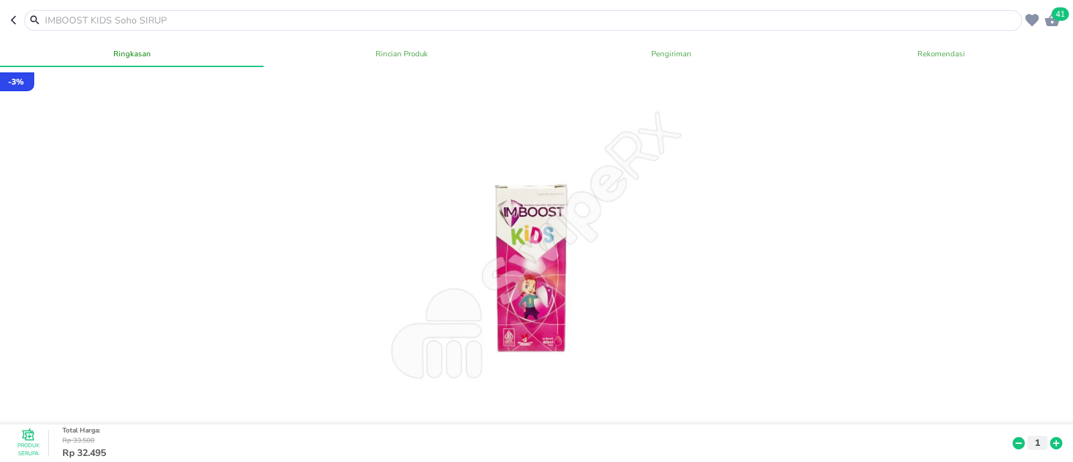
click at [175, 19] on input "text" at bounding box center [531, 20] width 975 height 14
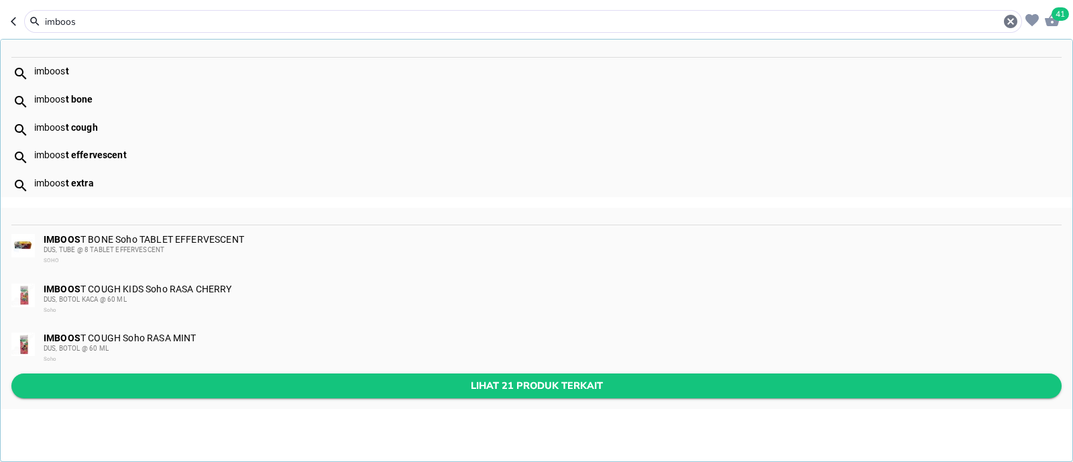
type input "imboos"
click at [225, 376] on button "Lihat 21 produk terkait" at bounding box center [536, 386] width 1051 height 25
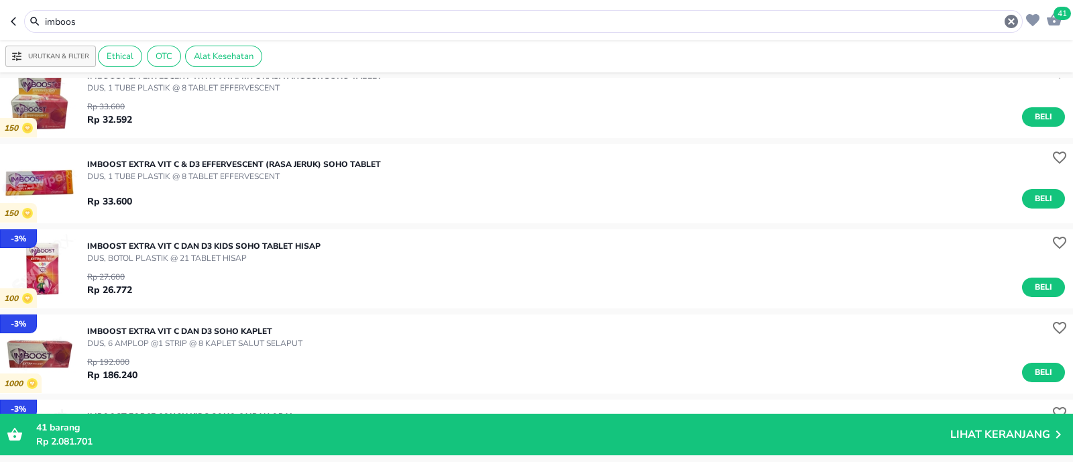
scroll to position [252, 0]
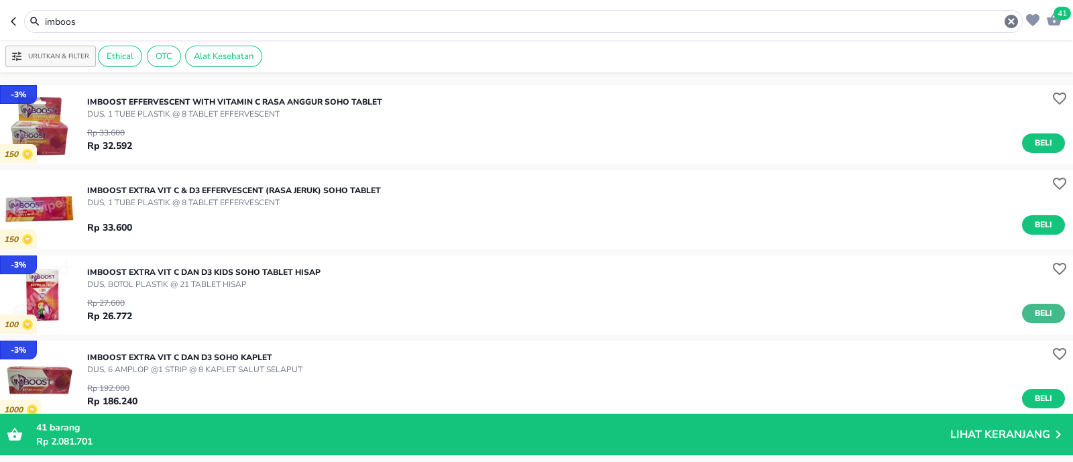
click at [1030, 321] on button "Beli" at bounding box center [1043, 313] width 43 height 19
click at [1013, 317] on icon at bounding box center [1019, 316] width 12 height 12
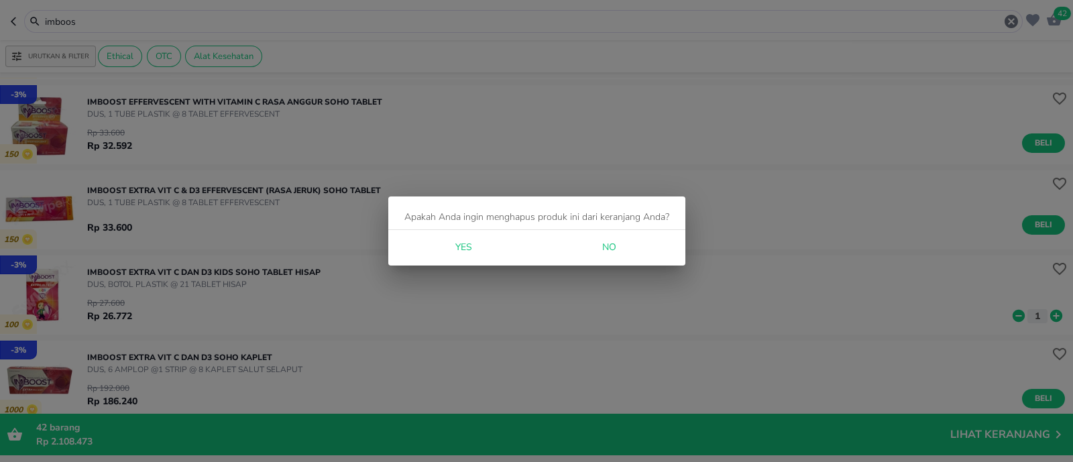
click at [470, 242] on span "Yes" at bounding box center [463, 247] width 32 height 17
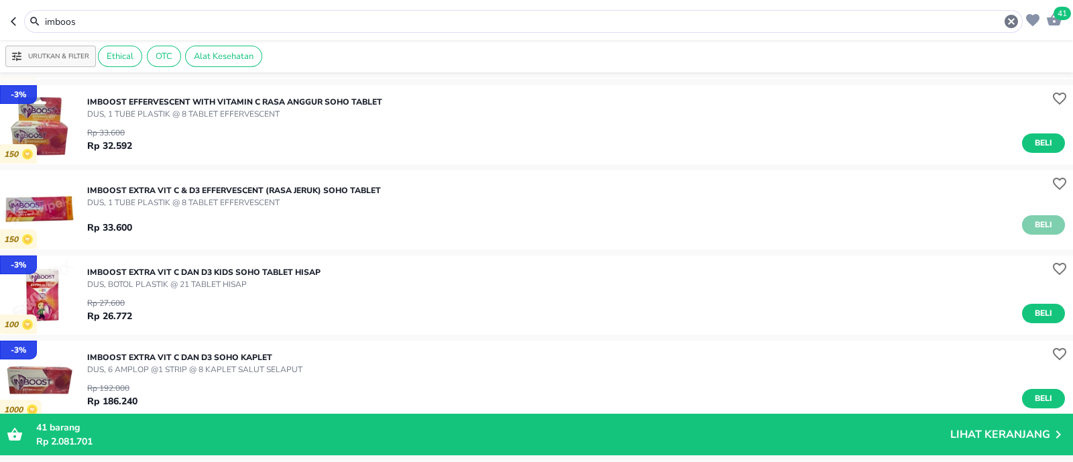
click at [1034, 225] on span "Beli" at bounding box center [1043, 225] width 23 height 14
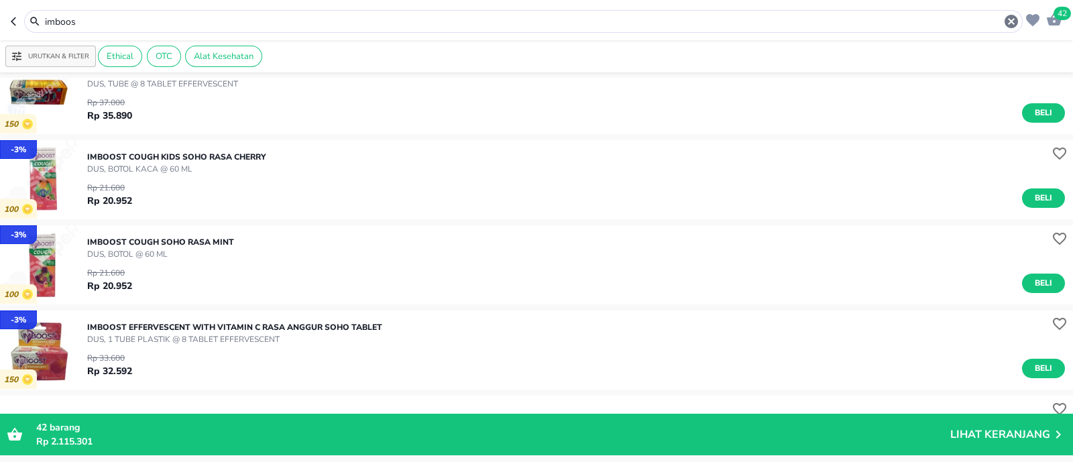
scroll to position [0, 0]
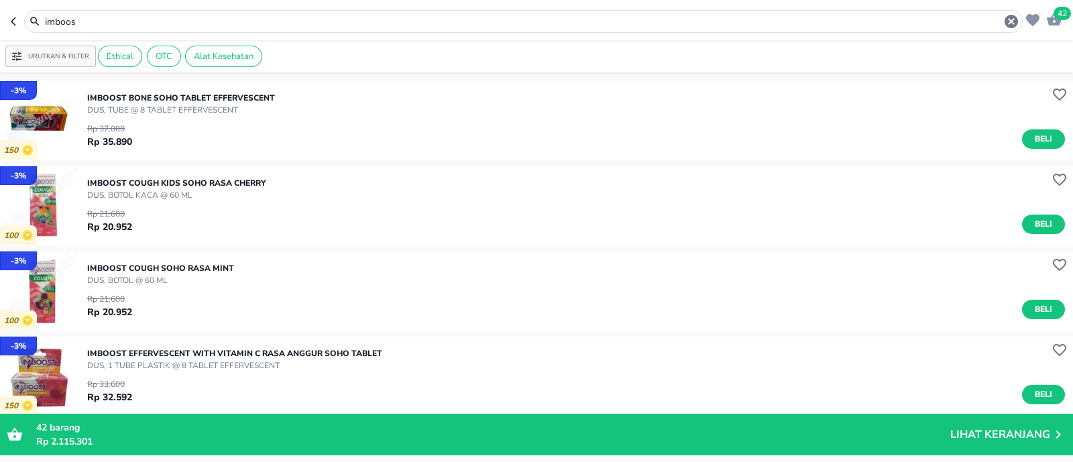
click at [221, 25] on input "imboos" at bounding box center [524, 22] width 960 height 14
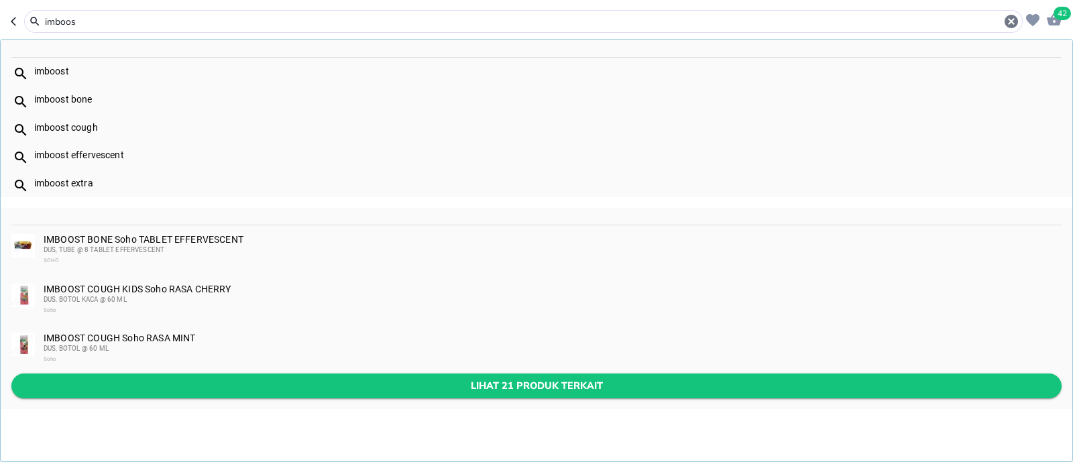
click at [197, 379] on span "Lihat 21 produk terkait" at bounding box center [536, 386] width 1029 height 17
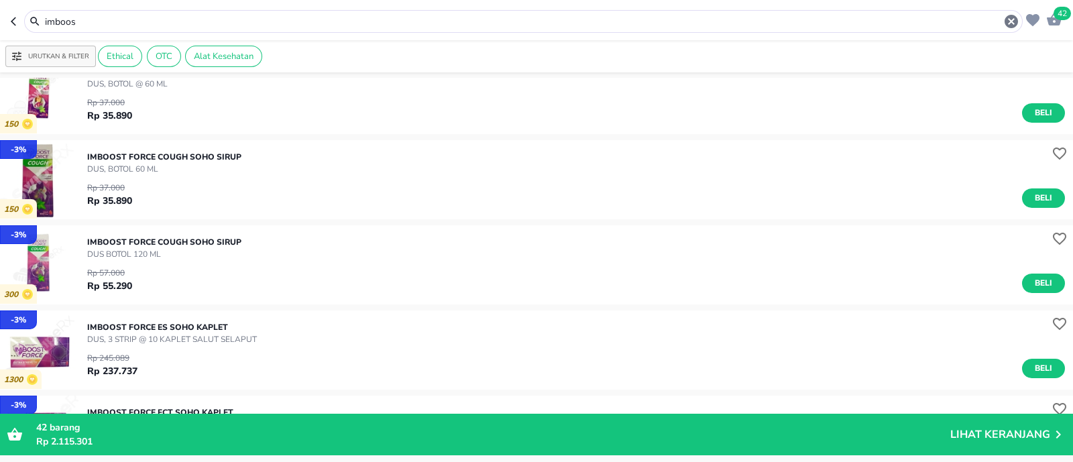
scroll to position [586, 0]
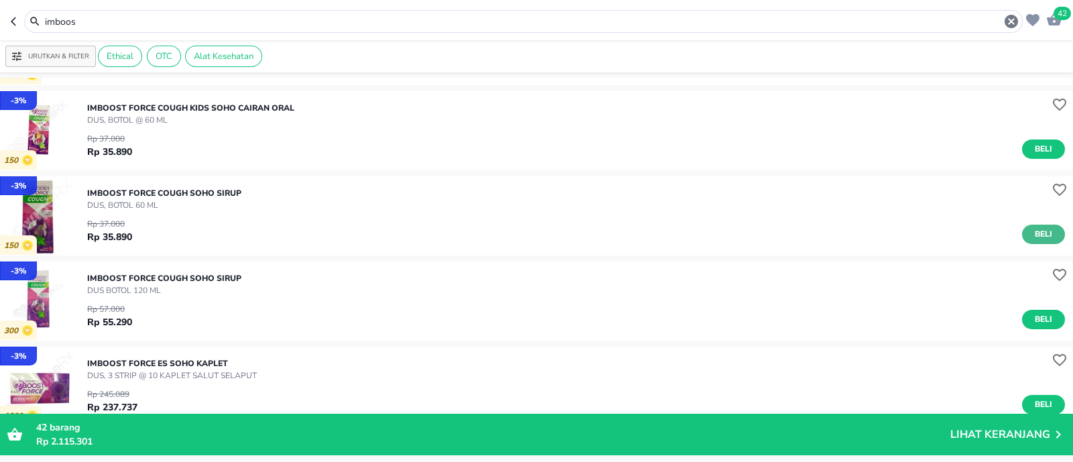
click at [1032, 232] on span "Beli" at bounding box center [1043, 234] width 23 height 14
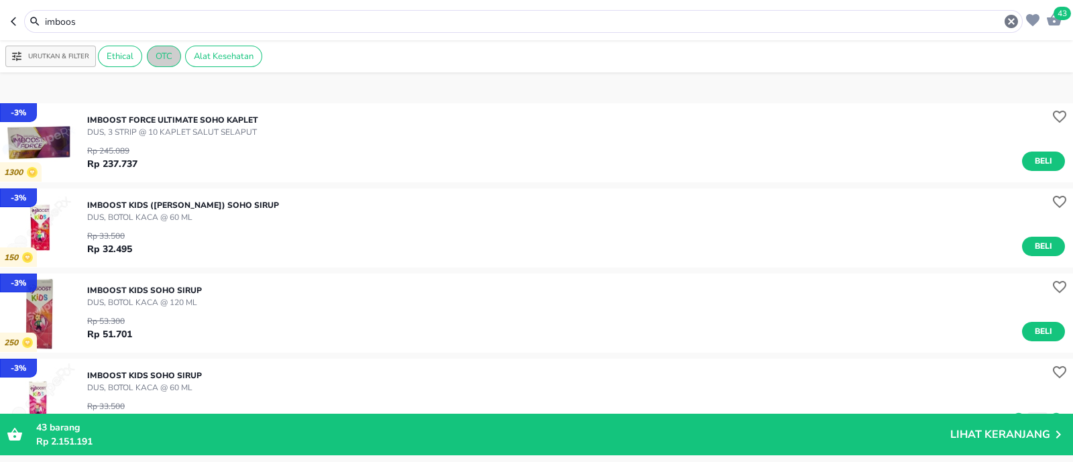
scroll to position [1230, 0]
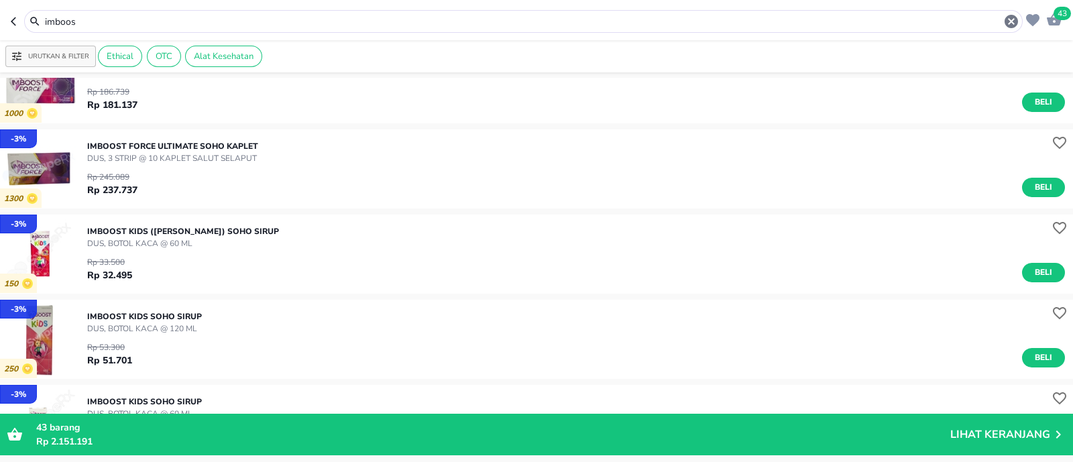
click at [146, 19] on input "imboos" at bounding box center [524, 22] width 960 height 14
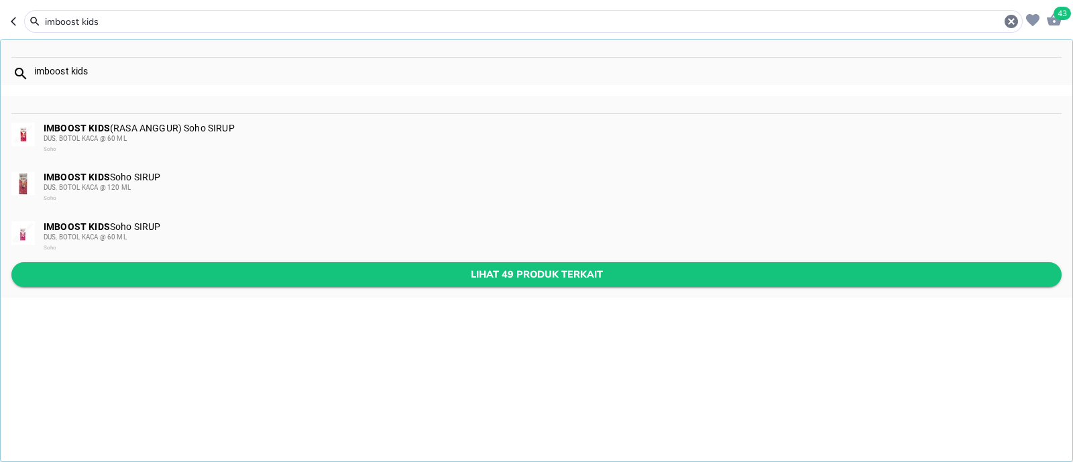
click at [180, 266] on span "Lihat 49 produk terkait" at bounding box center [536, 274] width 1029 height 17
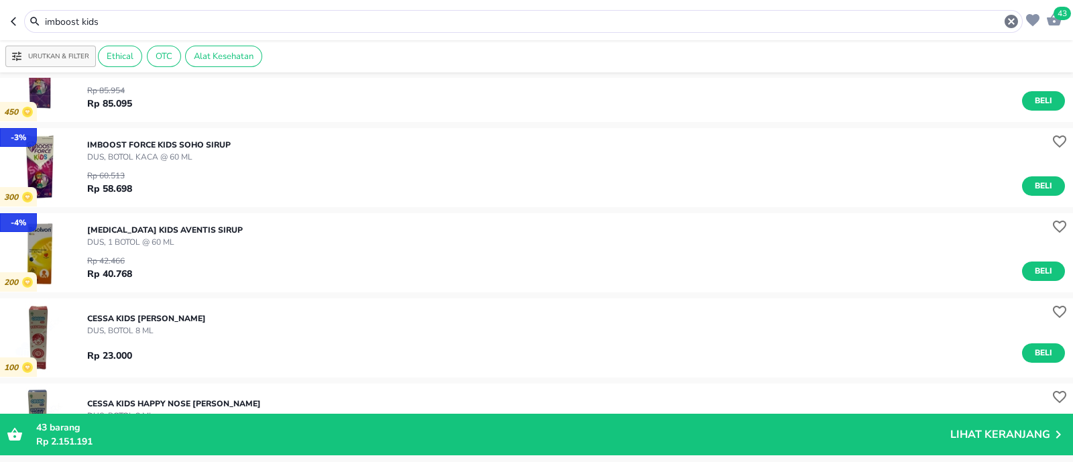
scroll to position [586, 0]
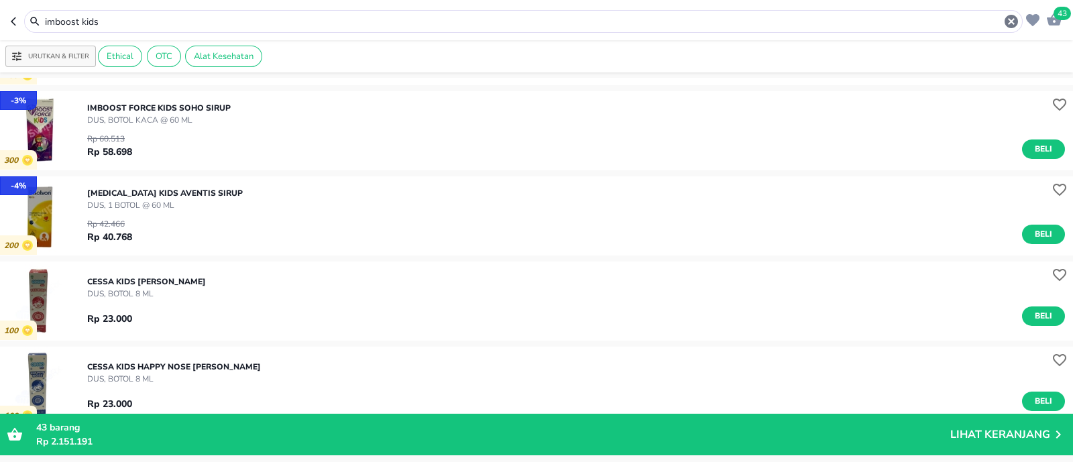
click at [435, 25] on input "imboost kids" at bounding box center [524, 22] width 960 height 14
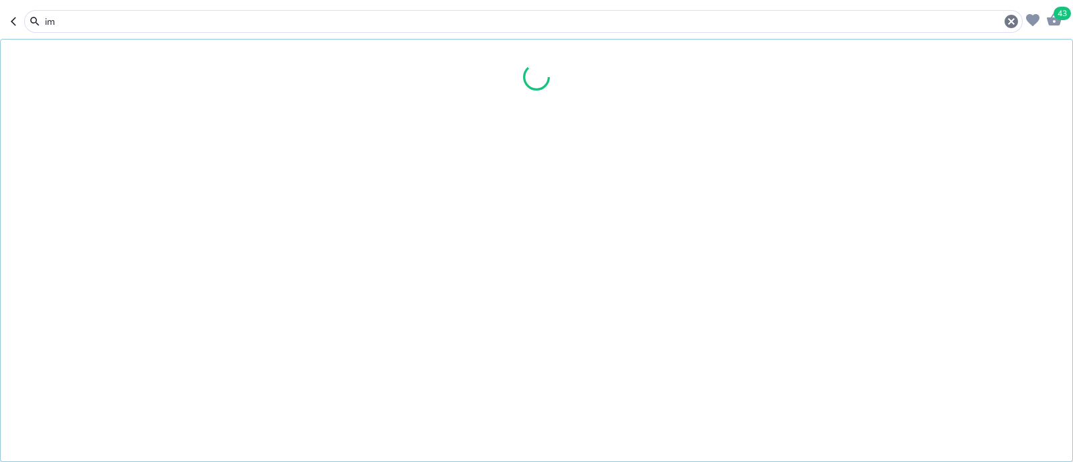
type input "i"
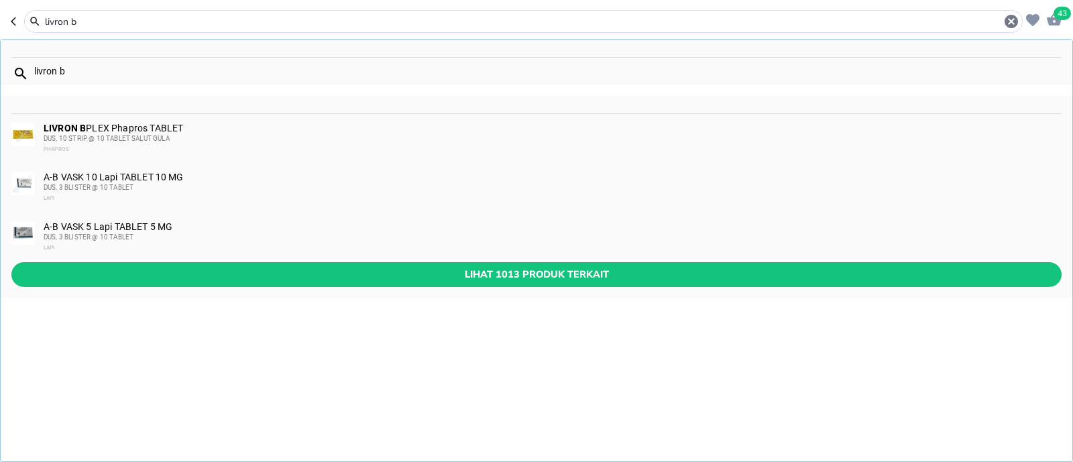
type input "livron b"
click at [219, 131] on div "LIVRON B PLEX Phapros TABLET DUS, 10 STRIP @ 10 TABLET SALUT GULA PHAPROS" at bounding box center [552, 139] width 1017 height 32
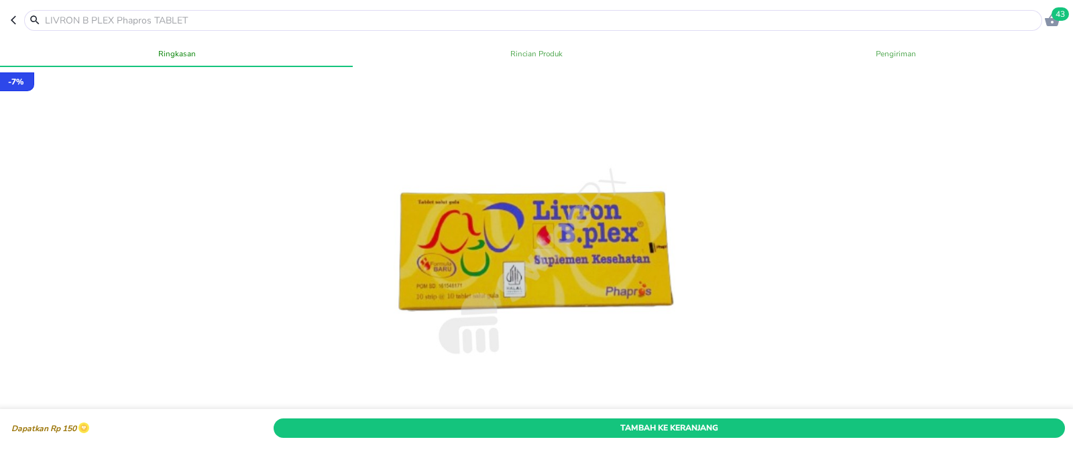
click at [760, 416] on div "Tambah Ke Keranjang" at bounding box center [669, 428] width 797 height 25
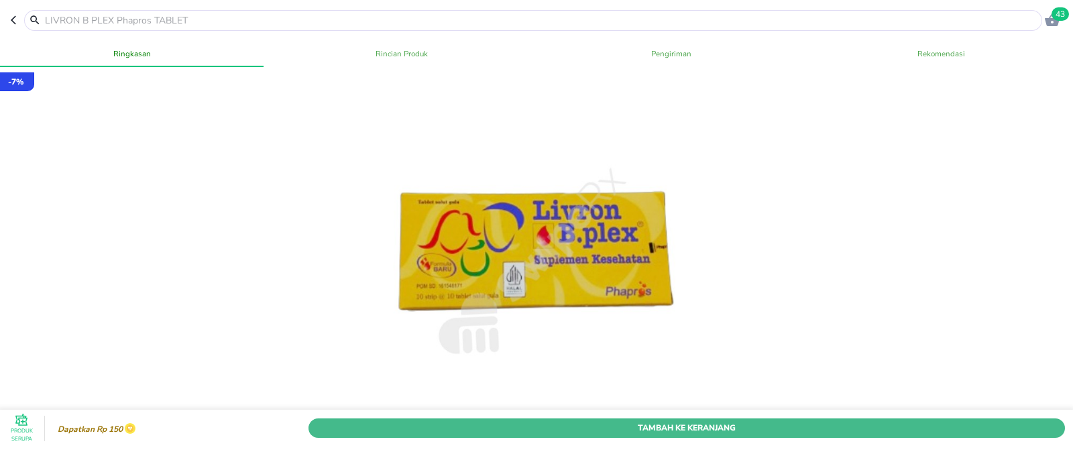
click at [741, 421] on span "Tambah Ke Keranjang" at bounding box center [687, 428] width 737 height 14
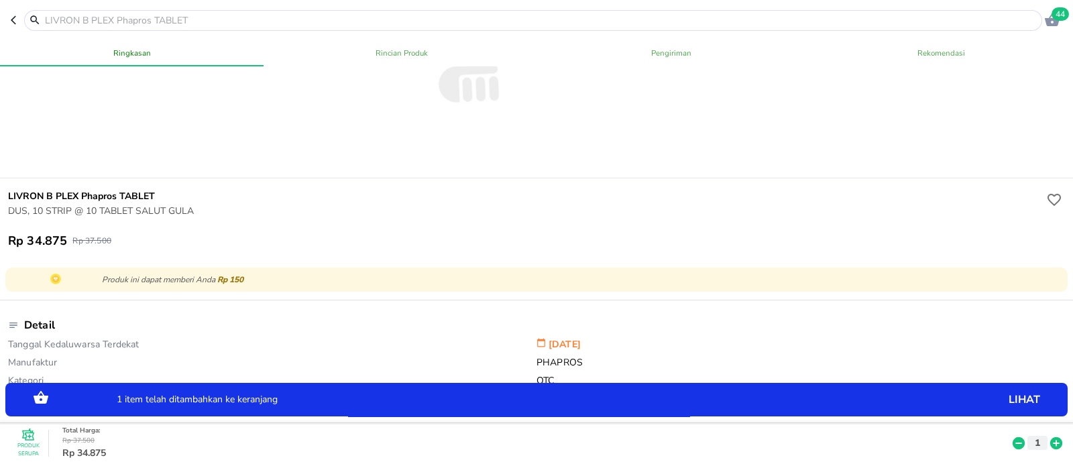
scroll to position [167, 0]
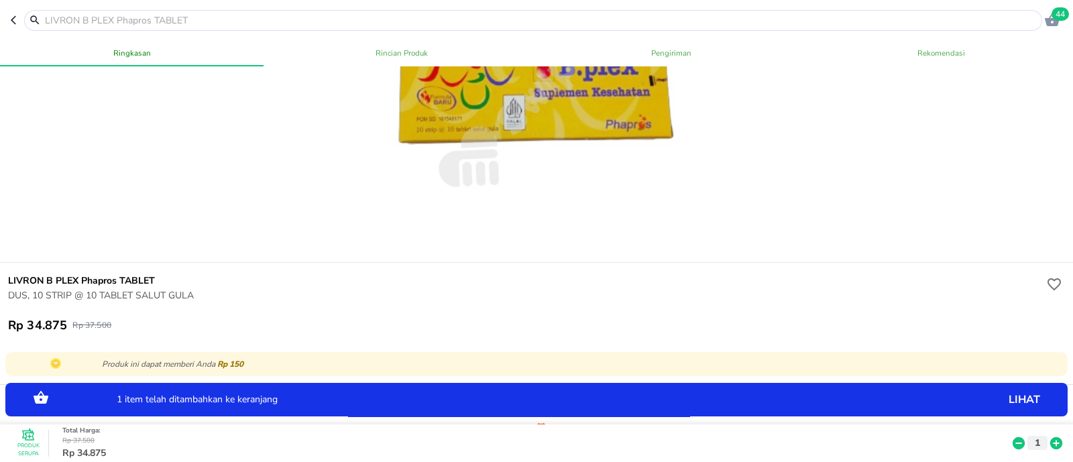
click at [97, 21] on input "text" at bounding box center [542, 20] width 996 height 14
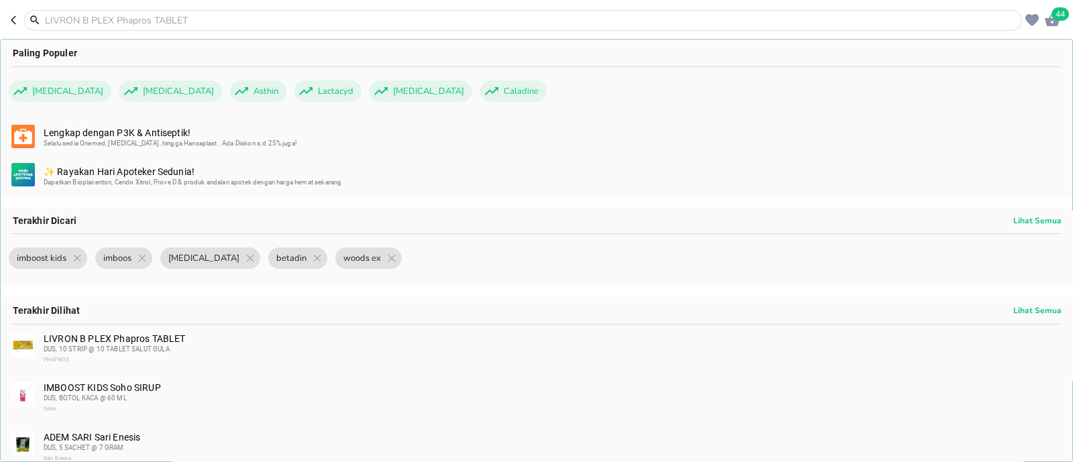
click at [206, 21] on input "text" at bounding box center [531, 20] width 975 height 14
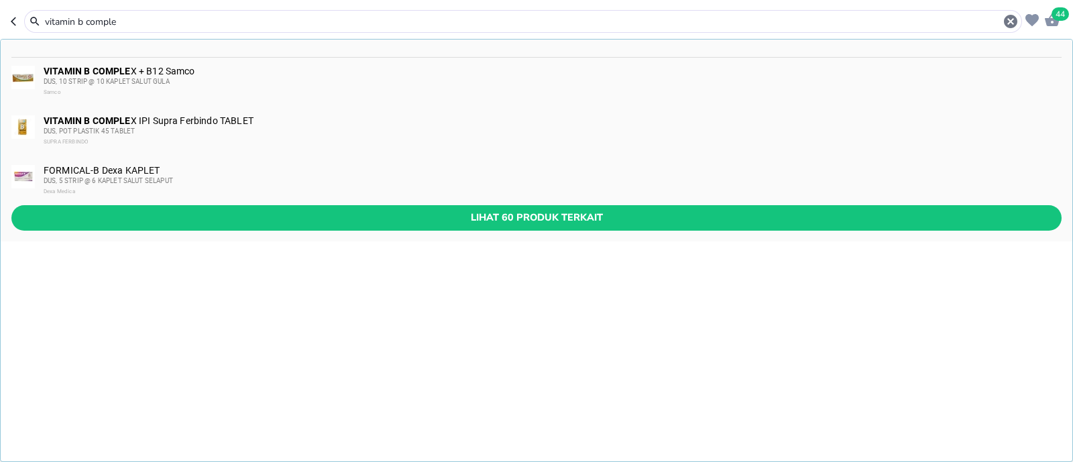
type input "vitamin b comple"
click at [211, 121] on div "VITAMIN B COMPLE X IPI Supra Ferbindo TABLET DUS, POT PLASTIK 45 TABLET SUPRA F…" at bounding box center [552, 131] width 1017 height 32
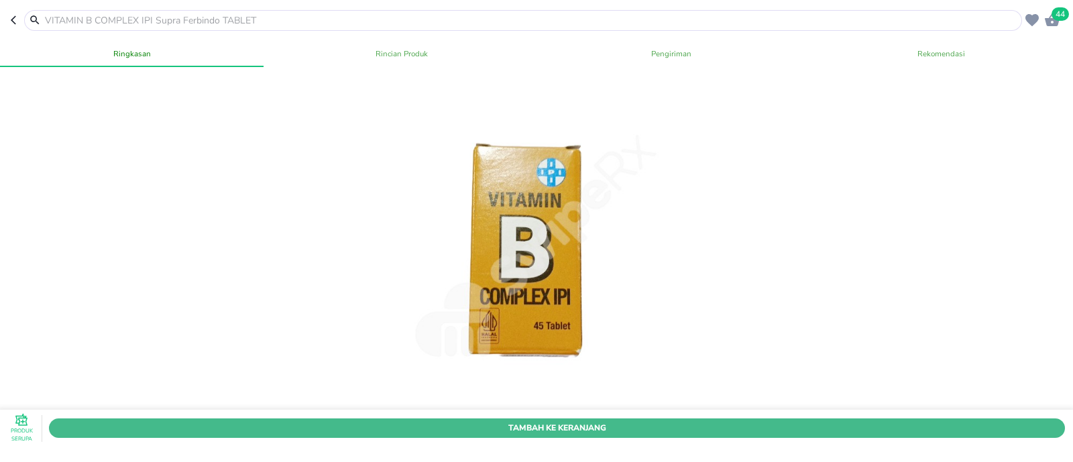
click at [651, 421] on span "Tambah Ke Keranjang" at bounding box center [557, 428] width 996 height 14
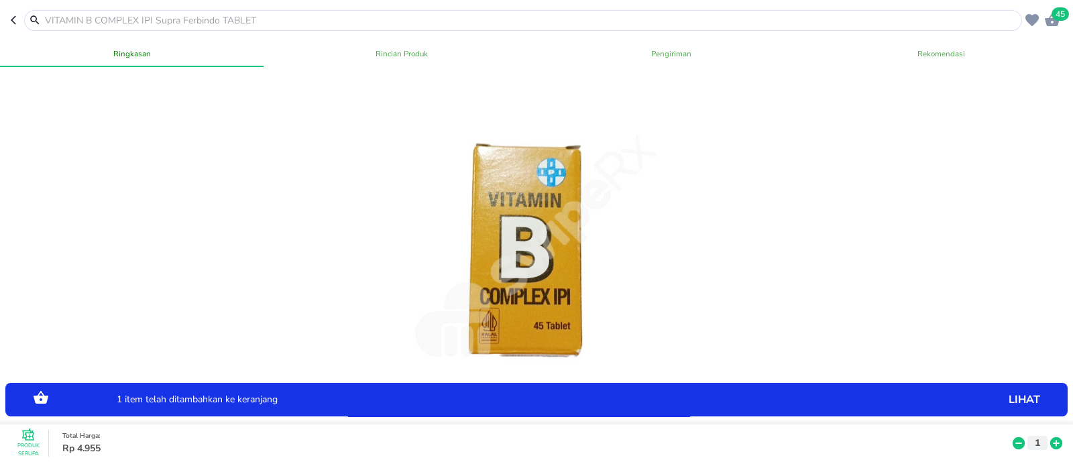
click at [233, 21] on input "text" at bounding box center [531, 20] width 975 height 14
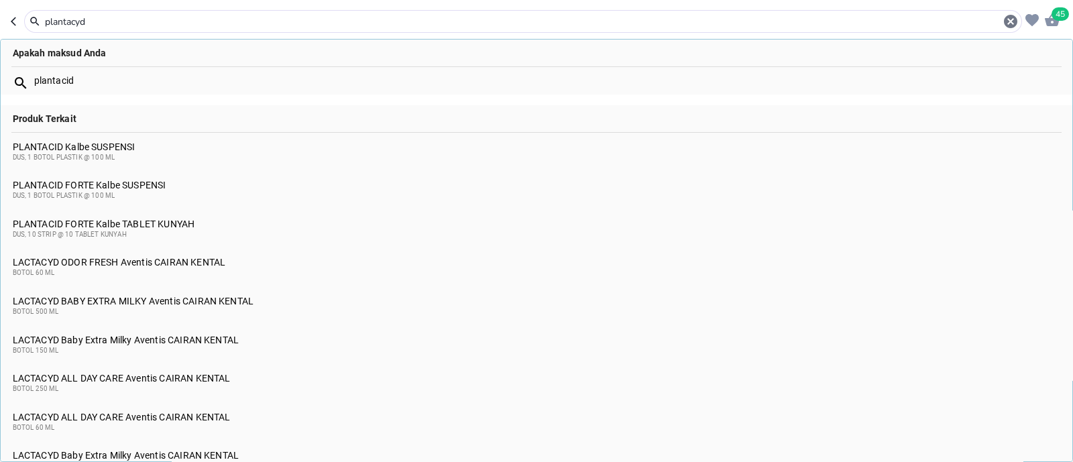
type input "plantacyd"
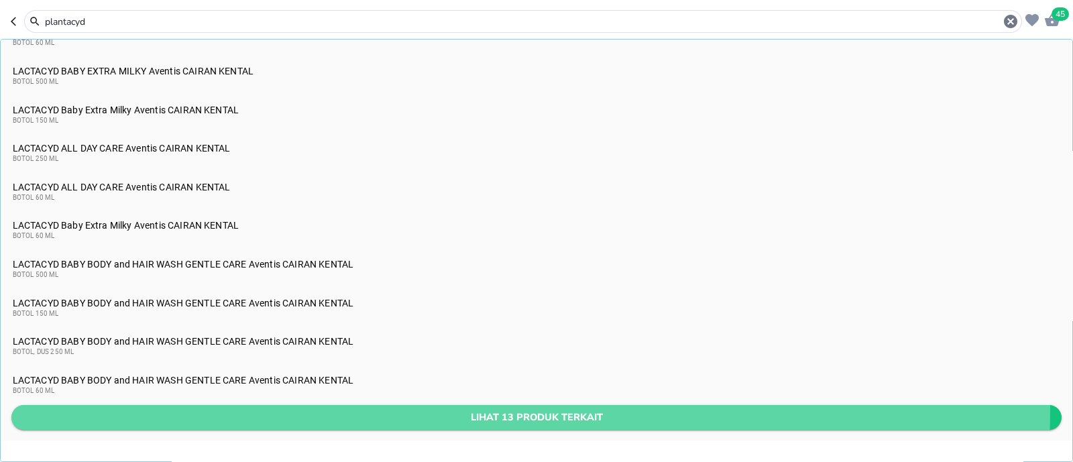
click at [303, 407] on button "Lihat 13 produk terkait" at bounding box center [536, 417] width 1051 height 25
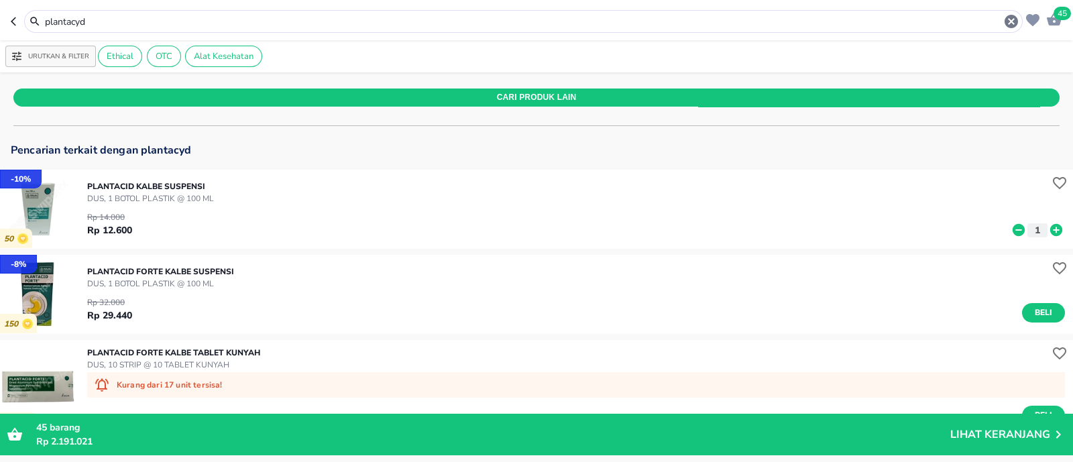
scroll to position [83, 0]
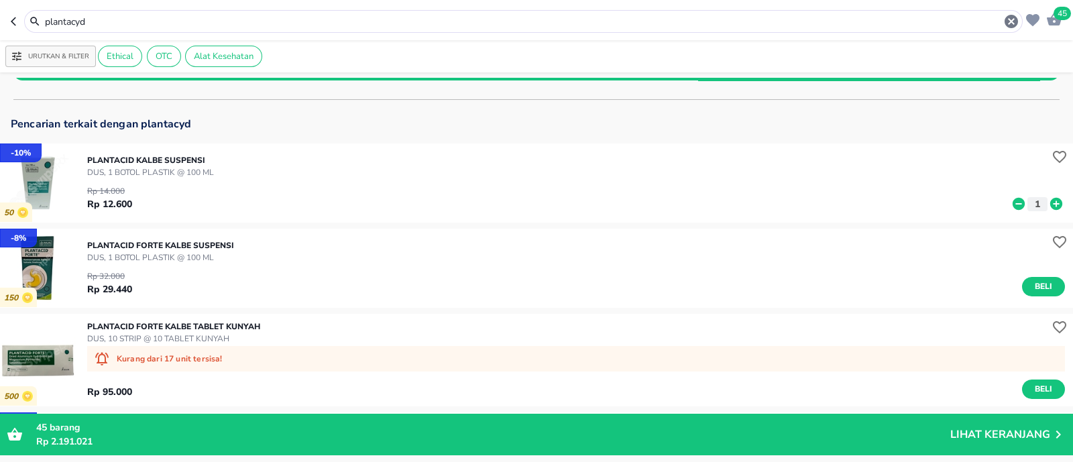
click at [231, 12] on div "plantacyd" at bounding box center [523, 21] width 999 height 23
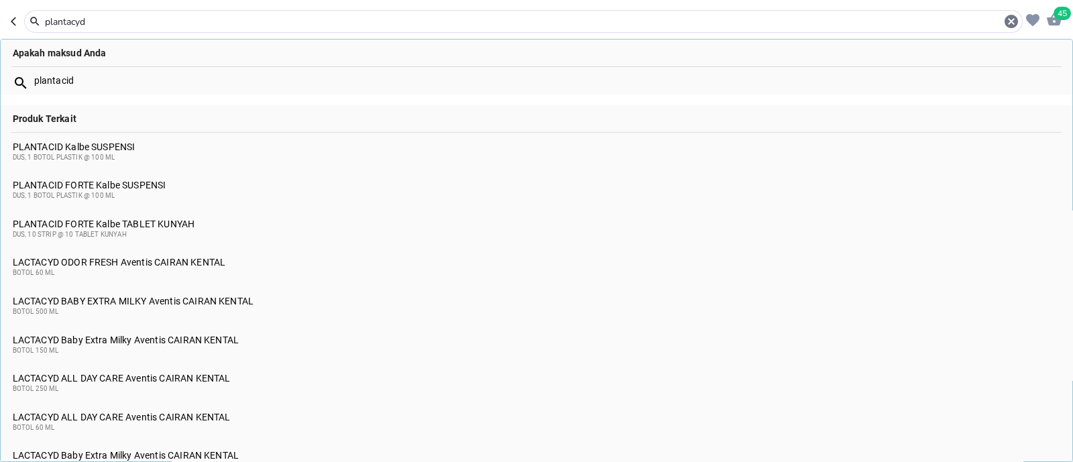
click at [231, 13] on div "plantacyd" at bounding box center [523, 21] width 999 height 23
click at [231, 20] on input "plantacyd" at bounding box center [524, 22] width 960 height 14
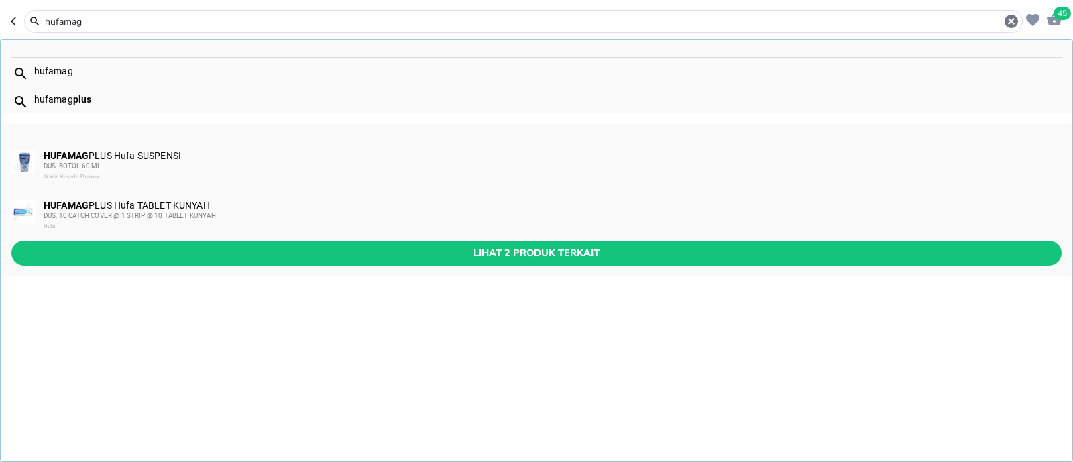
type input "hufamag"
click at [230, 164] on div "DUS, BOTOL 60 ML" at bounding box center [552, 166] width 1017 height 11
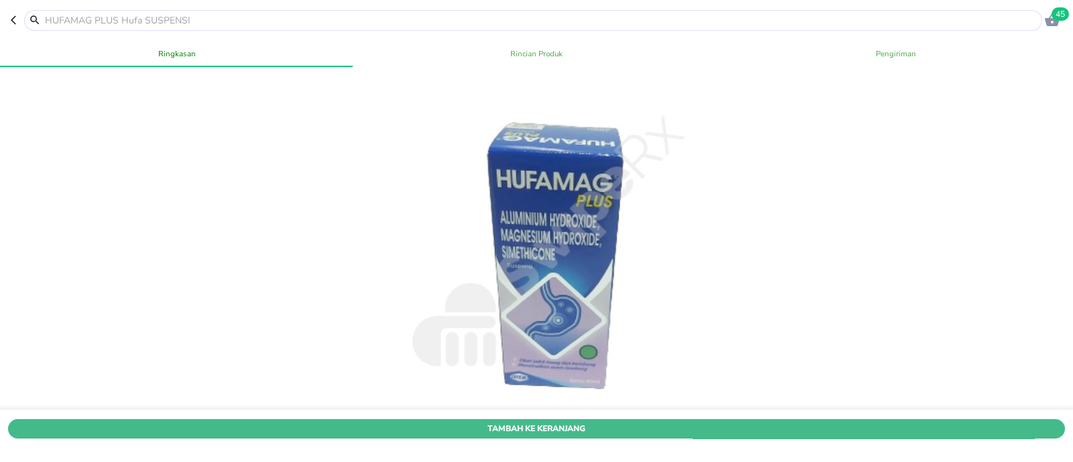
click at [676, 419] on button "Tambah Ke Keranjang" at bounding box center [536, 428] width 1057 height 19
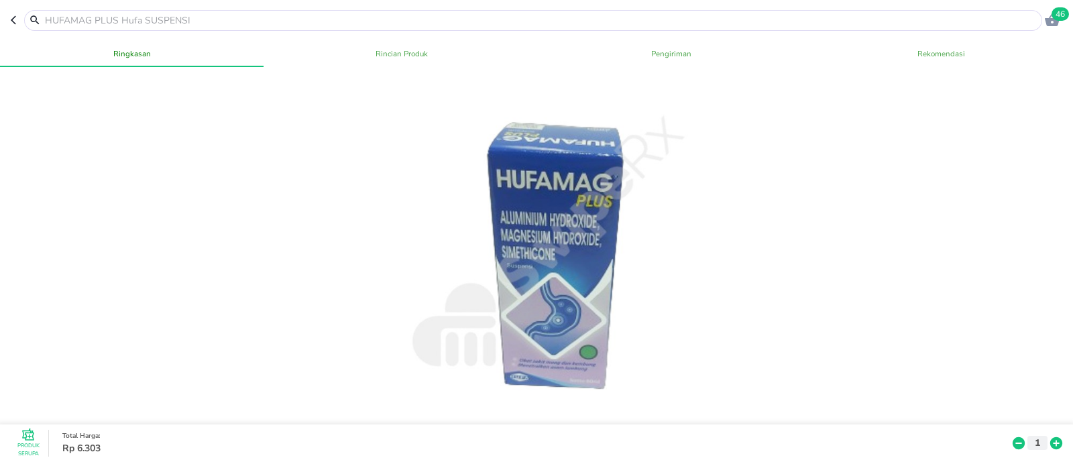
click at [274, 18] on input "text" at bounding box center [542, 20] width 996 height 14
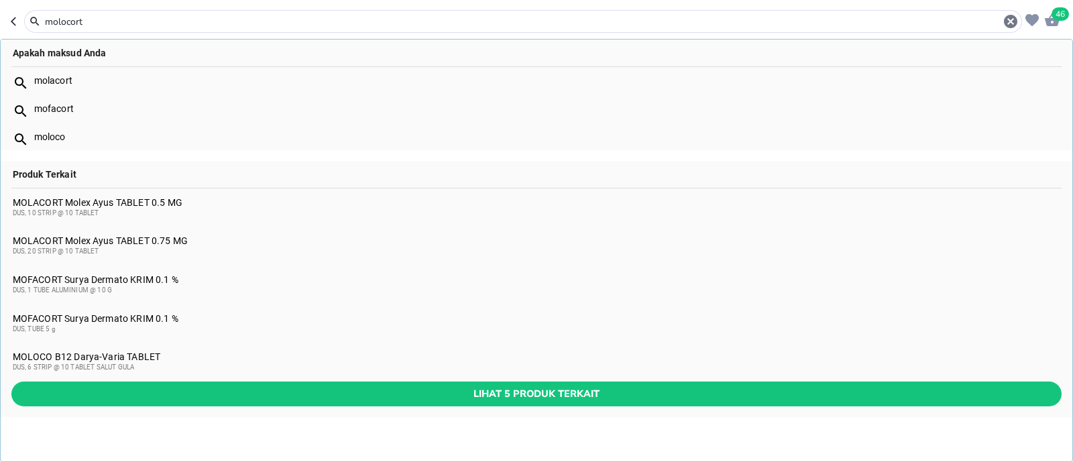
type input "molocort"
click at [177, 239] on div "MOLACORT Molex Ayus TABLET 0.75 MG DUS, 20 STRIP @ 10 TABLET" at bounding box center [537, 245] width 1049 height 21
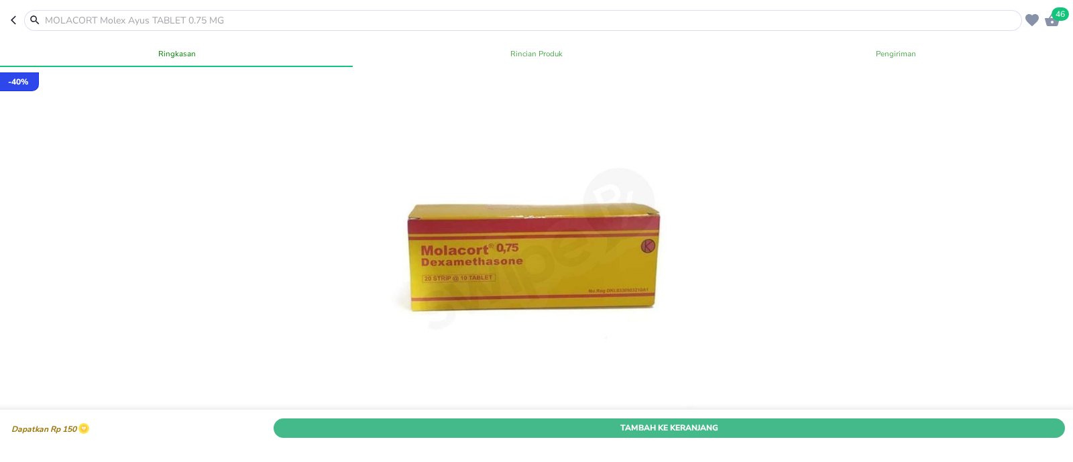
click at [641, 421] on span "Tambah Ke Keranjang" at bounding box center [669, 428] width 771 height 14
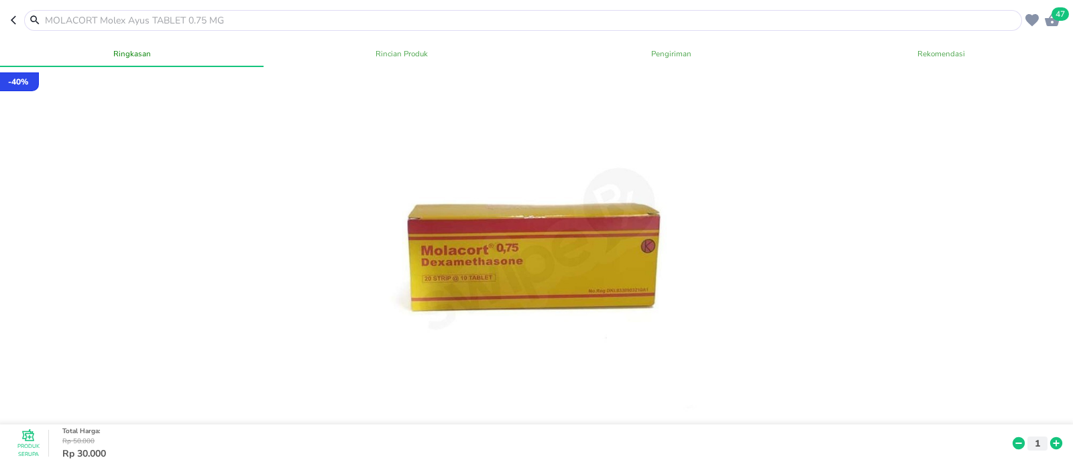
click at [220, 11] on div at bounding box center [523, 20] width 998 height 21
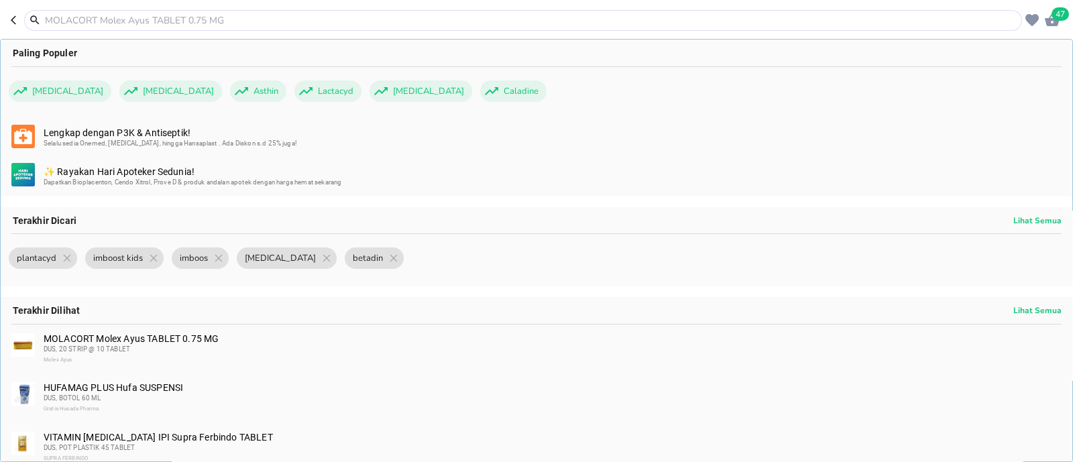
click at [223, 24] on input "text" at bounding box center [531, 20] width 975 height 14
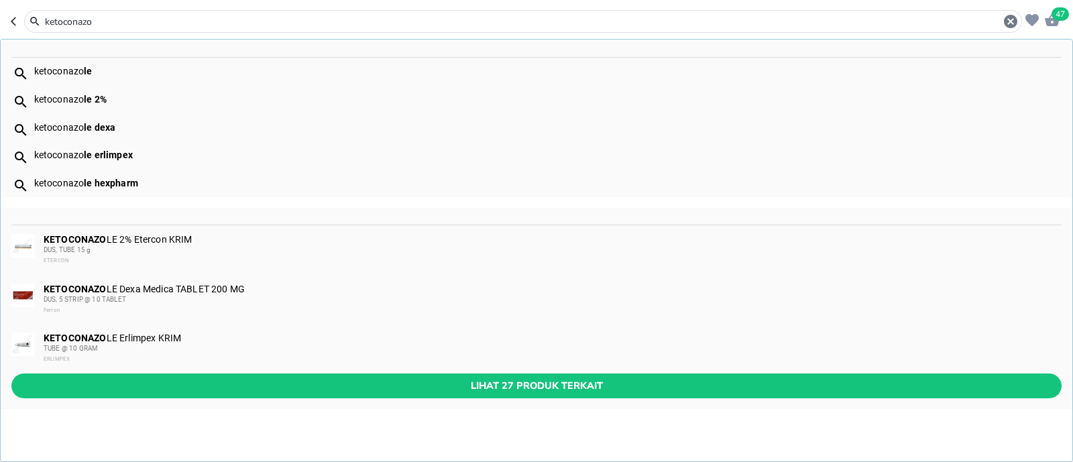
type input "ketoconazo"
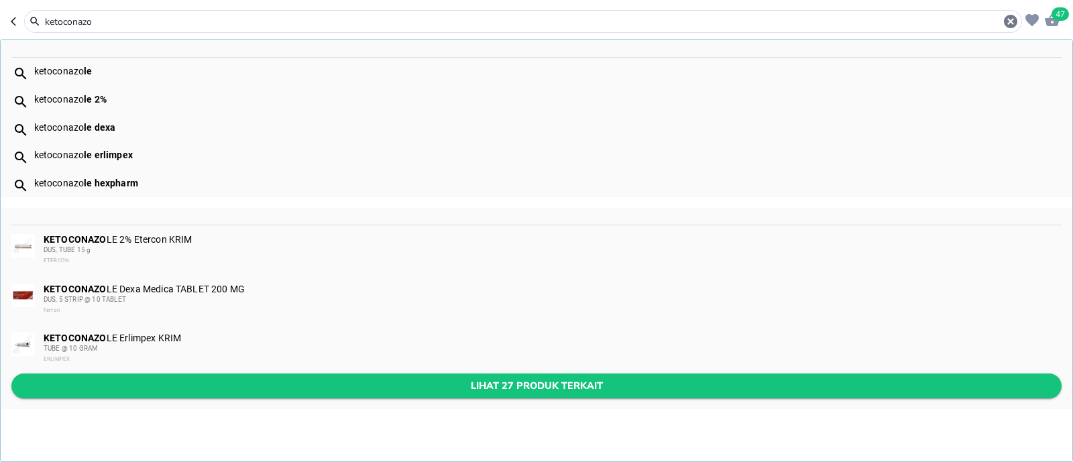
click at [203, 384] on span "Lihat 27 produk terkait" at bounding box center [536, 386] width 1029 height 17
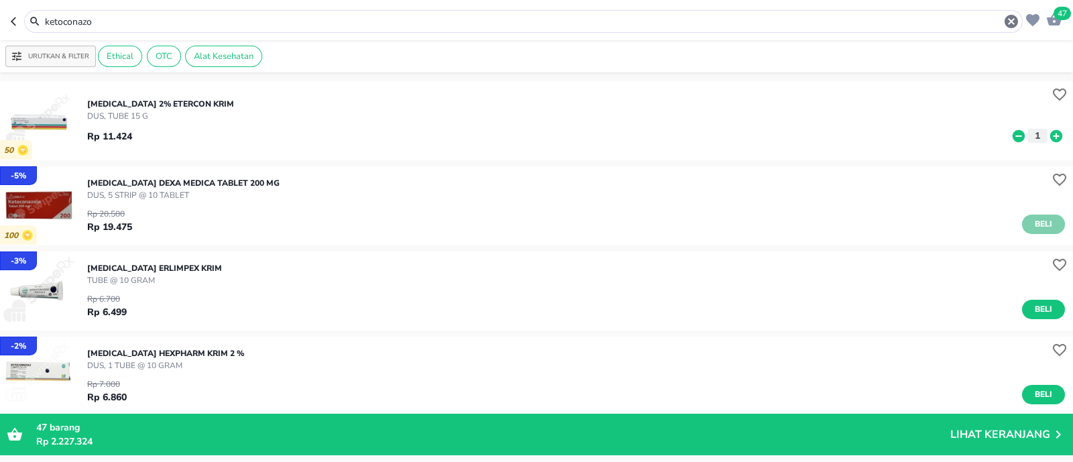
click at [1033, 219] on span "Beli" at bounding box center [1043, 224] width 23 height 14
click at [149, 30] on div "ketoconazo" at bounding box center [523, 21] width 999 height 23
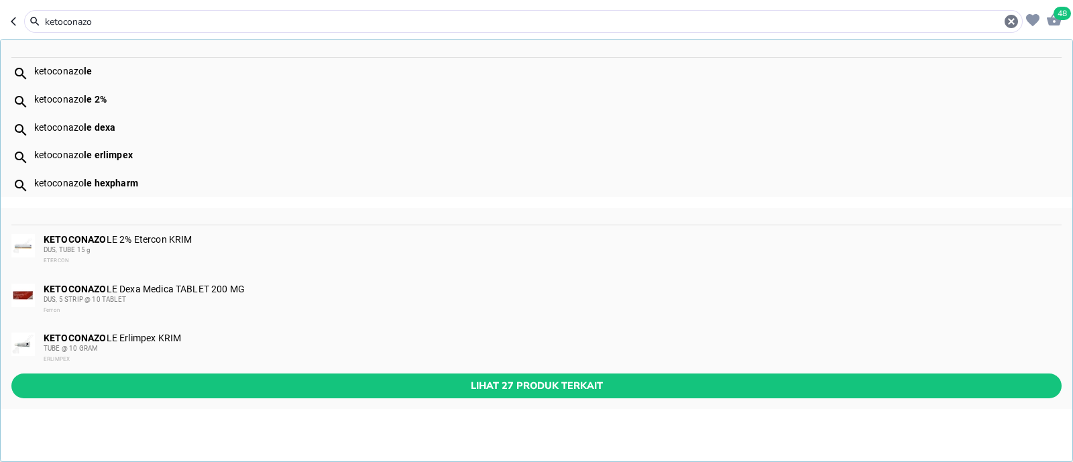
click at [152, 18] on input "ketoconazo" at bounding box center [524, 22] width 960 height 14
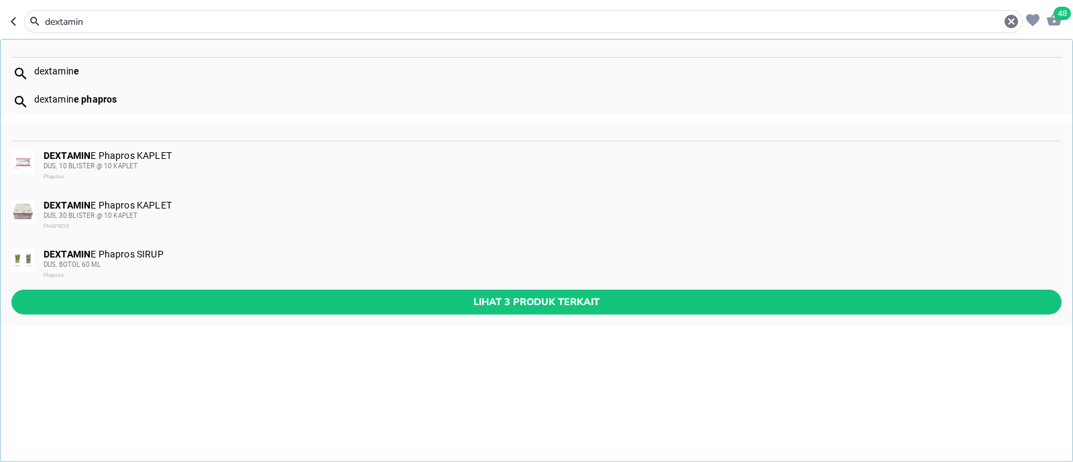
type input "dextamin"
click at [131, 211] on div "DUS, 30 BLISTER @ 10 KAPLET" at bounding box center [552, 216] width 1017 height 11
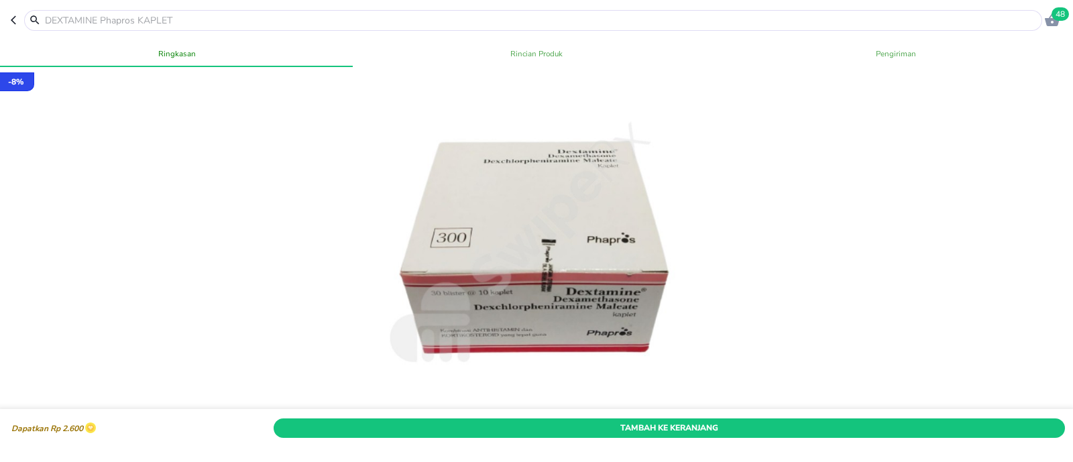
click at [710, 421] on span "Tambah Ke Keranjang" at bounding box center [669, 428] width 771 height 14
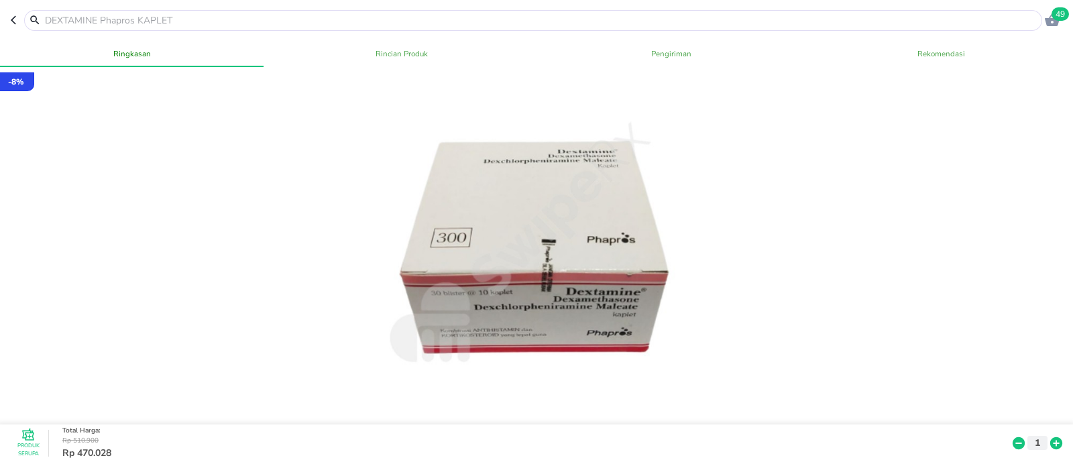
click at [190, 15] on input "text" at bounding box center [542, 20] width 996 height 14
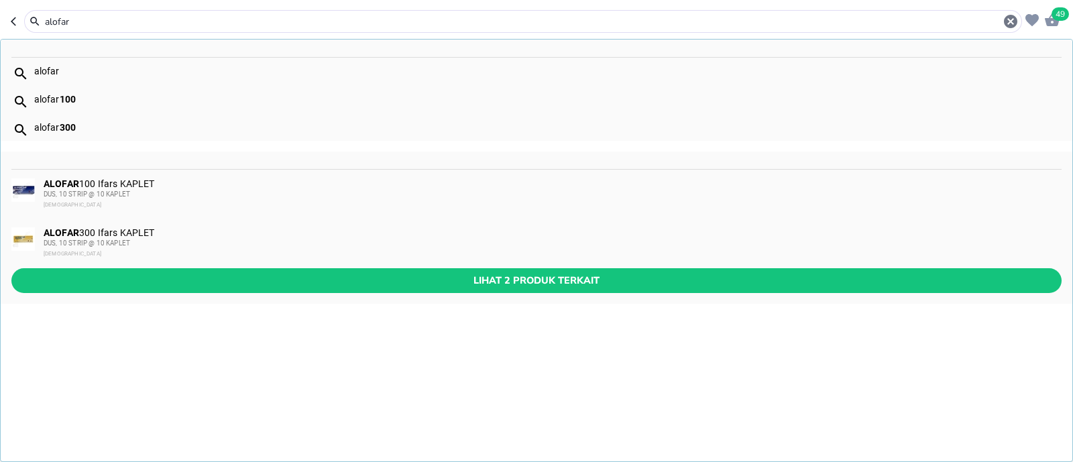
type input "alofar"
click at [180, 184] on div "ALOFAR 100 Ifars KAPLET DUS, 10 STRIP @ 10 KAPLET Ifars" at bounding box center [552, 194] width 1017 height 32
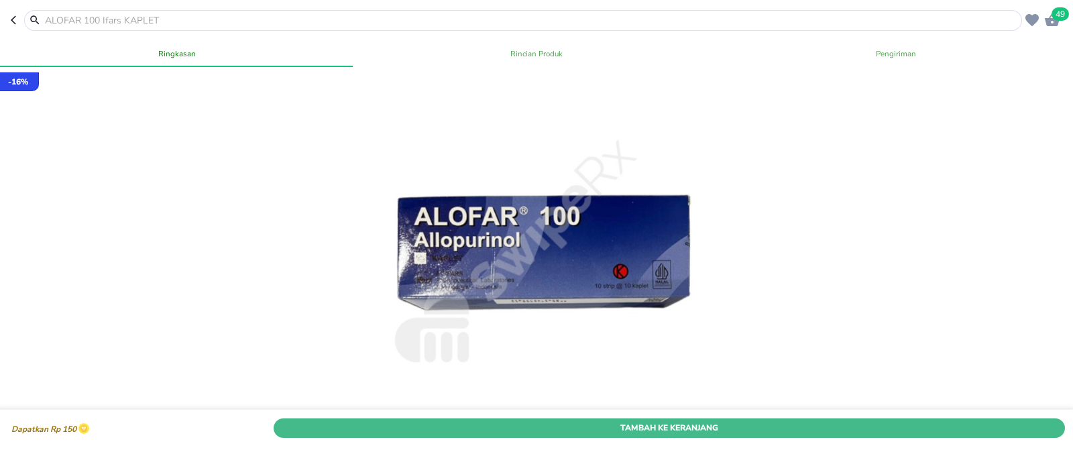
click at [592, 421] on span "Tambah Ke Keranjang" at bounding box center [669, 428] width 771 height 14
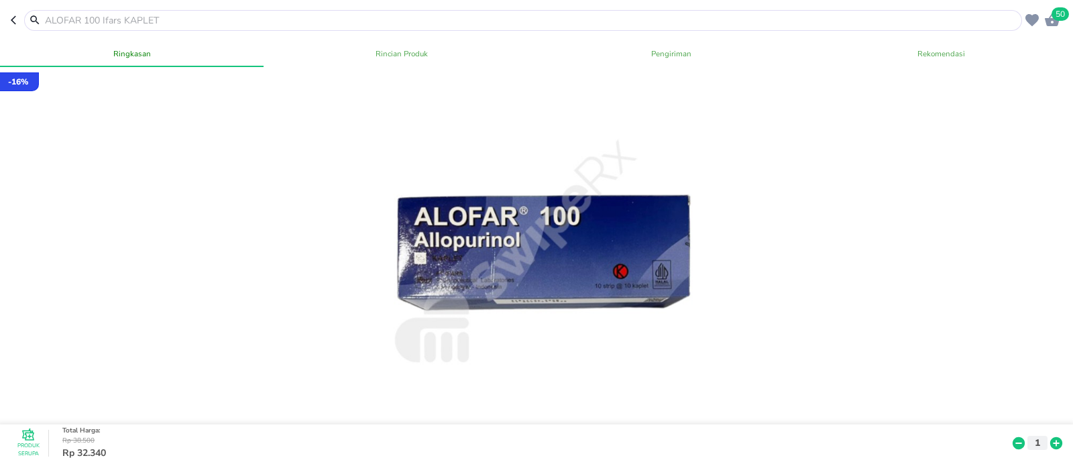
click at [110, 18] on input "text" at bounding box center [531, 20] width 975 height 14
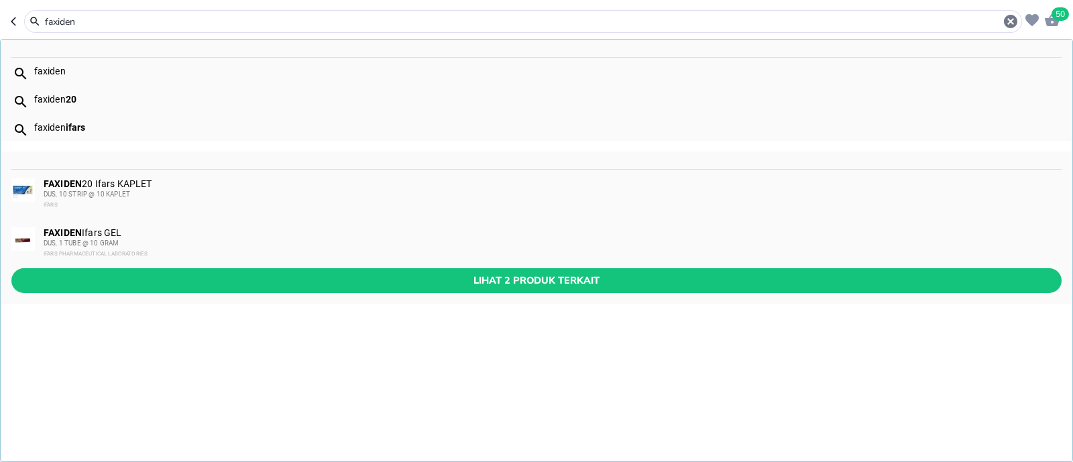
type input "faxiden"
click at [235, 172] on div "FAXIDEN 20 Ifars KAPLET DUS, 10 STRIP @ 10 KAPLET IFARS" at bounding box center [537, 195] width 1072 height 50
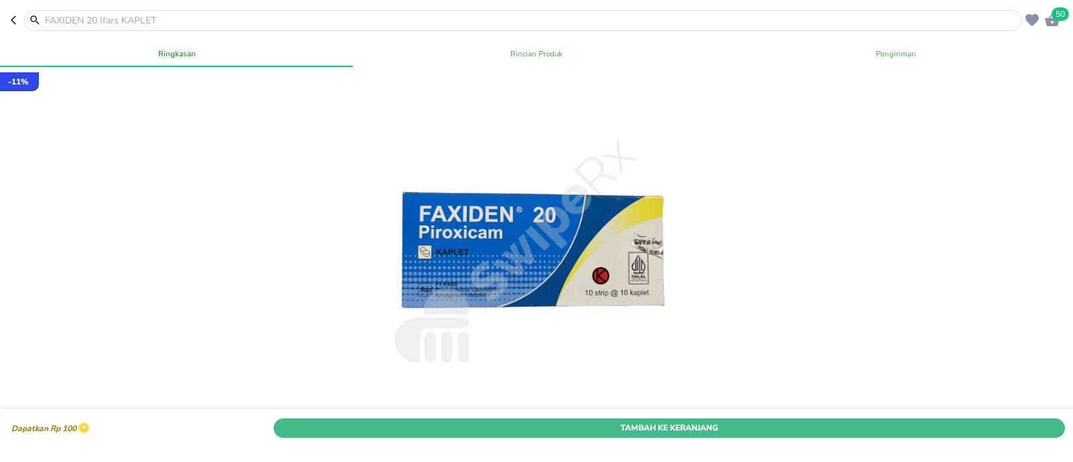
click at [559, 421] on span "Tambah Ke Keranjang" at bounding box center [669, 428] width 771 height 14
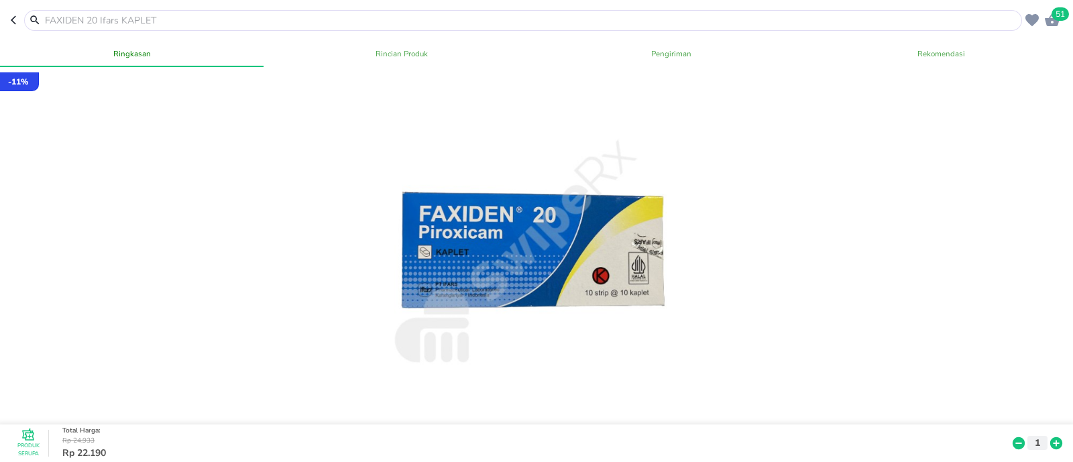
click at [186, 15] on input "text" at bounding box center [531, 20] width 975 height 14
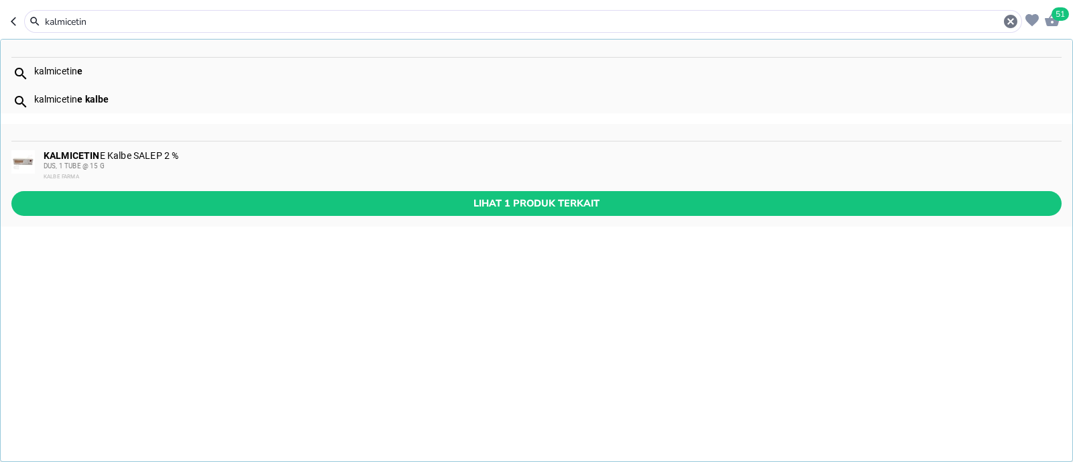
type input "kalmicetin"
click at [205, 154] on div "KALMICETIN E Kalbe SALEP 2 % DUS, 1 TUBE @ 15 G KALBE FARMA" at bounding box center [552, 166] width 1017 height 32
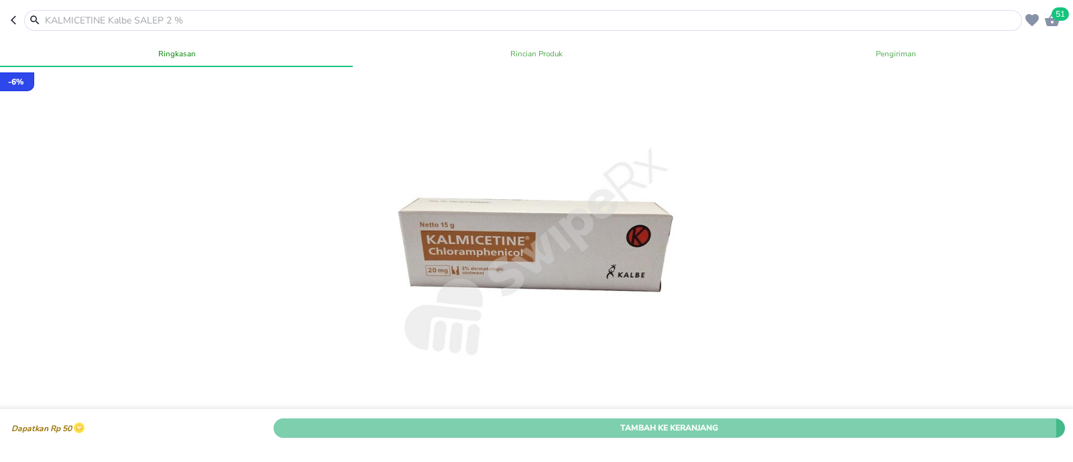
click at [594, 421] on span "Tambah Ke Keranjang" at bounding box center [669, 428] width 771 height 14
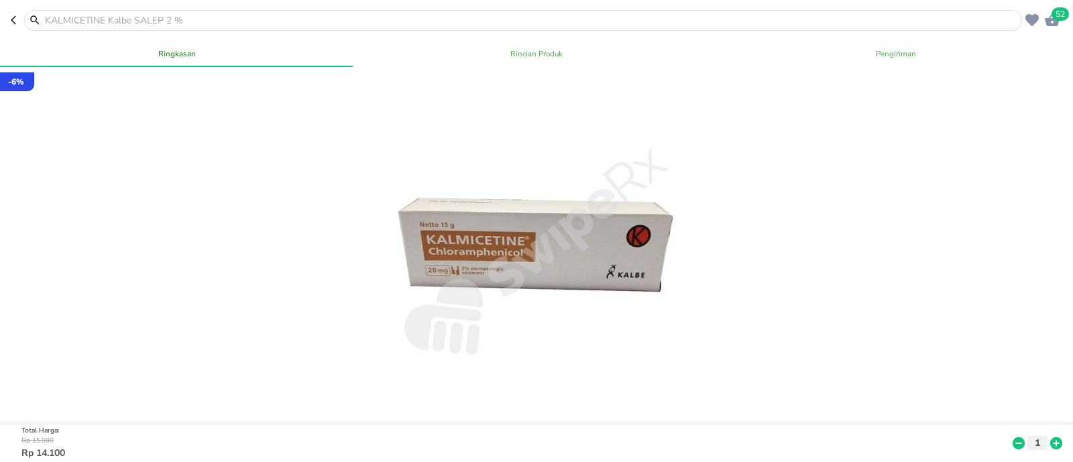
scroll to position [83, 0]
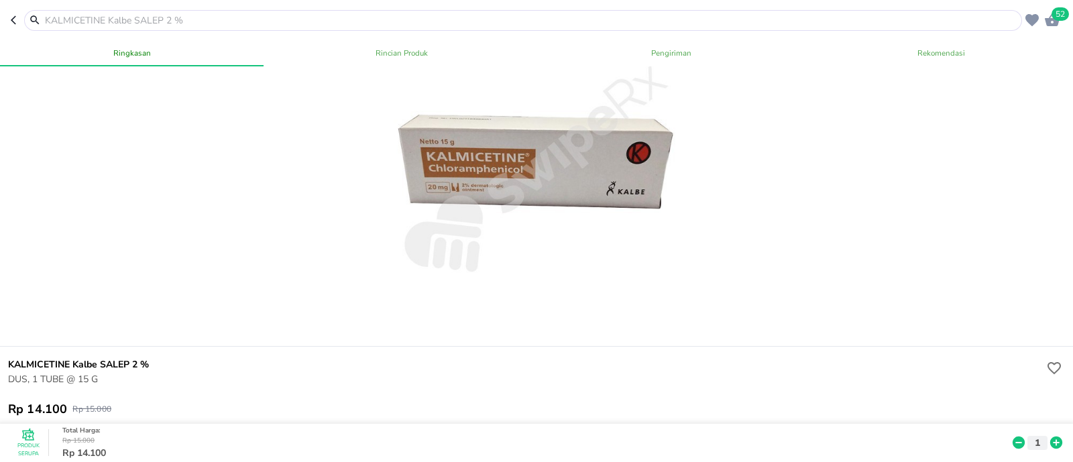
click at [1010, 436] on icon at bounding box center [1018, 443] width 17 height 15
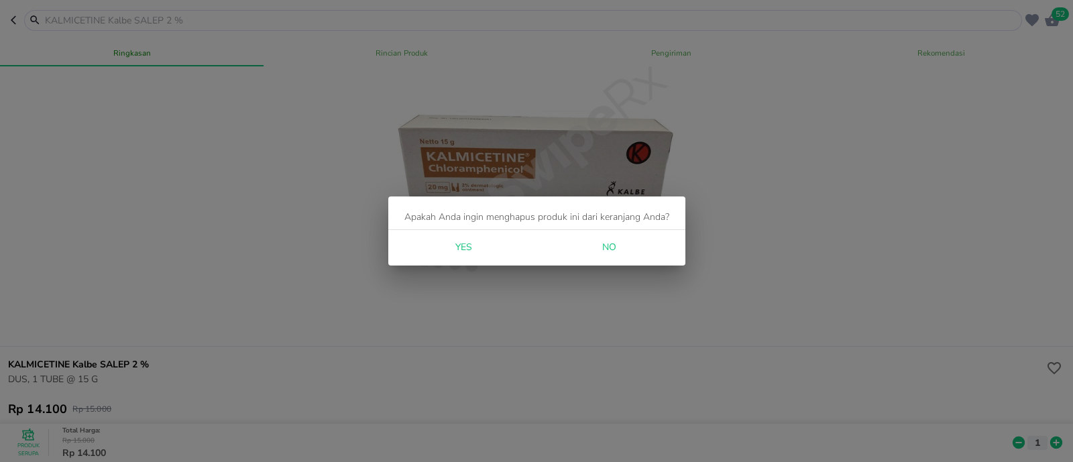
click at [460, 240] on span "Yes" at bounding box center [463, 247] width 32 height 17
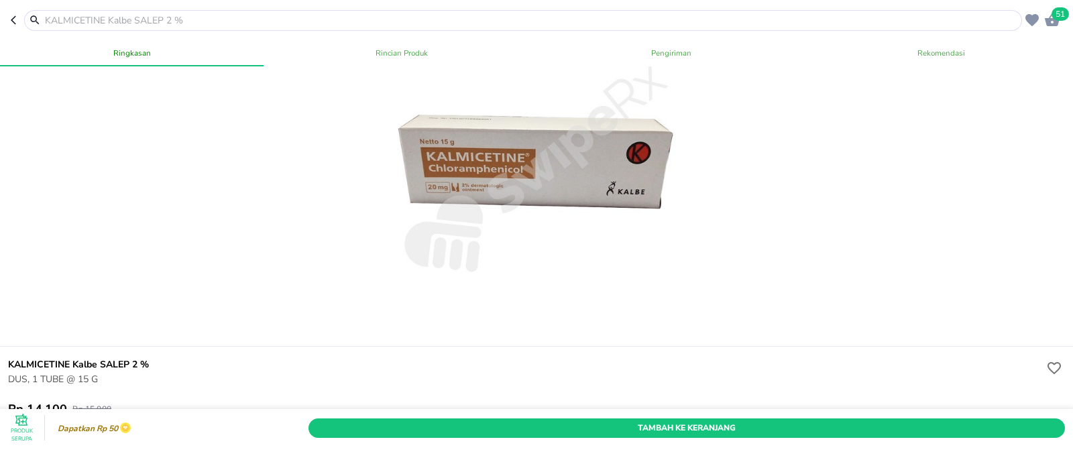
click at [99, 13] on input "text" at bounding box center [531, 20] width 975 height 14
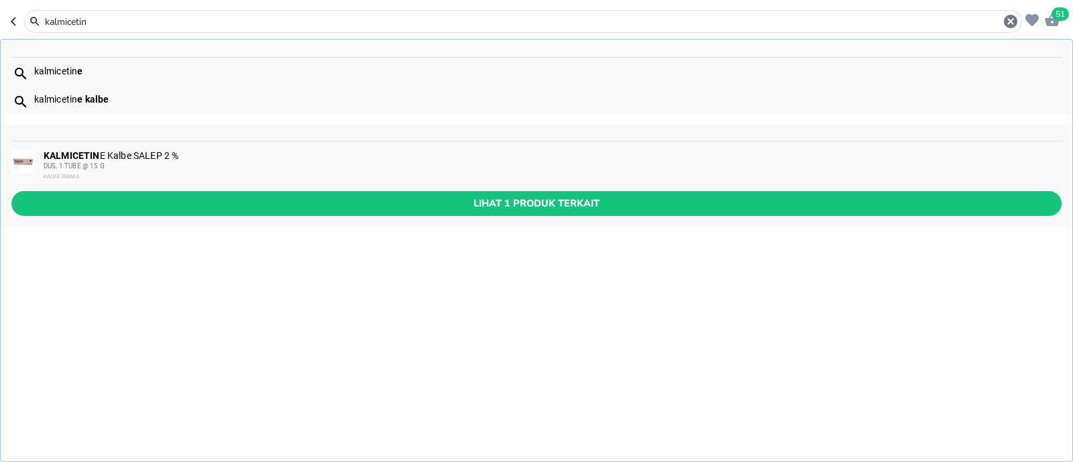
type input "kalmicetin"
click at [248, 15] on input "kalmicetin" at bounding box center [523, 22] width 959 height 14
type input "teosal"
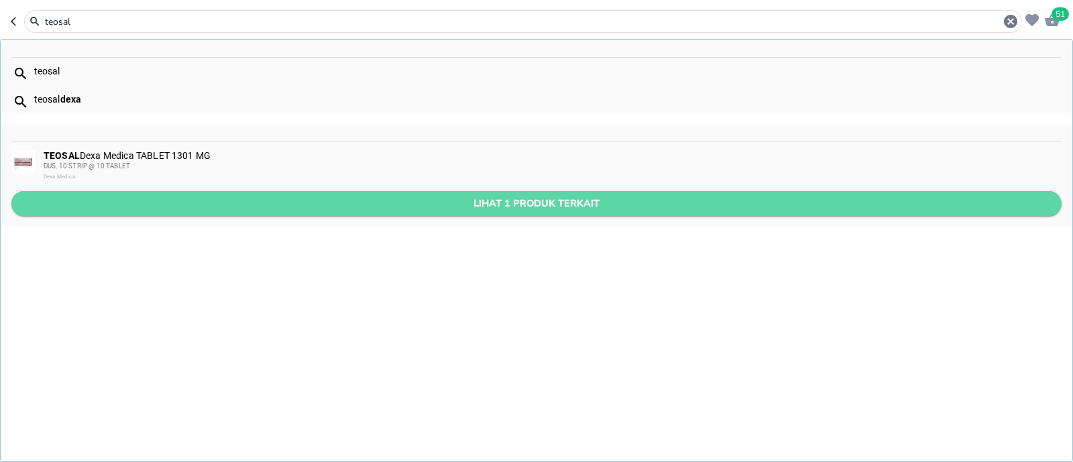
click at [388, 203] on span "Lihat 1 produk terkait" at bounding box center [536, 203] width 1029 height 17
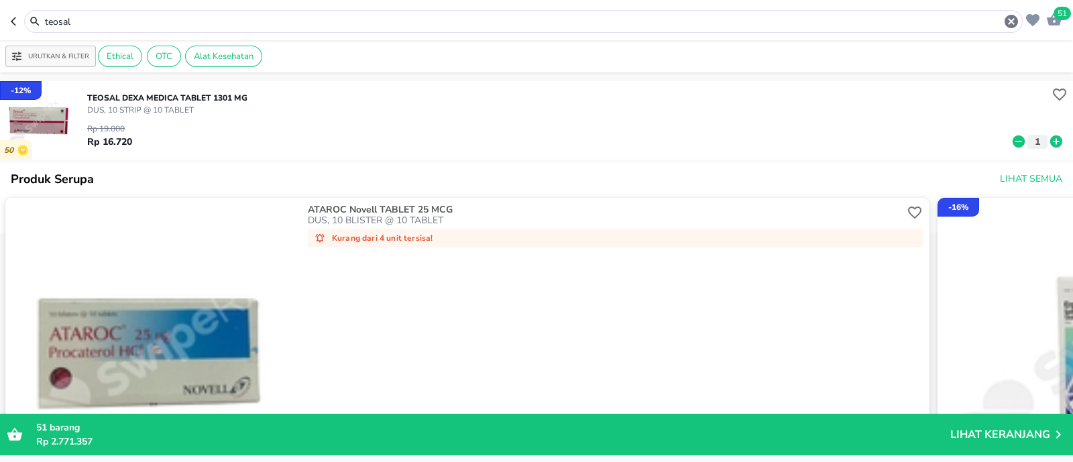
click at [205, 15] on input "teosal" at bounding box center [524, 22] width 960 height 14
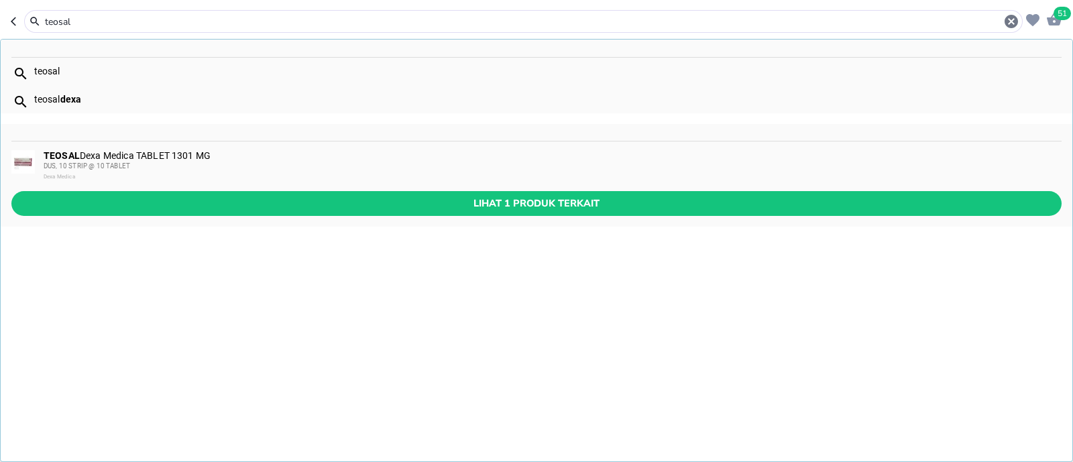
click at [205, 15] on input "teosal" at bounding box center [524, 22] width 960 height 14
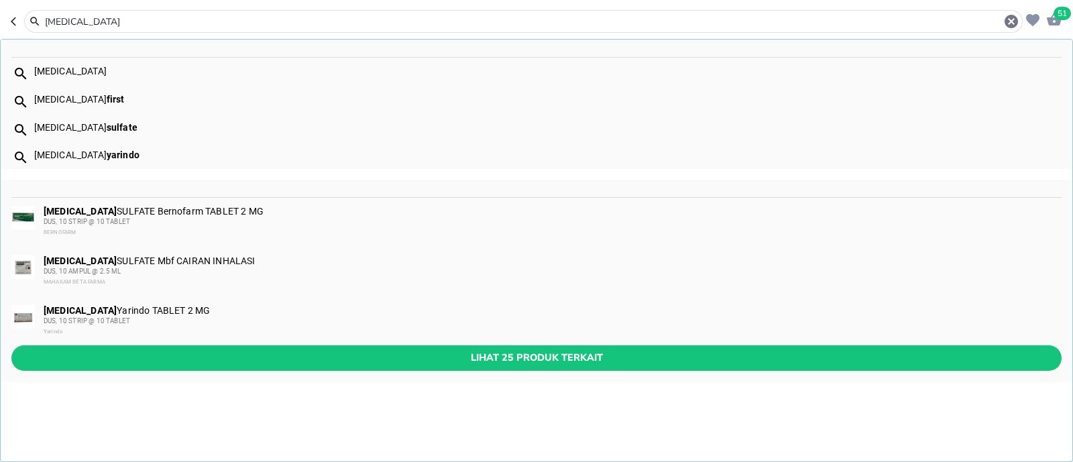
type input "salbutamol"
click at [181, 313] on div "SALBUTAMOL Yarindo TABLET 2 MG DUS, 10 STRIP @ 10 TABLET Yarindo" at bounding box center [552, 321] width 1017 height 32
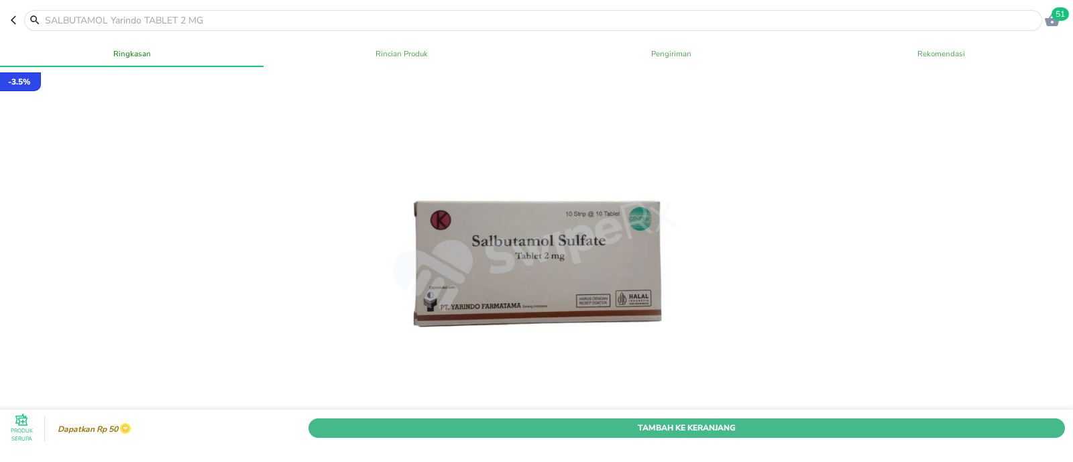
click at [723, 421] on span "Tambah Ke Keranjang" at bounding box center [687, 428] width 737 height 14
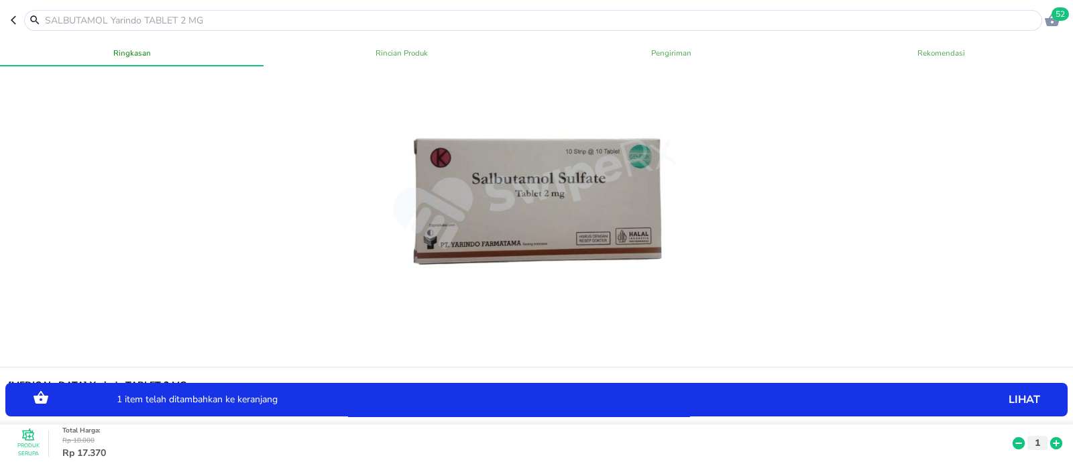
scroll to position [167, 0]
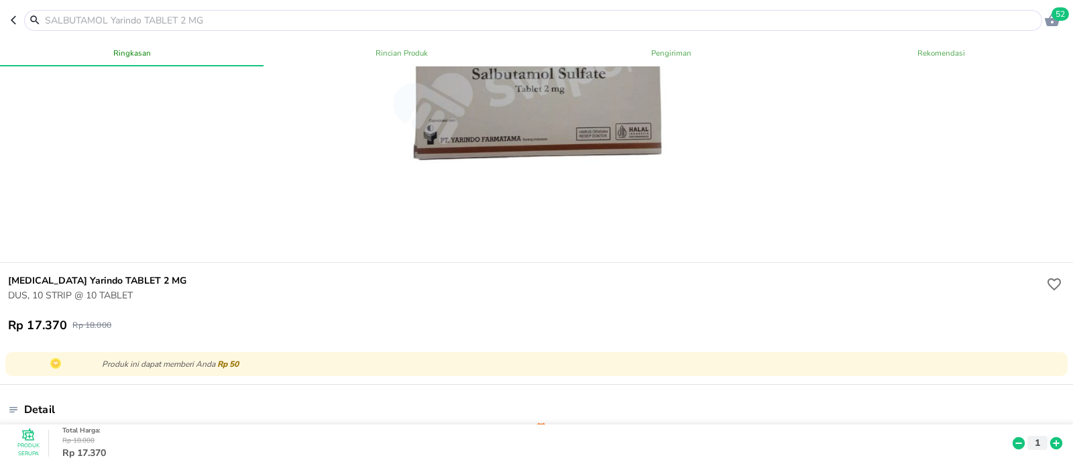
click at [242, 21] on input "text" at bounding box center [542, 20] width 996 height 14
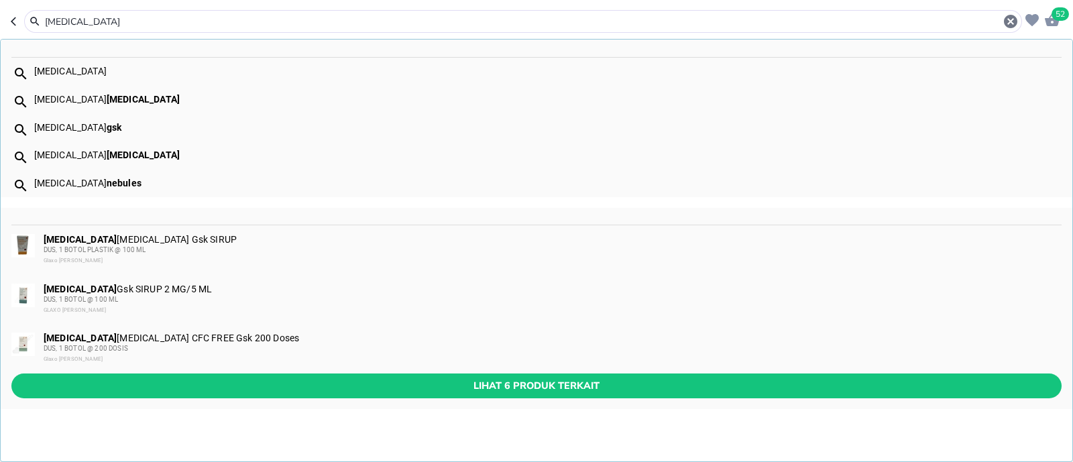
type input "ventolin"
click at [248, 339] on div "VENTOLIN INHALER CFC FREE Gsk 200 Doses DUS, 1 BOTOL @ 200 DOSIS Glaxo Smith Kl…" at bounding box center [552, 349] width 1017 height 32
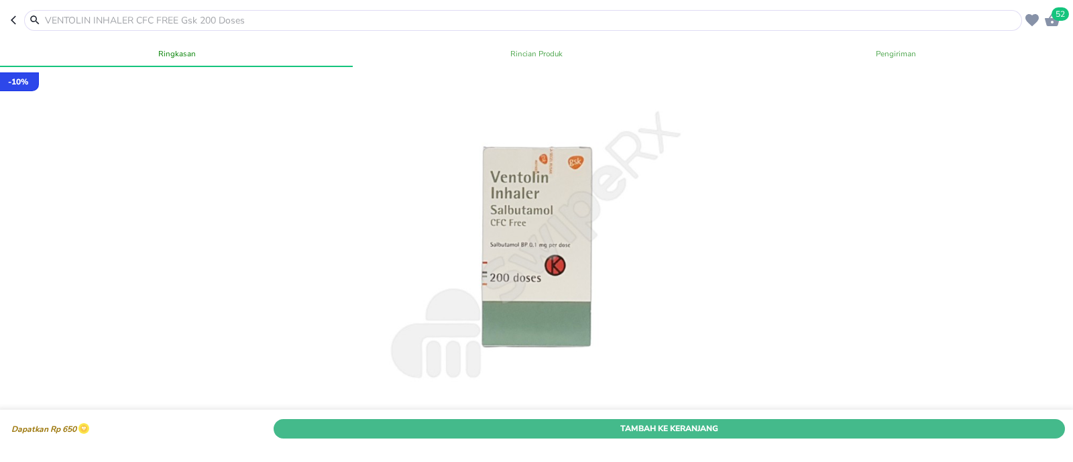
click at [533, 421] on span "Tambah Ke Keranjang" at bounding box center [669, 428] width 771 height 14
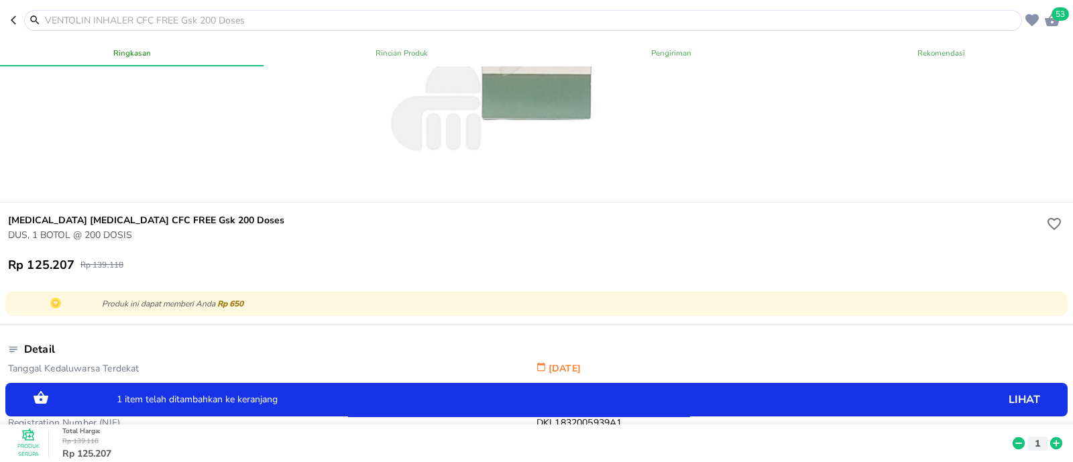
scroll to position [252, 0]
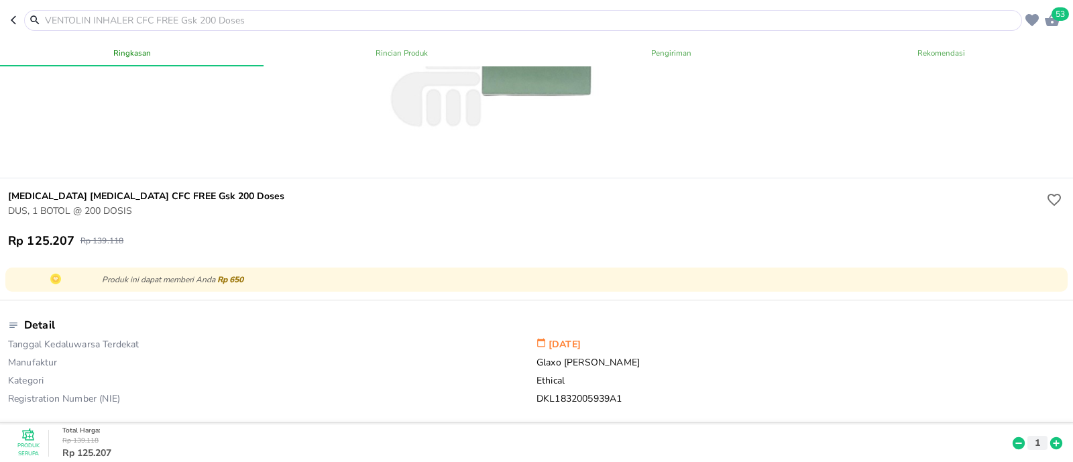
click at [329, 25] on input "text" at bounding box center [531, 20] width 975 height 14
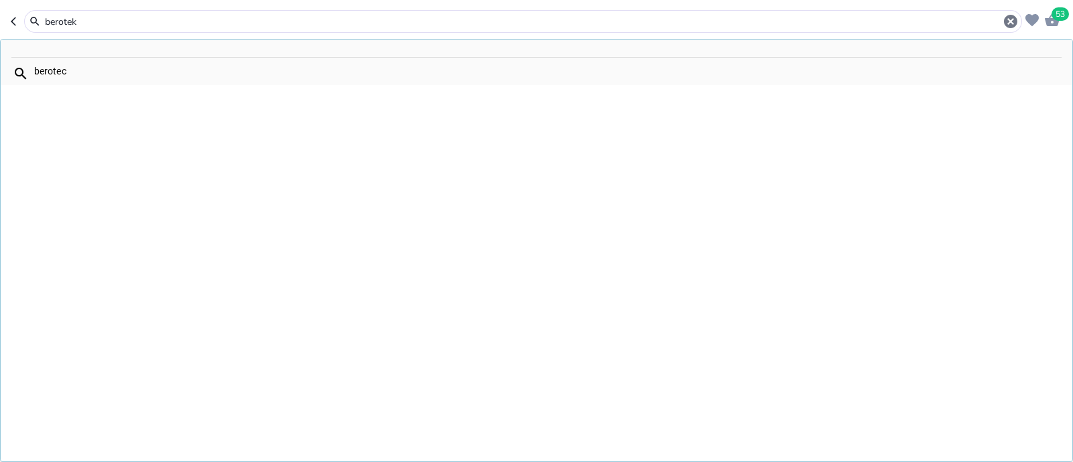
type input "berotek"
click at [248, 15] on input "berotek" at bounding box center [523, 22] width 959 height 14
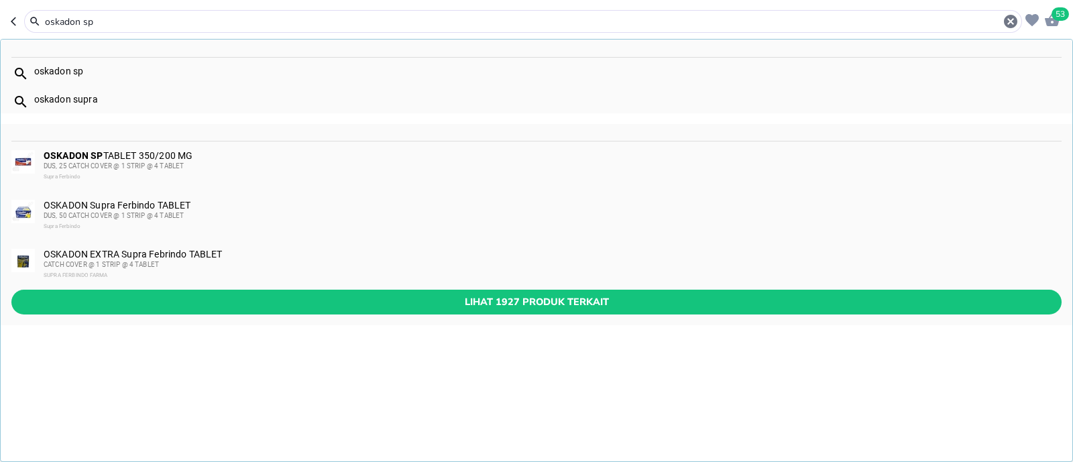
type input "oskadon sp"
click at [190, 152] on div "OSKADON SP TABLET 350/200 MG DUS, 25 CATCH COVER @ 1 STRIP @ 4 TABLET Supra Fer…" at bounding box center [552, 166] width 1017 height 32
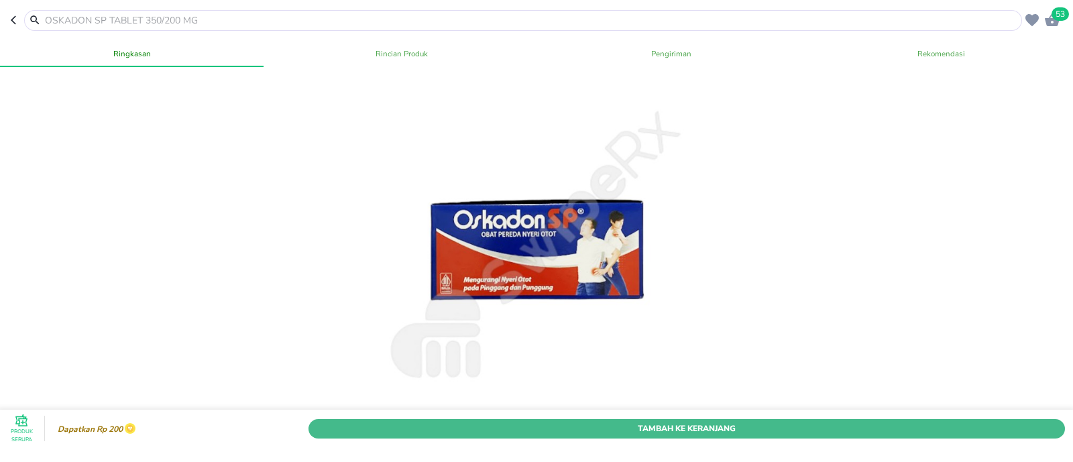
click at [556, 421] on span "Tambah Ke Keranjang" at bounding box center [687, 428] width 737 height 14
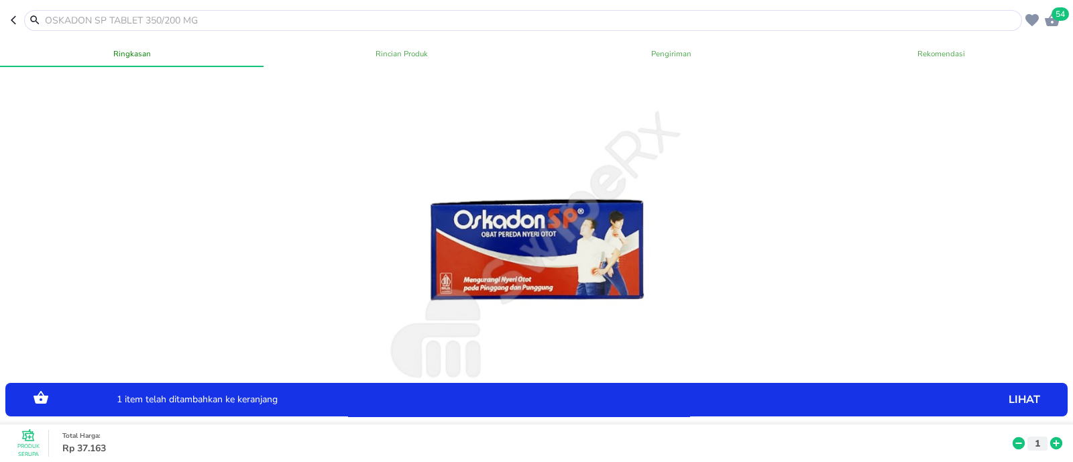
click at [1053, 21] on icon "button" at bounding box center [1052, 20] width 16 height 16
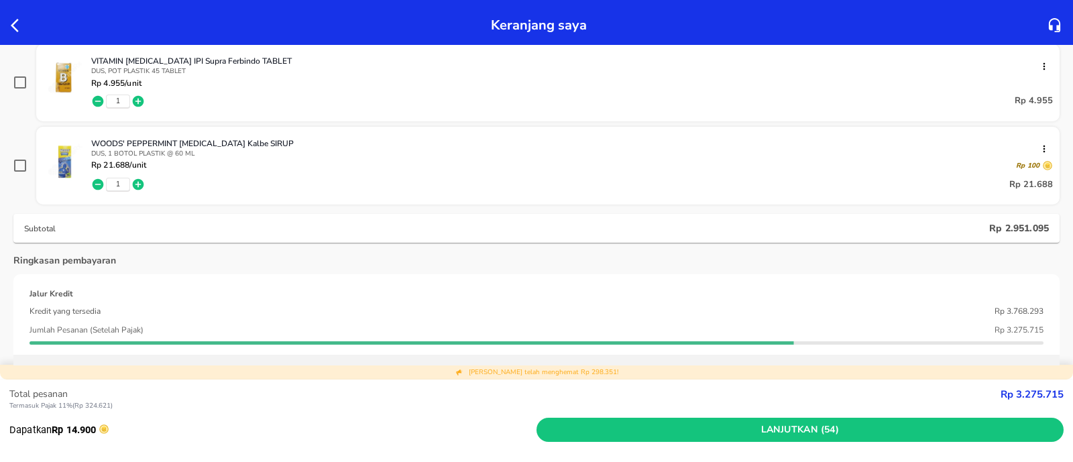
scroll to position [4997, 0]
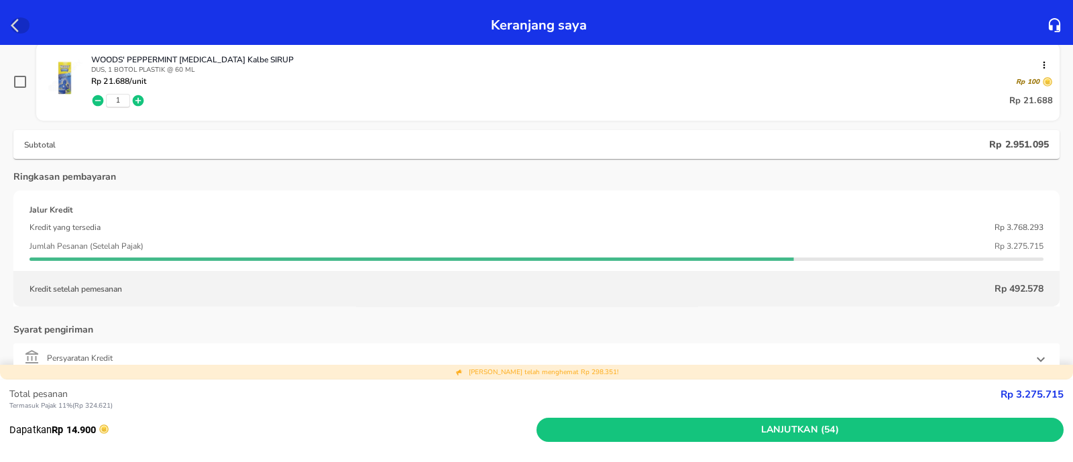
click at [15, 23] on icon "button" at bounding box center [19, 25] width 16 height 16
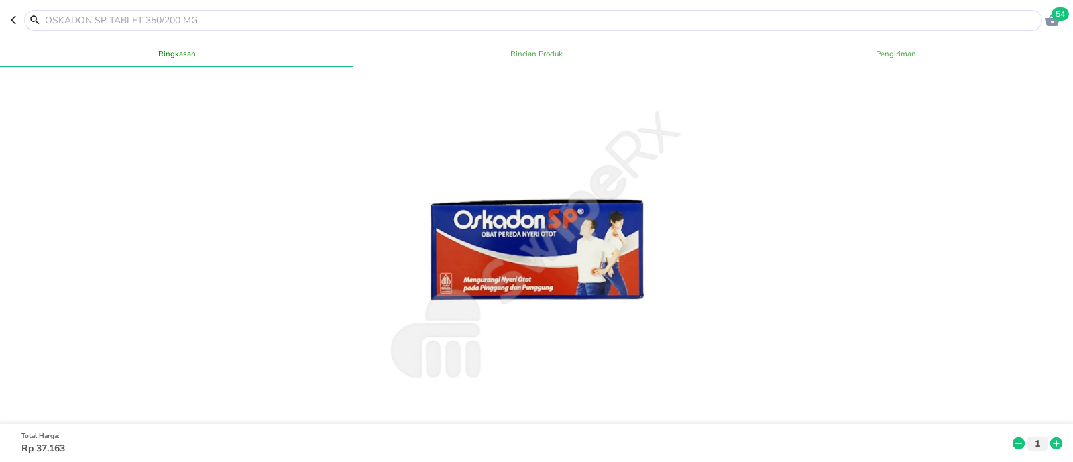
click at [91, 21] on input "text" at bounding box center [542, 20] width 996 height 14
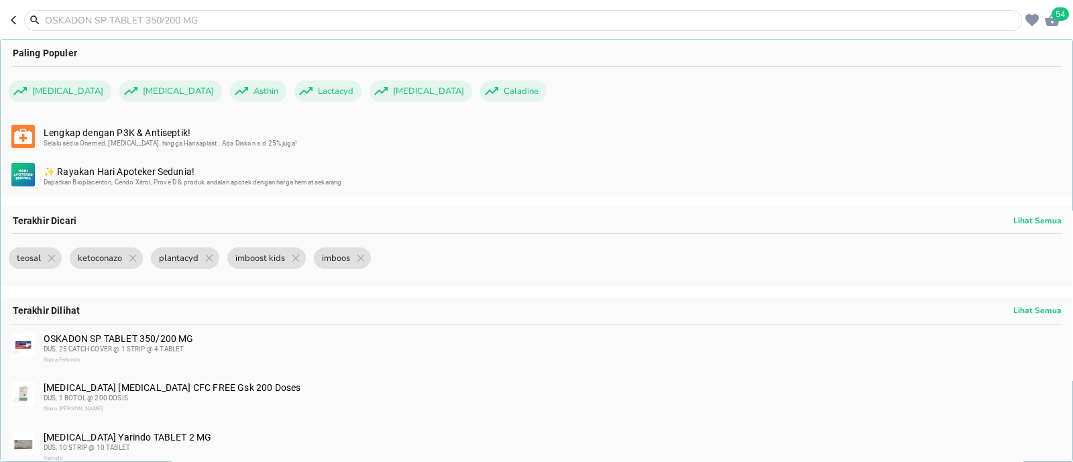
click at [248, 13] on input "text" at bounding box center [531, 20] width 975 height 14
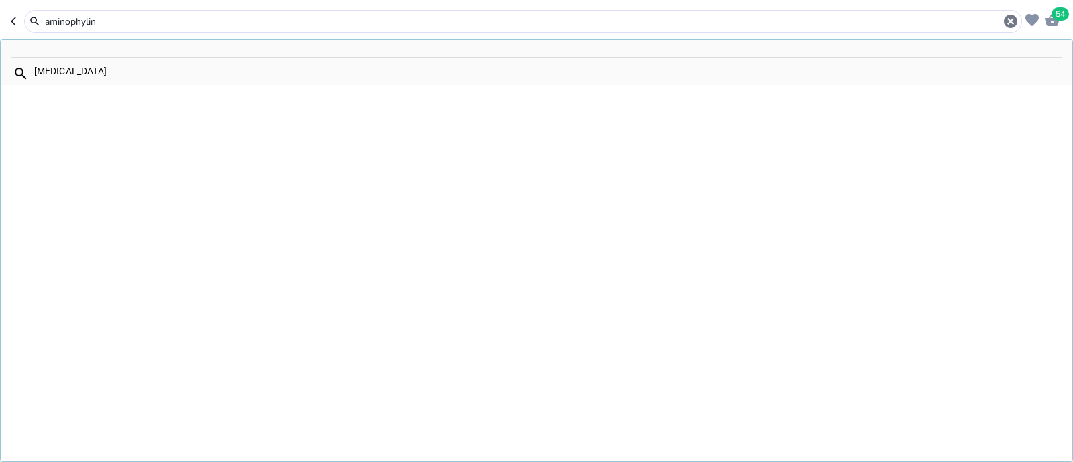
type input "aminophylin"
click at [158, 66] on div "aminophylline" at bounding box center [547, 71] width 1027 height 11
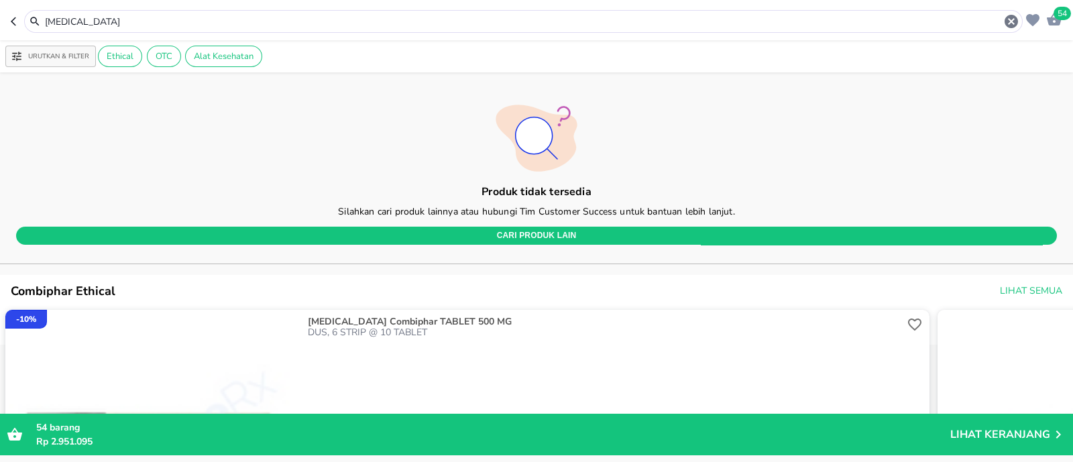
click at [134, 19] on input "aminophylline" at bounding box center [524, 22] width 960 height 14
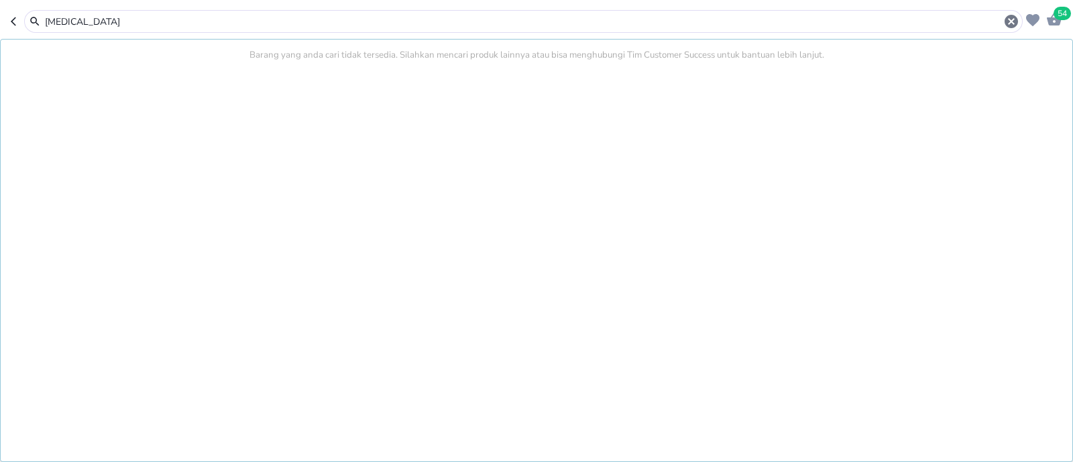
click at [134, 19] on input "aminophylline" at bounding box center [524, 22] width 960 height 14
click at [125, 32] on div "aminophylline" at bounding box center [523, 21] width 999 height 23
click at [125, 25] on input "aminophylline" at bounding box center [524, 22] width 960 height 14
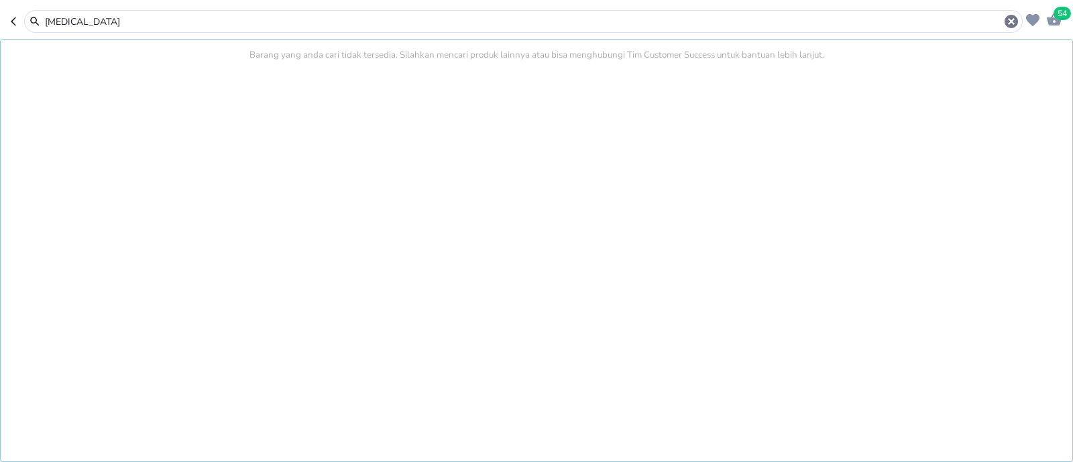
click at [125, 25] on input "aminophylline" at bounding box center [524, 22] width 960 height 14
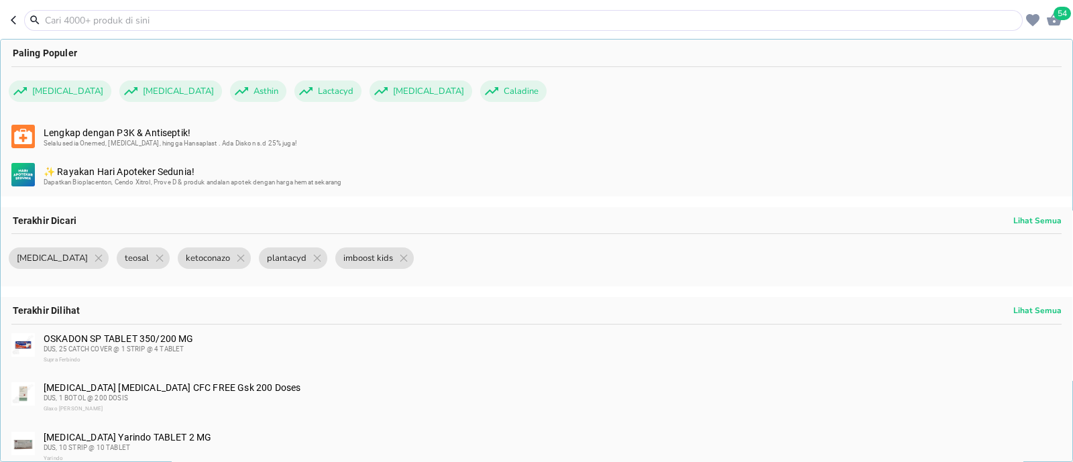
click at [228, 30] on div at bounding box center [523, 20] width 999 height 21
click at [227, 28] on div at bounding box center [523, 20] width 999 height 21
click at [226, 22] on input "text" at bounding box center [532, 20] width 976 height 14
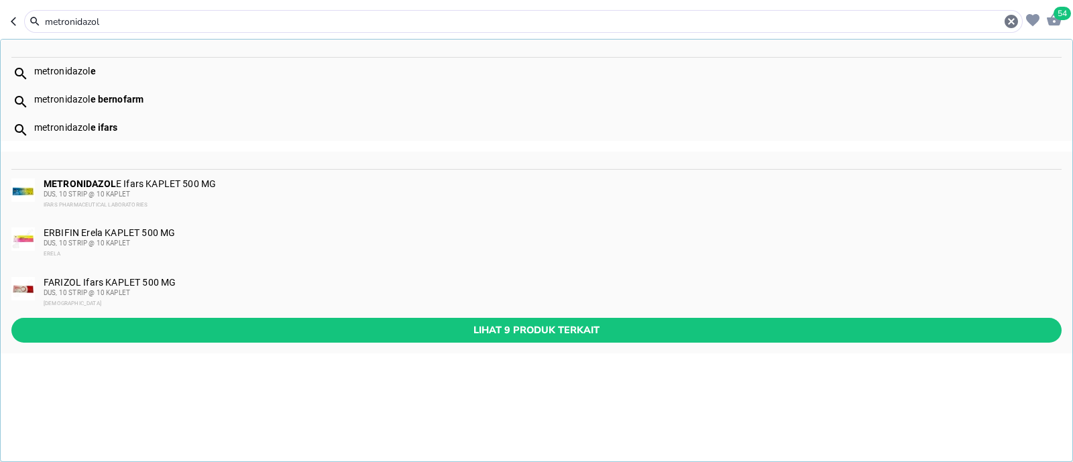
type input "metronidazol"
click at [227, 191] on div "DUS, 10 STRIP @ 10 KAPLET" at bounding box center [552, 194] width 1017 height 11
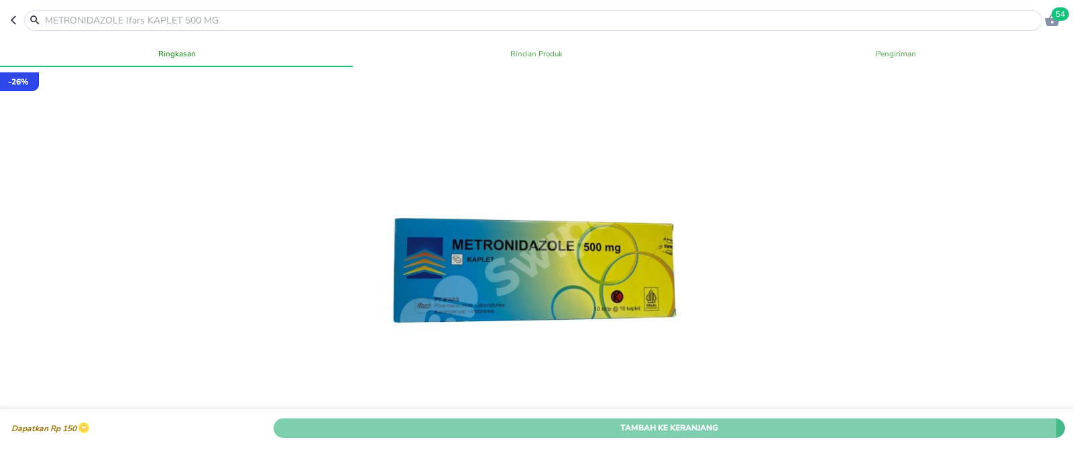
click at [457, 421] on span "Tambah Ke Keranjang" at bounding box center [669, 428] width 771 height 14
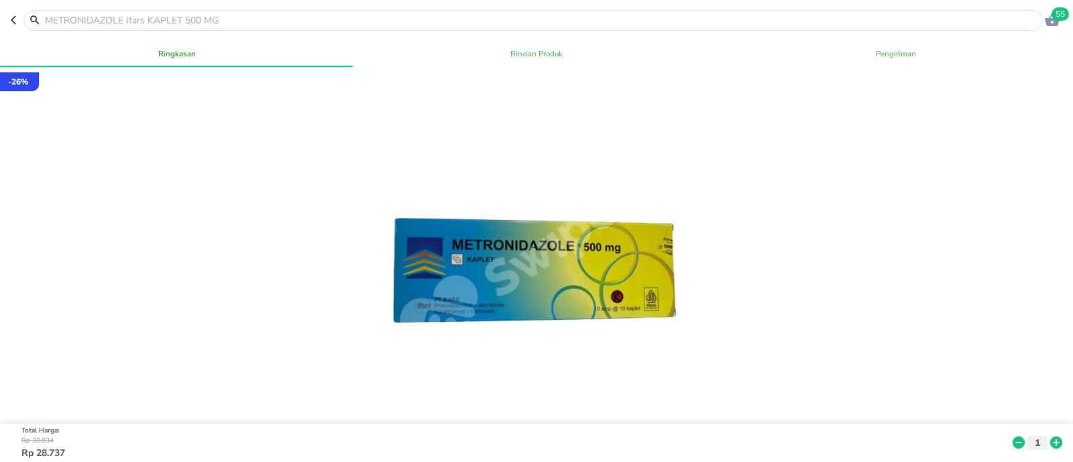
click at [171, 14] on input "text" at bounding box center [542, 20] width 996 height 14
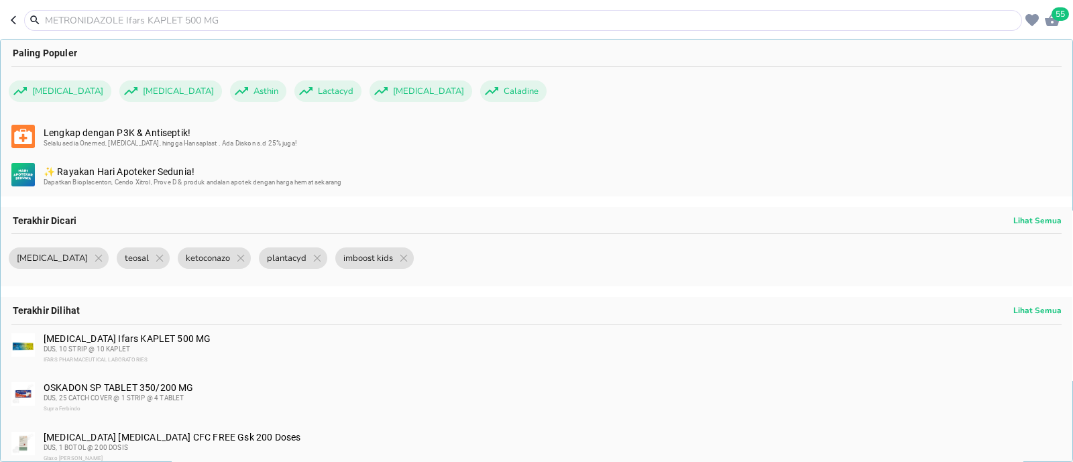
click at [171, 14] on input "text" at bounding box center [531, 20] width 975 height 14
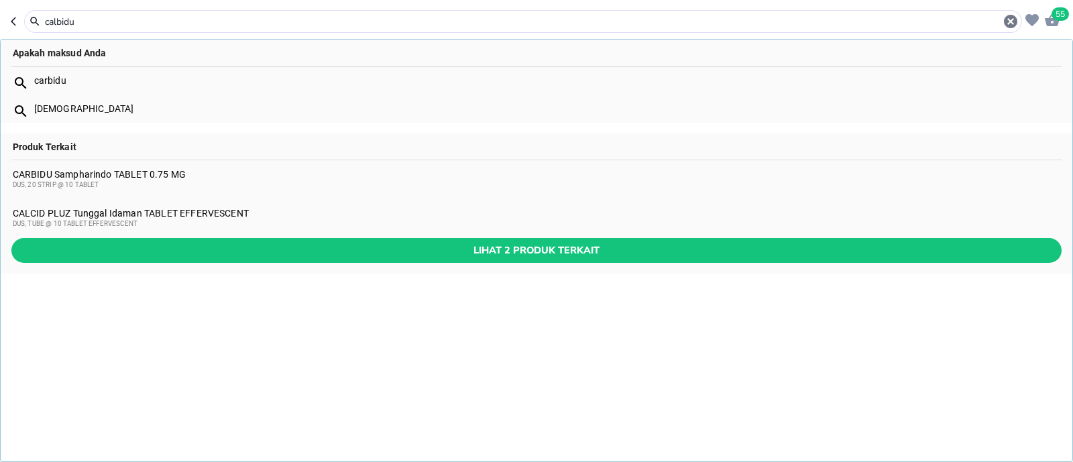
type input "calbidu"
click at [179, 171] on div "CARBIDU Sampharindo TABLET 0.75 MG DUS, 20 STRIP @ 10 TABLET" at bounding box center [537, 179] width 1049 height 21
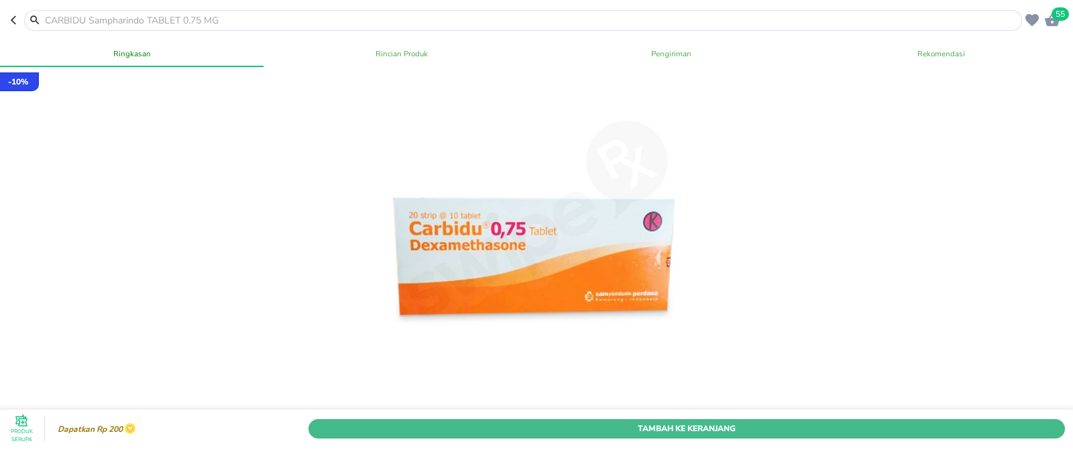
click at [667, 421] on span "Tambah Ke Keranjang" at bounding box center [687, 428] width 737 height 14
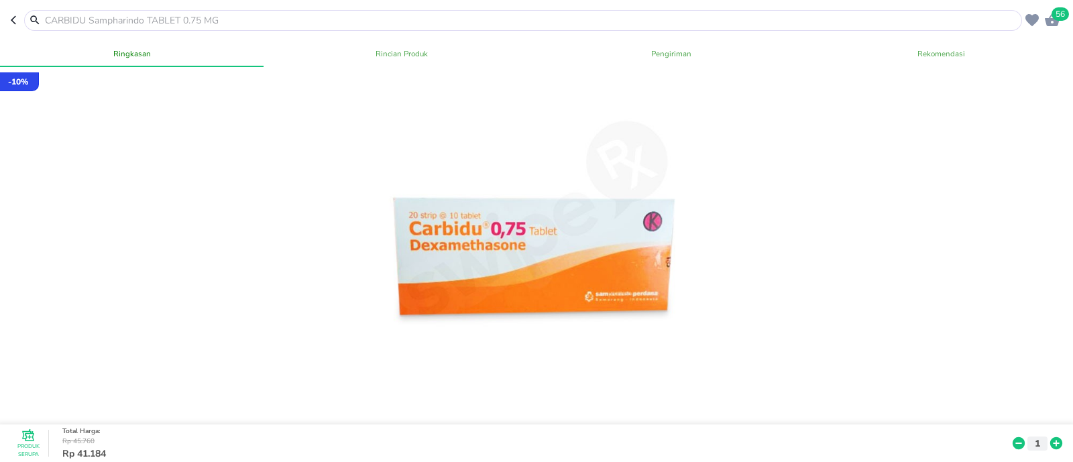
click at [220, 25] on input "text" at bounding box center [531, 20] width 975 height 14
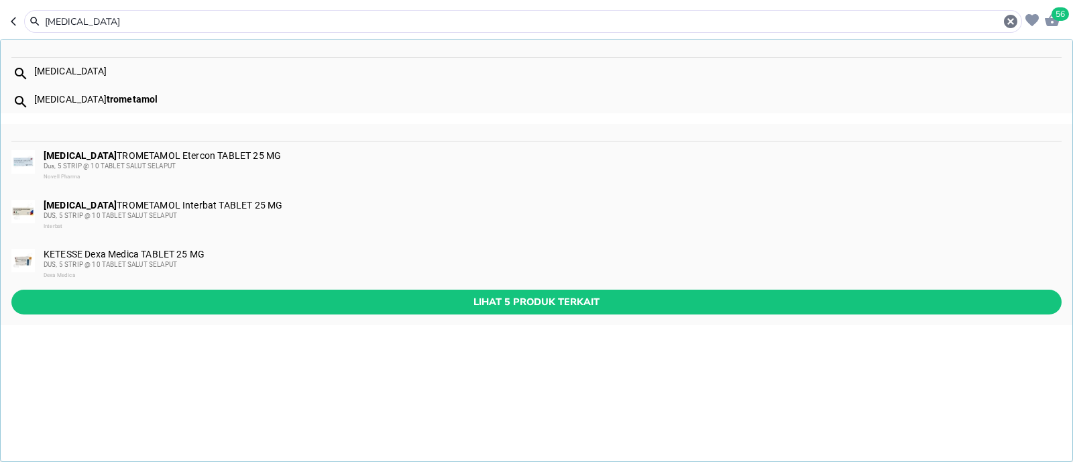
type input "dexketoprofen"
click at [248, 158] on div "DEXKETOPROFEN TROMETAMOL Etercon TABLET 25 MG Dus, 5 STRIP @ 10 TABLET SALUT SE…" at bounding box center [552, 166] width 1017 height 32
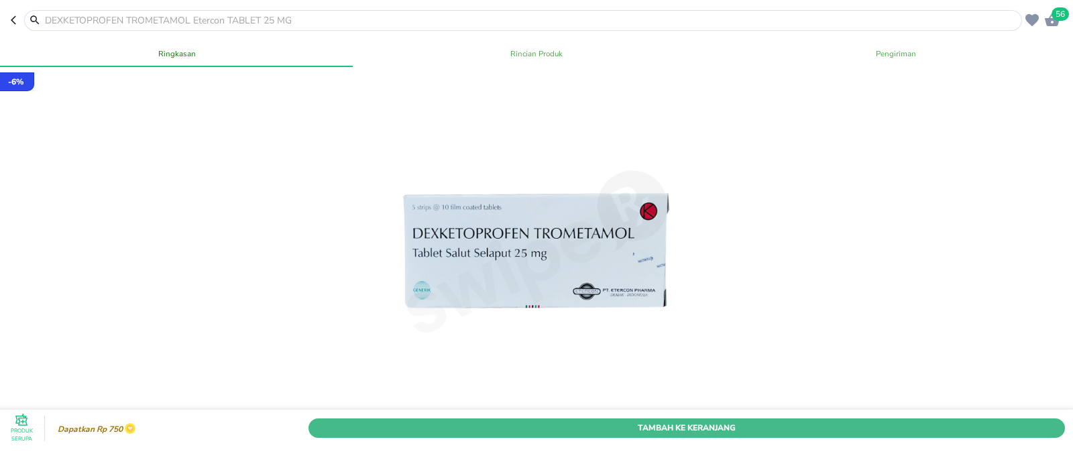
click at [674, 421] on span "Tambah Ke Keranjang" at bounding box center [687, 428] width 737 height 14
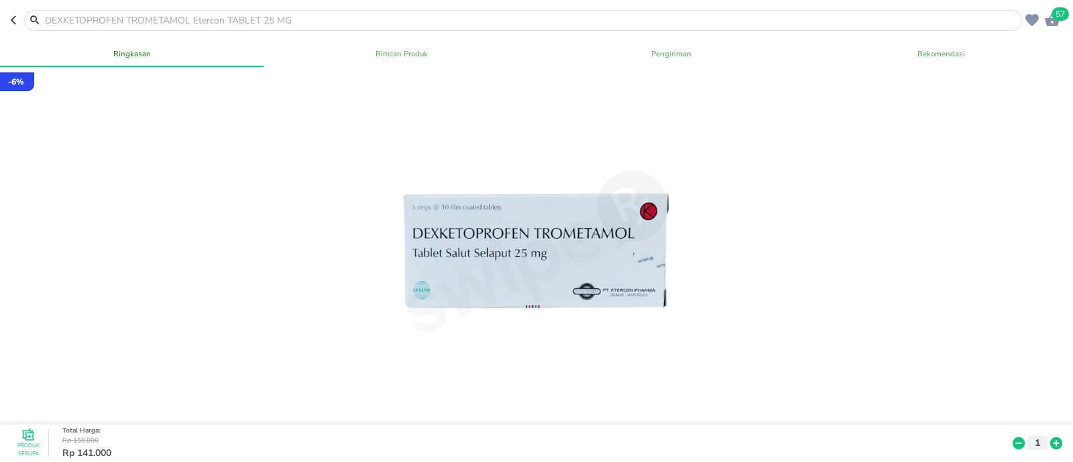
click at [229, 20] on input "text" at bounding box center [531, 20] width 975 height 14
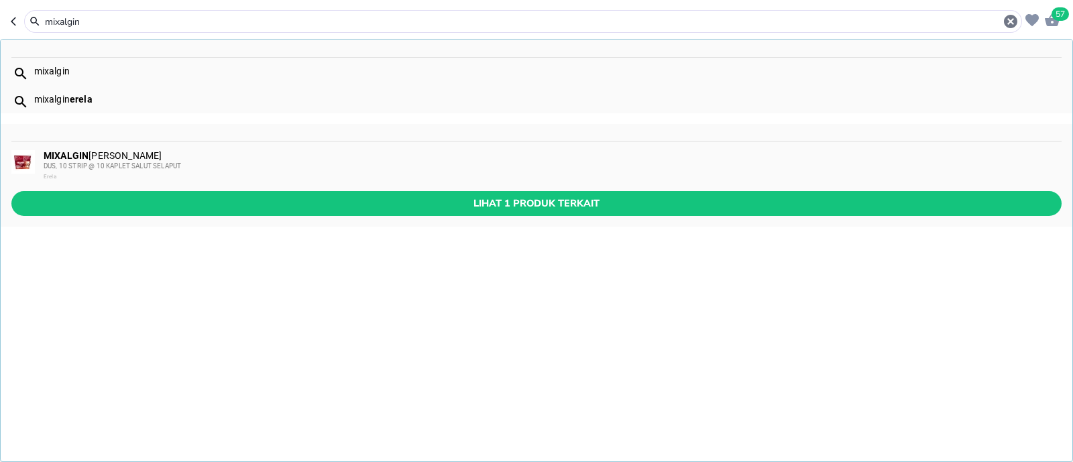
type input "mixalgin"
click at [325, 156] on div "MIXALGIN Erela KAPLET DUS, 10 STRIP @ 10 KAPLET SALUT SELAPUT Erela" at bounding box center [552, 166] width 1017 height 32
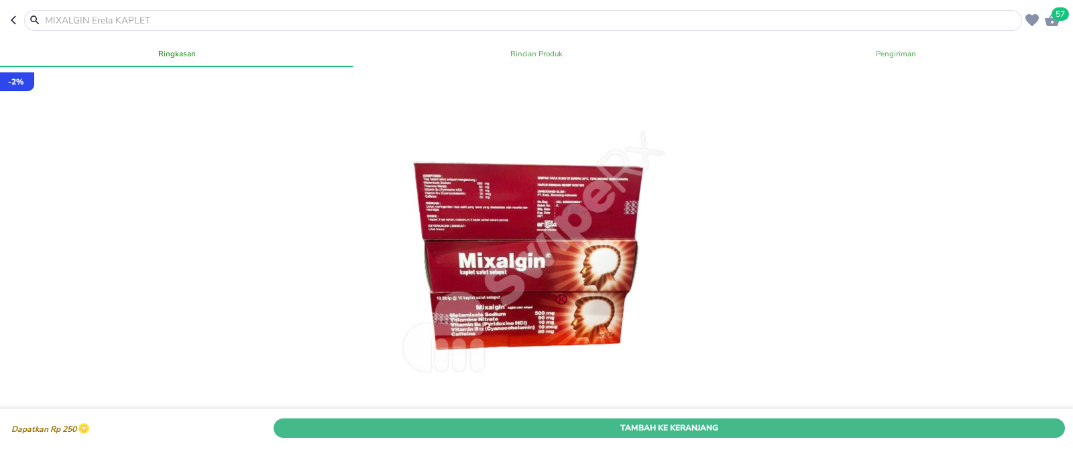
click at [865, 421] on span "Tambah Ke Keranjang" at bounding box center [669, 428] width 771 height 14
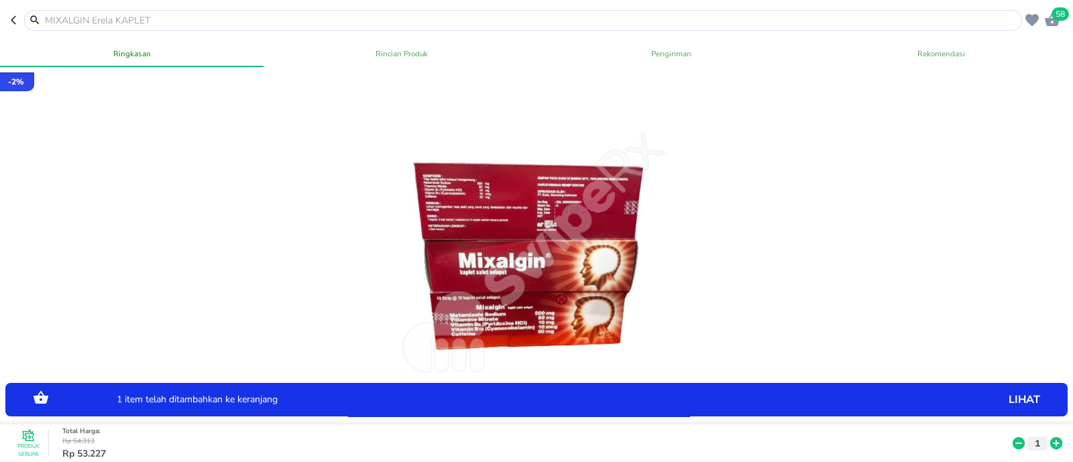
click at [1048, 25] on icon "button" at bounding box center [1052, 19] width 15 height 13
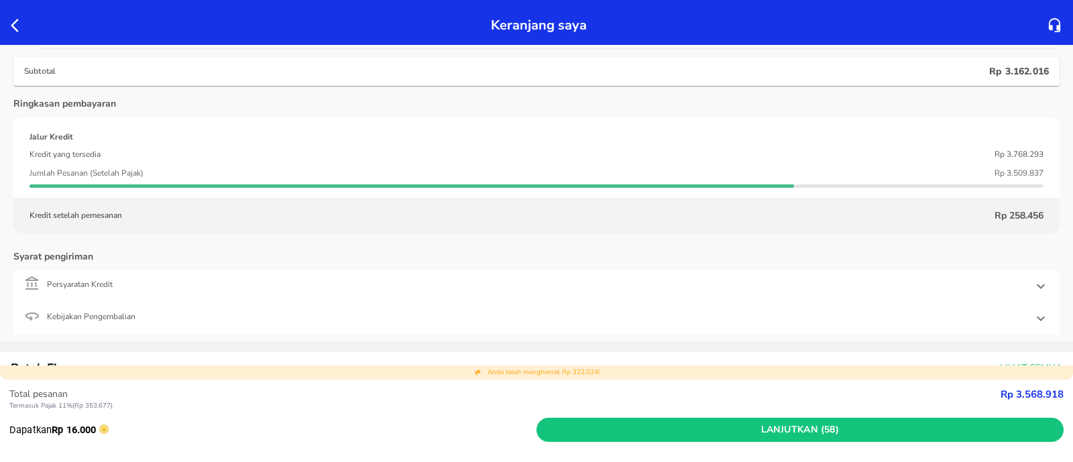
scroll to position [5282, 0]
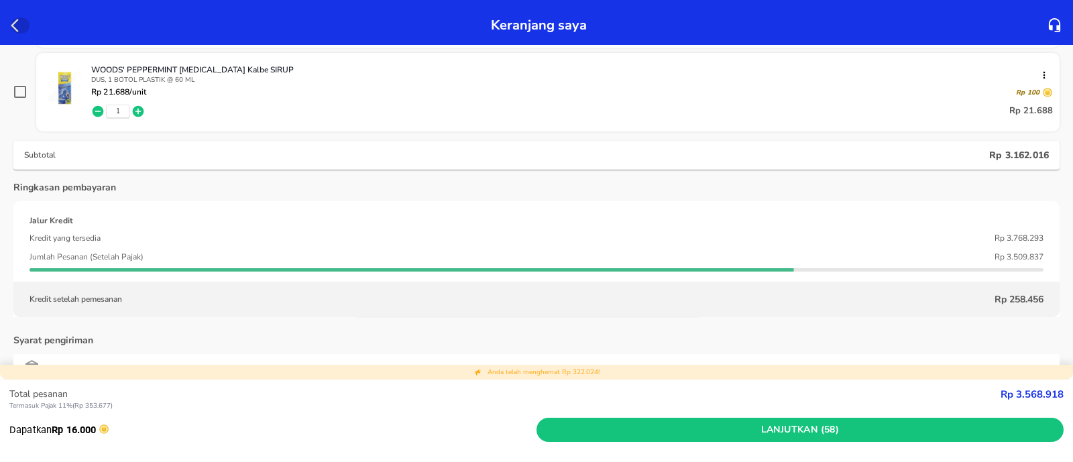
click at [13, 21] on icon "button" at bounding box center [19, 25] width 16 height 16
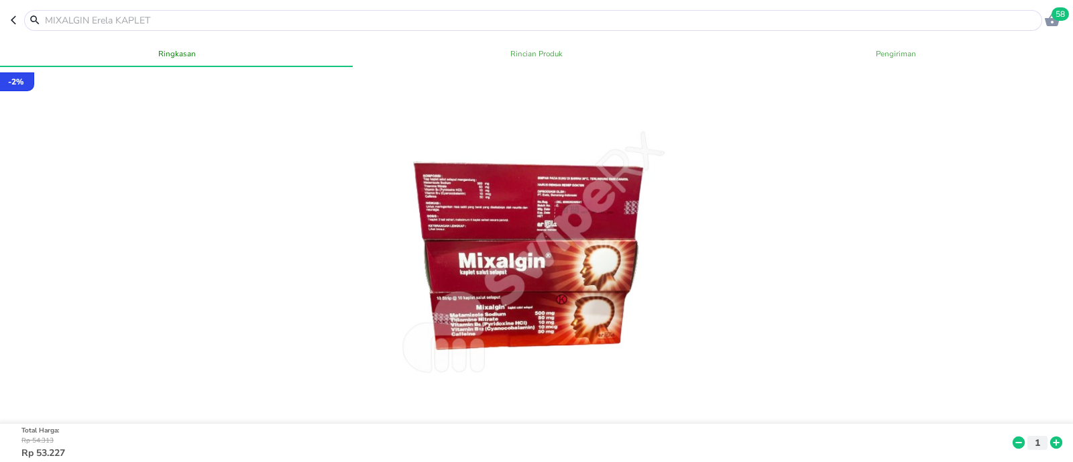
click at [117, 11] on div at bounding box center [533, 20] width 1018 height 21
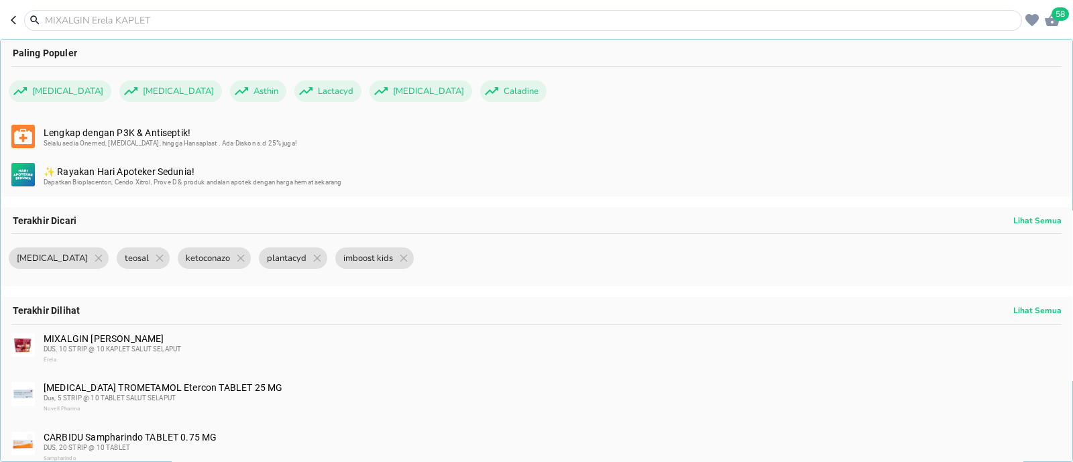
click at [119, 17] on input "text" at bounding box center [531, 20] width 975 height 14
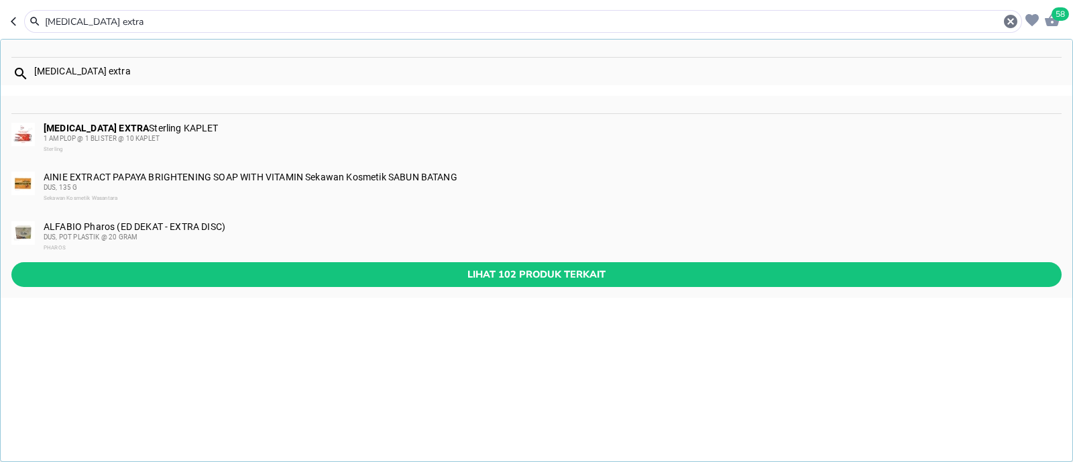
type input "panadol extra"
click at [205, 133] on div "1 AMPLOP @ 1 BLISTER @ 10 KAPLET" at bounding box center [552, 138] width 1017 height 11
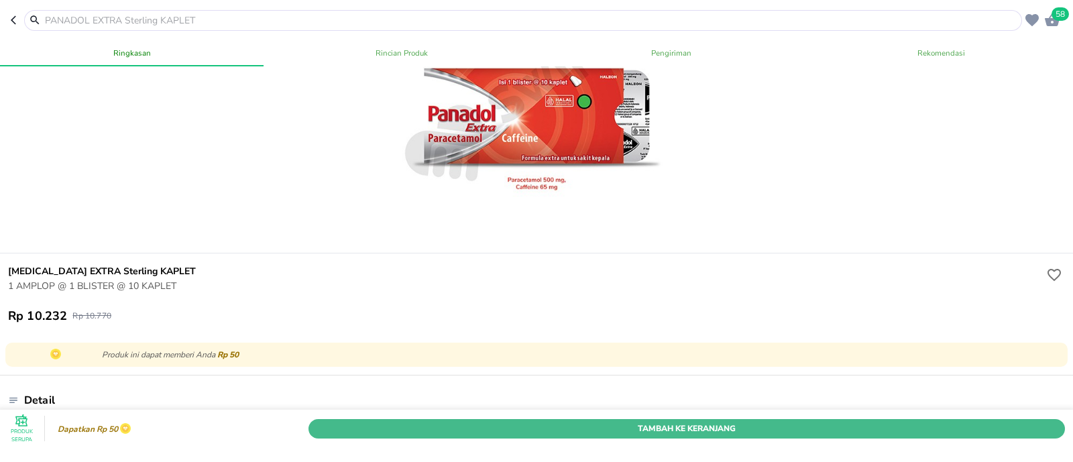
scroll to position [335, 0]
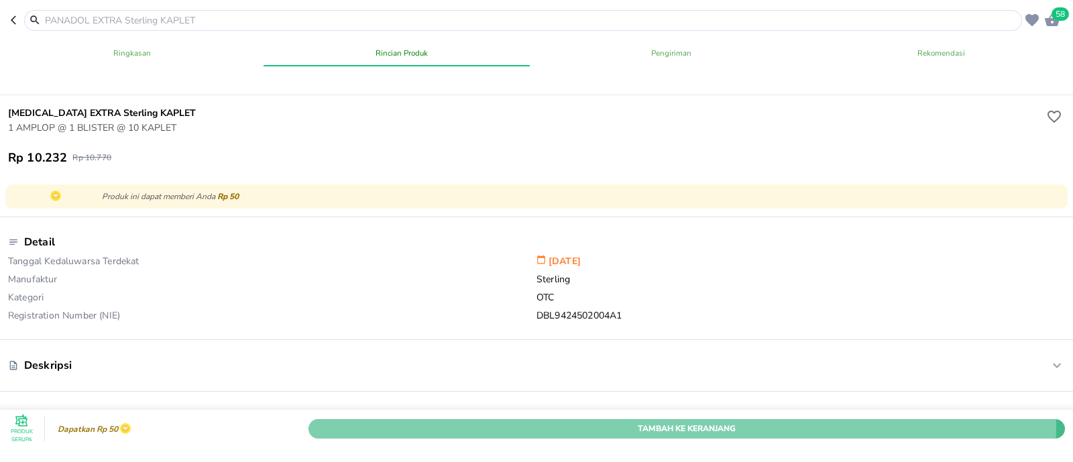
click at [563, 421] on span "Tambah Ke Keranjang" at bounding box center [687, 428] width 737 height 14
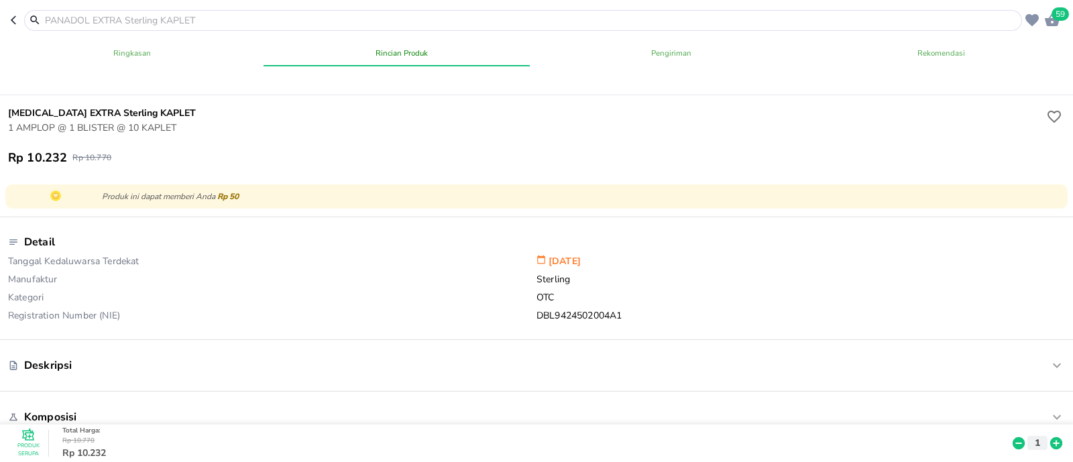
click at [178, 17] on input "text" at bounding box center [531, 20] width 975 height 14
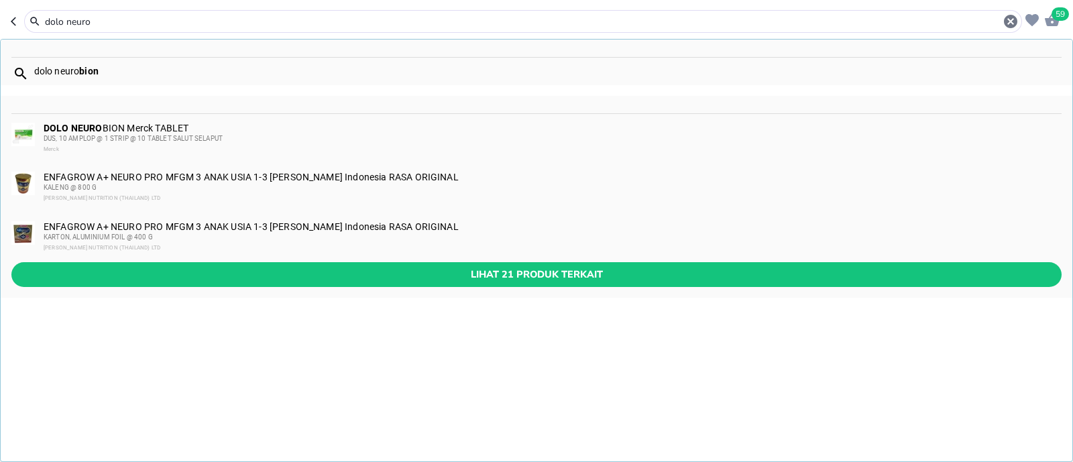
type input "dolo neuro"
click at [195, 135] on span "DUS, 10 AMPLOP @ 1 STRIP @ 10 TABLET SALUT SELAPUT" at bounding box center [133, 138] width 179 height 7
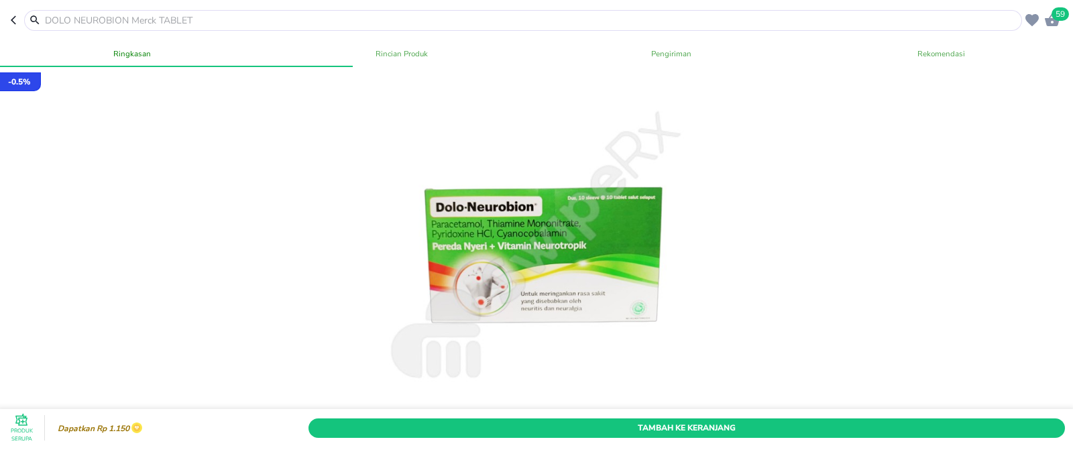
scroll to position [83, 0]
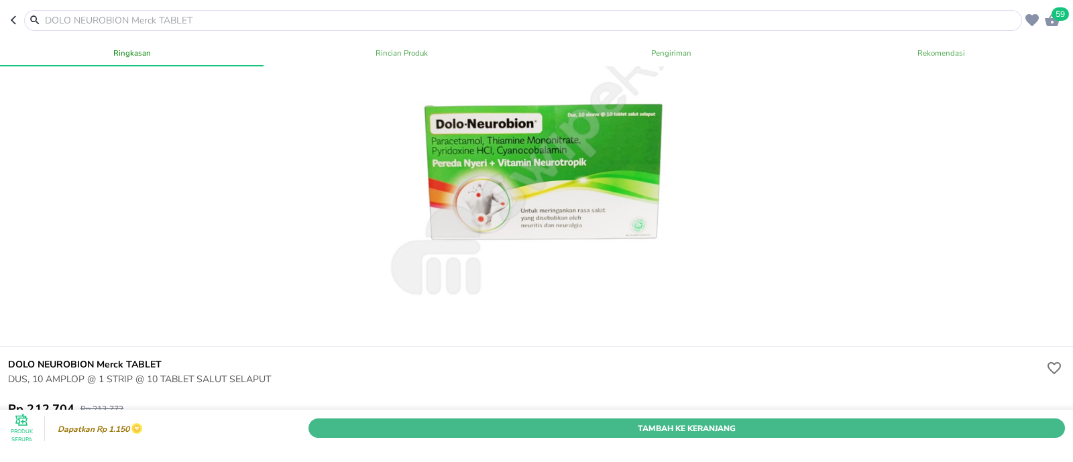
click at [563, 421] on span "Tambah Ke Keranjang" at bounding box center [687, 428] width 737 height 14
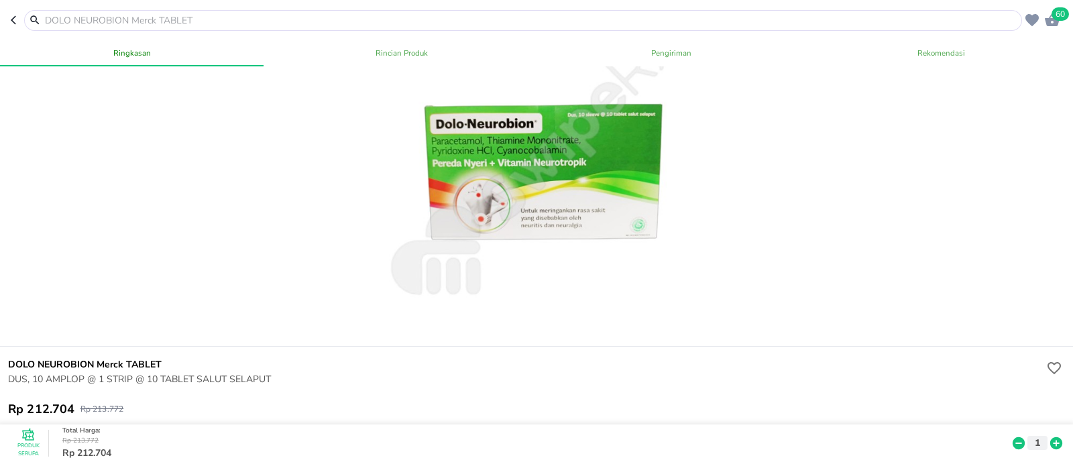
click at [1055, 13] on span "60" at bounding box center [1060, 13] width 17 height 13
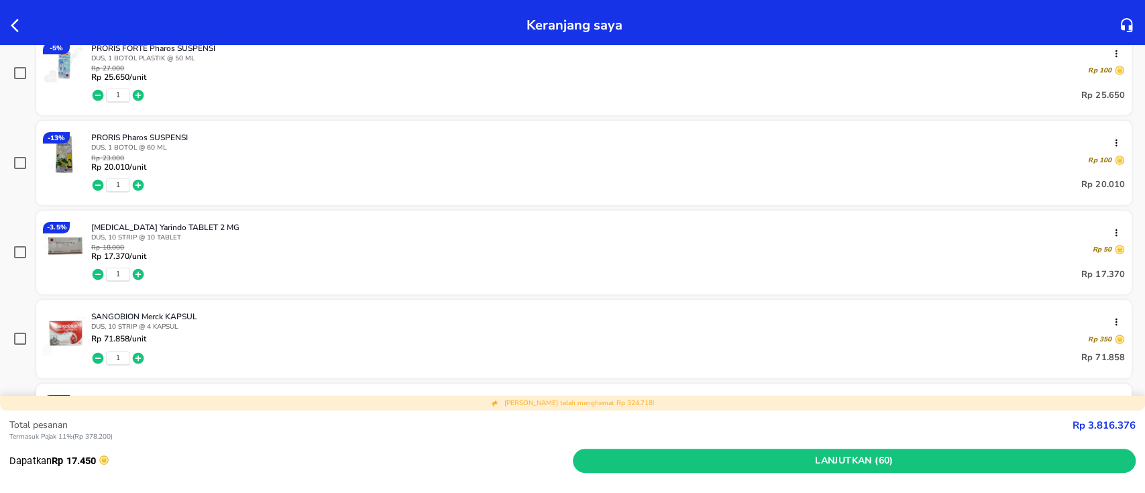
scroll to position [4690, 0]
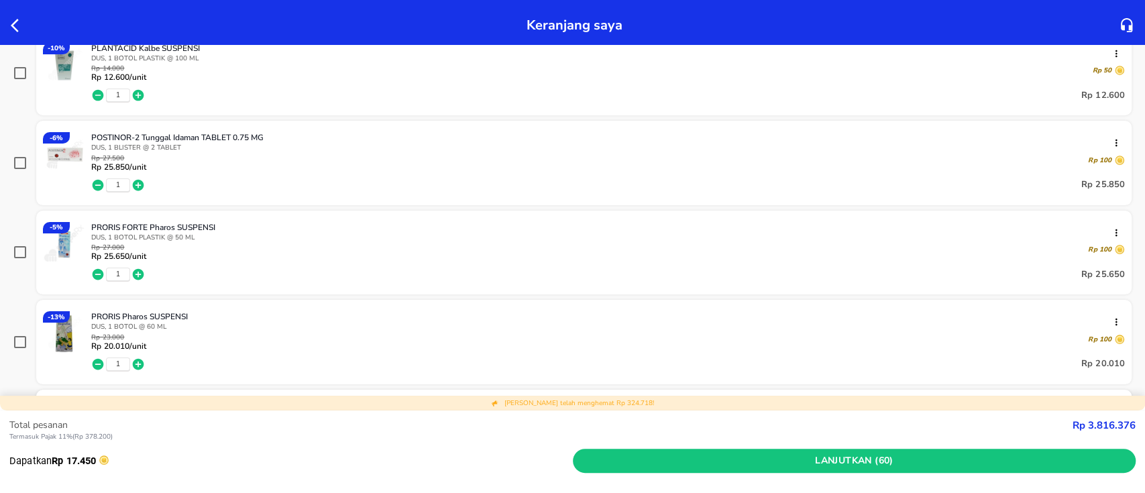
click at [97, 270] on icon "button" at bounding box center [98, 274] width 11 height 11
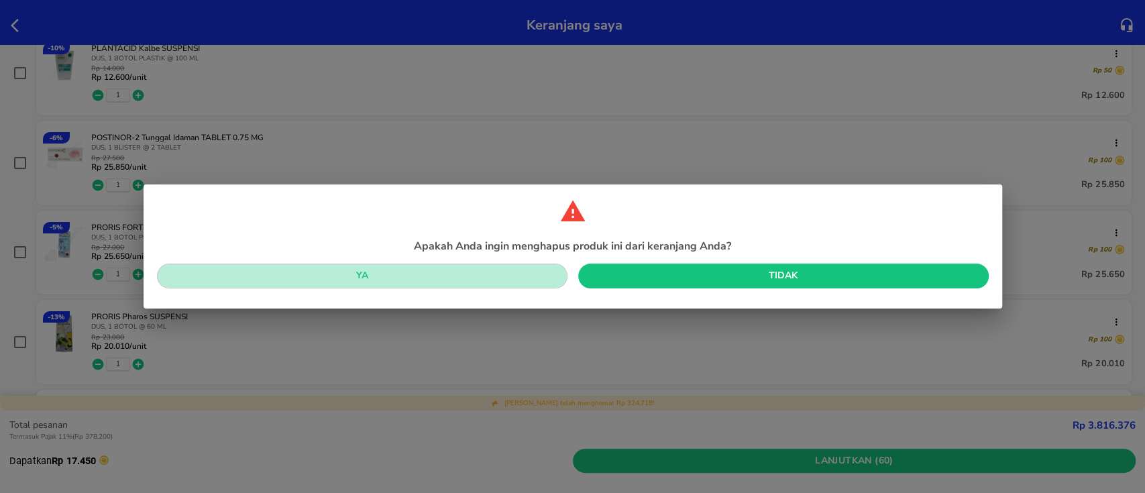
click at [469, 284] on button "Ya" at bounding box center [362, 276] width 411 height 25
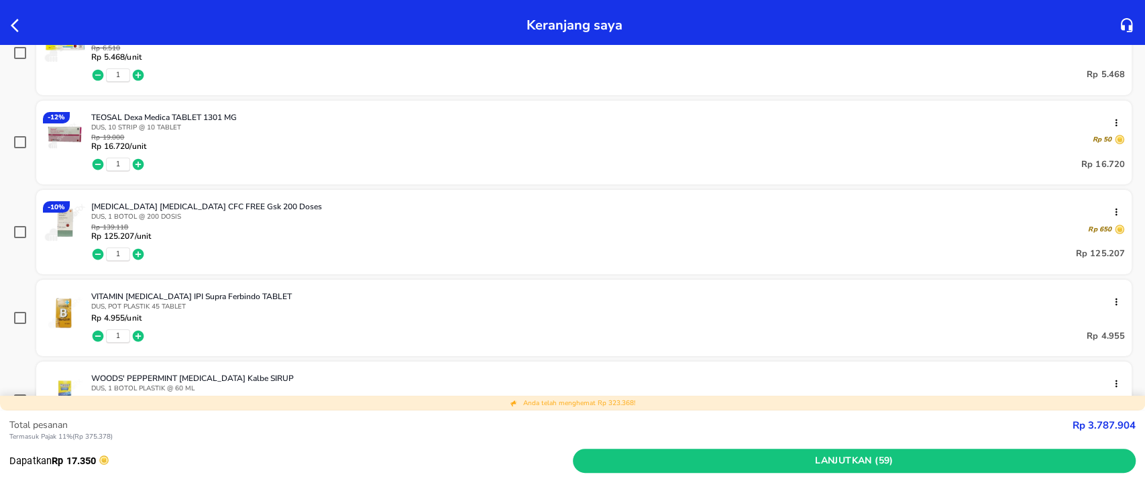
scroll to position [5138, 0]
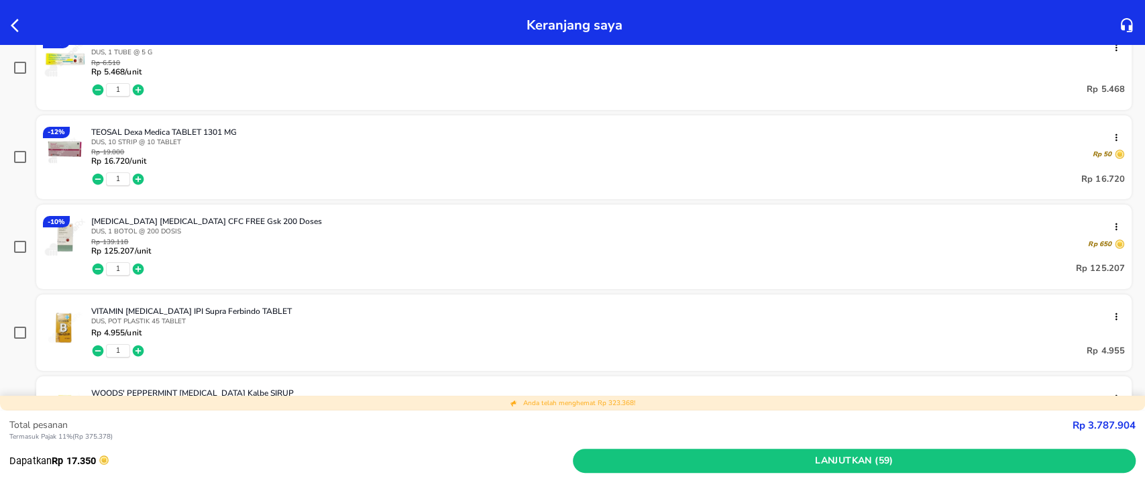
click at [96, 176] on icon "button" at bounding box center [97, 178] width 13 height 13
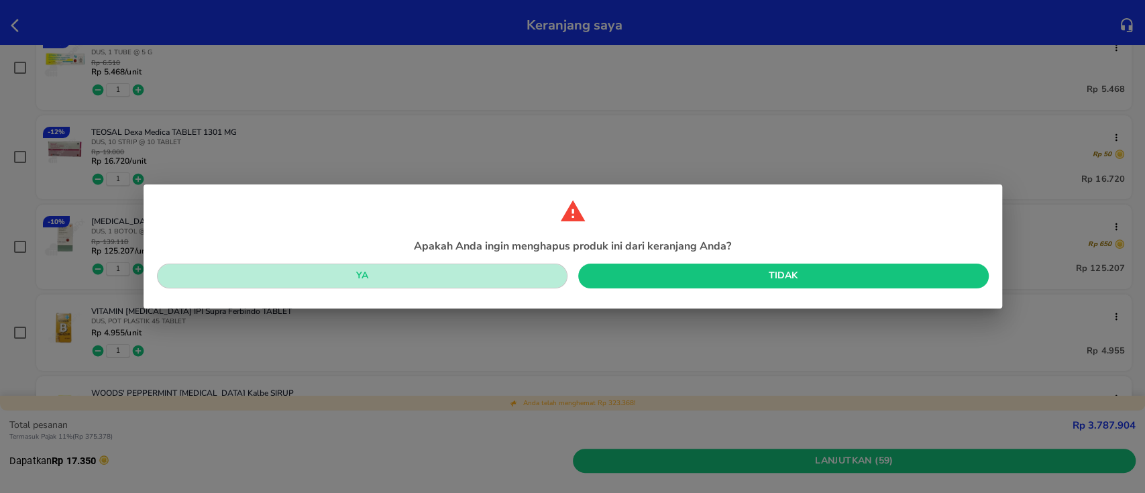
click at [392, 285] on button "Ya" at bounding box center [362, 276] width 411 height 25
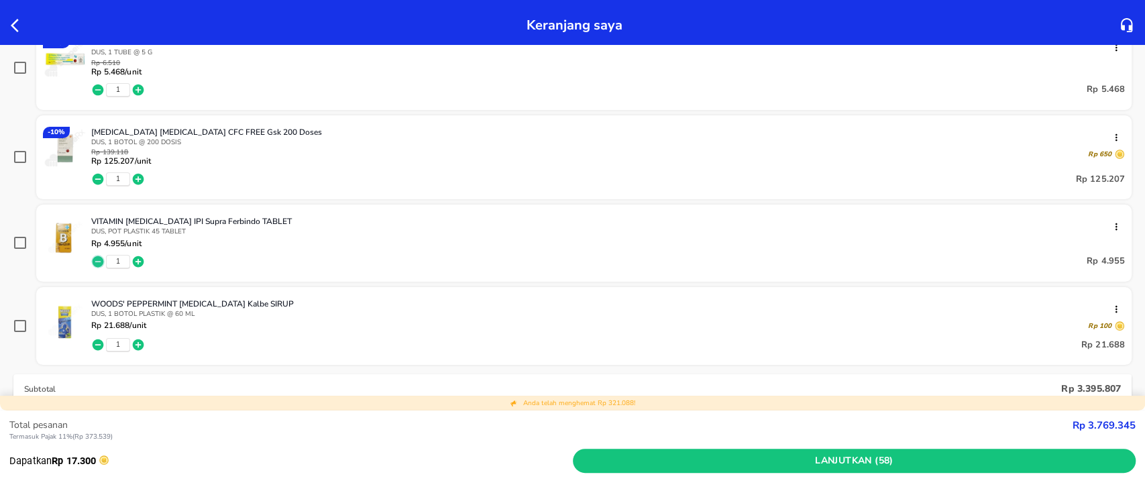
click at [99, 259] on icon "button" at bounding box center [97, 261] width 13 height 13
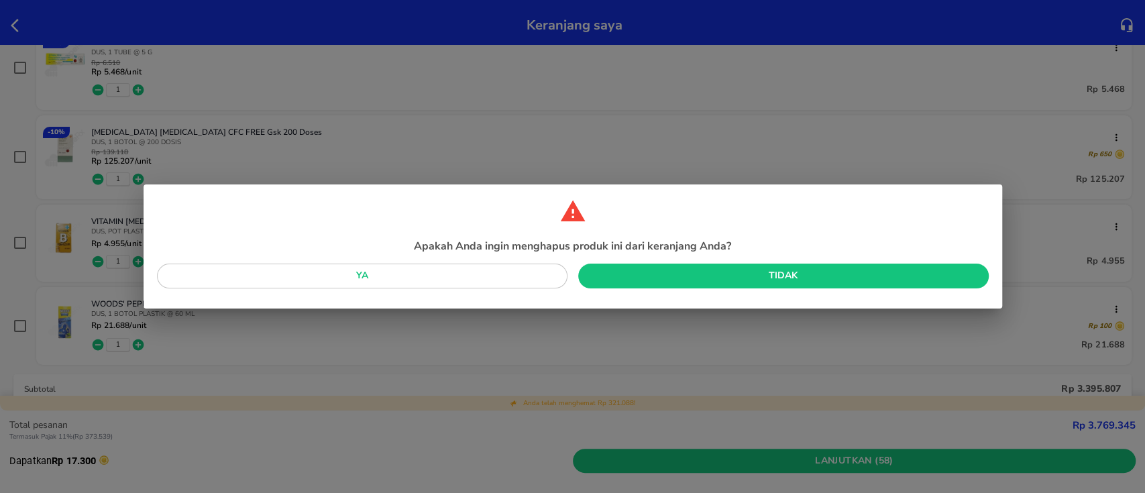
click at [515, 271] on span "Ya" at bounding box center [362, 276] width 389 height 17
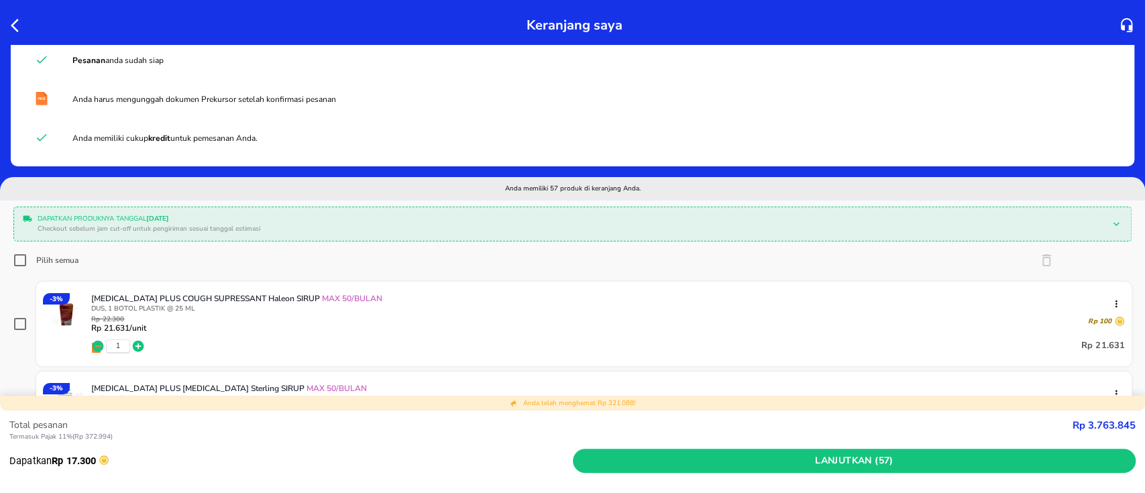
scroll to position [0, 0]
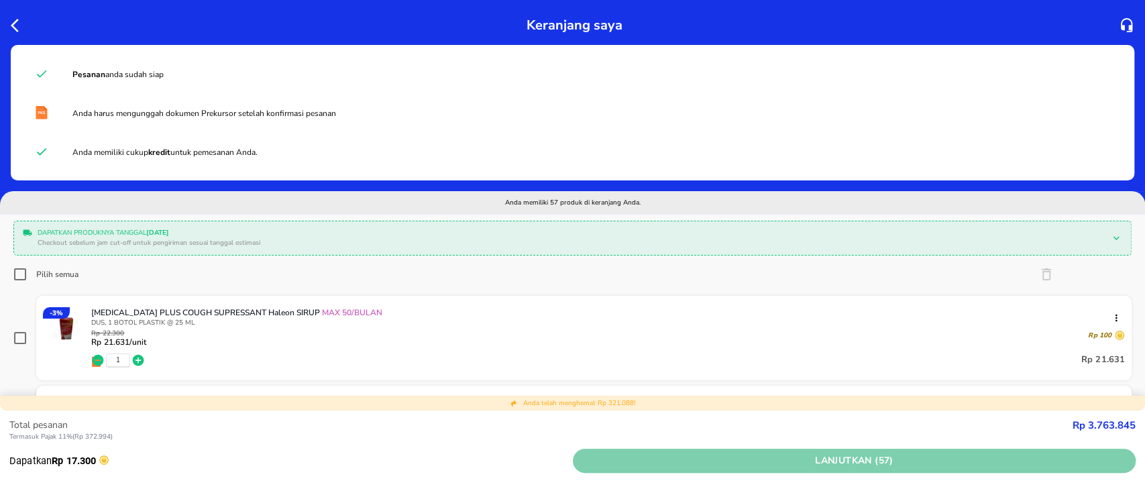
click at [773, 462] on span "Lanjutkan (57)" at bounding box center [854, 461] width 553 height 17
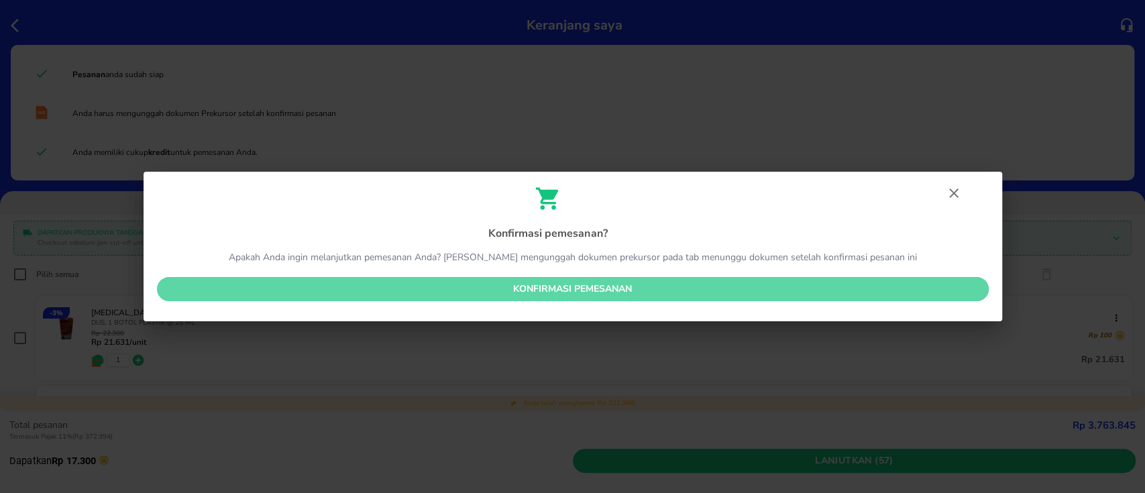
click at [653, 281] on span "Konfirmasi pemesanan" at bounding box center [573, 289] width 810 height 17
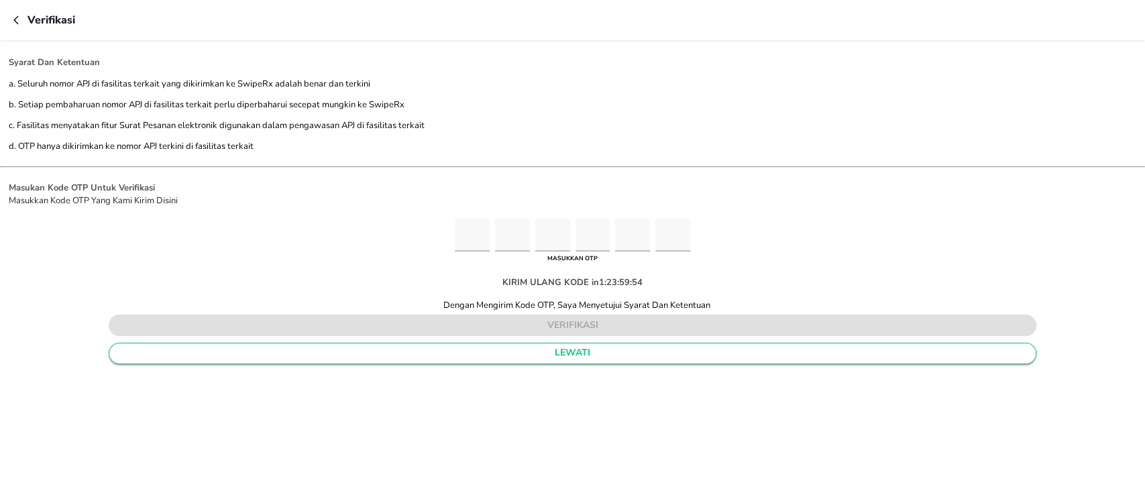
click at [592, 351] on span "lewati" at bounding box center [572, 353] width 905 height 17
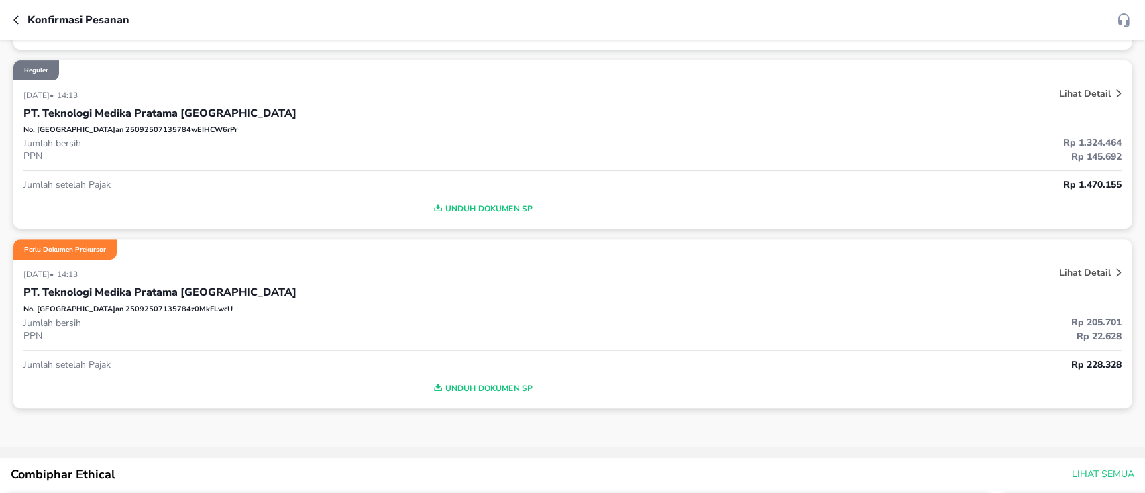
scroll to position [447, 0]
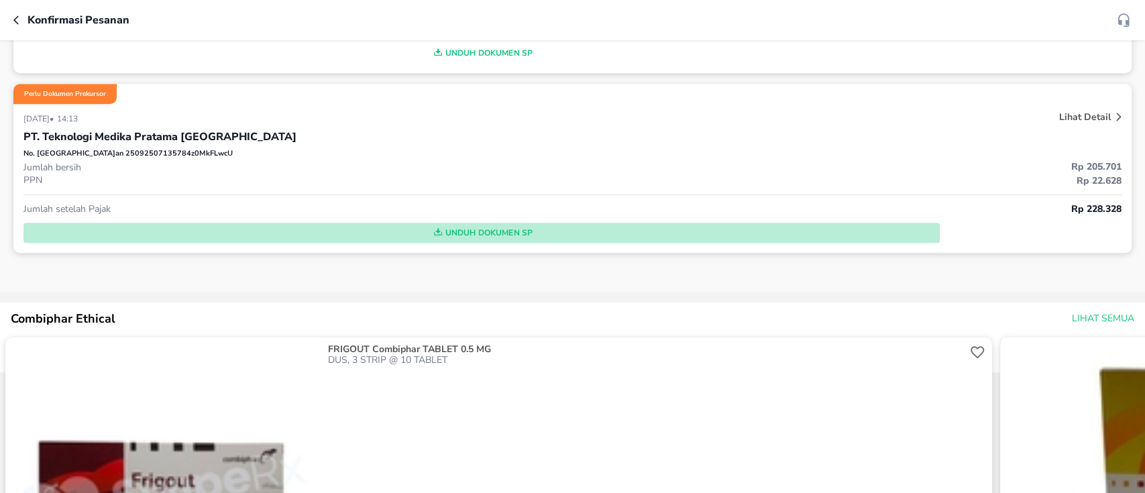
click at [473, 229] on span "Unduh Dokumen SP" at bounding box center [482, 232] width 906 height 17
